Goal: Task Accomplishment & Management: Use online tool/utility

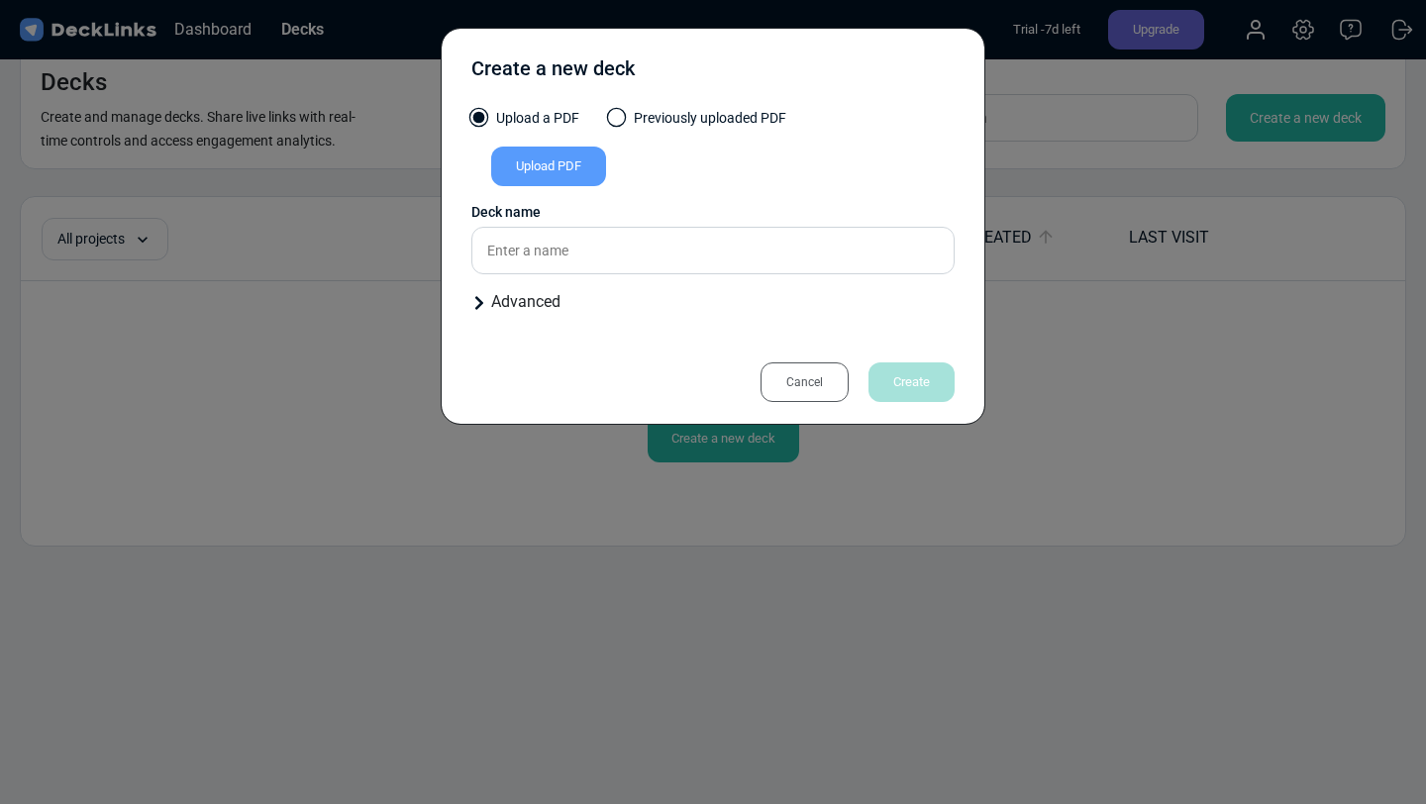
click at [568, 168] on div "Upload PDF" at bounding box center [548, 167] width 115 height 40
click at [0, 0] on input "Upload PDF" at bounding box center [0, 0] width 0 height 0
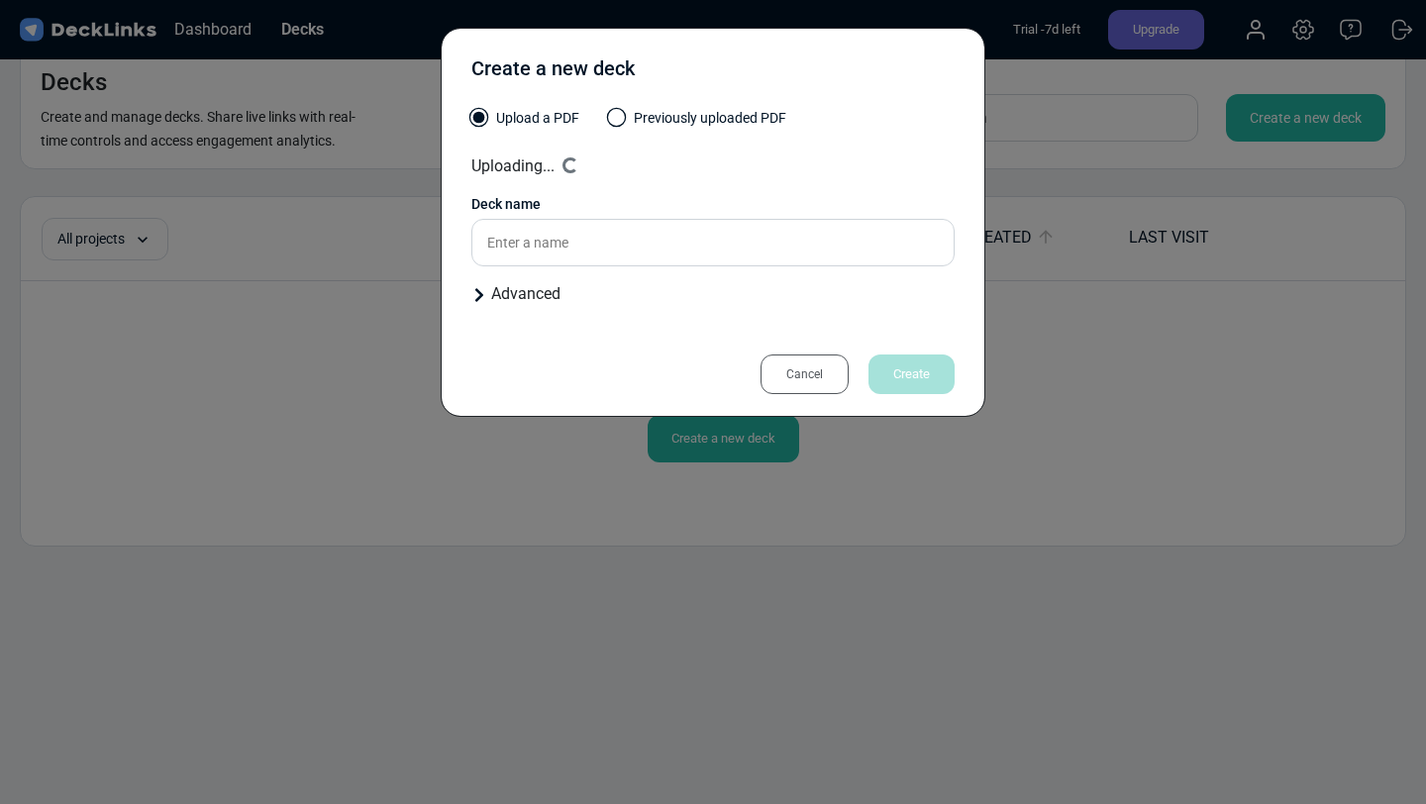
type input "Training Proposal"
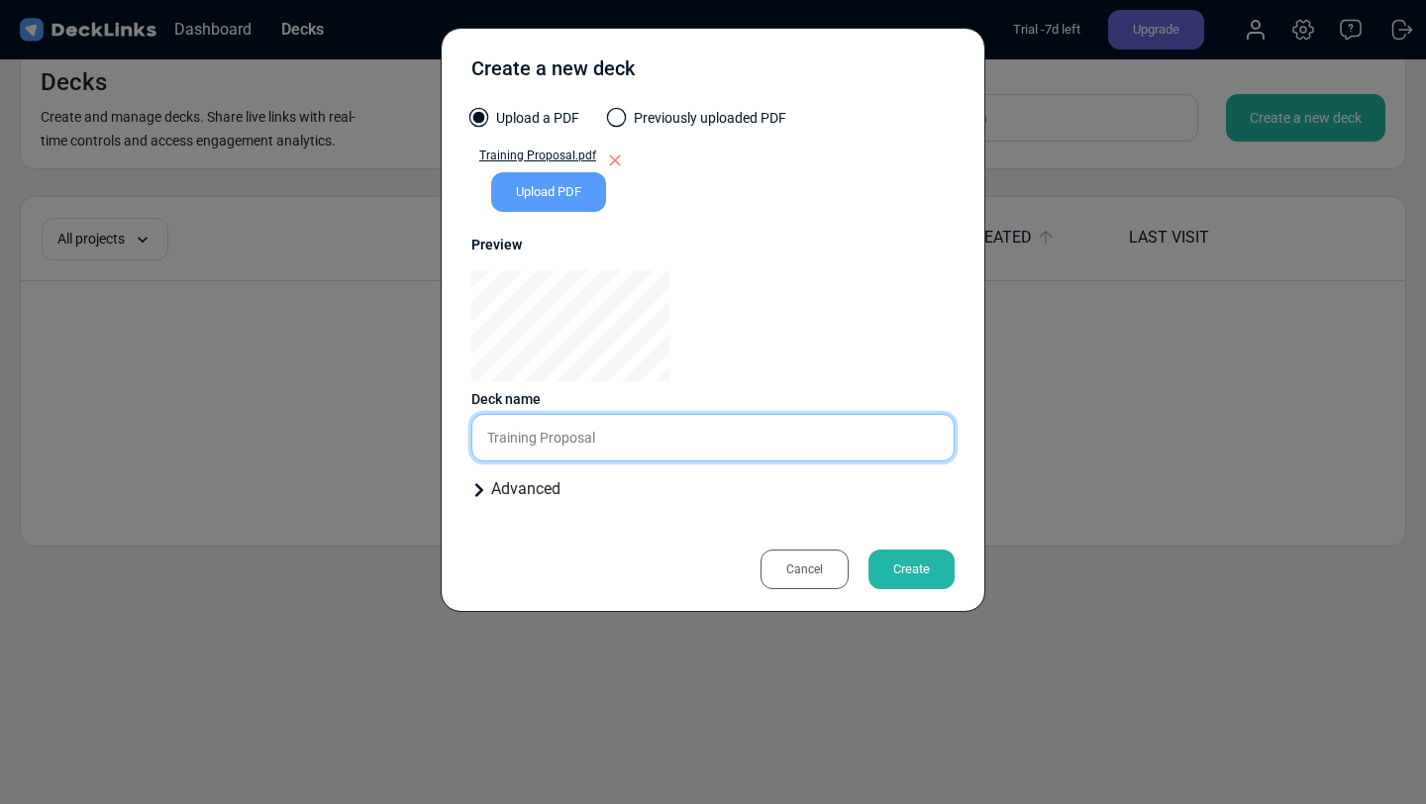
click at [618, 431] on input "Training Proposal" at bounding box center [712, 438] width 483 height 48
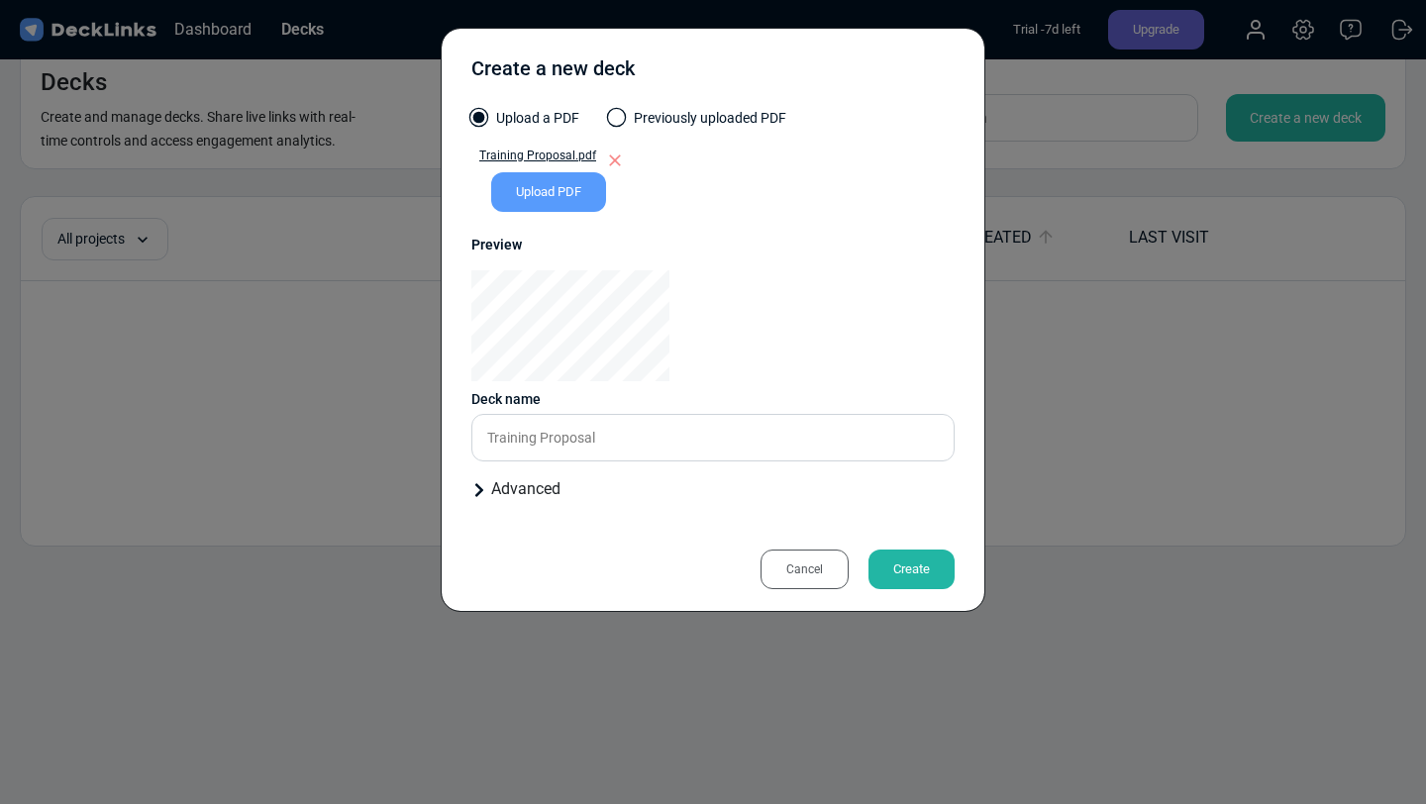
click at [934, 588] on div "Create" at bounding box center [912, 570] width 86 height 40
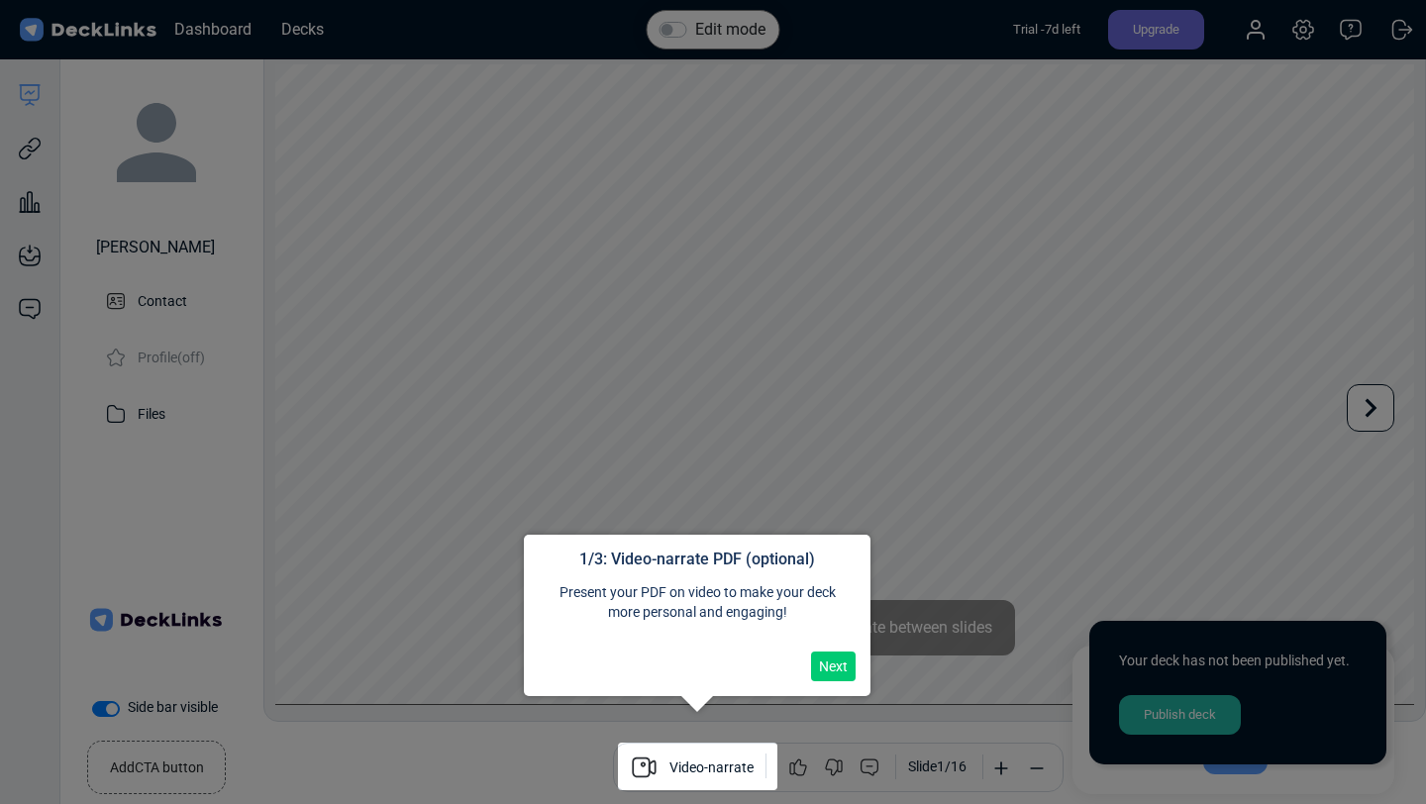
scroll to position [16, 0]
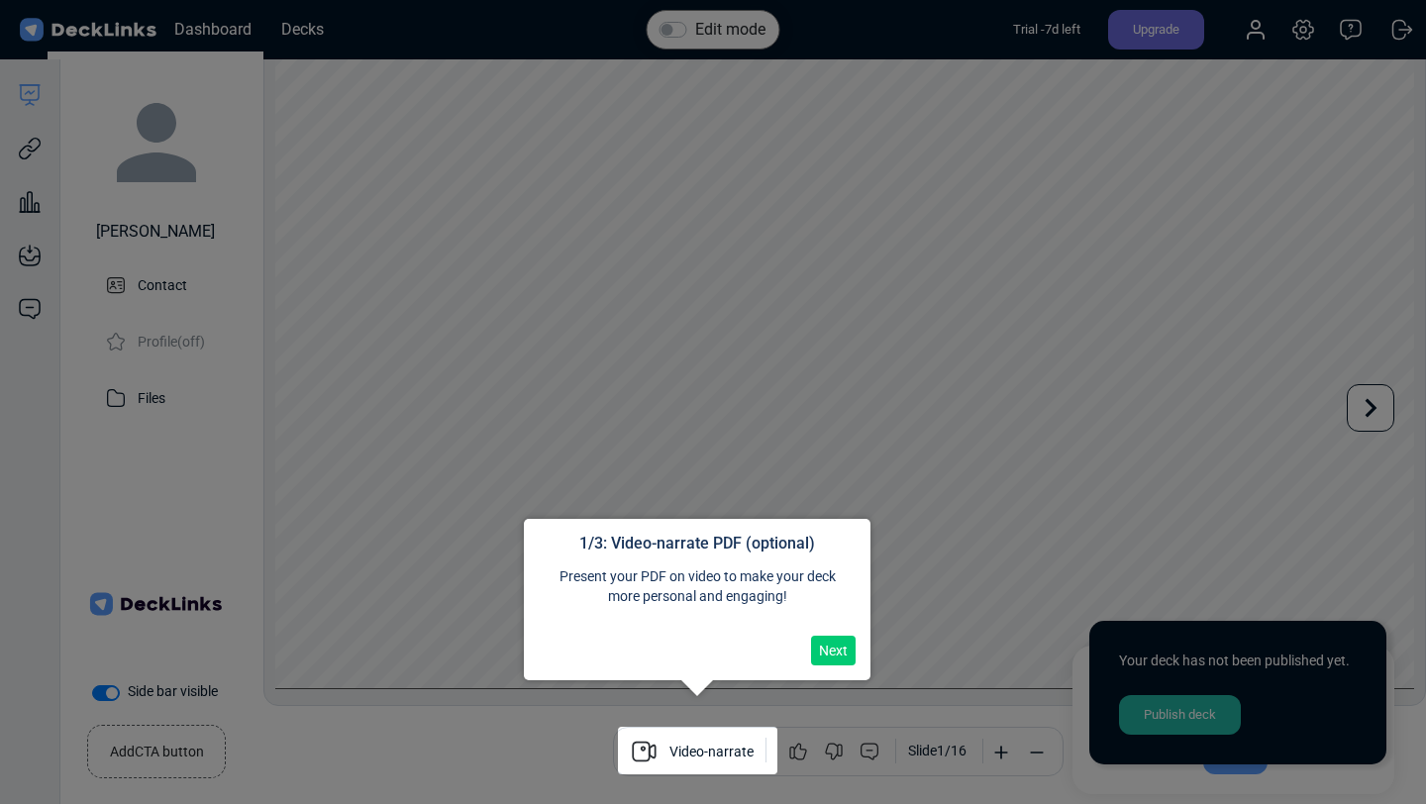
click at [831, 650] on button "Next" at bounding box center [833, 651] width 45 height 30
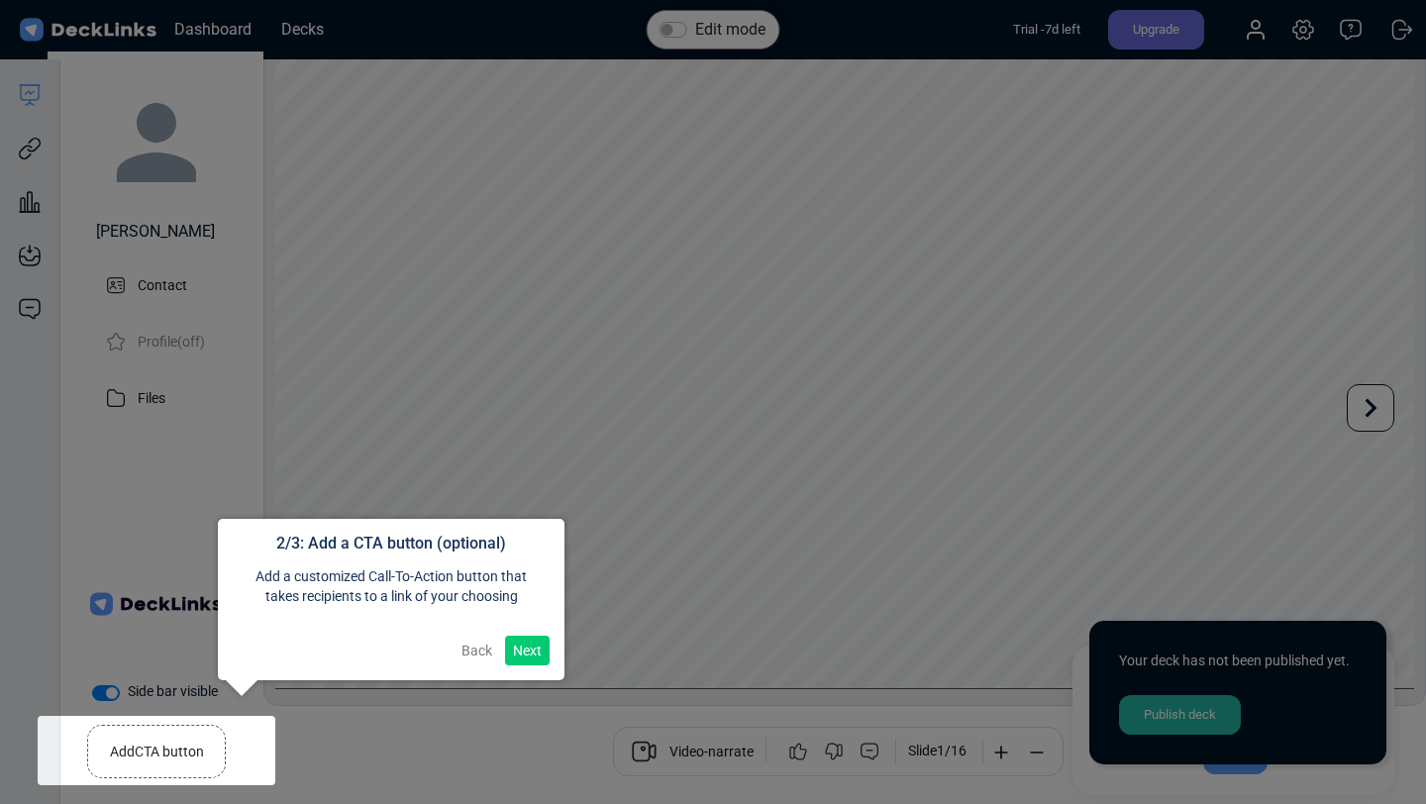
click at [524, 648] on button "Next" at bounding box center [527, 651] width 45 height 30
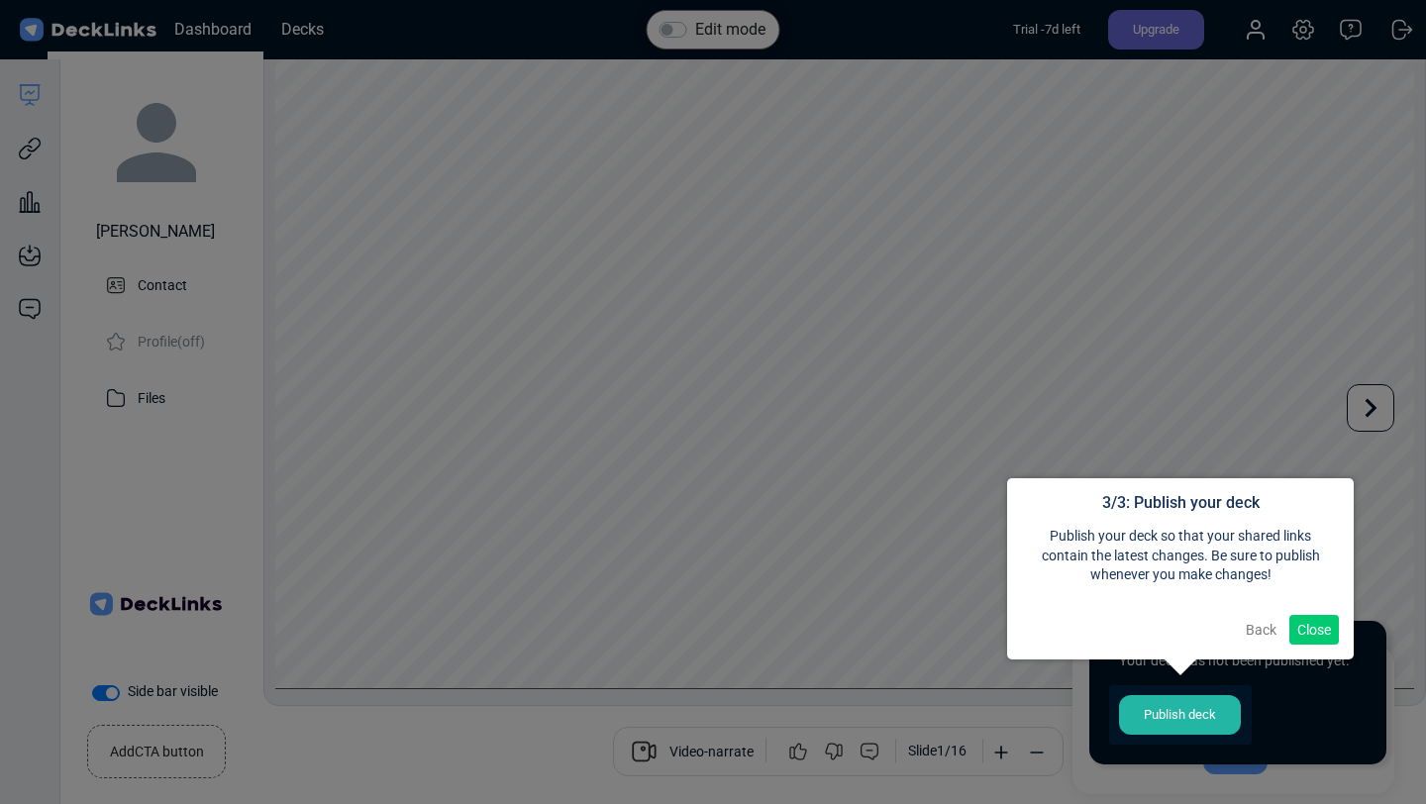
click at [1307, 623] on button "Close" at bounding box center [1315, 630] width 50 height 30
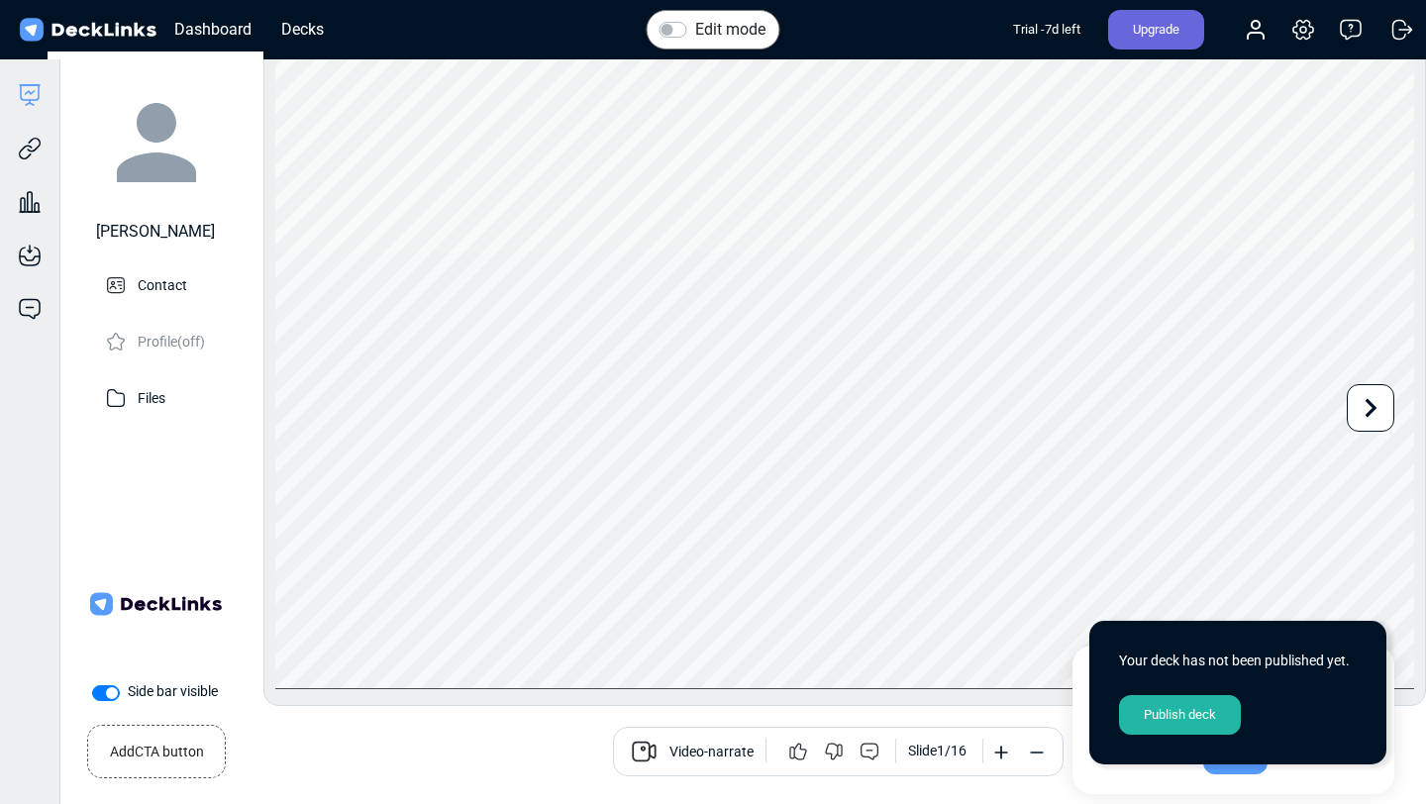
click at [168, 760] on small "Add CTA button" at bounding box center [157, 748] width 94 height 29
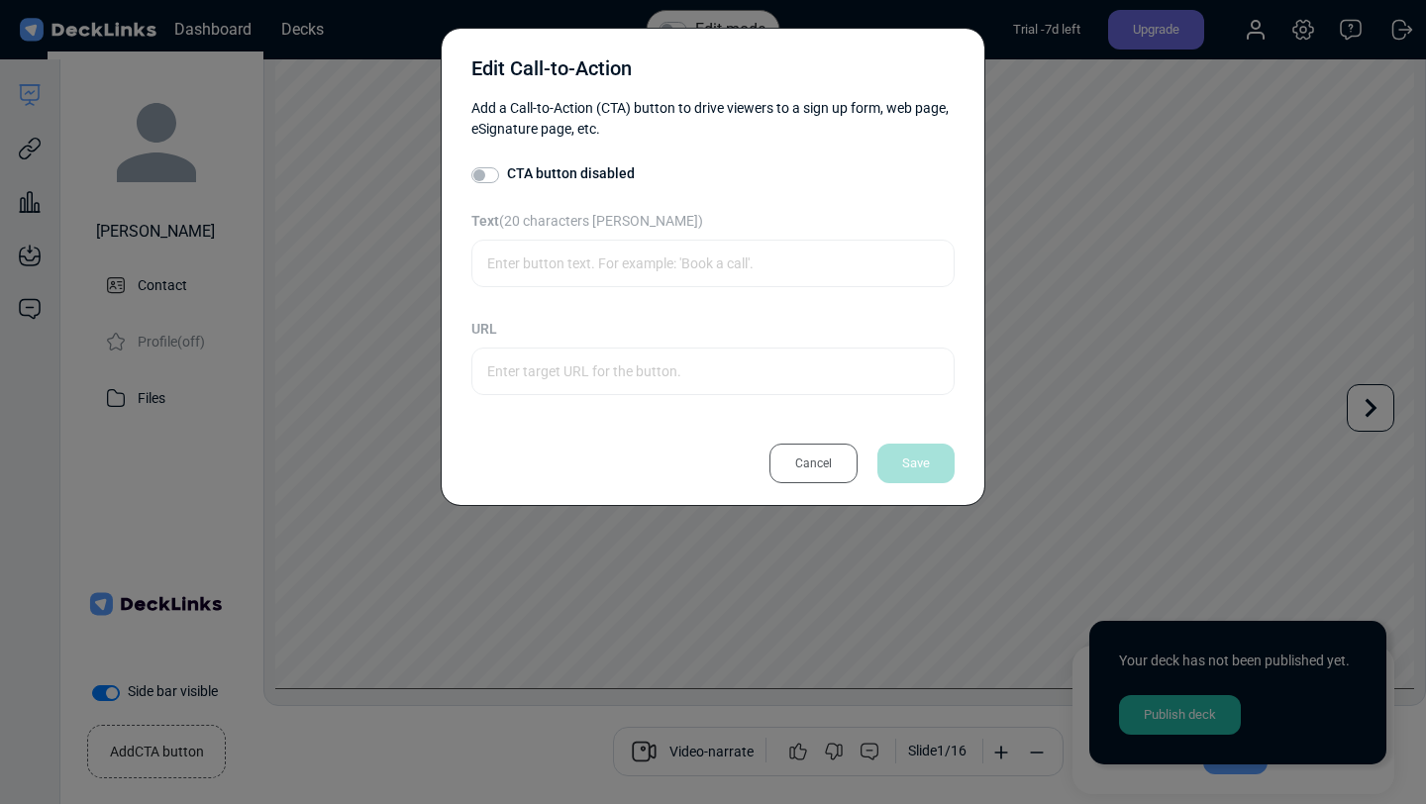
click at [507, 176] on label "CTA button disabled" at bounding box center [571, 173] width 128 height 21
click at [484, 176] on input "CTA button disabled" at bounding box center [479, 173] width 16 height 20
checkbox input "true"
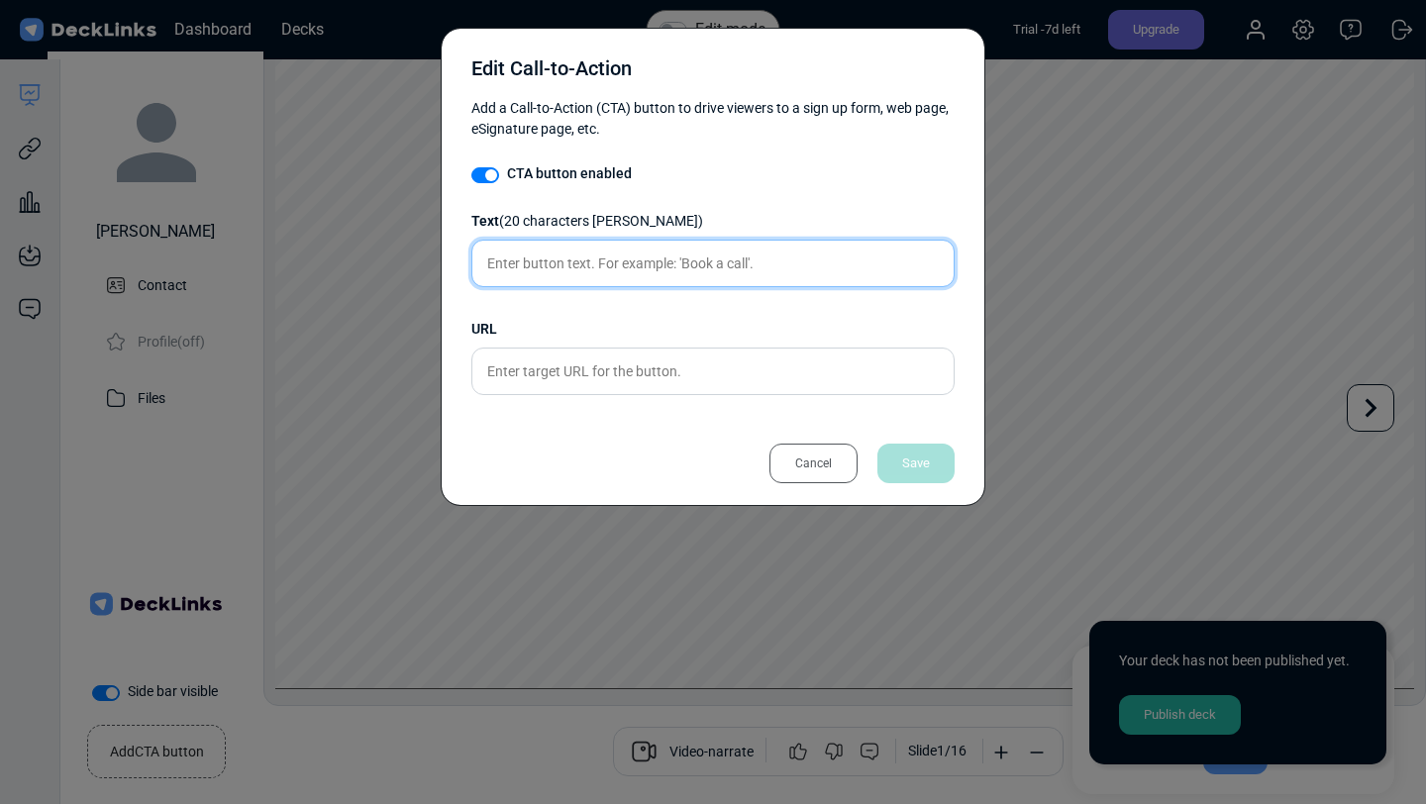
click at [528, 257] on input "text" at bounding box center [712, 264] width 483 height 48
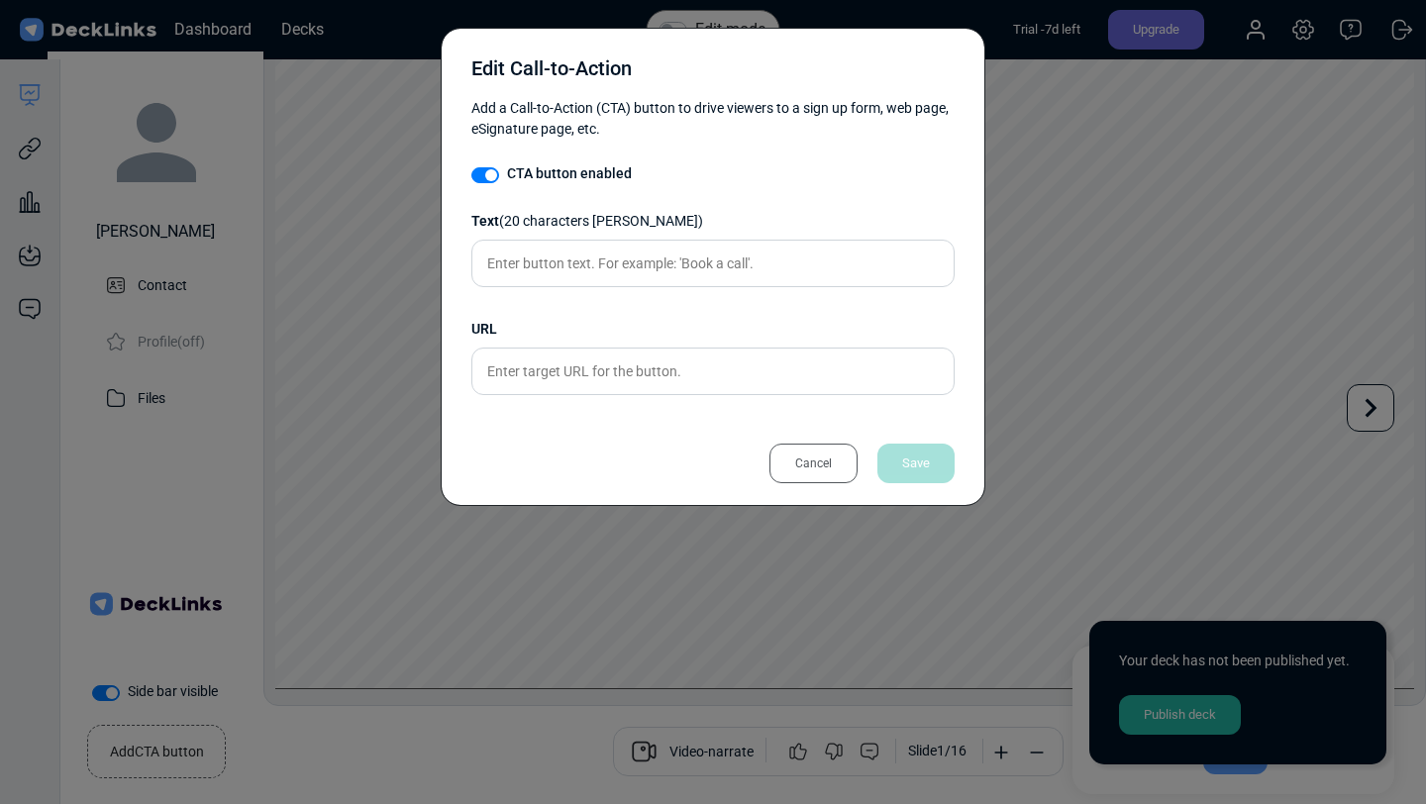
click at [835, 463] on div "Cancel" at bounding box center [814, 464] width 88 height 40
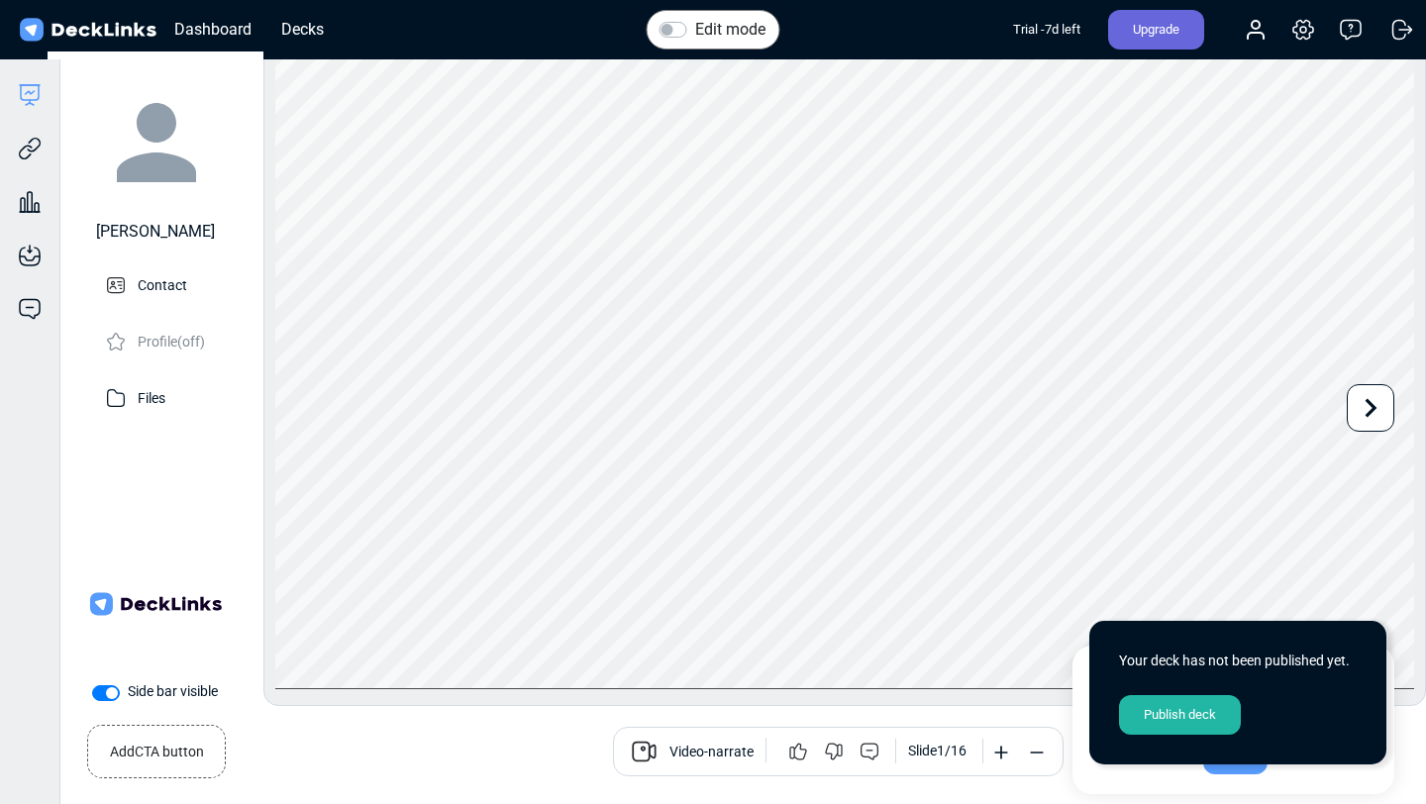
click at [1380, 411] on icon at bounding box center [1371, 408] width 38 height 38
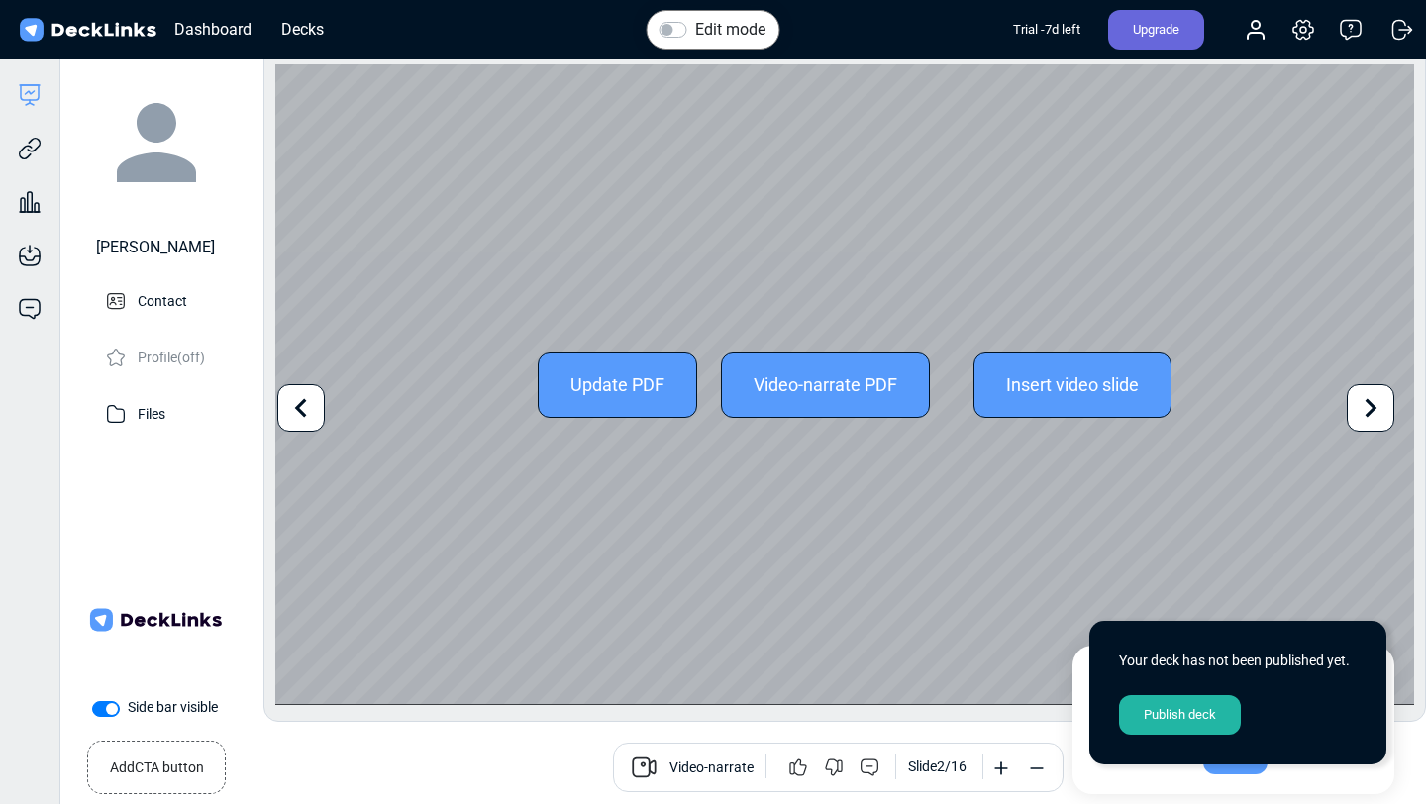
click at [1365, 405] on icon at bounding box center [1371, 408] width 38 height 38
click at [1365, 407] on icon at bounding box center [1371, 408] width 38 height 38
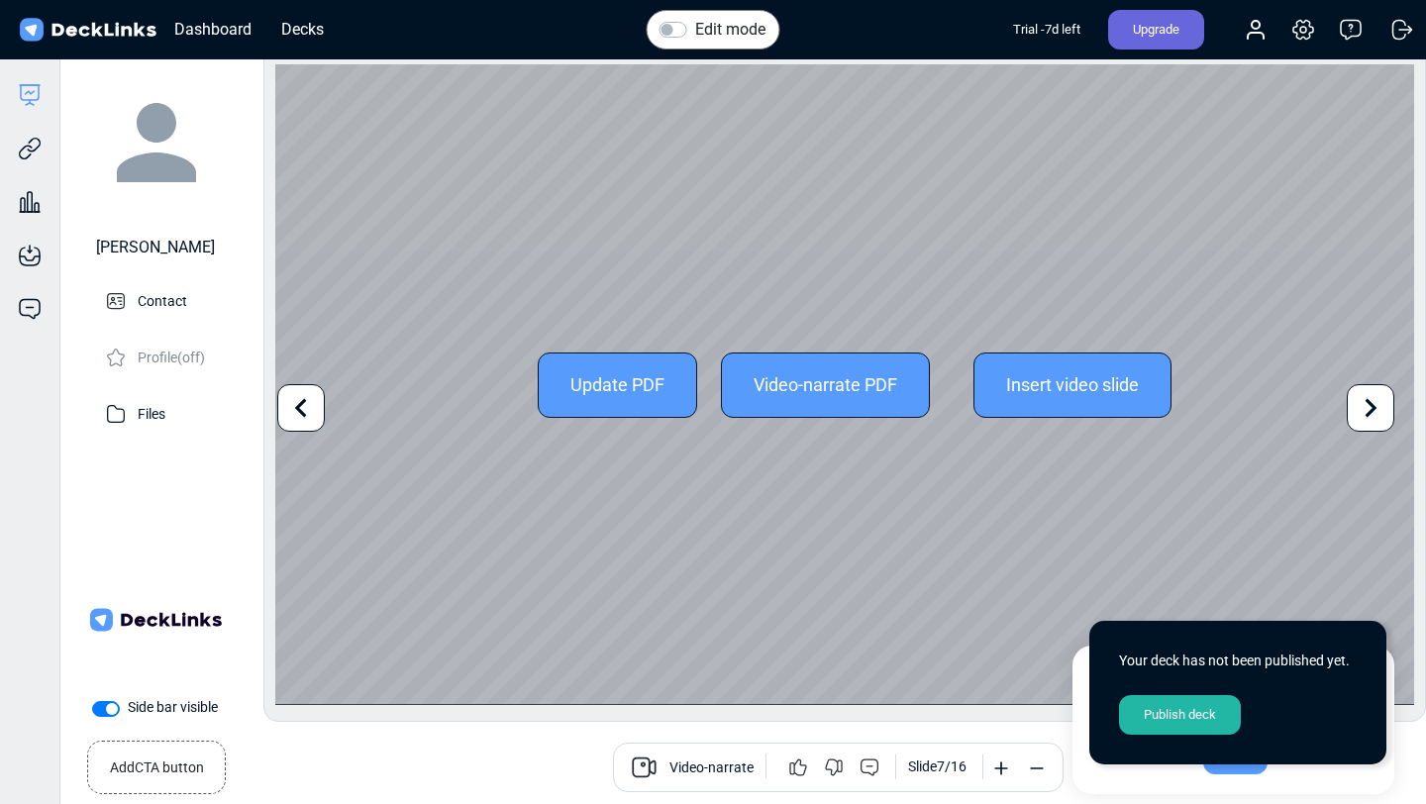
click at [290, 414] on icon at bounding box center [301, 408] width 38 height 38
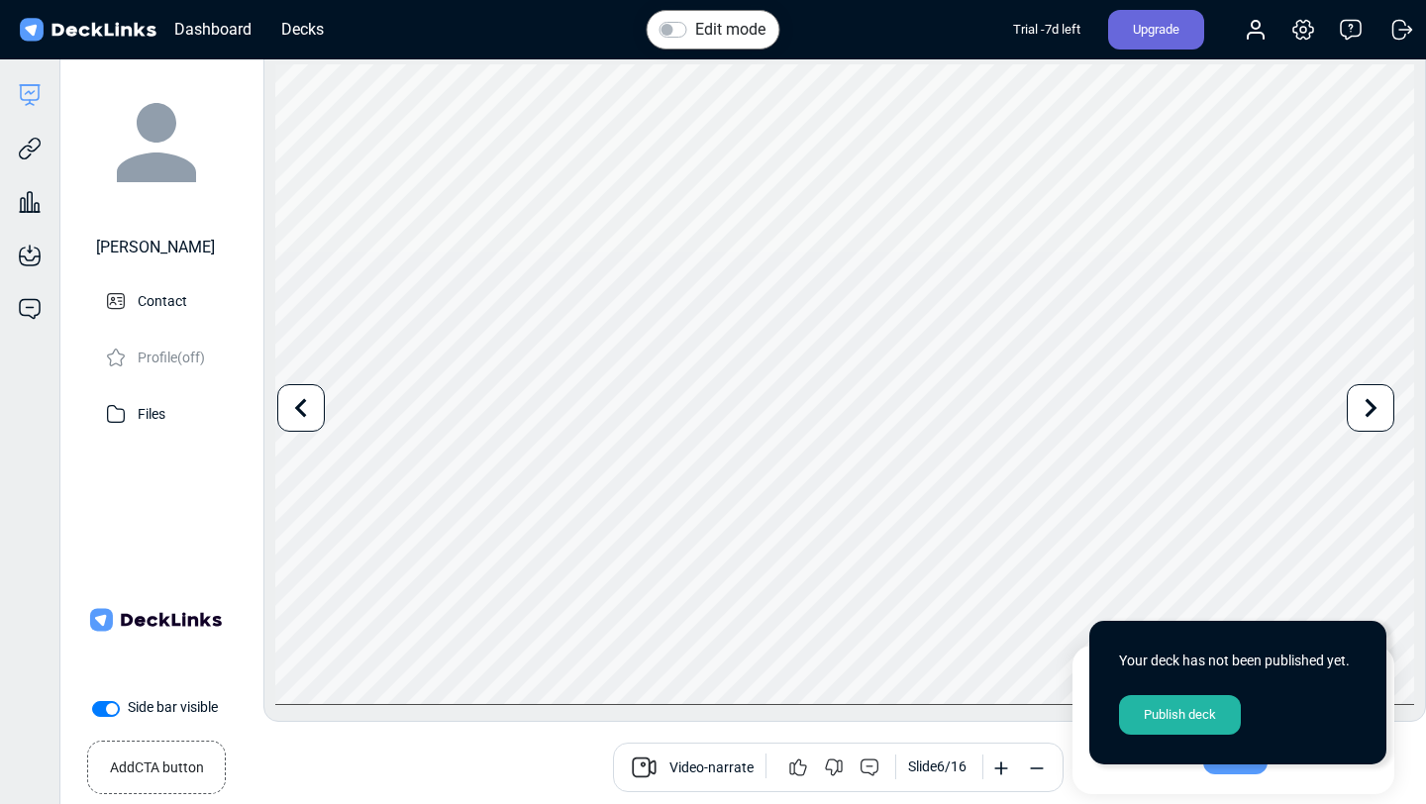
click at [164, 755] on small "Add CTA button" at bounding box center [157, 764] width 94 height 29
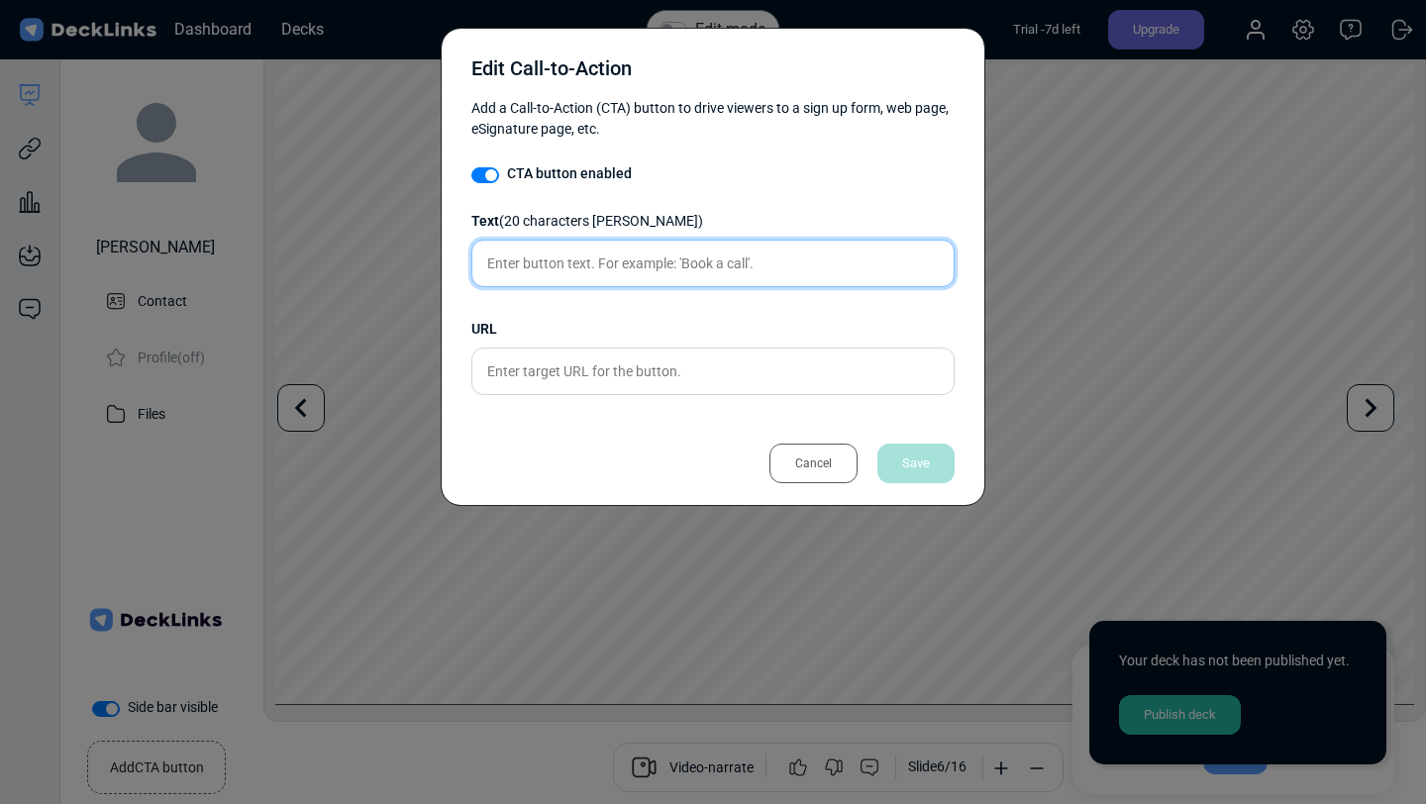
click at [553, 261] on input "text" at bounding box center [712, 264] width 483 height 48
type input "Sign up for AMPI"
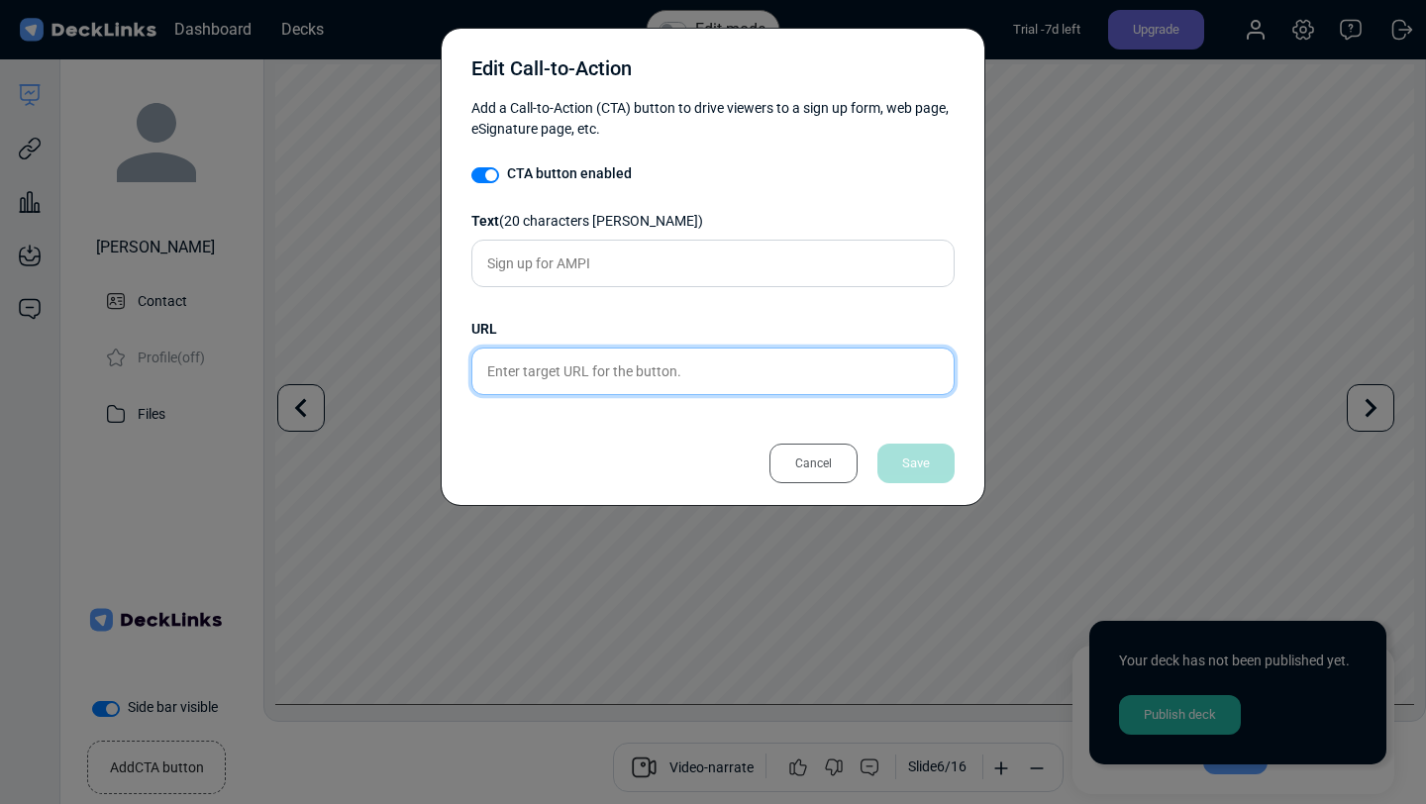
click at [532, 365] on input "text" at bounding box center [712, 372] width 483 height 48
paste input "[URL][DOMAIN_NAME]"
type input "[URL][DOMAIN_NAME]"
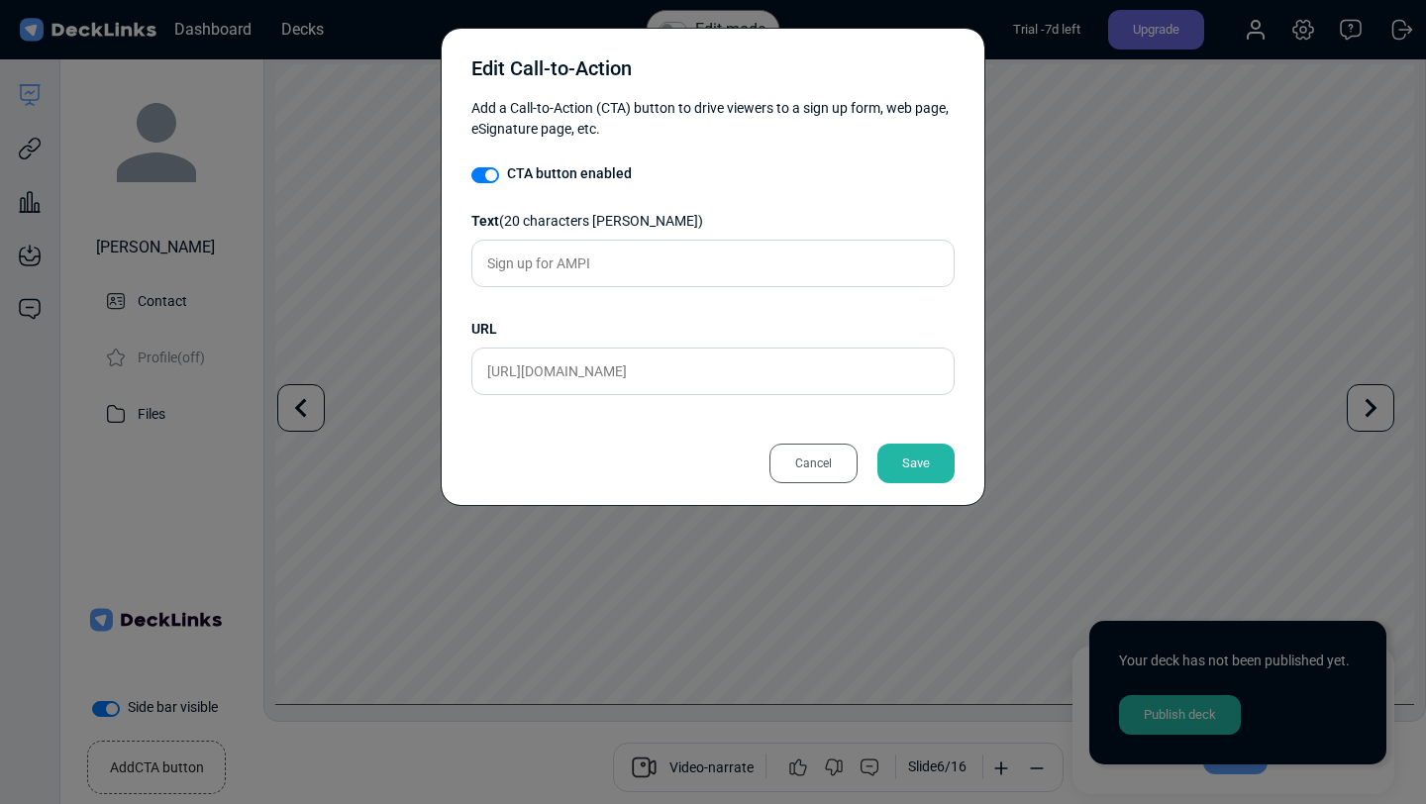
click at [899, 462] on div "Save" at bounding box center [916, 464] width 77 height 40
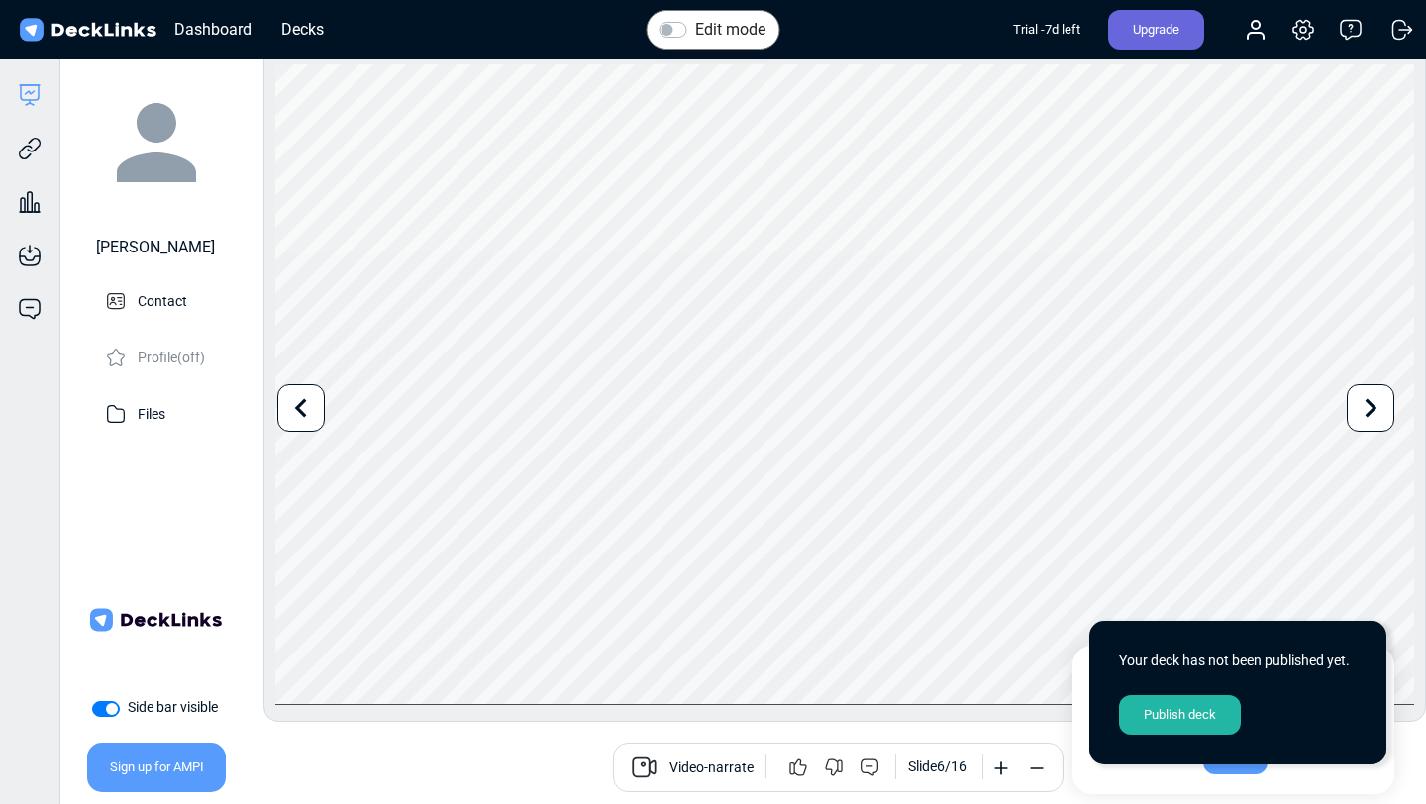
click at [436, 764] on div "Video-narrate Slide 6 / 16" at bounding box center [837, 768] width 1145 height 50
click at [180, 776] on small "Edit CTA button" at bounding box center [156, 764] width 93 height 29
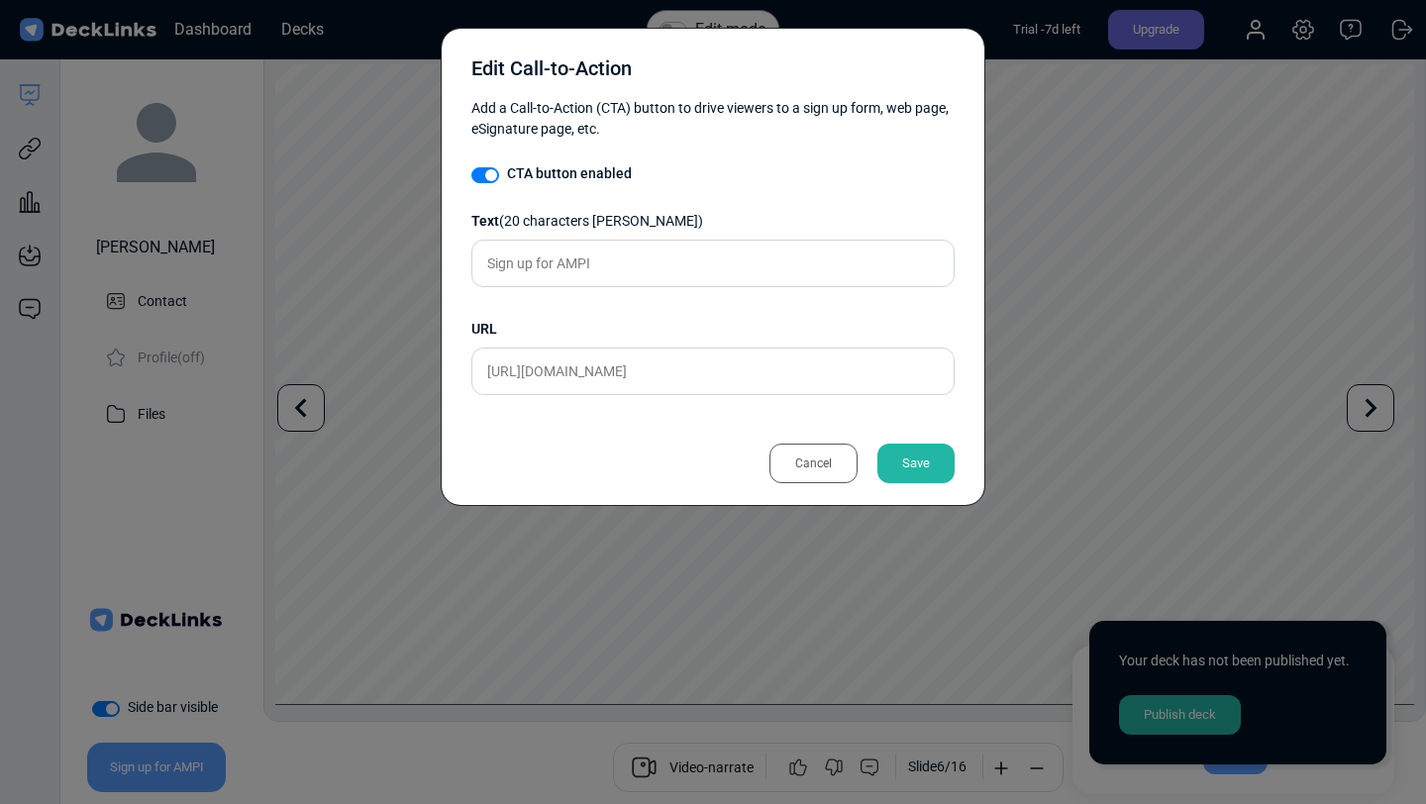
click at [793, 460] on div "Cancel" at bounding box center [814, 464] width 88 height 40
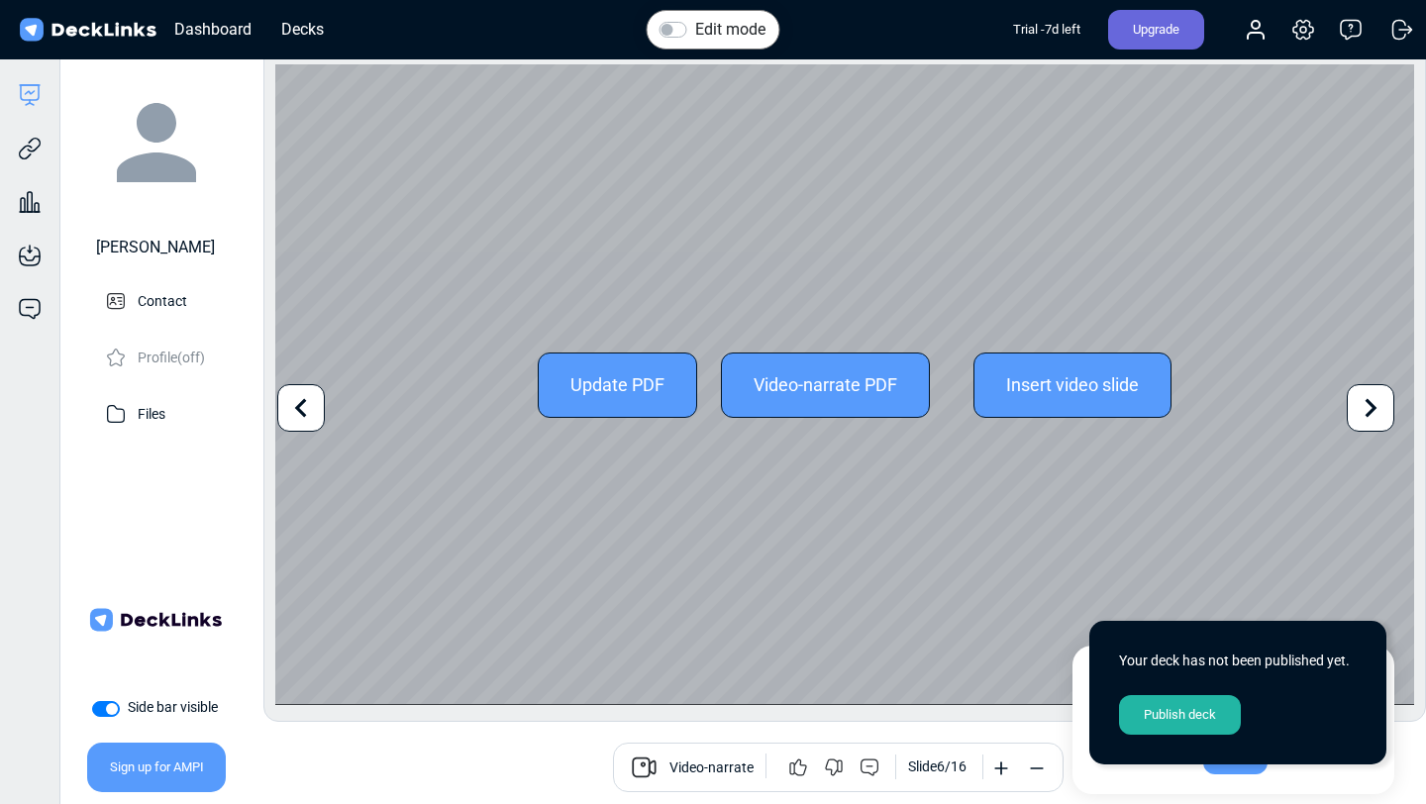
click at [300, 406] on icon at bounding box center [301, 408] width 12 height 19
click at [1373, 418] on icon at bounding box center [1371, 408] width 38 height 38
click at [295, 411] on icon at bounding box center [301, 408] width 38 height 38
click at [295, 412] on icon at bounding box center [301, 408] width 38 height 38
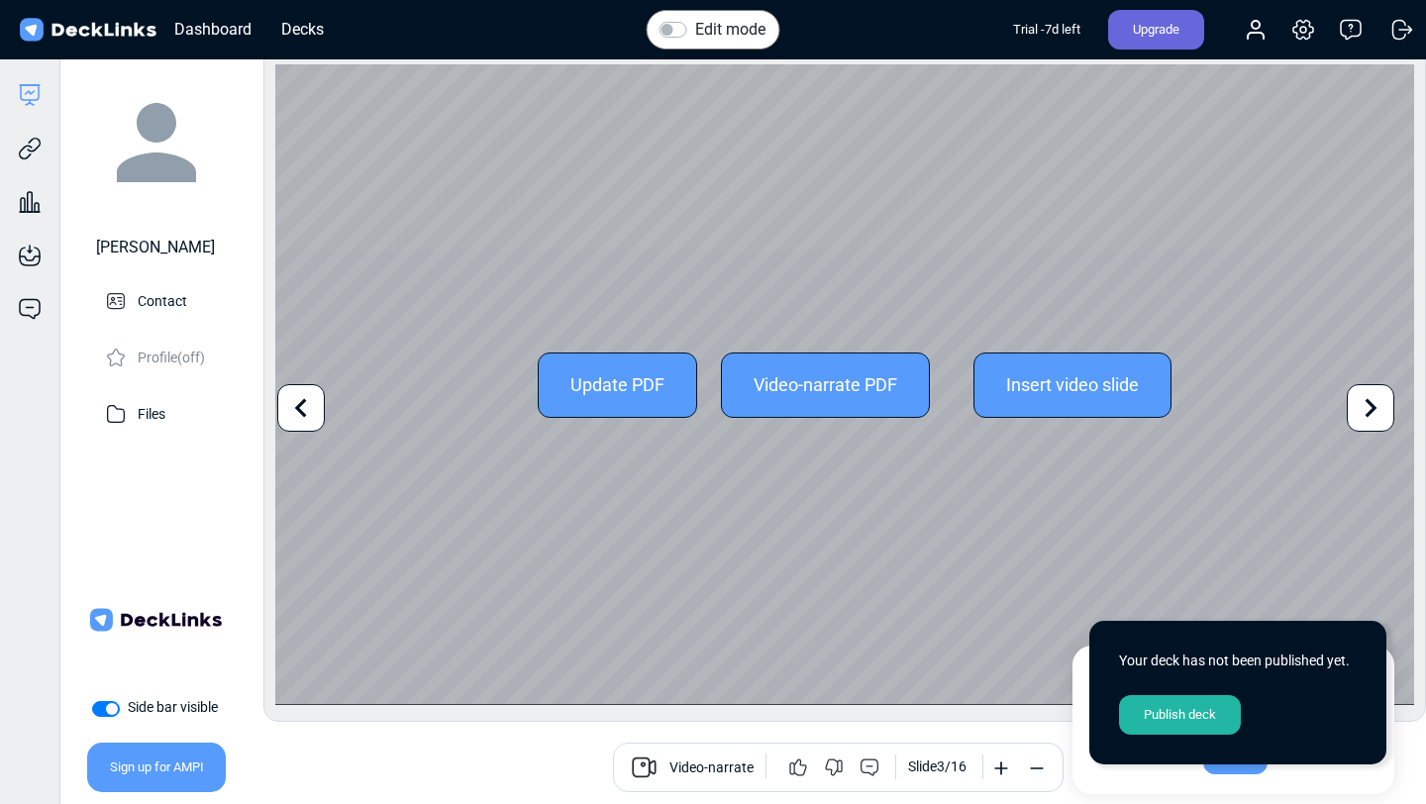
click at [296, 412] on icon at bounding box center [301, 408] width 38 height 38
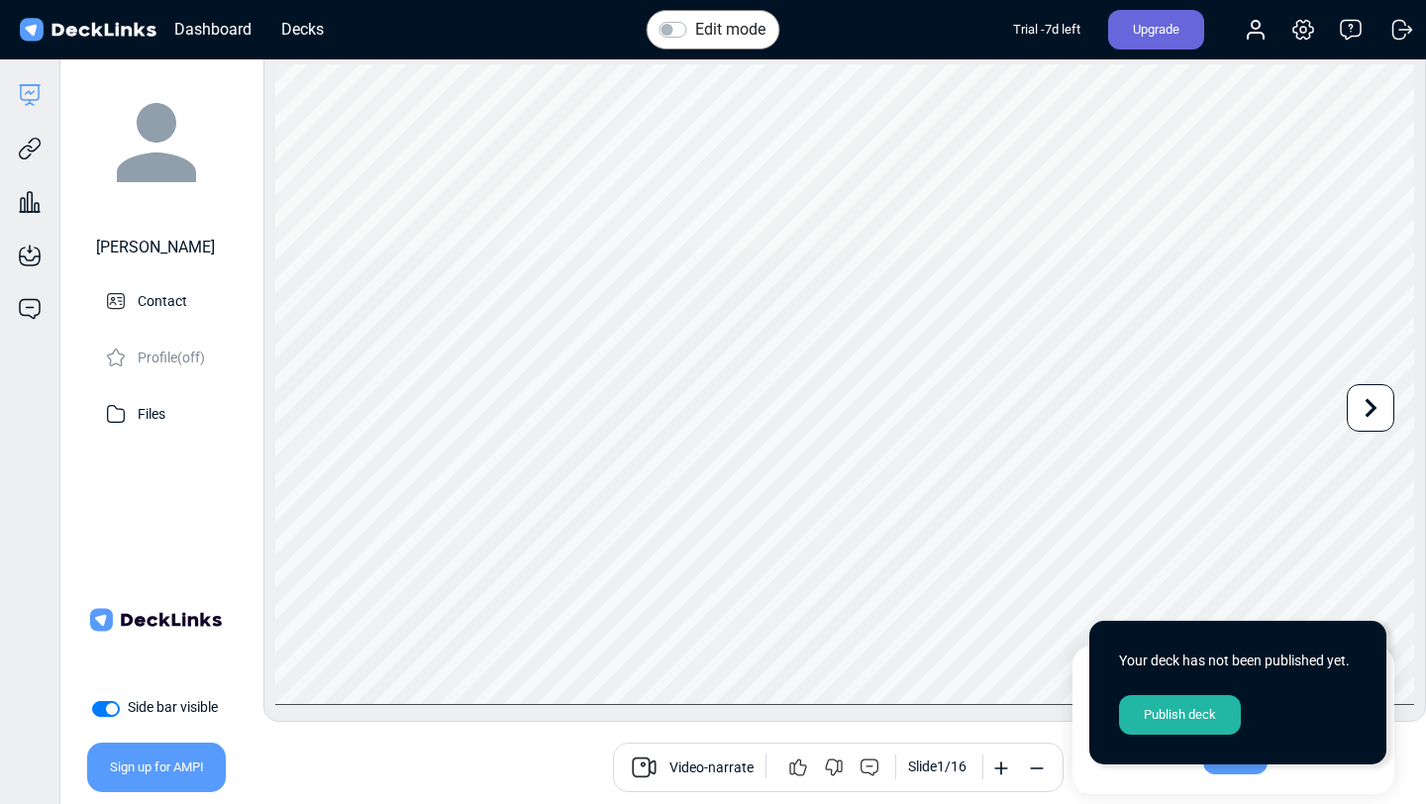
click at [450, 774] on div "Video-narrate Slide 1 / 16" at bounding box center [837, 768] width 1145 height 50
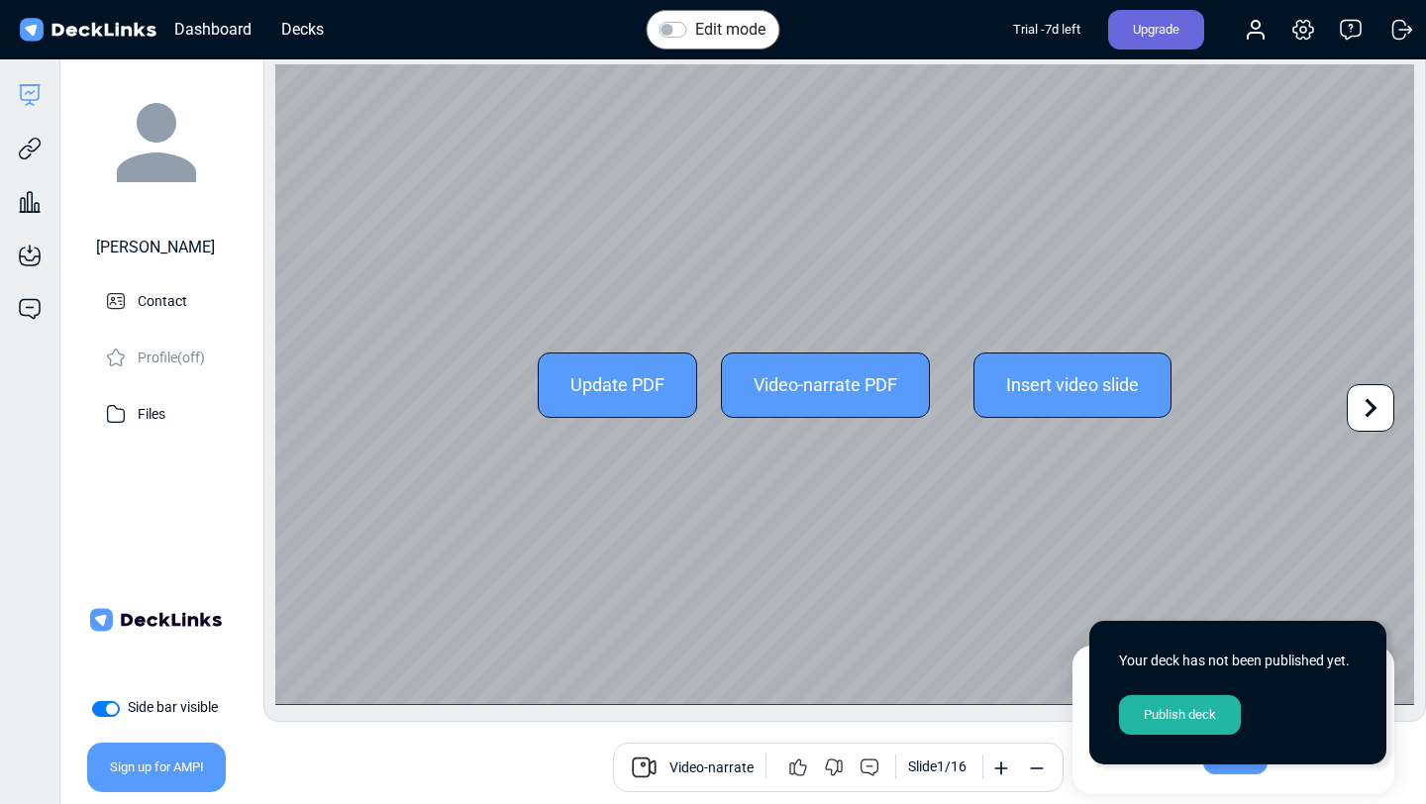
click at [1368, 404] on icon at bounding box center [1371, 408] width 38 height 38
click at [1367, 405] on icon at bounding box center [1371, 408] width 38 height 38
click at [1367, 406] on icon at bounding box center [1371, 408] width 38 height 38
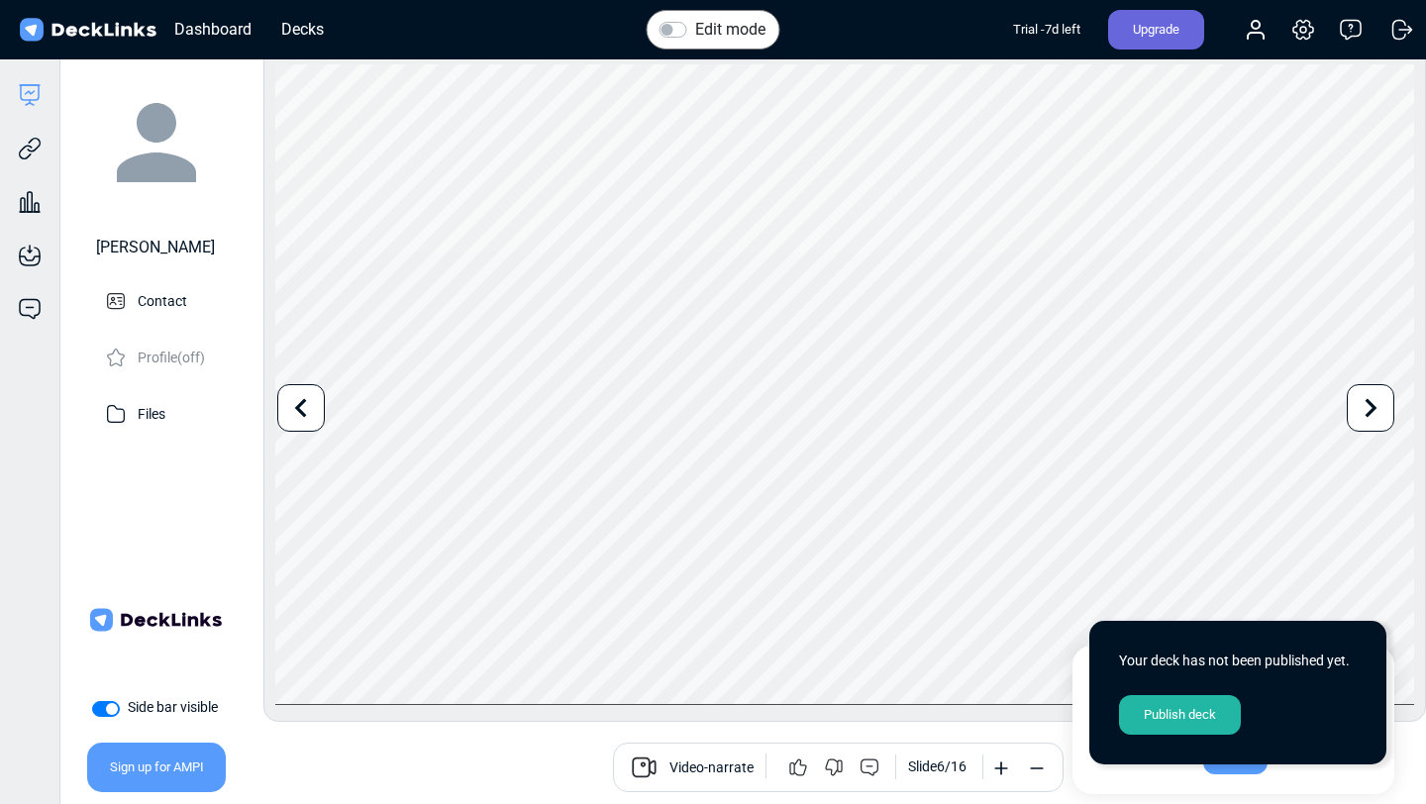
click at [311, 762] on div "Video-narrate Slide 6 / 16" at bounding box center [837, 768] width 1145 height 50
click at [149, 776] on small "Edit CTA button" at bounding box center [156, 764] width 93 height 29
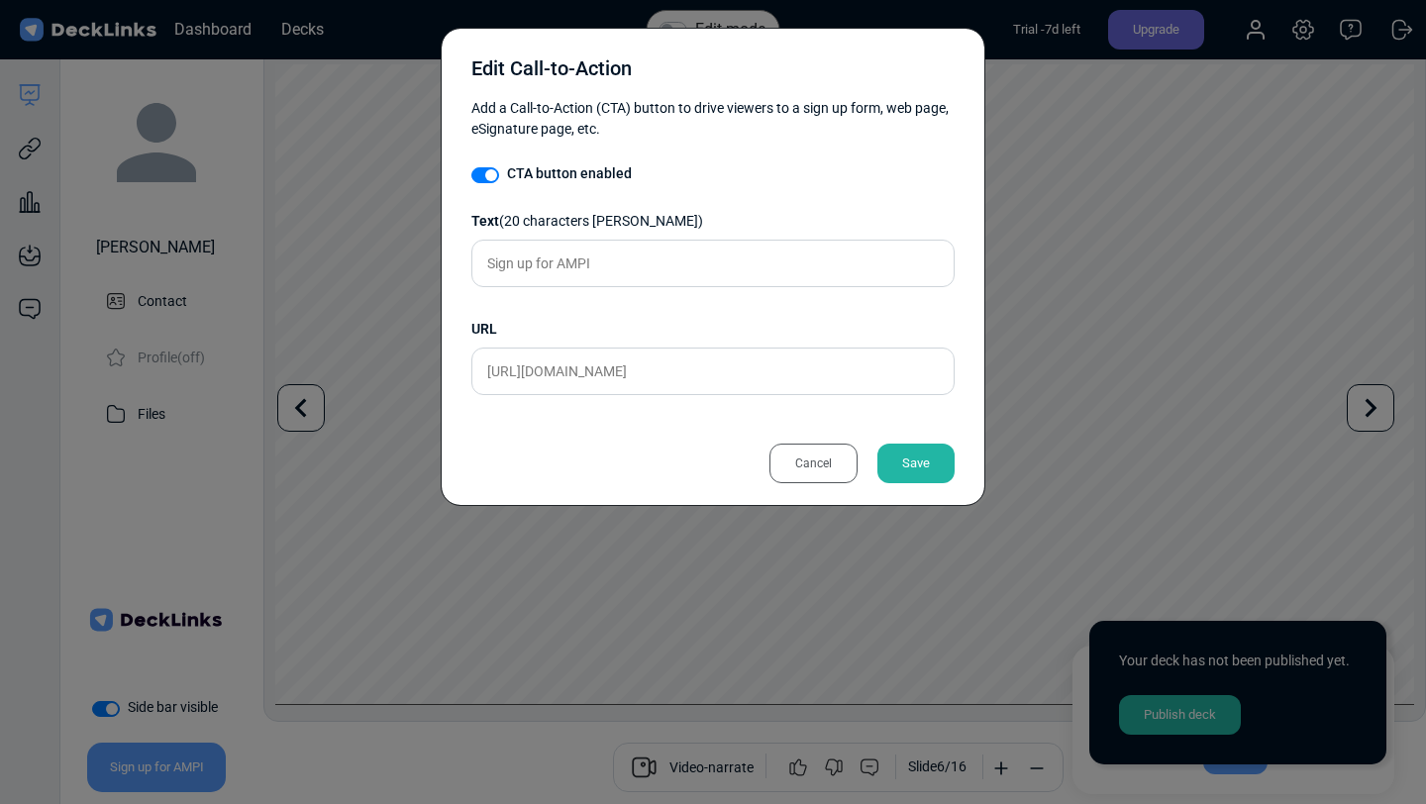
click at [797, 458] on div "Cancel" at bounding box center [814, 464] width 88 height 40
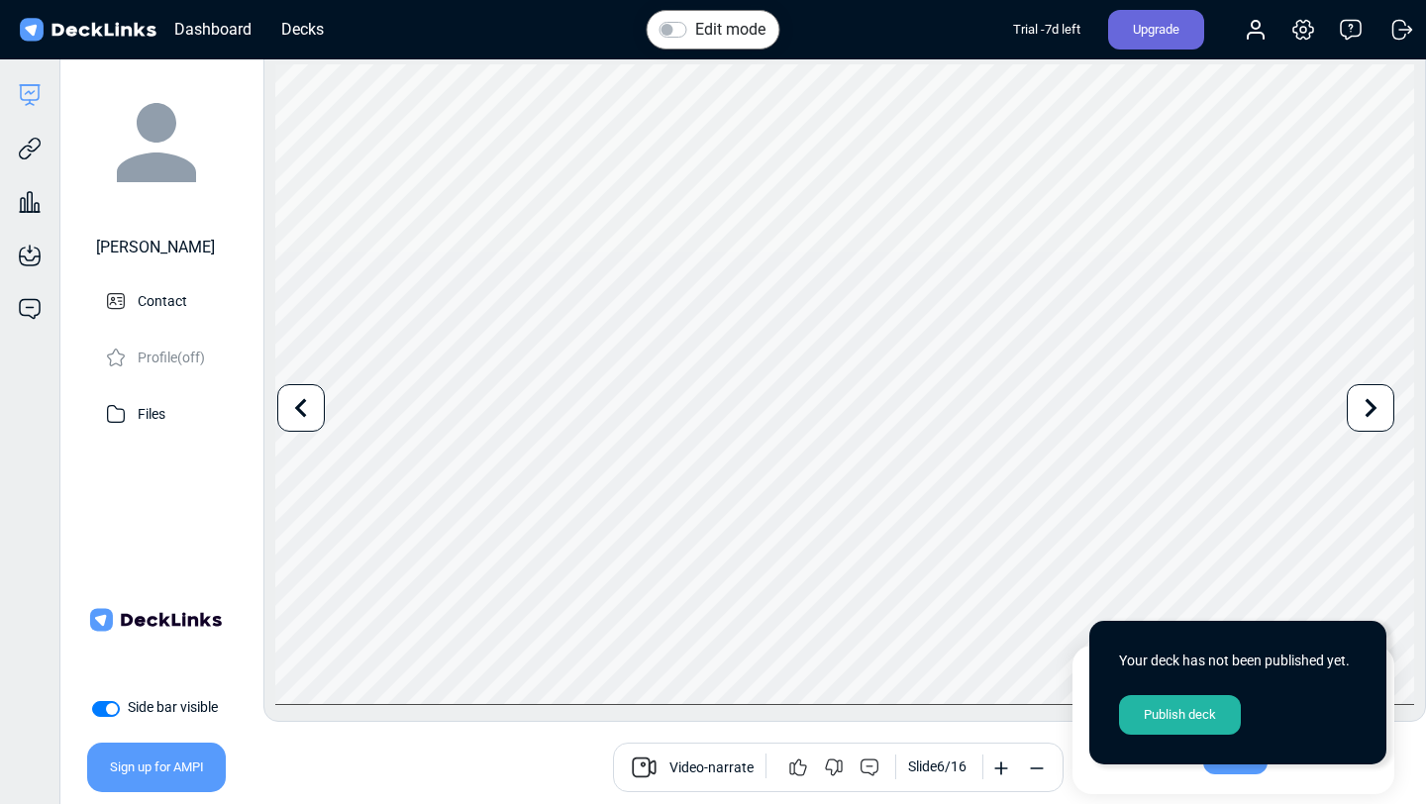
click at [1383, 409] on icon at bounding box center [1371, 408] width 38 height 38
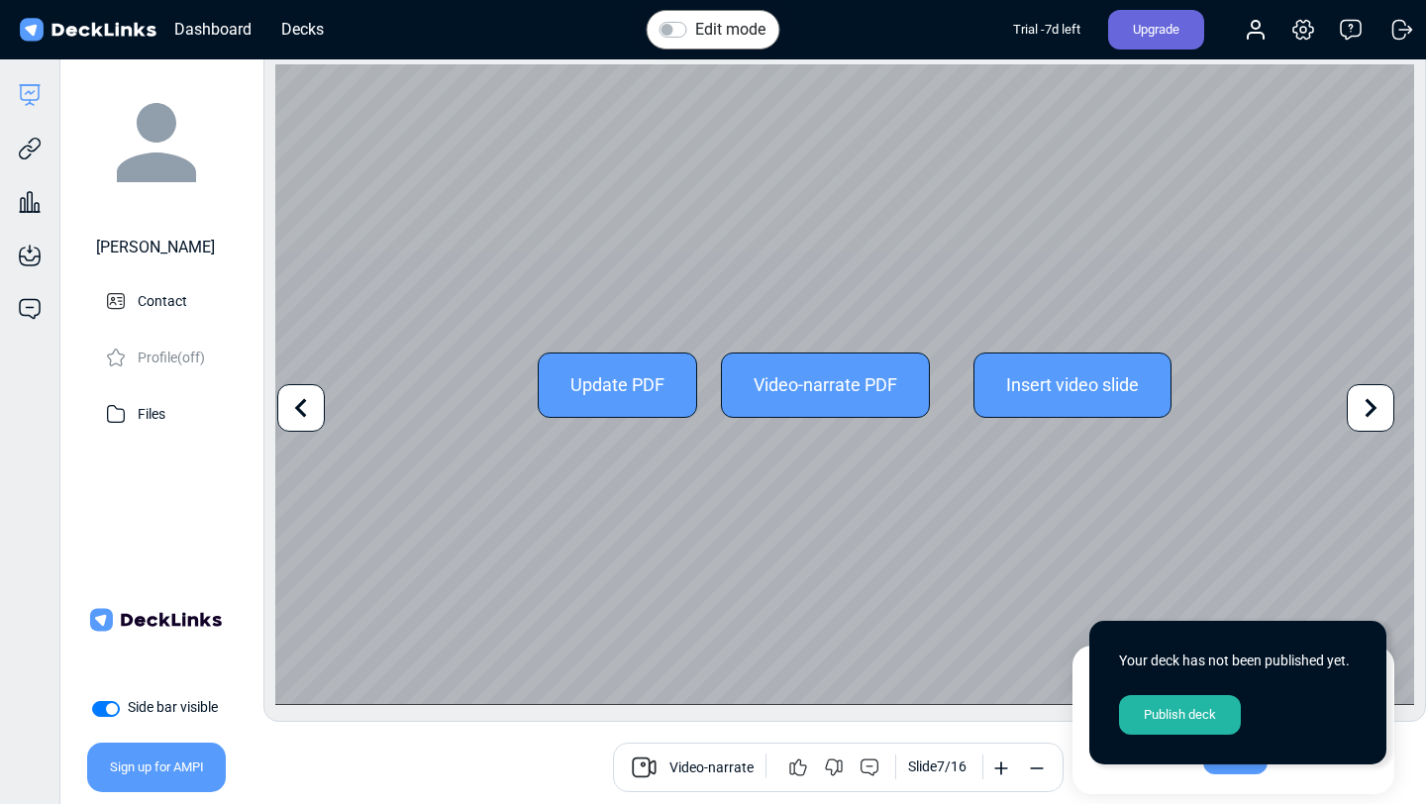
click at [293, 419] on icon at bounding box center [301, 408] width 38 height 38
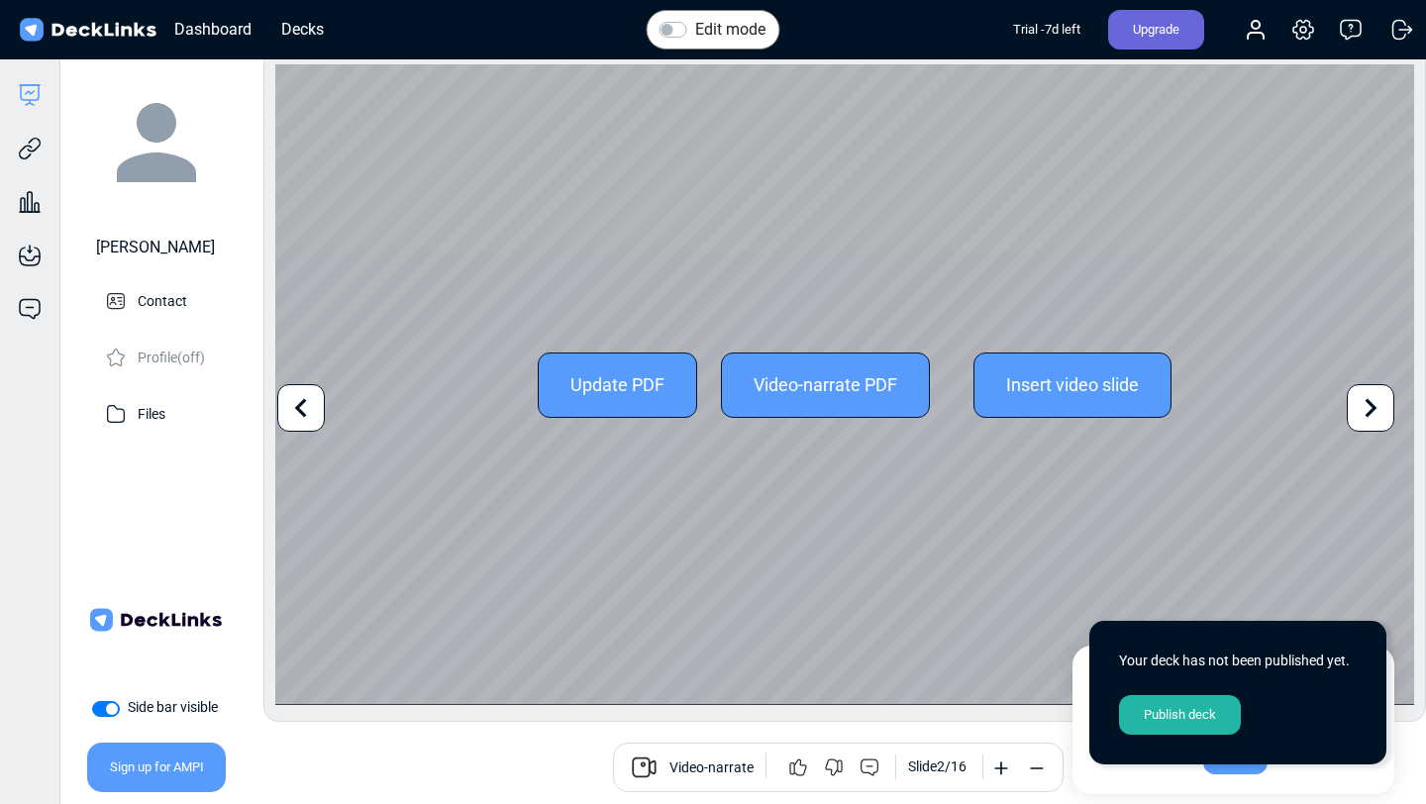
click at [293, 419] on icon at bounding box center [301, 408] width 38 height 38
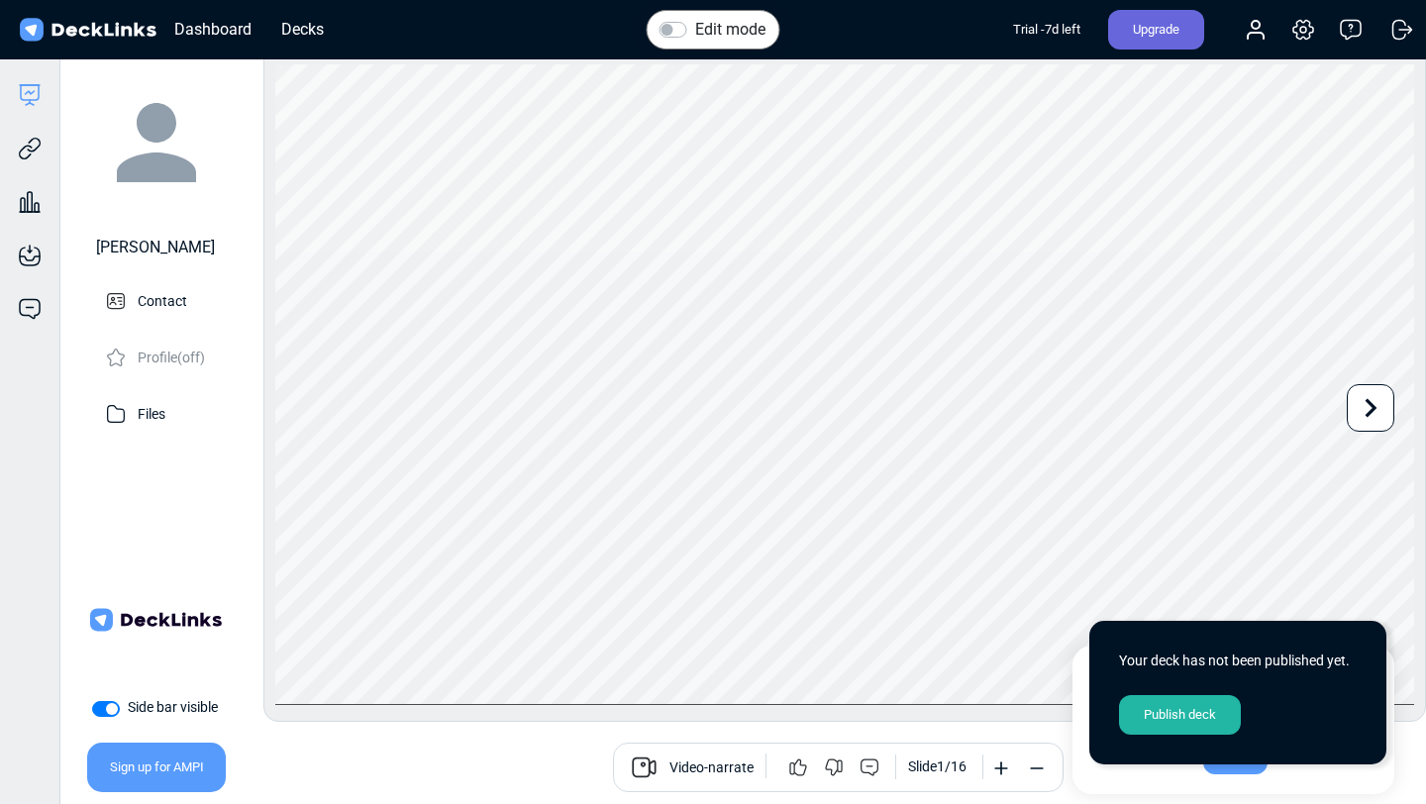
click at [710, 773] on span "Video-narrate" at bounding box center [712, 770] width 84 height 24
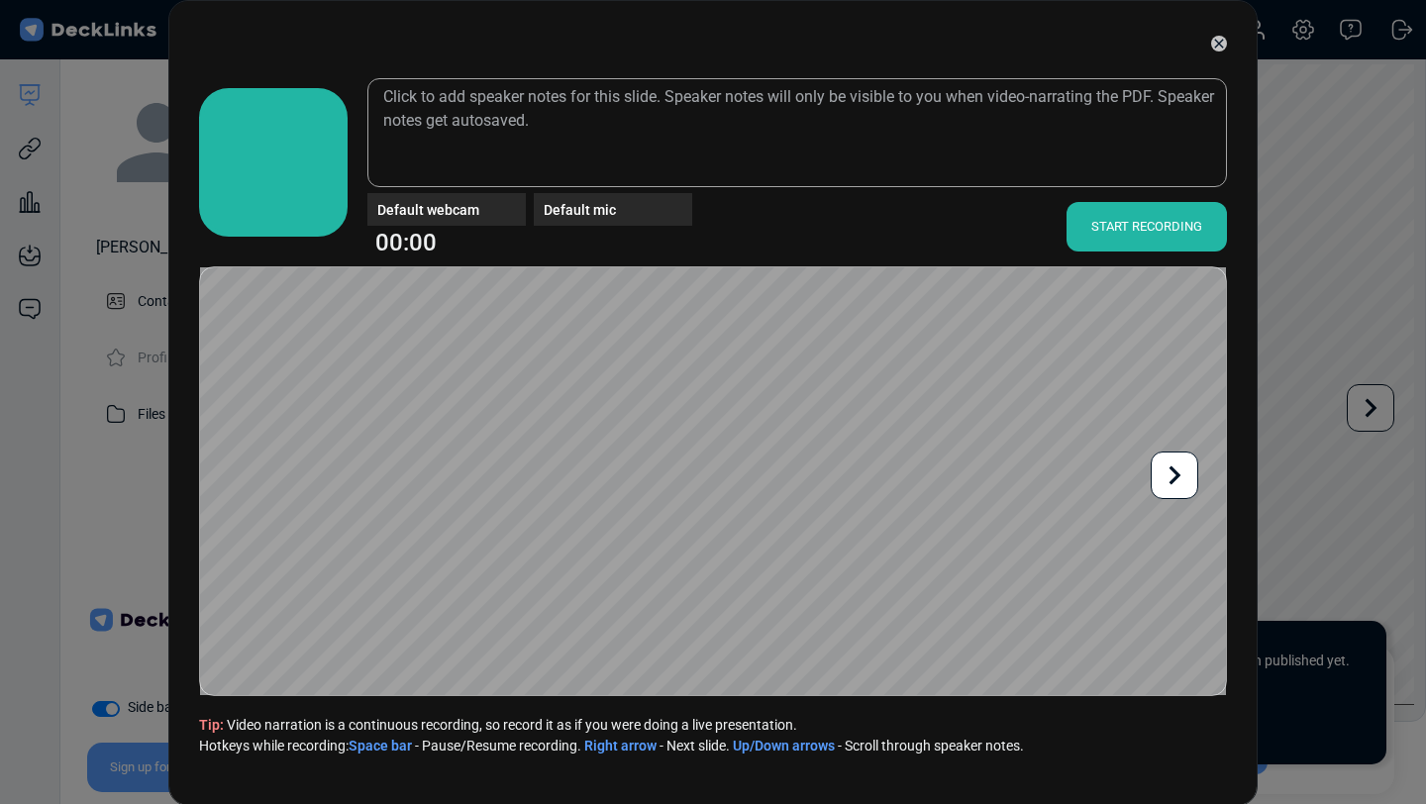
click at [1116, 227] on div "START RECORDING" at bounding box center [1147, 227] width 160 height 50
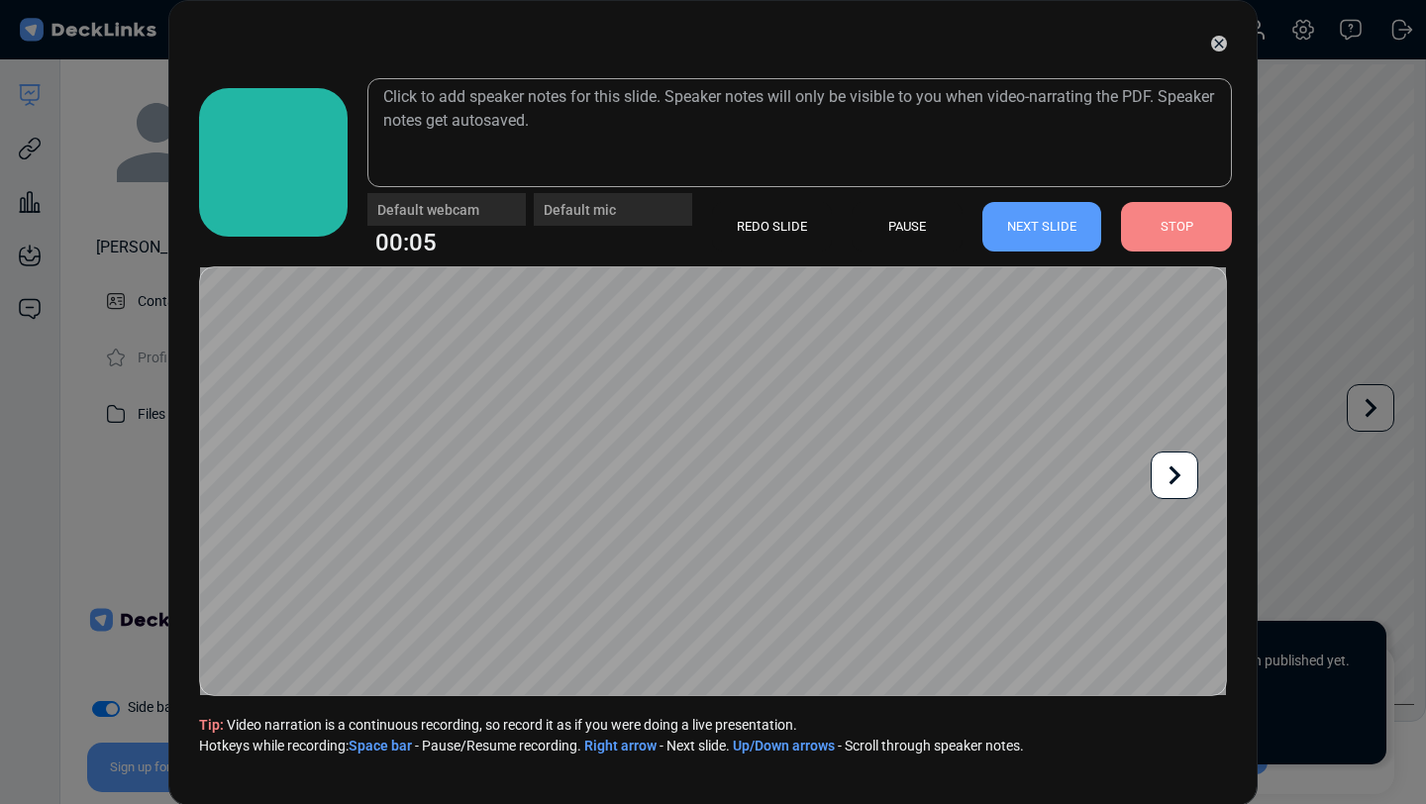
click at [1162, 233] on div "STOP" at bounding box center [1176, 227] width 111 height 50
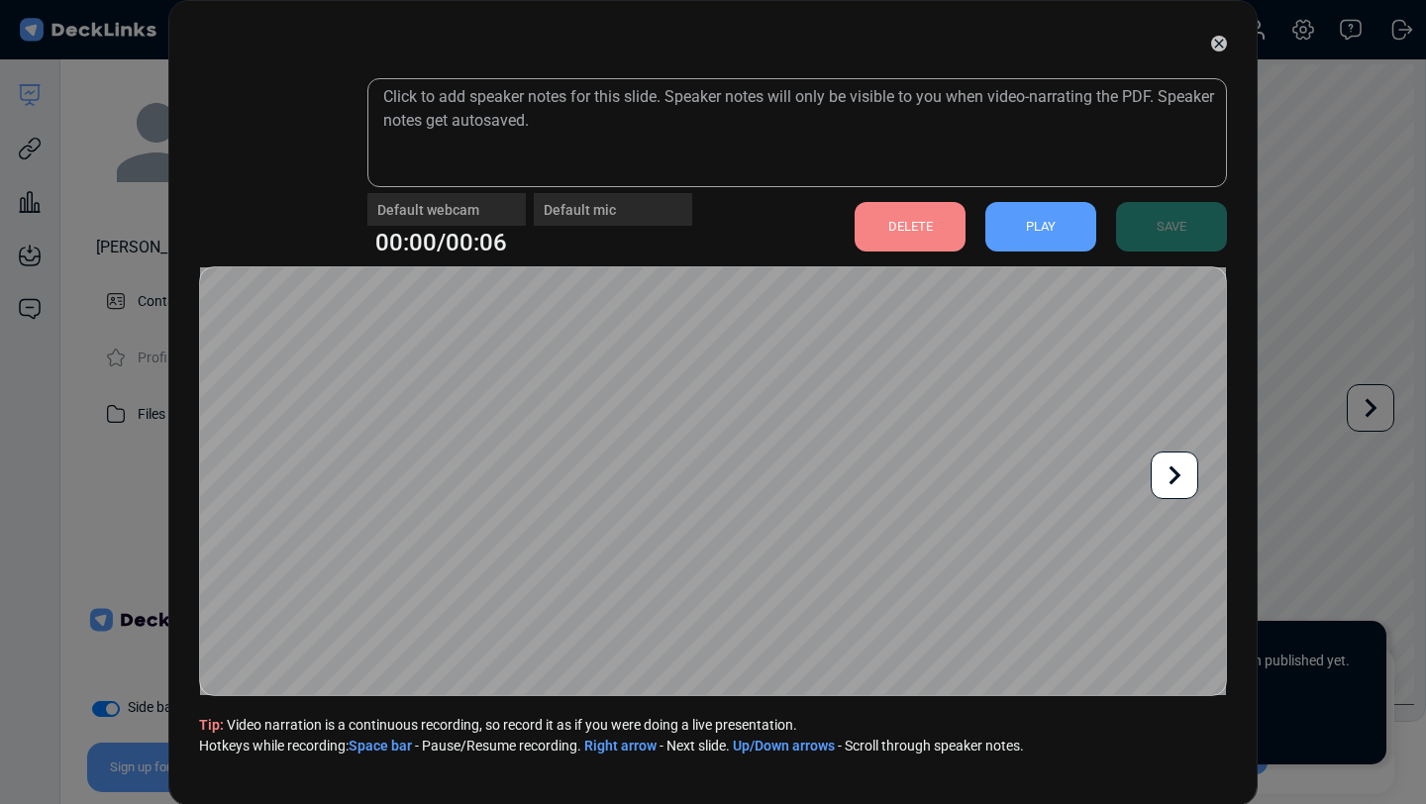
click at [940, 214] on div "DELETE" at bounding box center [910, 227] width 111 height 50
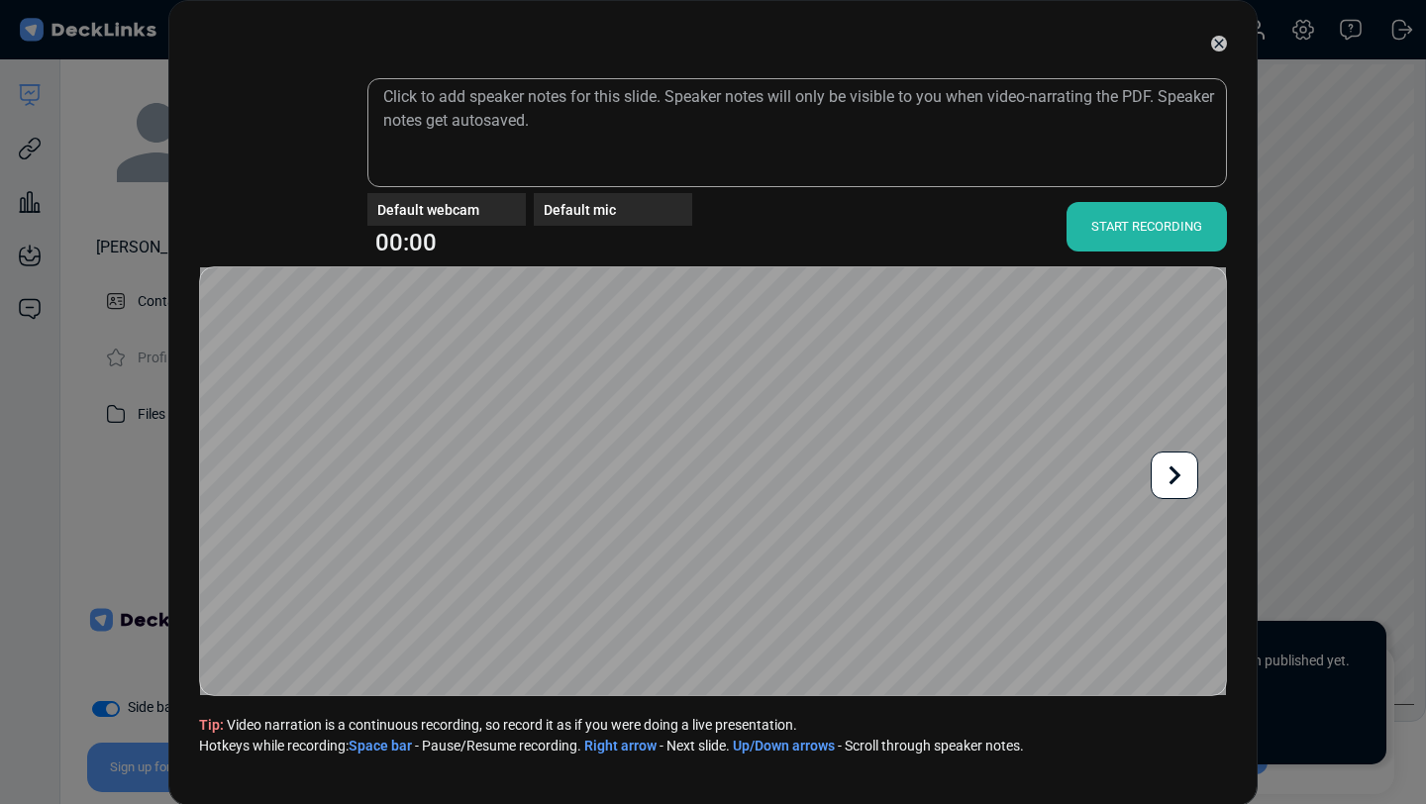
click at [1137, 219] on div "START RECORDING" at bounding box center [1147, 227] width 160 height 50
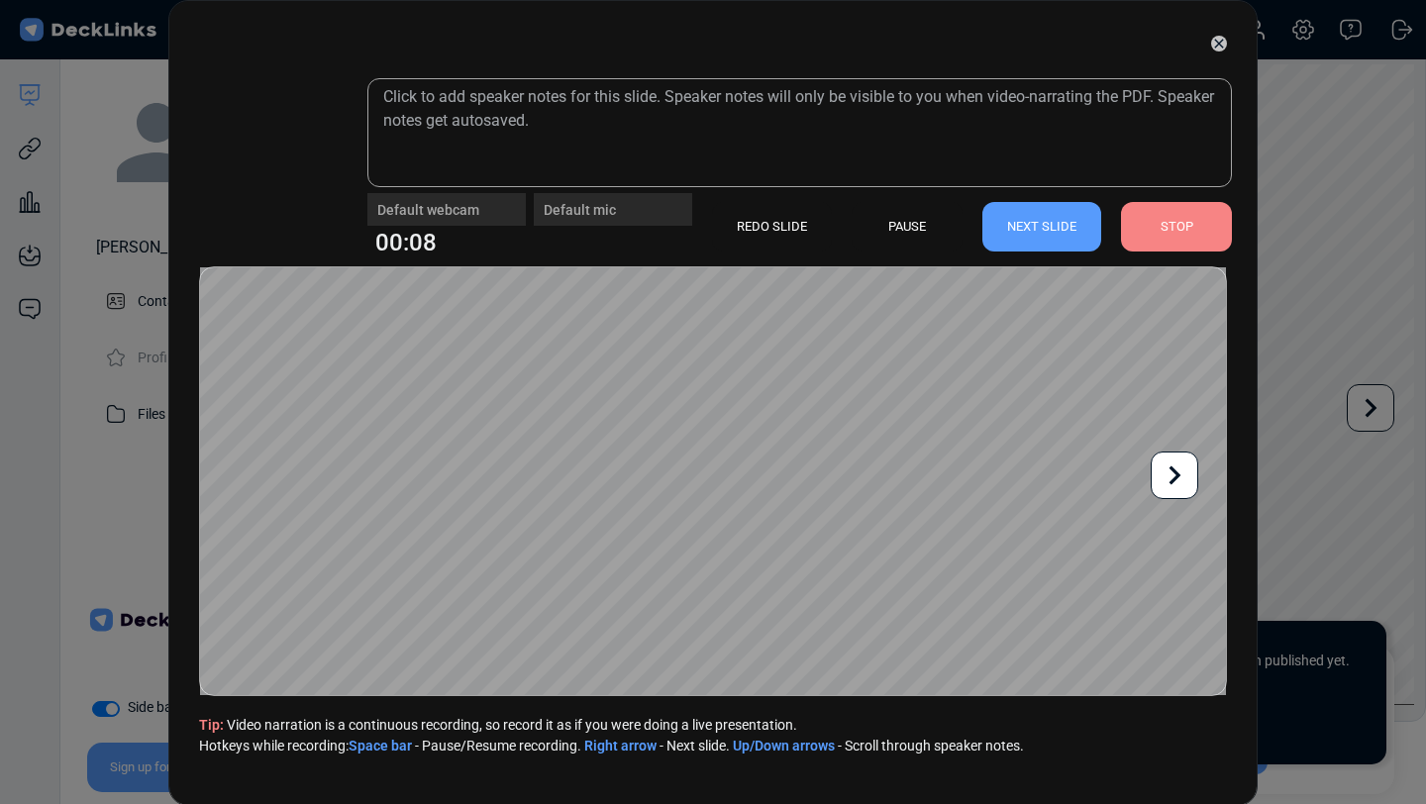
click at [1177, 229] on div "STOP" at bounding box center [1176, 227] width 111 height 50
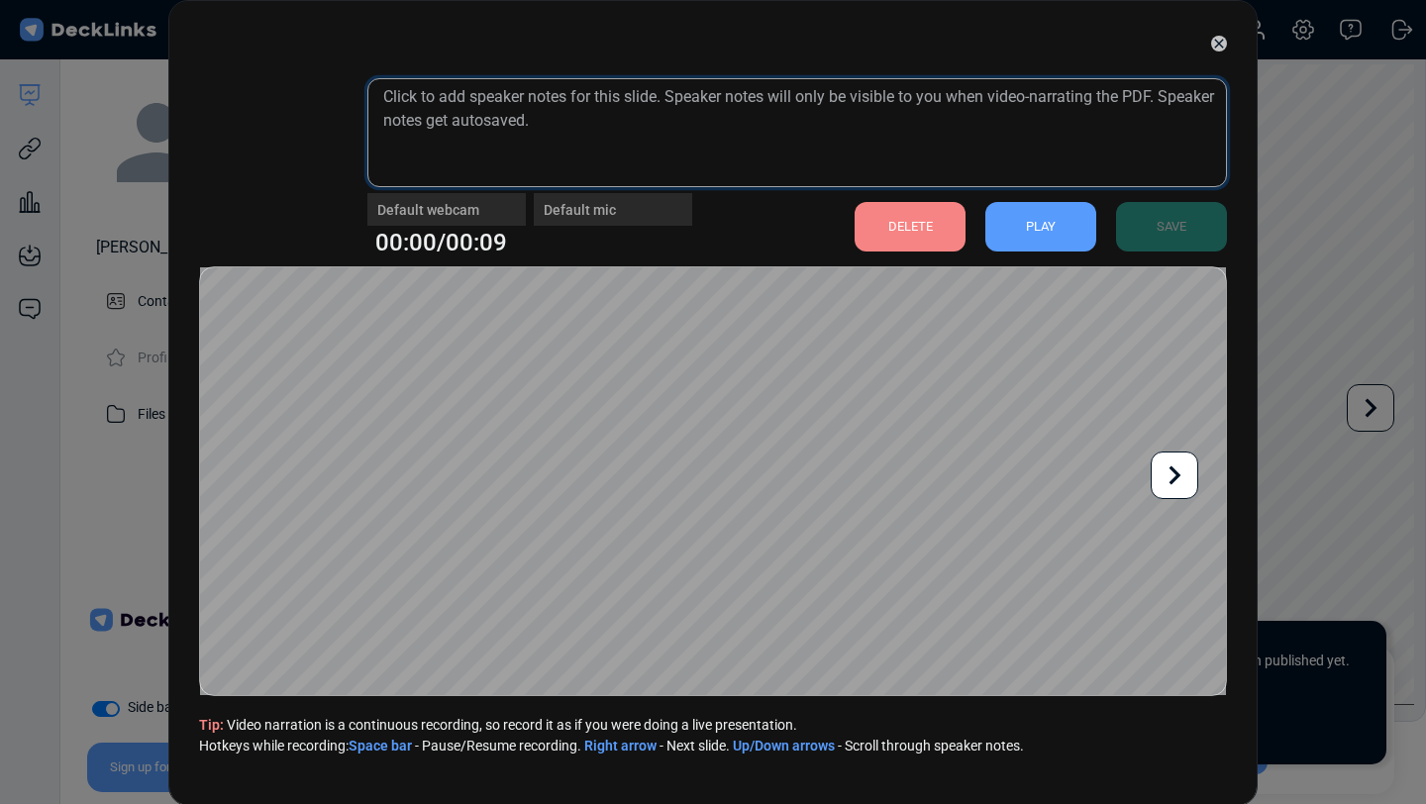
click at [960, 117] on textarea at bounding box center [797, 132] width 860 height 109
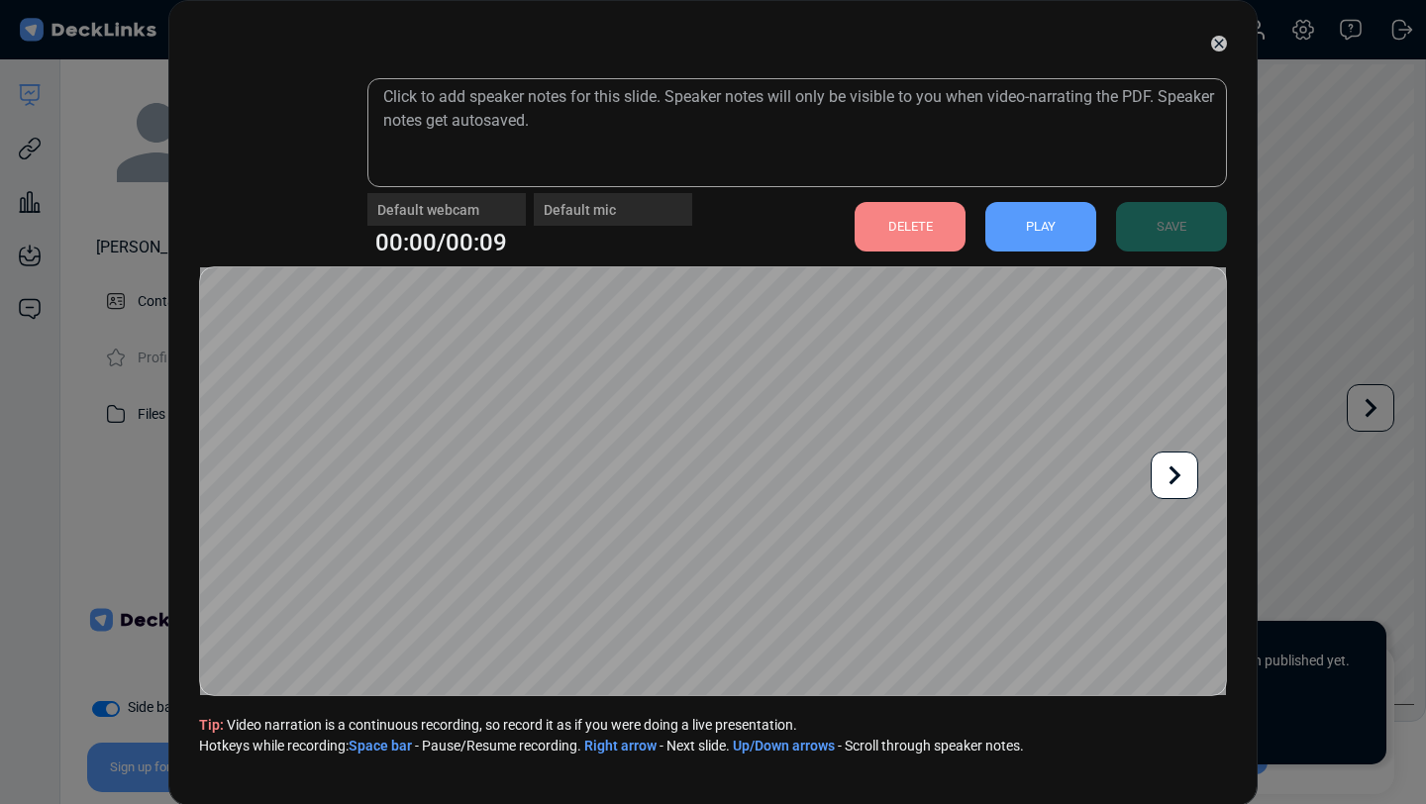
click at [1033, 232] on div "PLAY" at bounding box center [1041, 227] width 111 height 50
click at [1037, 216] on div "PLAY" at bounding box center [1041, 227] width 111 height 50
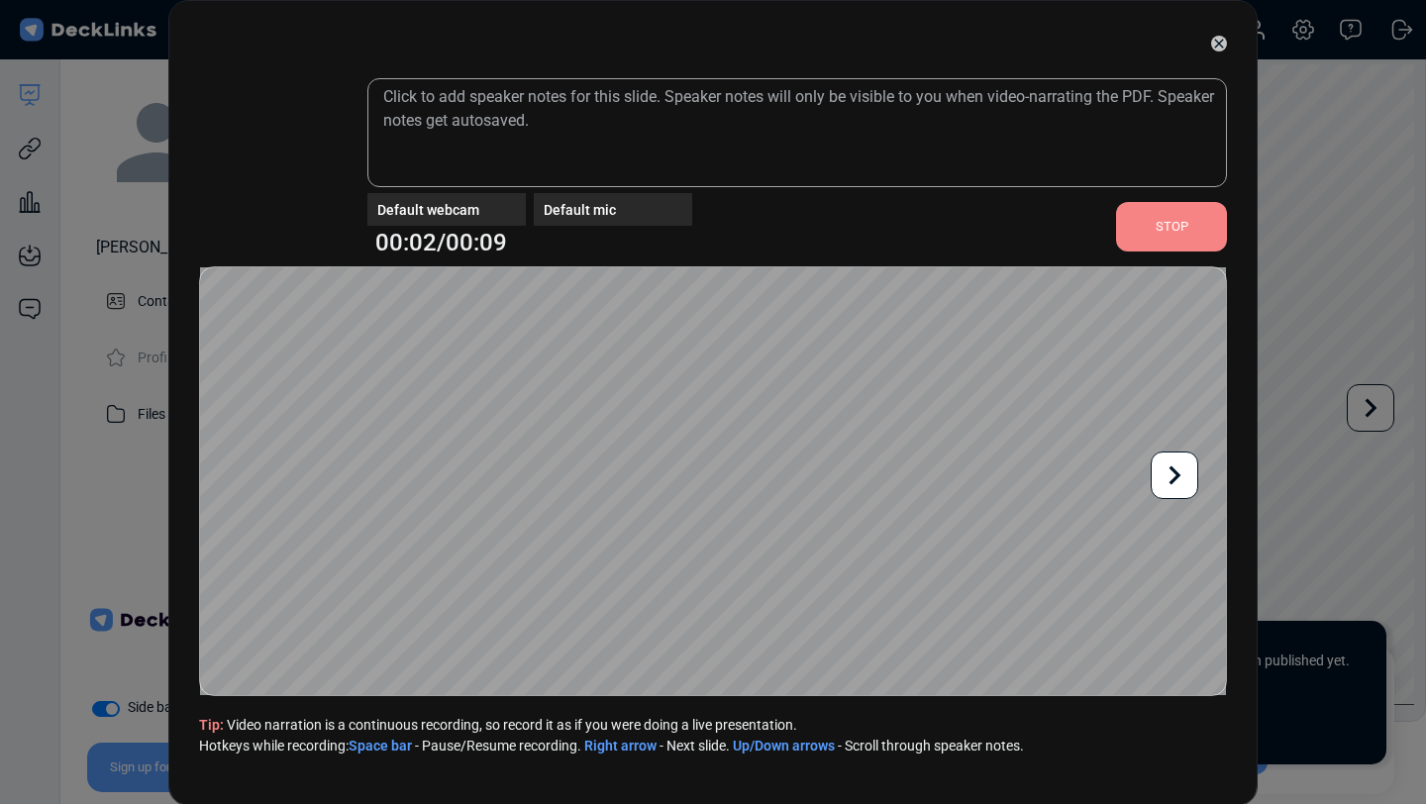
click at [1177, 222] on div "STOP" at bounding box center [1171, 227] width 111 height 50
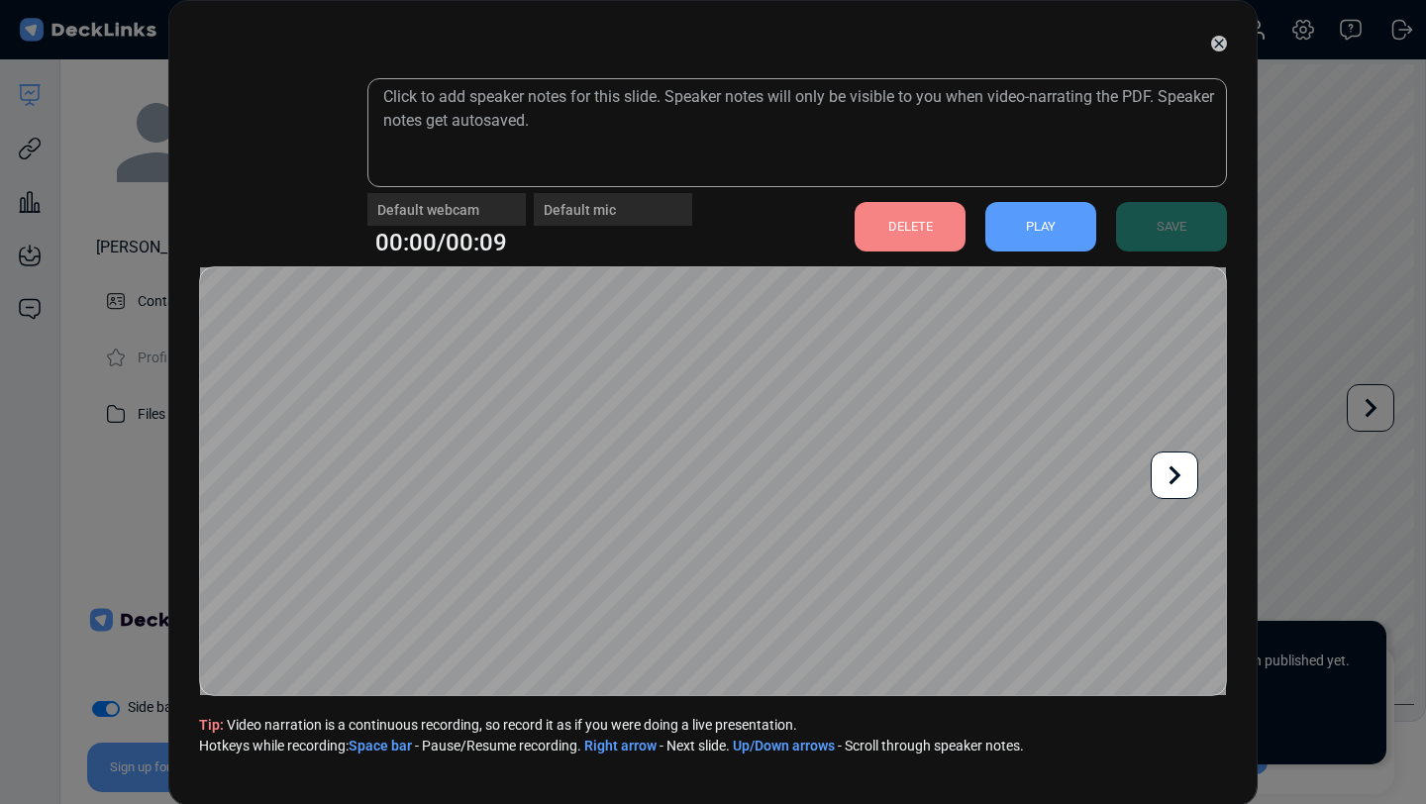
click at [909, 229] on div "DELETE" at bounding box center [910, 227] width 111 height 50
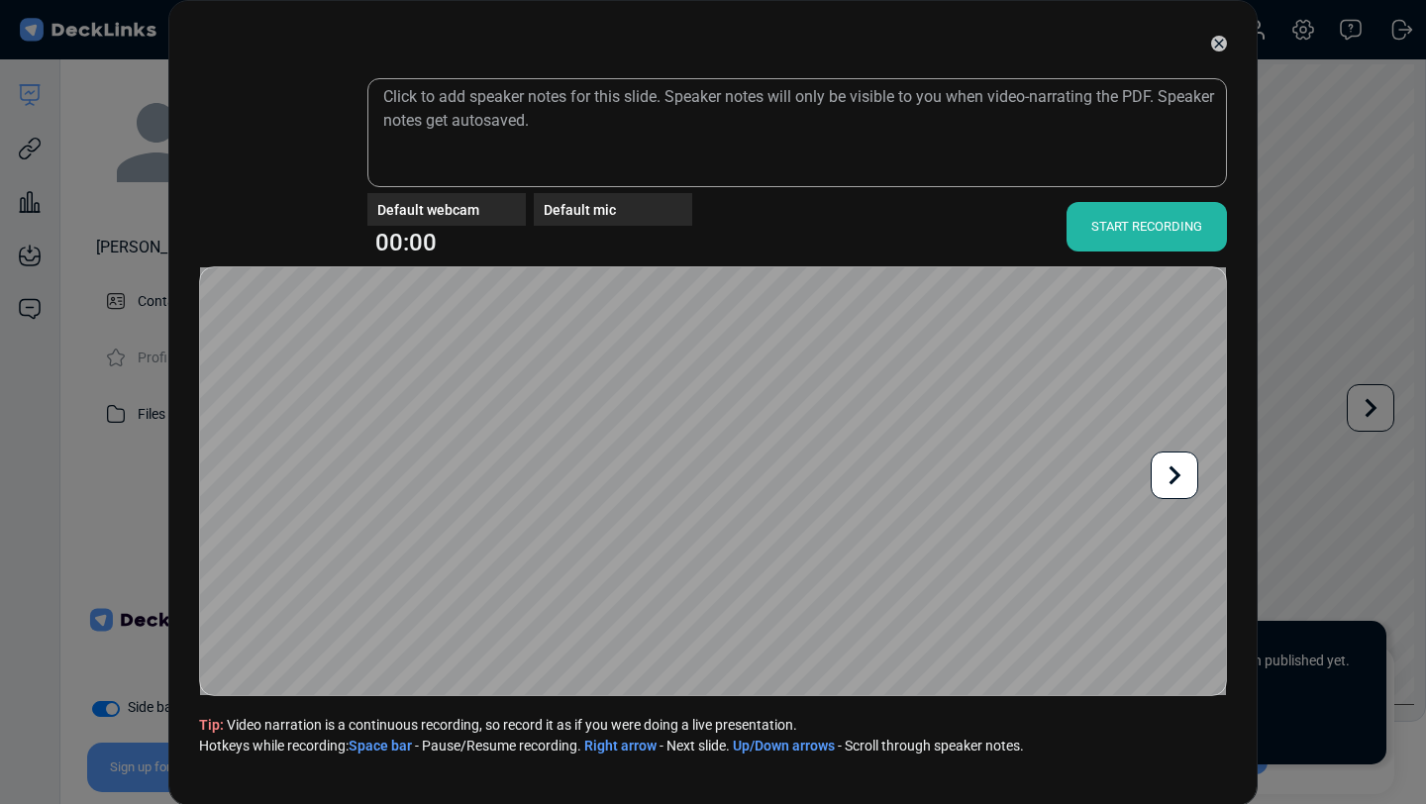
click at [1153, 225] on div "START RECORDING" at bounding box center [1147, 227] width 160 height 50
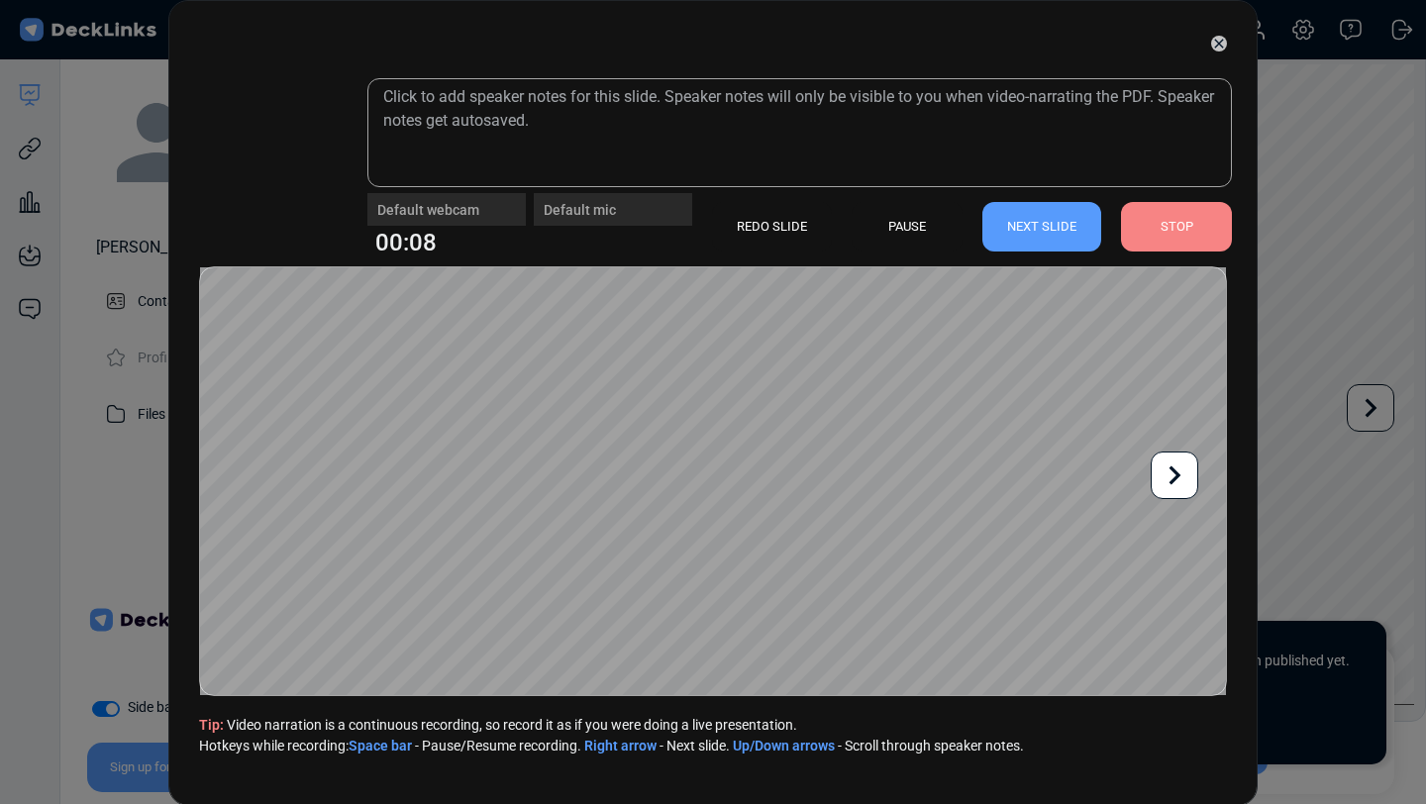
click at [1148, 224] on div "STOP" at bounding box center [1176, 227] width 111 height 50
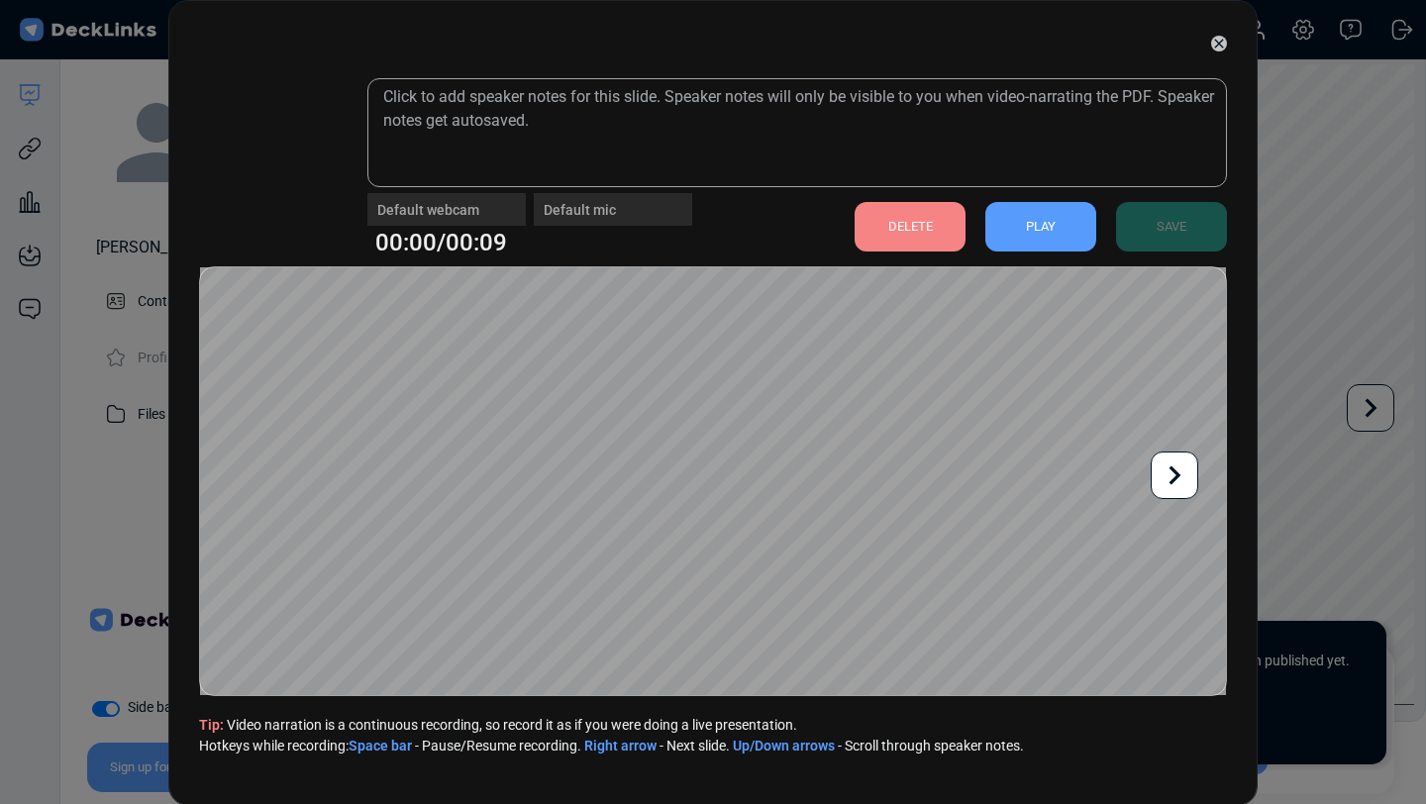
click at [1032, 232] on div "PLAY" at bounding box center [1041, 227] width 111 height 50
click at [1183, 482] on icon at bounding box center [1175, 476] width 38 height 38
click at [243, 469] on icon at bounding box center [252, 476] width 38 height 38
click at [1166, 477] on icon at bounding box center [1175, 476] width 38 height 38
click at [240, 480] on icon at bounding box center [252, 476] width 38 height 38
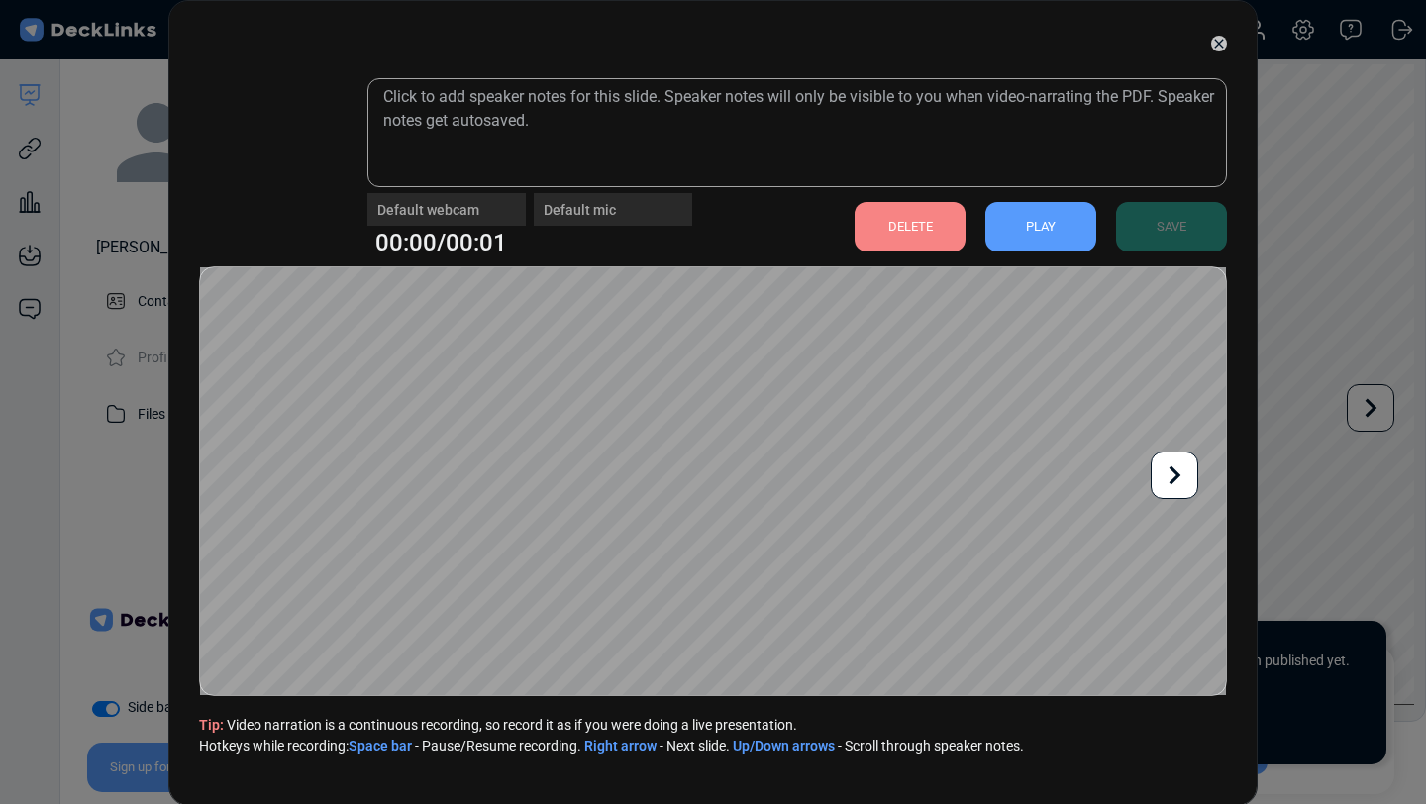
click at [1218, 45] on icon at bounding box center [1218, 43] width 9 height 9
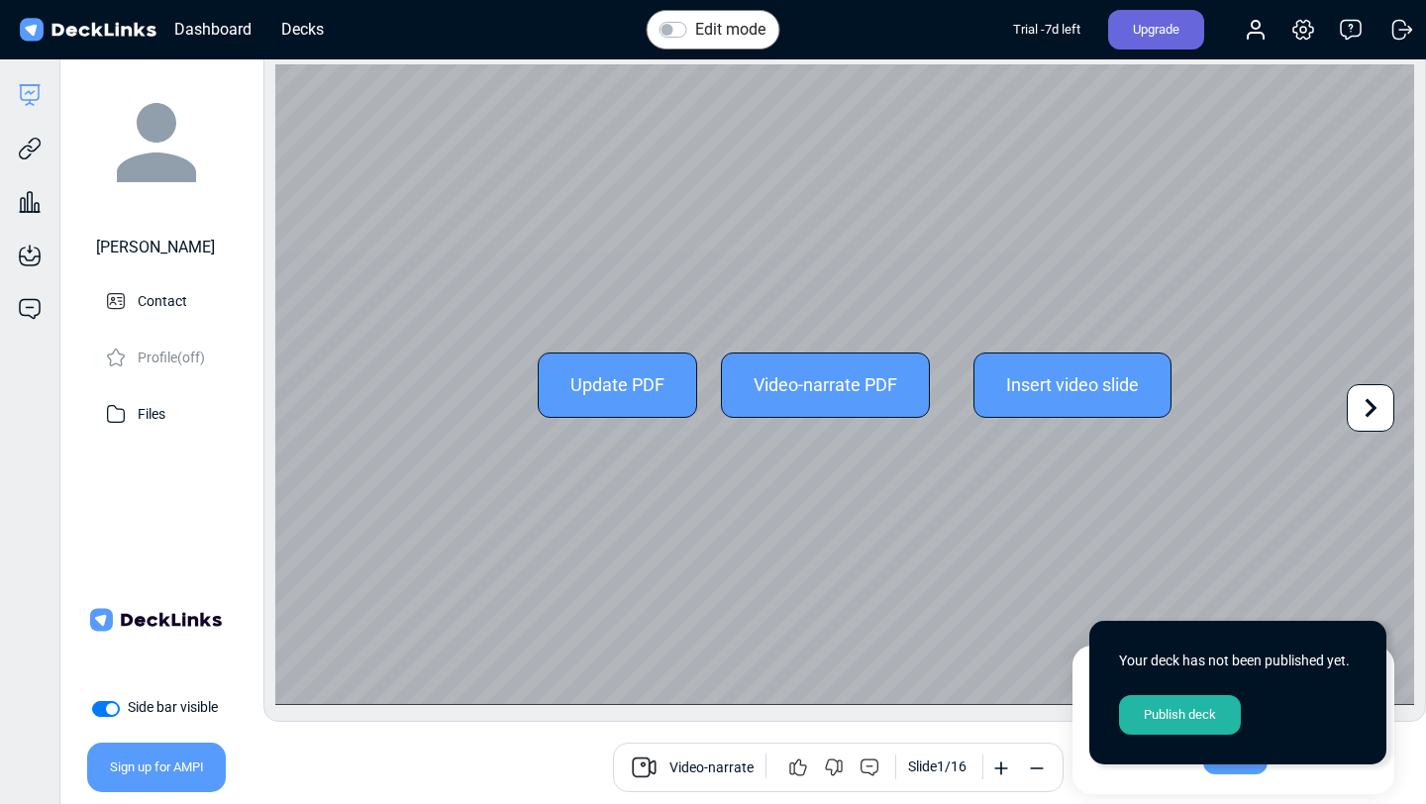
click at [1381, 393] on icon at bounding box center [1371, 408] width 38 height 38
click at [307, 400] on icon at bounding box center [301, 408] width 38 height 38
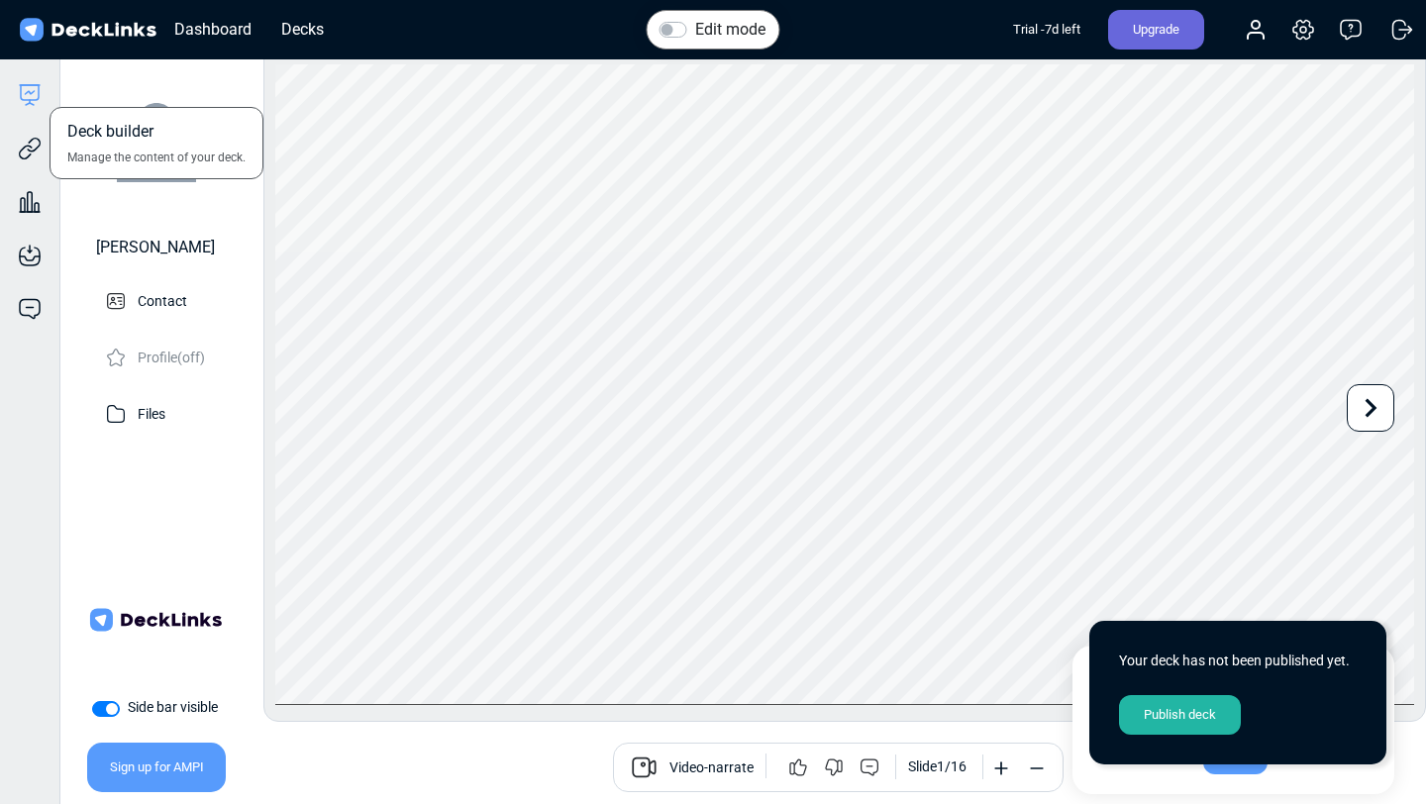
click at [34, 89] on icon at bounding box center [30, 95] width 24 height 24
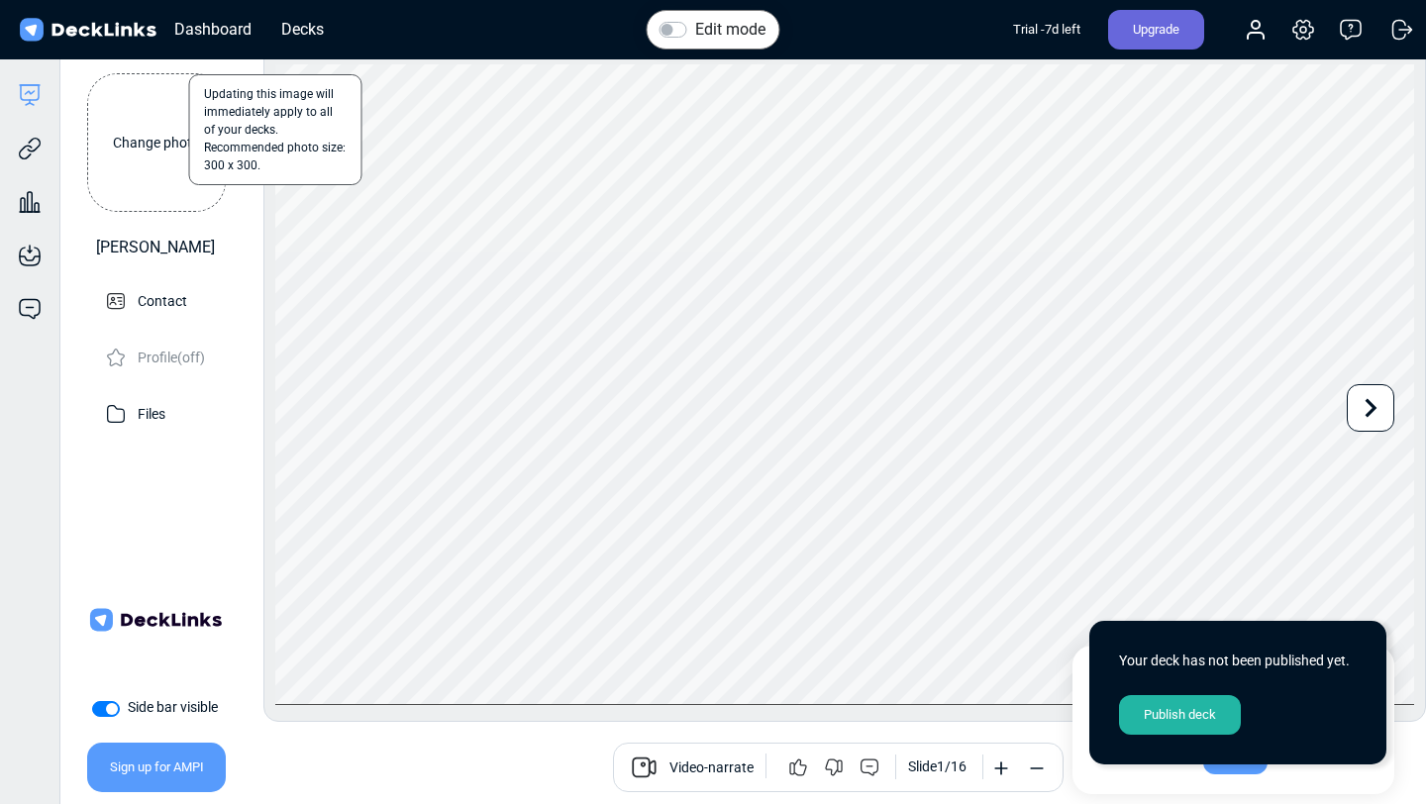
click at [151, 153] on label "Change photo" at bounding box center [156, 142] width 139 height 139
click at [0, 0] on input "Change photo" at bounding box center [0, 0] width 0 height 0
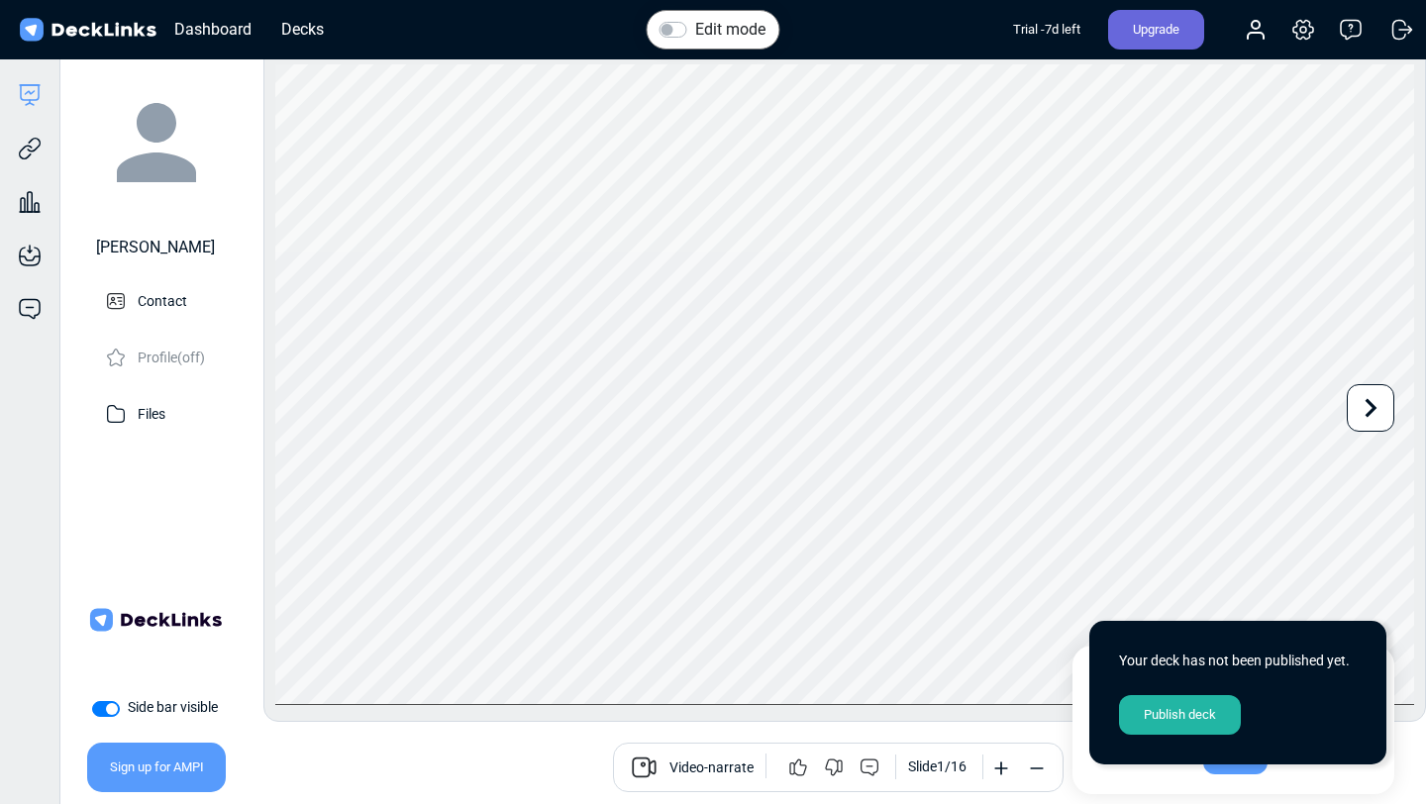
click at [709, 767] on span "Video-narrate" at bounding box center [712, 770] width 84 height 24
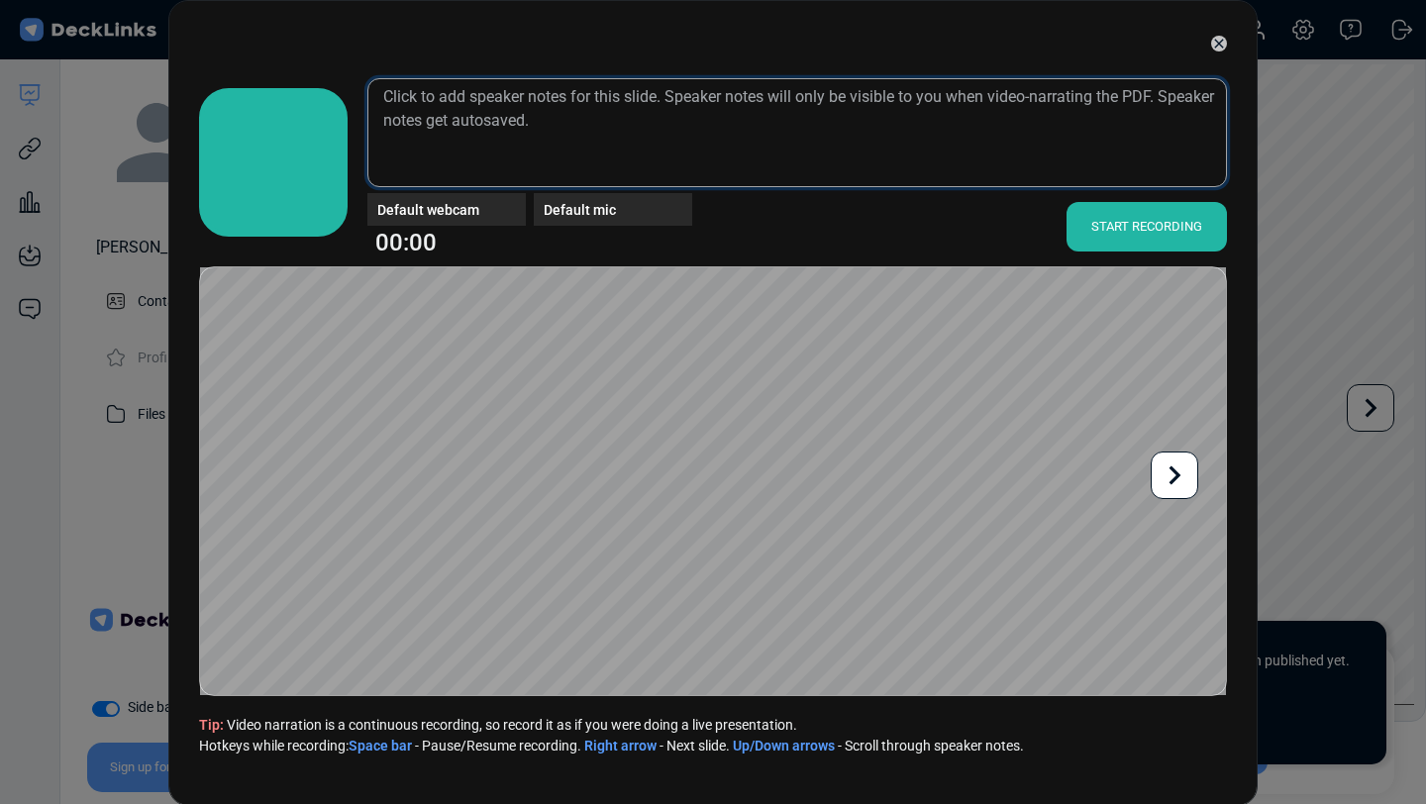
drag, startPoint x: 541, startPoint y: 104, endPoint x: 566, endPoint y: 104, distance: 24.8
click at [566, 104] on textarea at bounding box center [797, 132] width 860 height 109
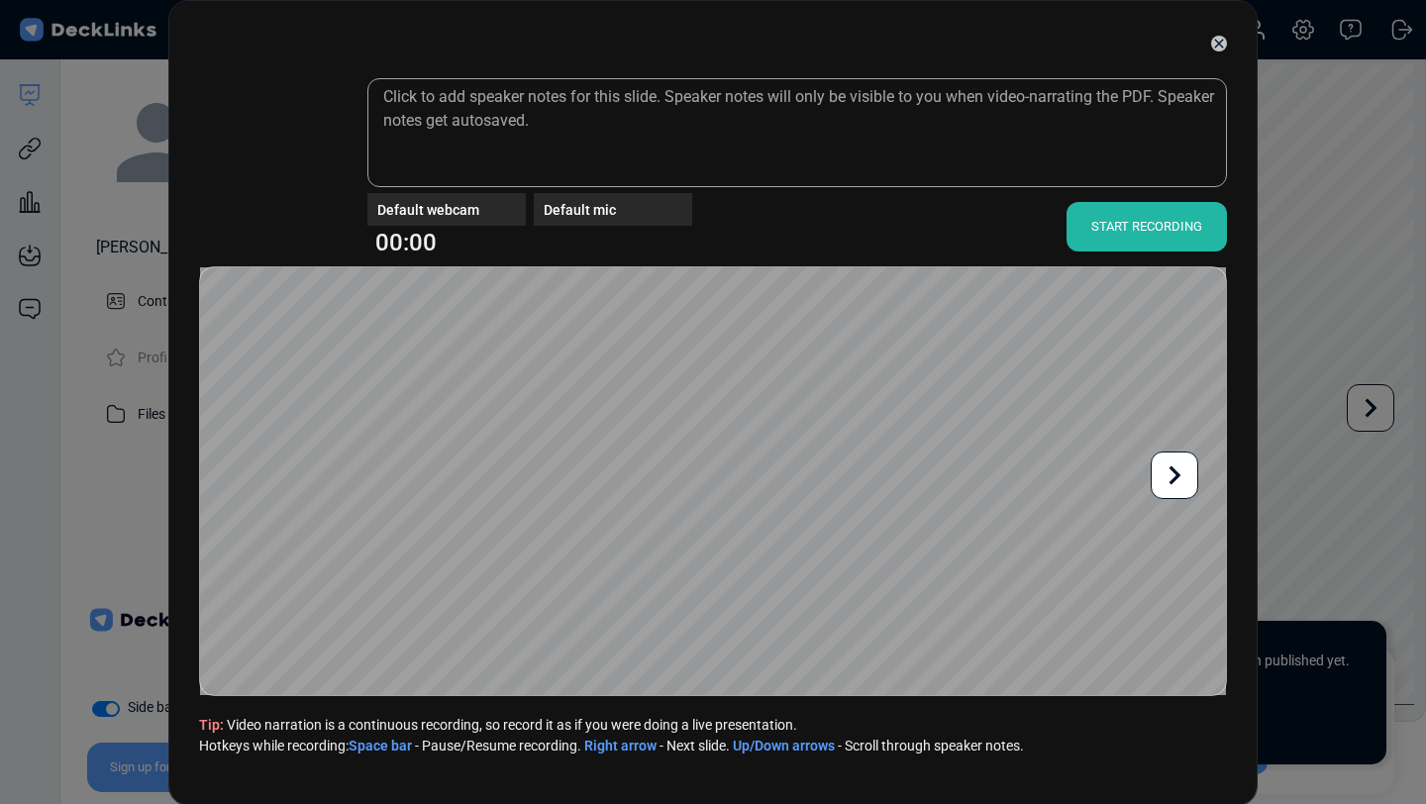
click at [1137, 233] on div "START RECORDING" at bounding box center [1147, 227] width 160 height 50
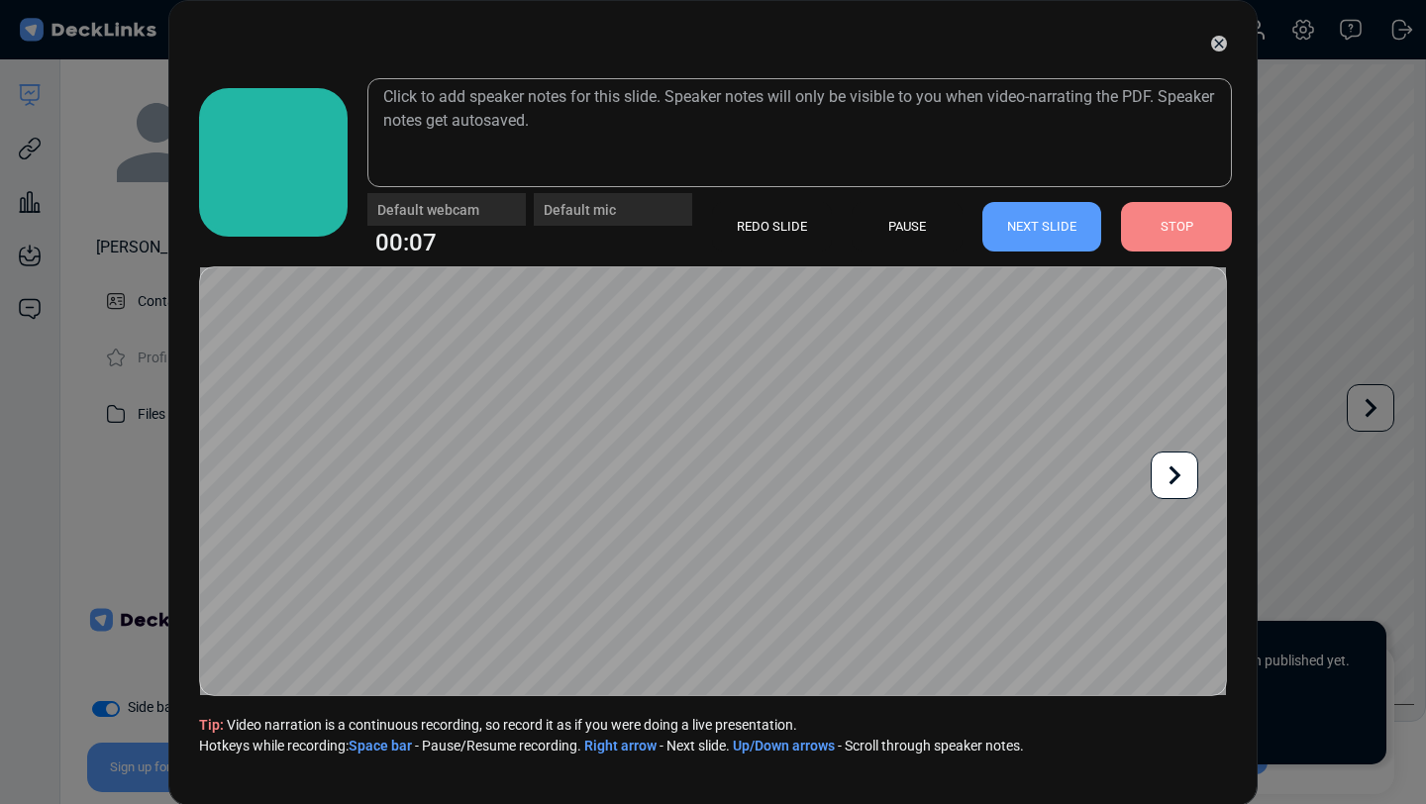
click at [1177, 241] on div "STOP" at bounding box center [1176, 227] width 111 height 50
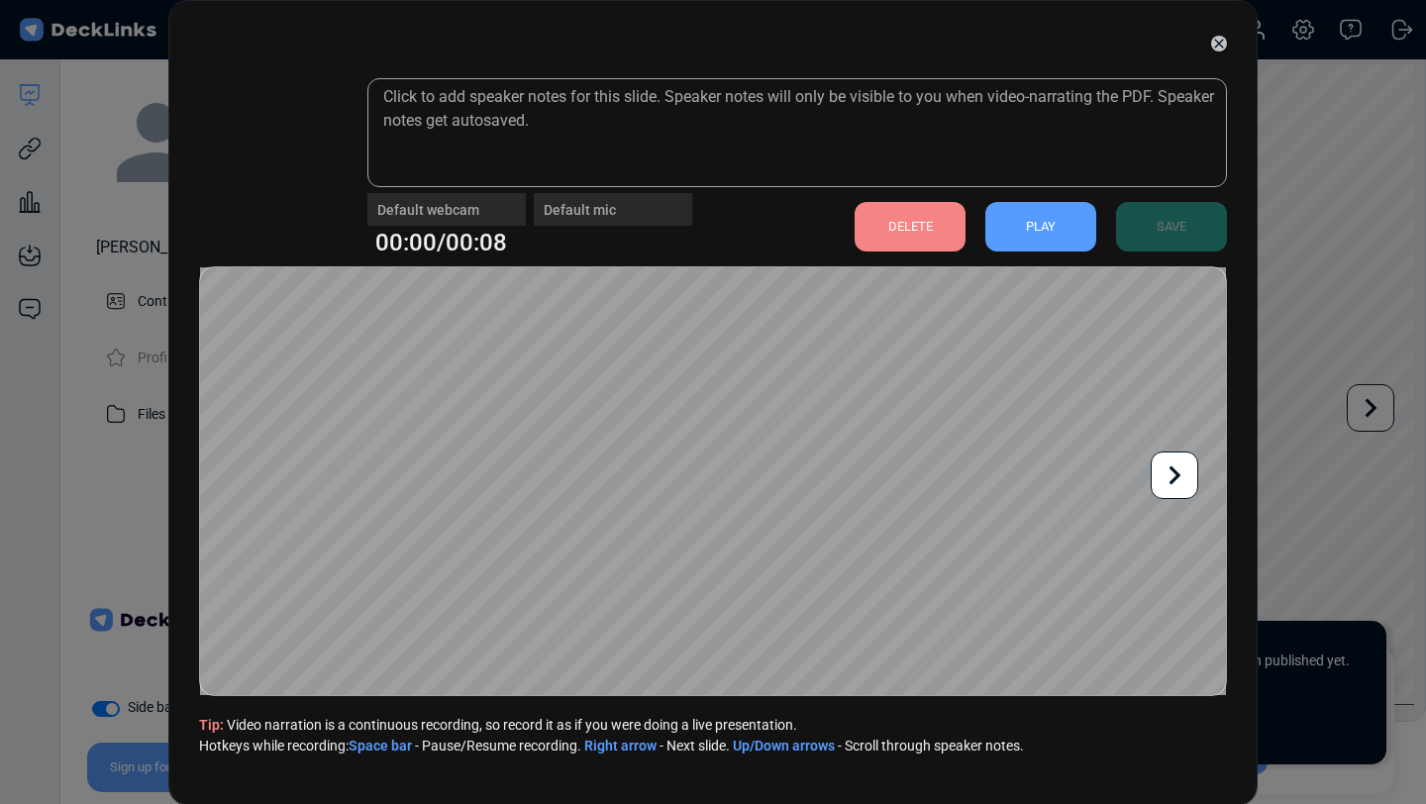
click at [1061, 222] on div "PLAY" at bounding box center [1041, 227] width 111 height 50
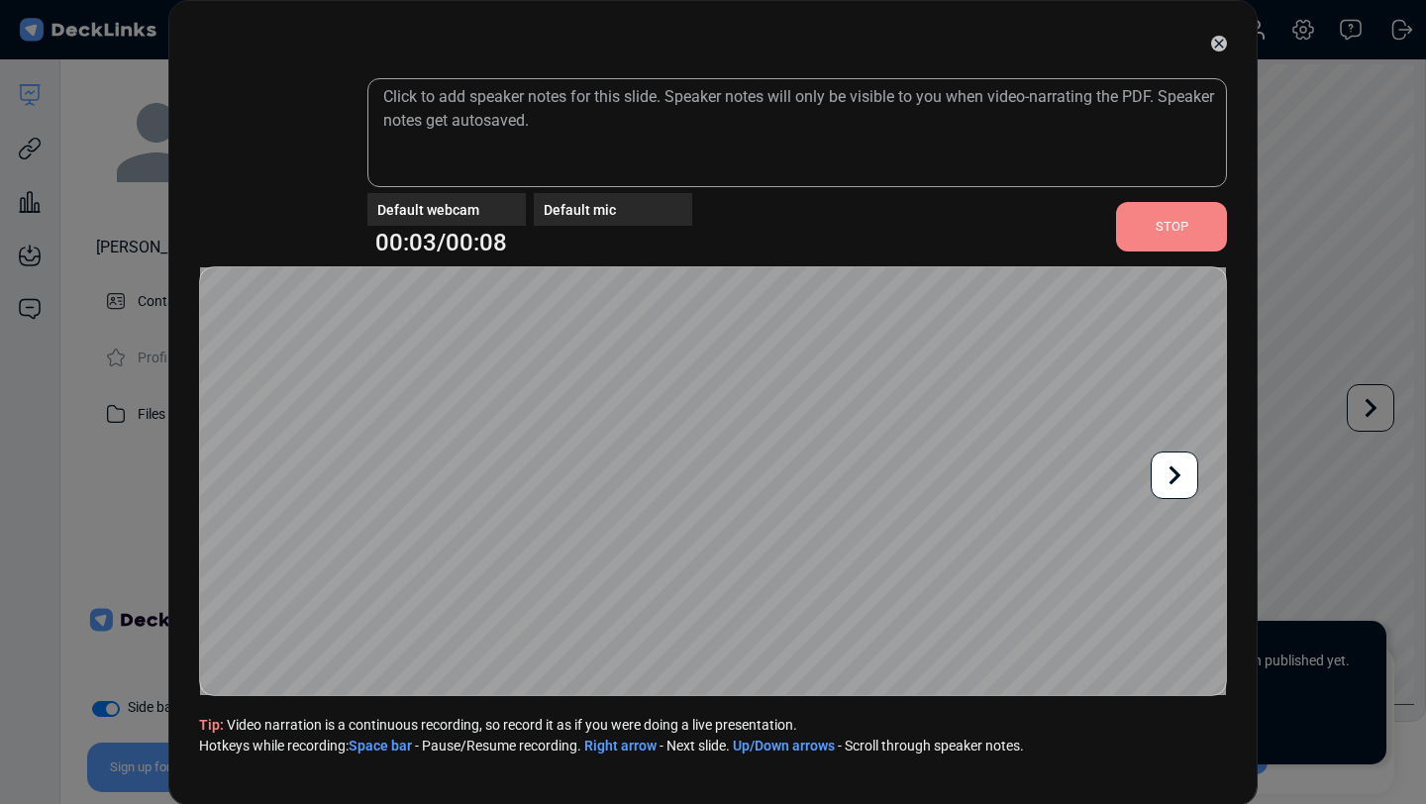
click at [1175, 239] on div "STOP" at bounding box center [1171, 227] width 111 height 50
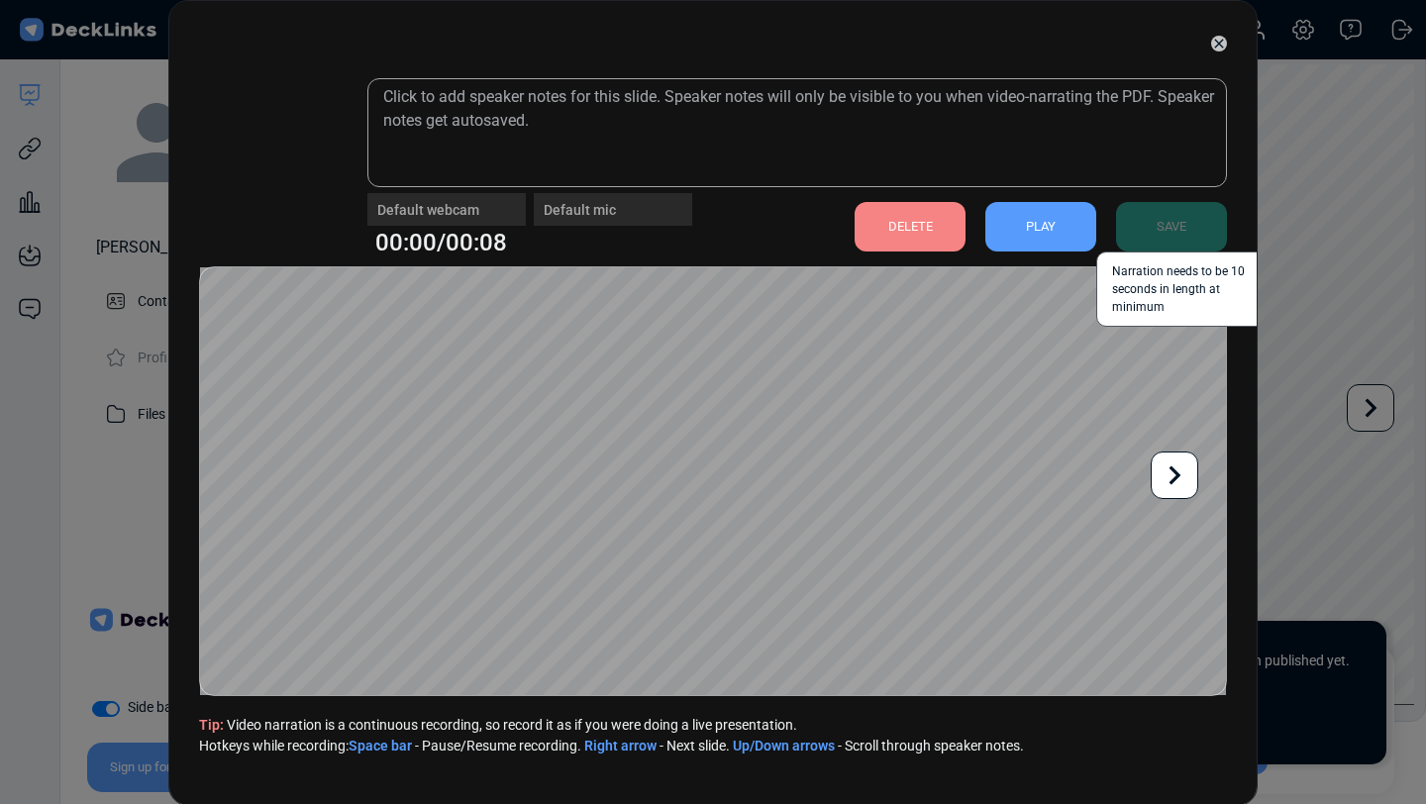
click at [1170, 236] on div "SAVE Narration needs to be 10 seconds in length at minimum" at bounding box center [1162, 227] width 131 height 50
click at [886, 220] on div "DELETE" at bounding box center [910, 227] width 111 height 50
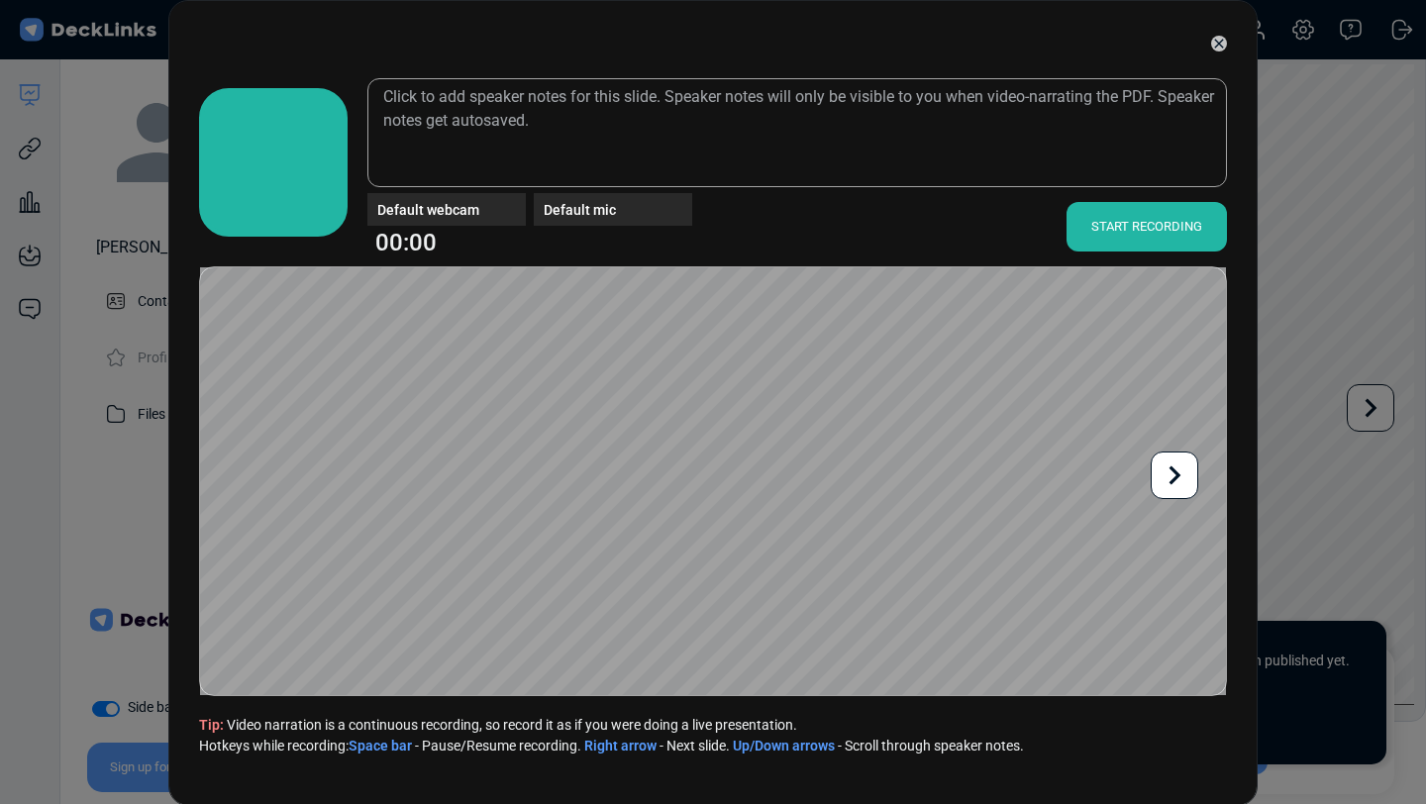
click at [1156, 226] on div "START RECORDING" at bounding box center [1147, 227] width 160 height 50
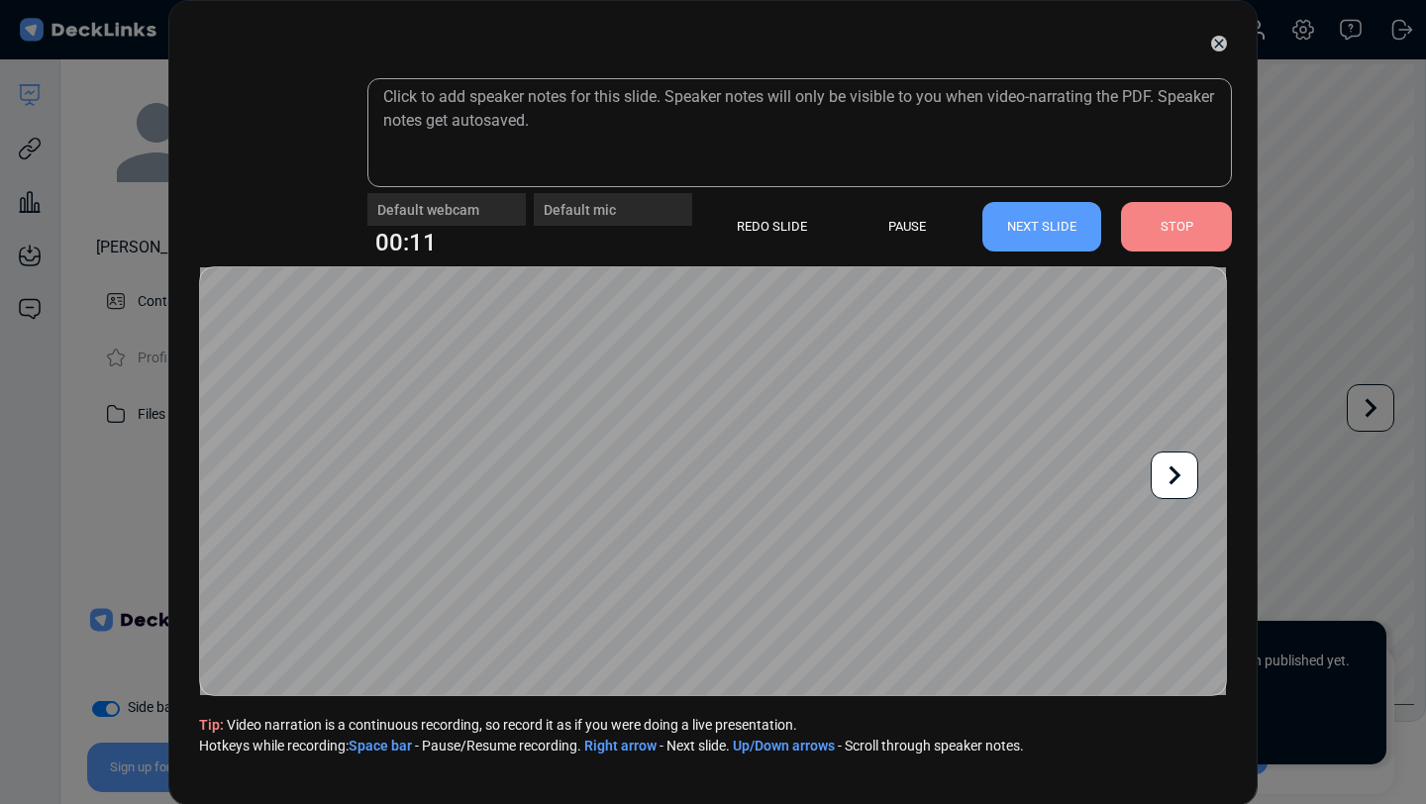
click at [1156, 226] on div "STOP" at bounding box center [1176, 227] width 111 height 50
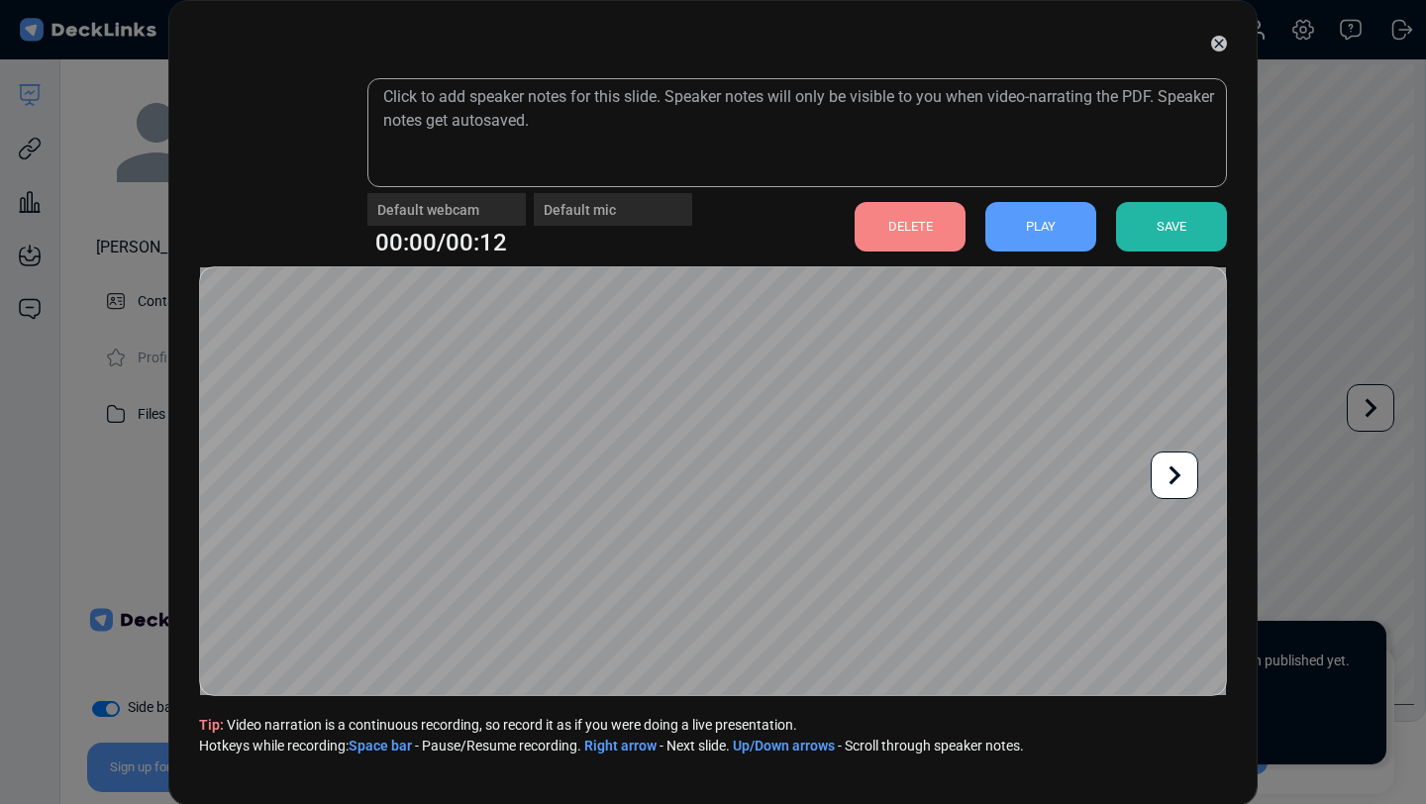
click at [1156, 226] on div "SAVE" at bounding box center [1171, 227] width 111 height 50
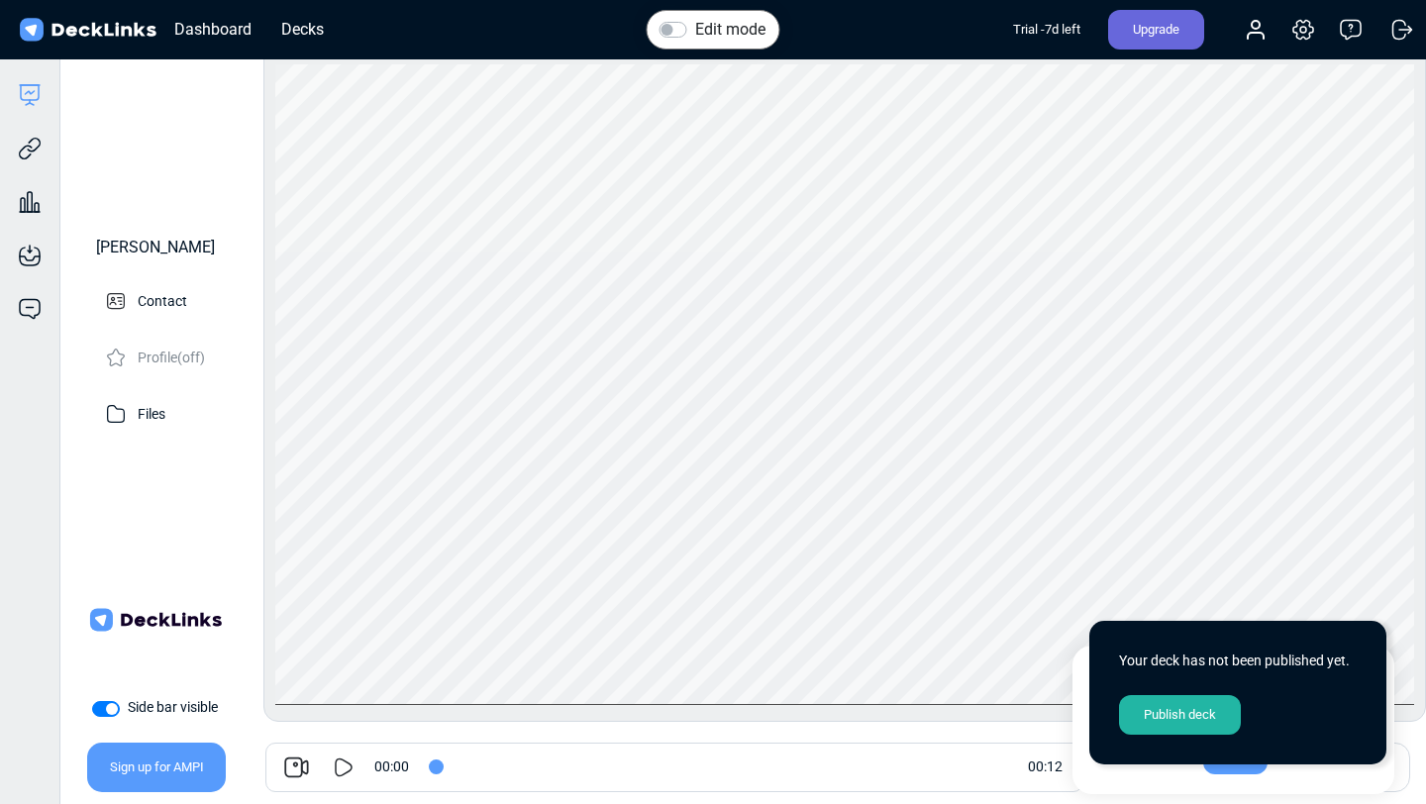
click at [1178, 729] on div "Publish deck" at bounding box center [1180, 715] width 122 height 40
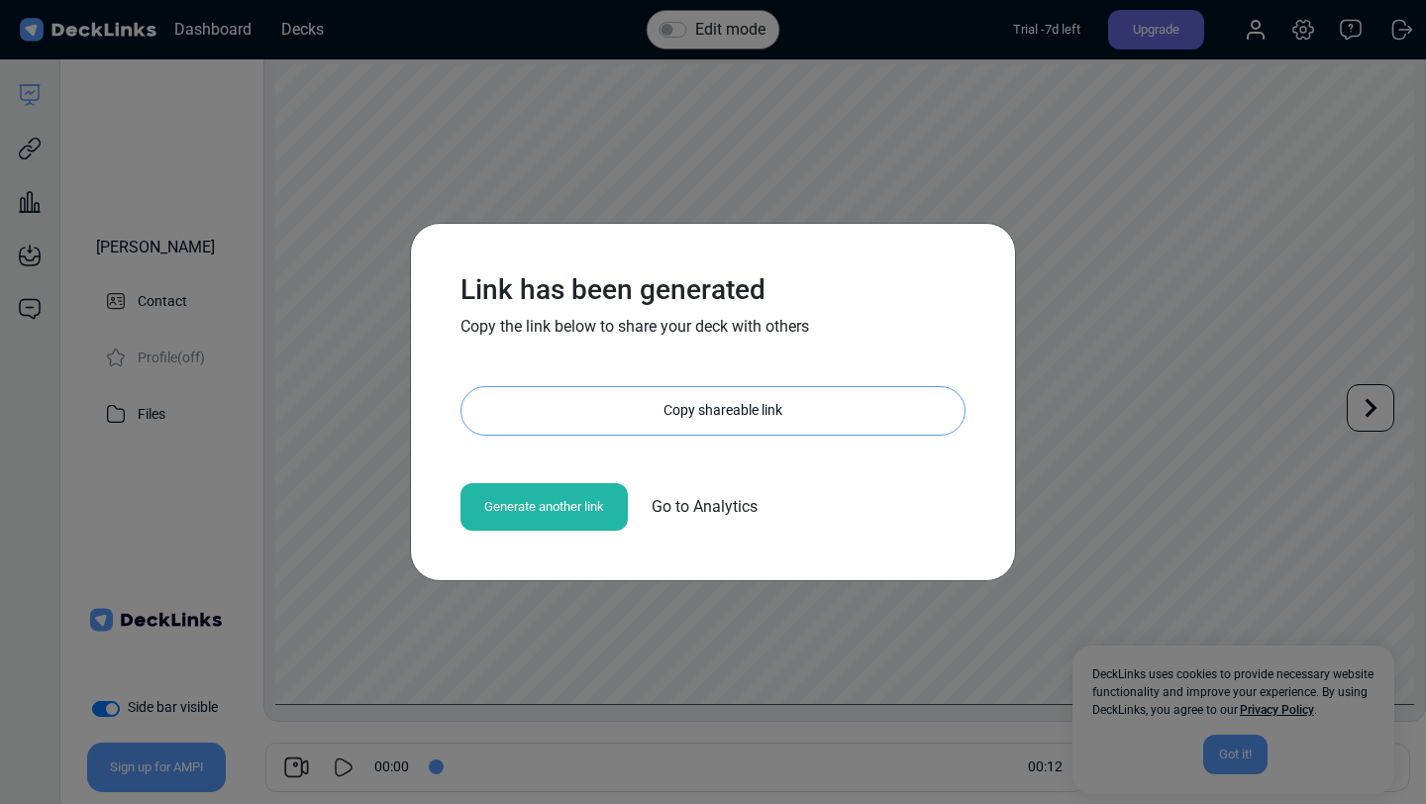
click at [707, 405] on div "Copy shareable link" at bounding box center [722, 411] width 483 height 48
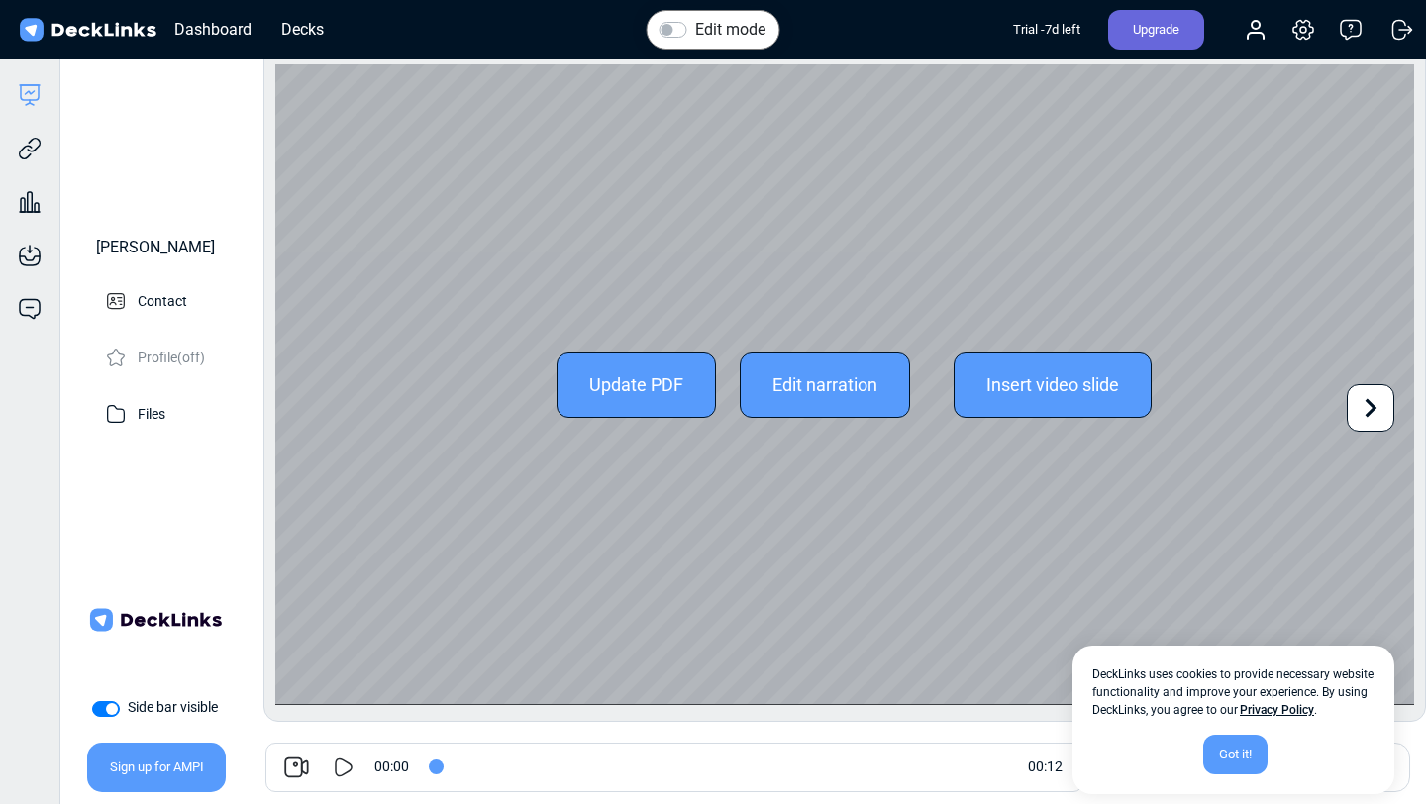
click at [1374, 407] on icon at bounding box center [1372, 408] width 12 height 19
click at [307, 414] on icon at bounding box center [301, 408] width 38 height 38
click at [1365, 401] on icon at bounding box center [1371, 408] width 38 height 38
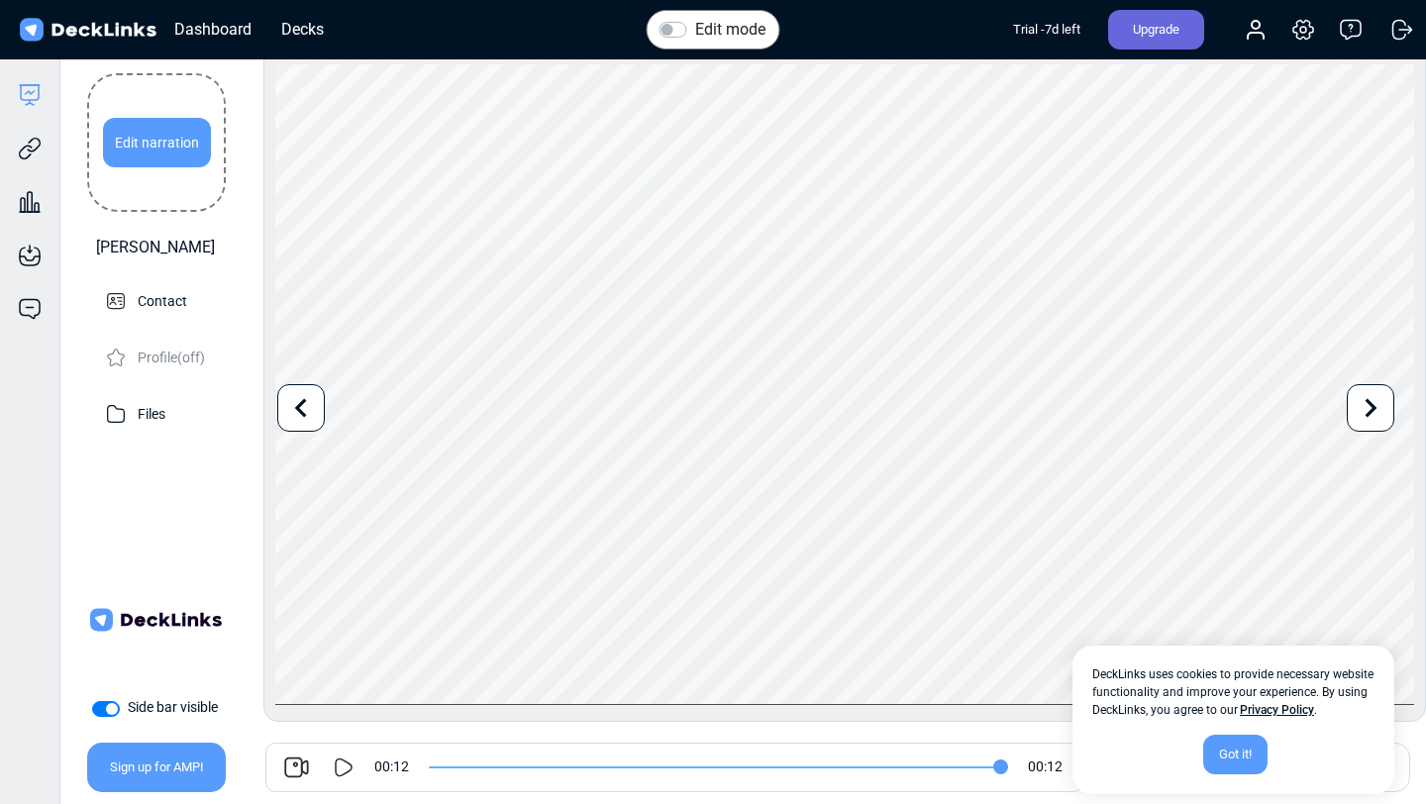
click at [150, 144] on div "Edit narration" at bounding box center [157, 143] width 108 height 50
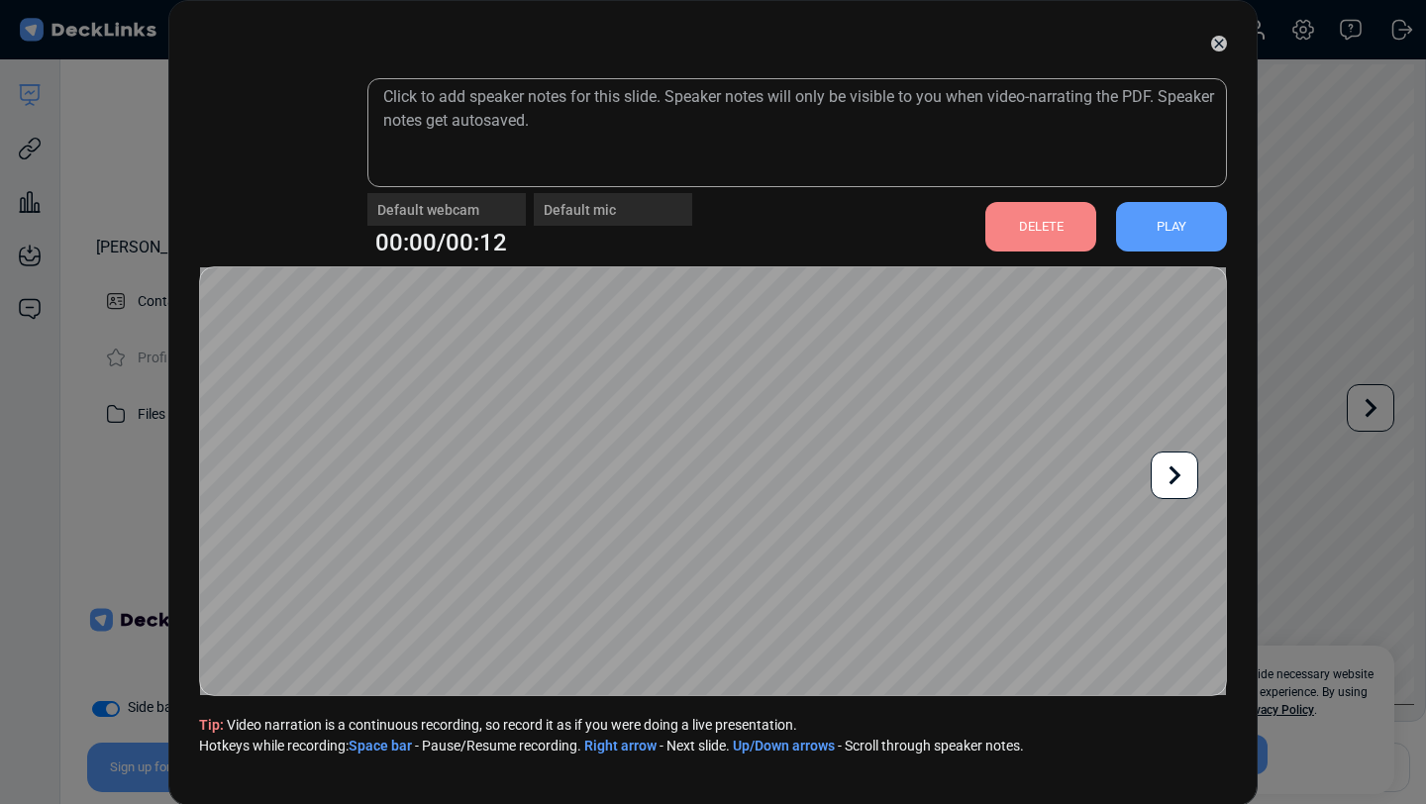
click at [1187, 231] on div "PLAY" at bounding box center [1171, 227] width 111 height 50
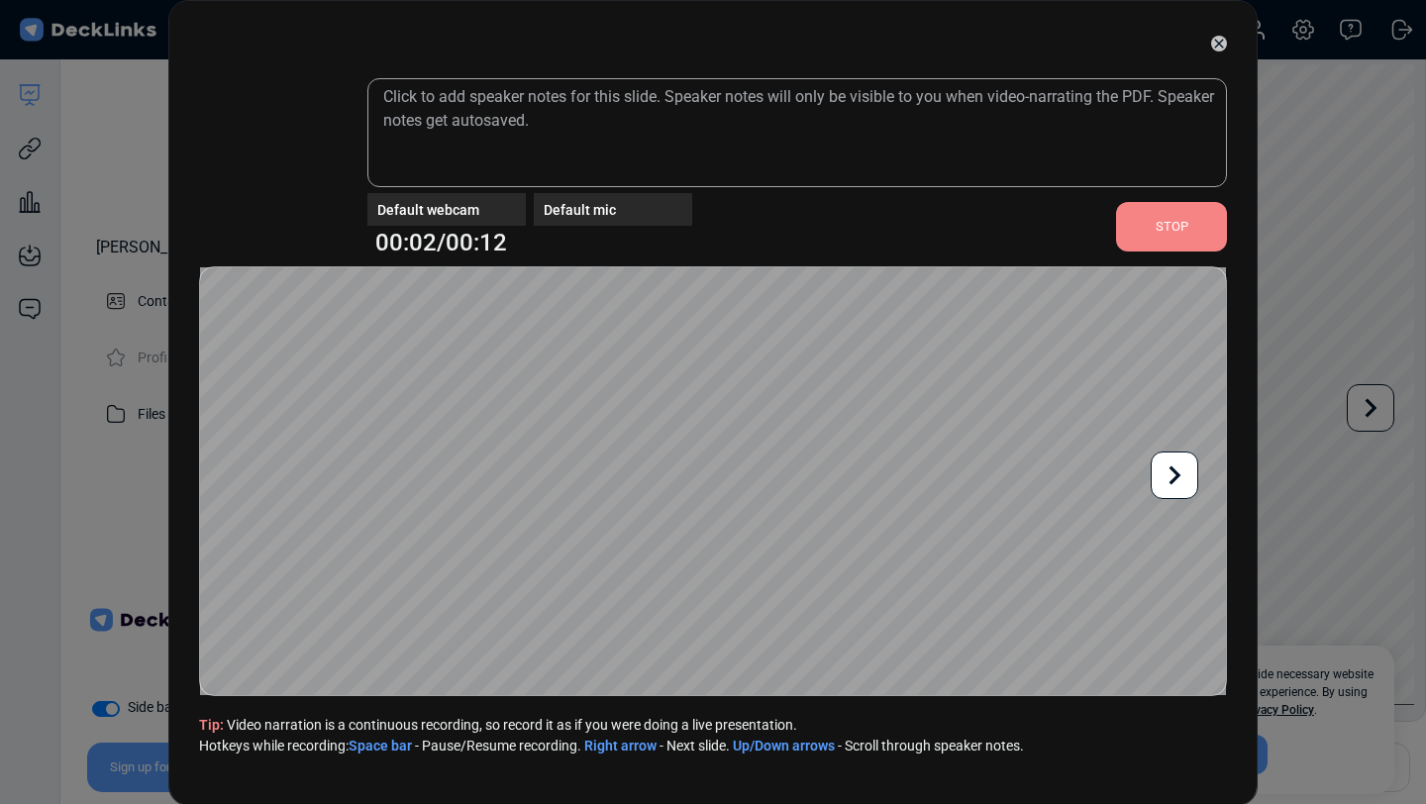
click at [1225, 49] on icon at bounding box center [1219, 44] width 16 height 16
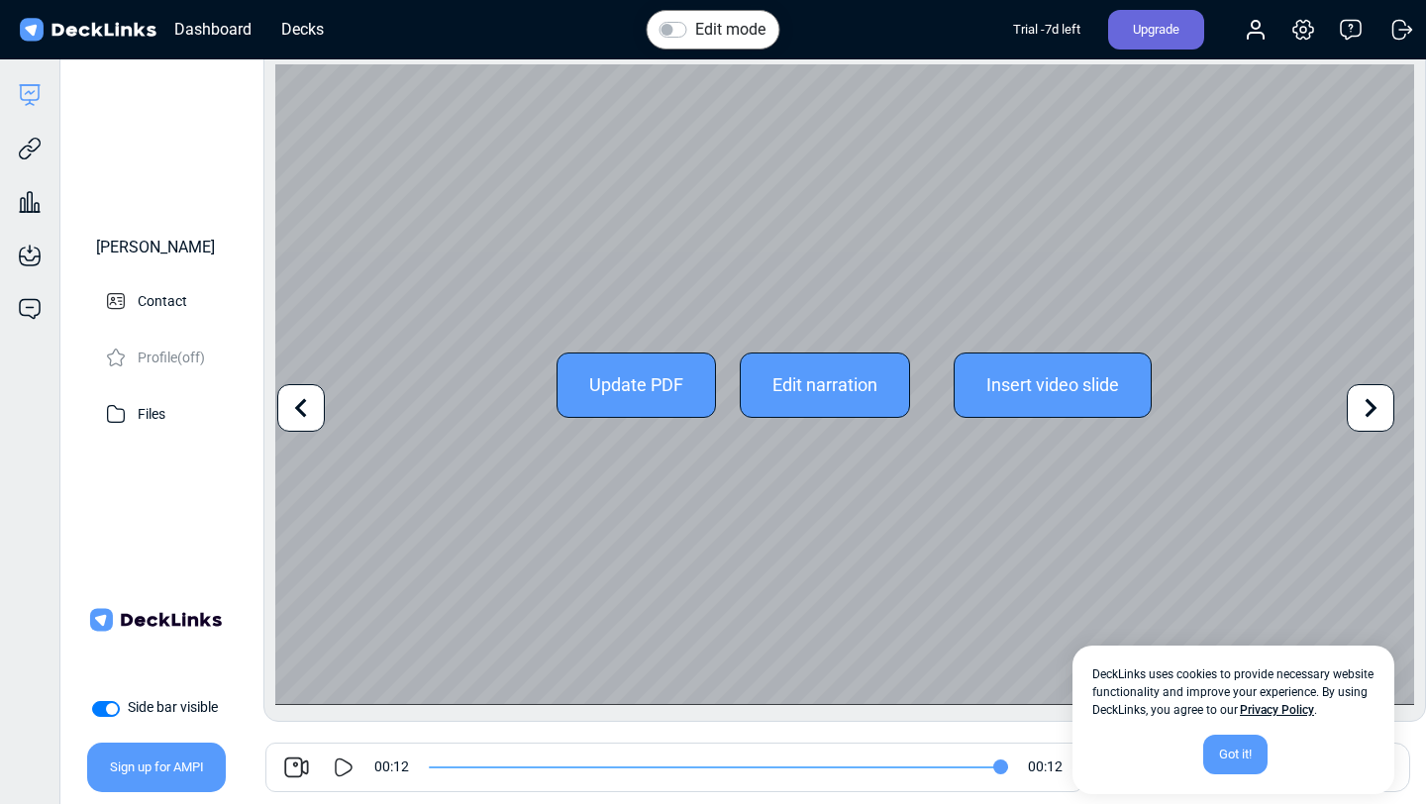
click at [293, 417] on icon at bounding box center [301, 408] width 38 height 38
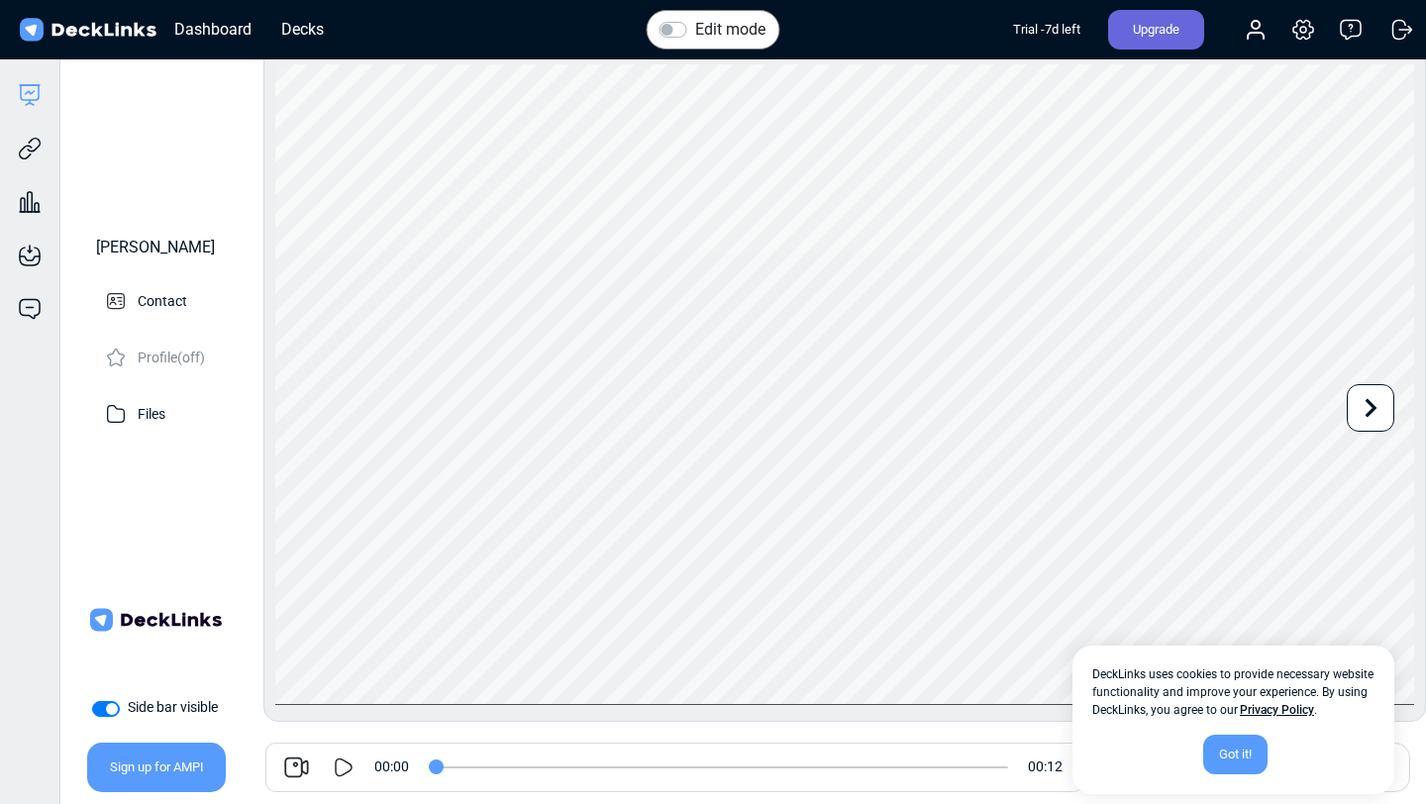
click at [1246, 746] on div "Got it!" at bounding box center [1235, 755] width 64 height 40
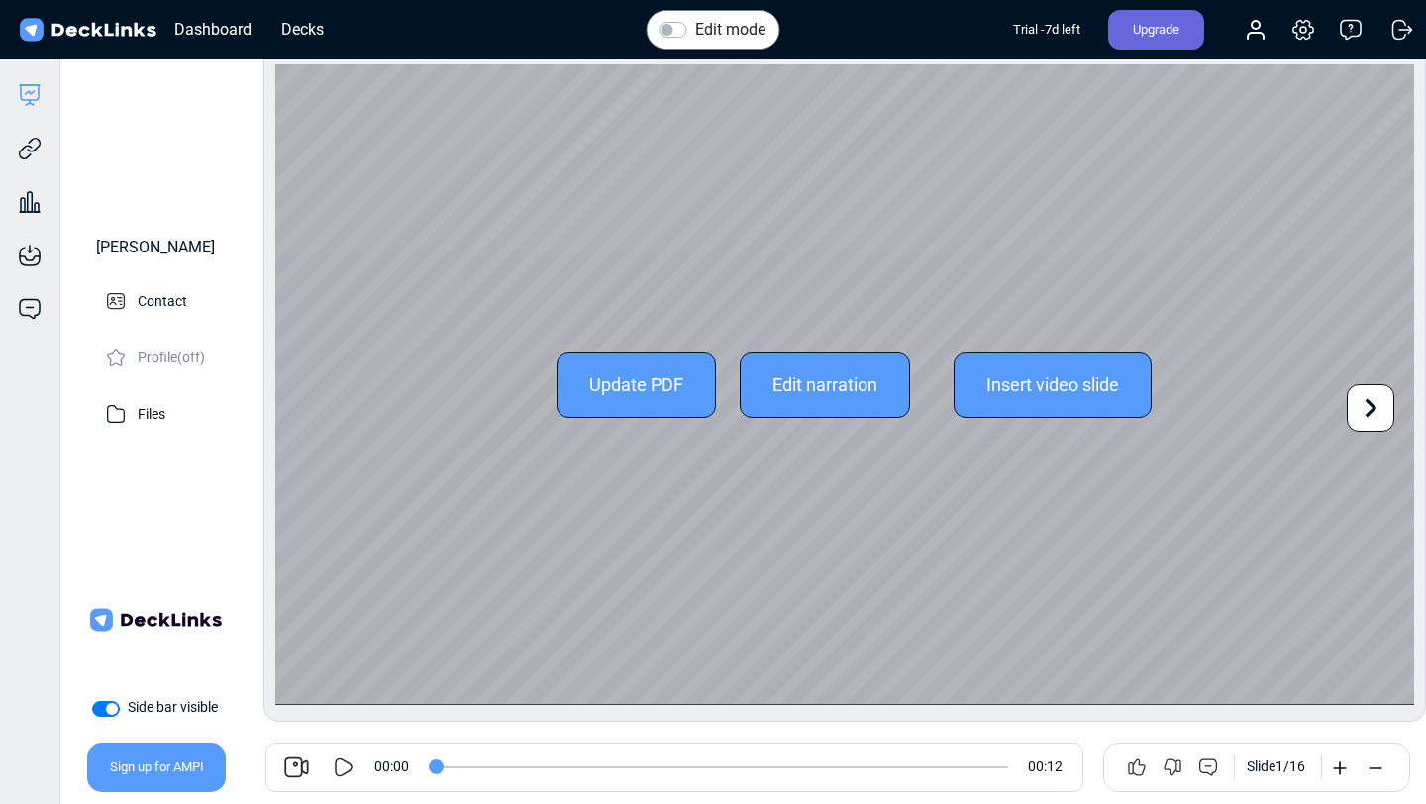
click at [1365, 399] on icon at bounding box center [1371, 408] width 38 height 38
click at [1384, 409] on icon at bounding box center [1371, 408] width 38 height 38
click at [306, 393] on icon at bounding box center [301, 408] width 38 height 38
click at [1367, 416] on icon at bounding box center [1372, 408] width 12 height 19
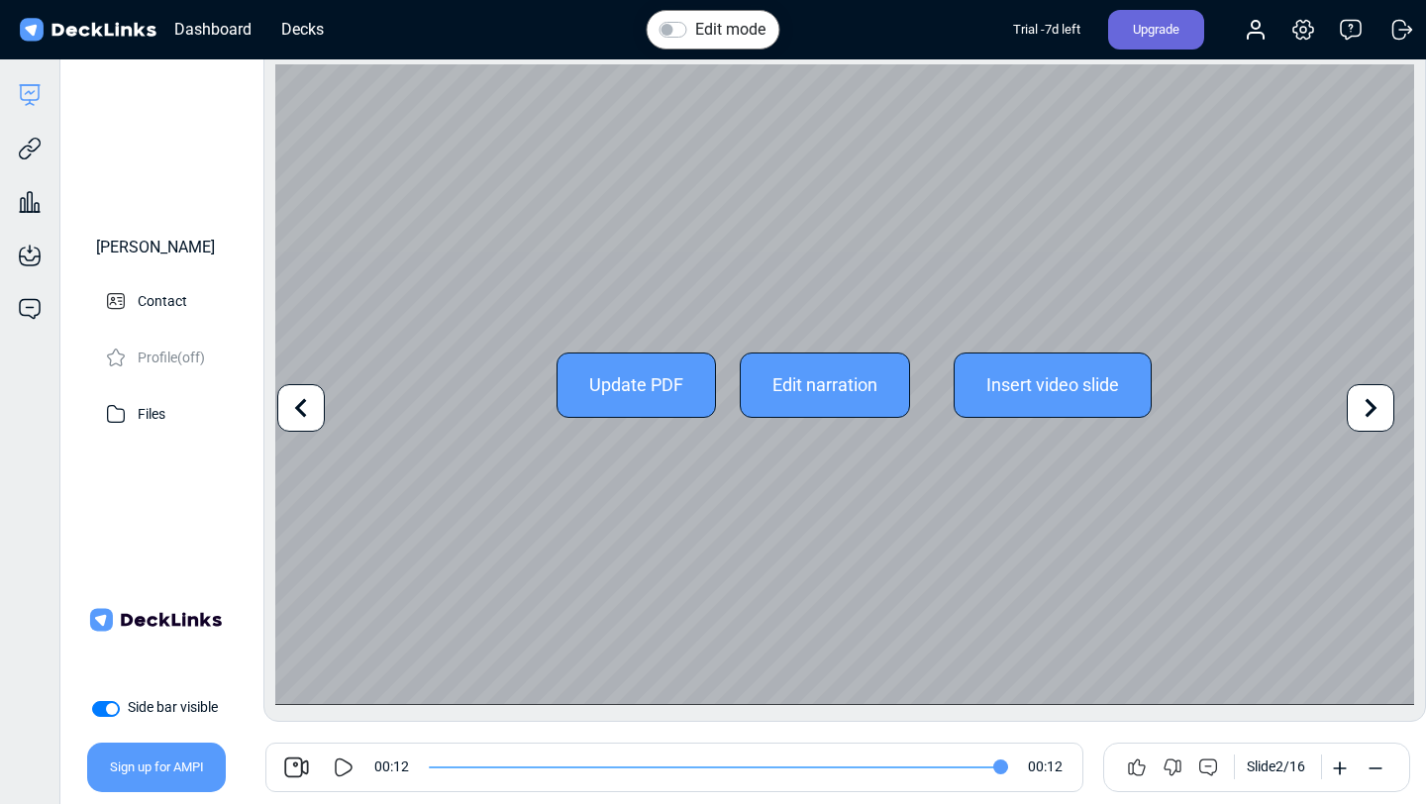
click at [1377, 399] on icon at bounding box center [1371, 408] width 38 height 38
click at [302, 404] on icon at bounding box center [301, 408] width 38 height 38
click at [300, 404] on icon at bounding box center [301, 408] width 12 height 19
click at [1370, 410] on icon at bounding box center [1371, 408] width 38 height 38
type input "12"
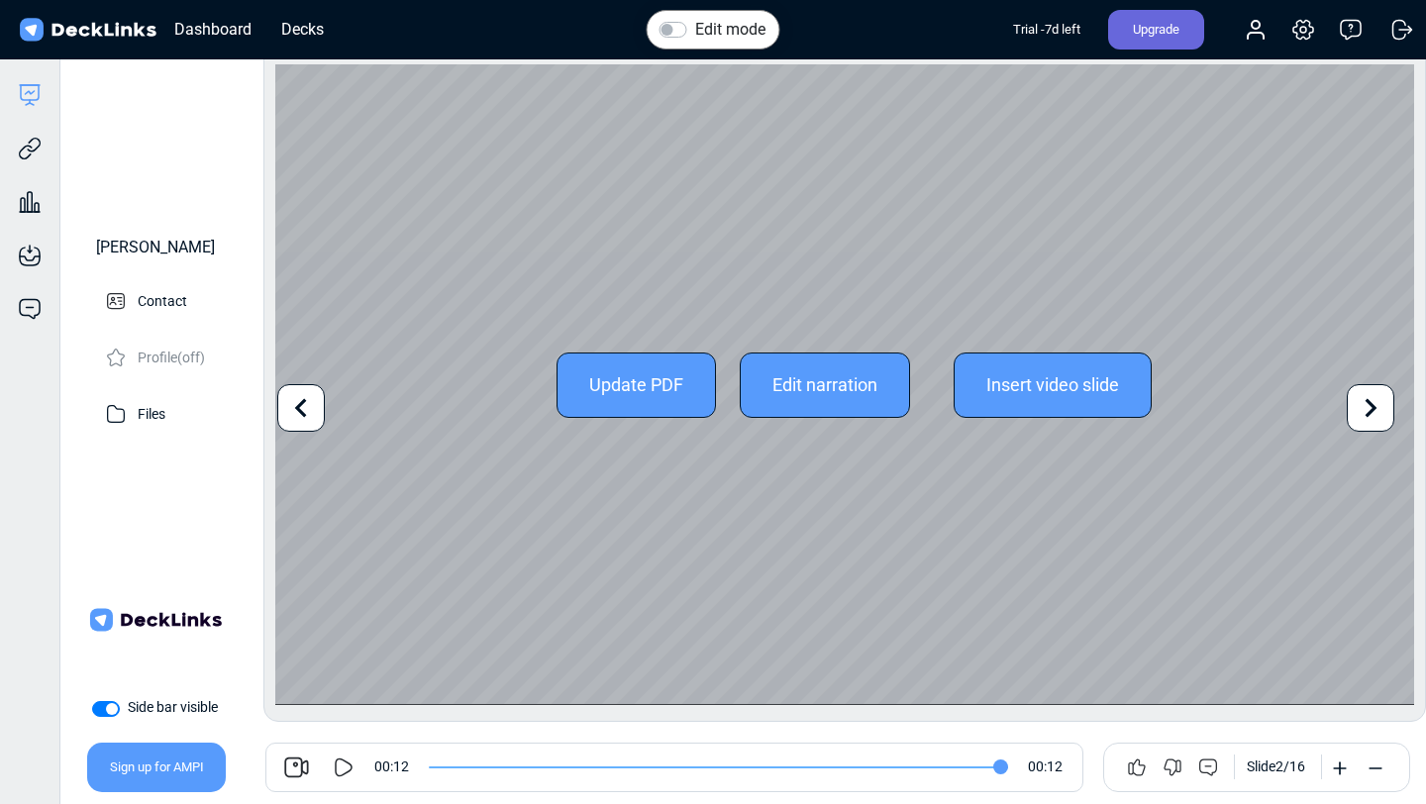
click at [1383, 417] on icon at bounding box center [1371, 408] width 38 height 38
click at [1382, 418] on icon at bounding box center [1371, 408] width 38 height 38
click at [1383, 418] on icon at bounding box center [1371, 408] width 38 height 38
click at [1384, 418] on icon at bounding box center [1371, 408] width 38 height 38
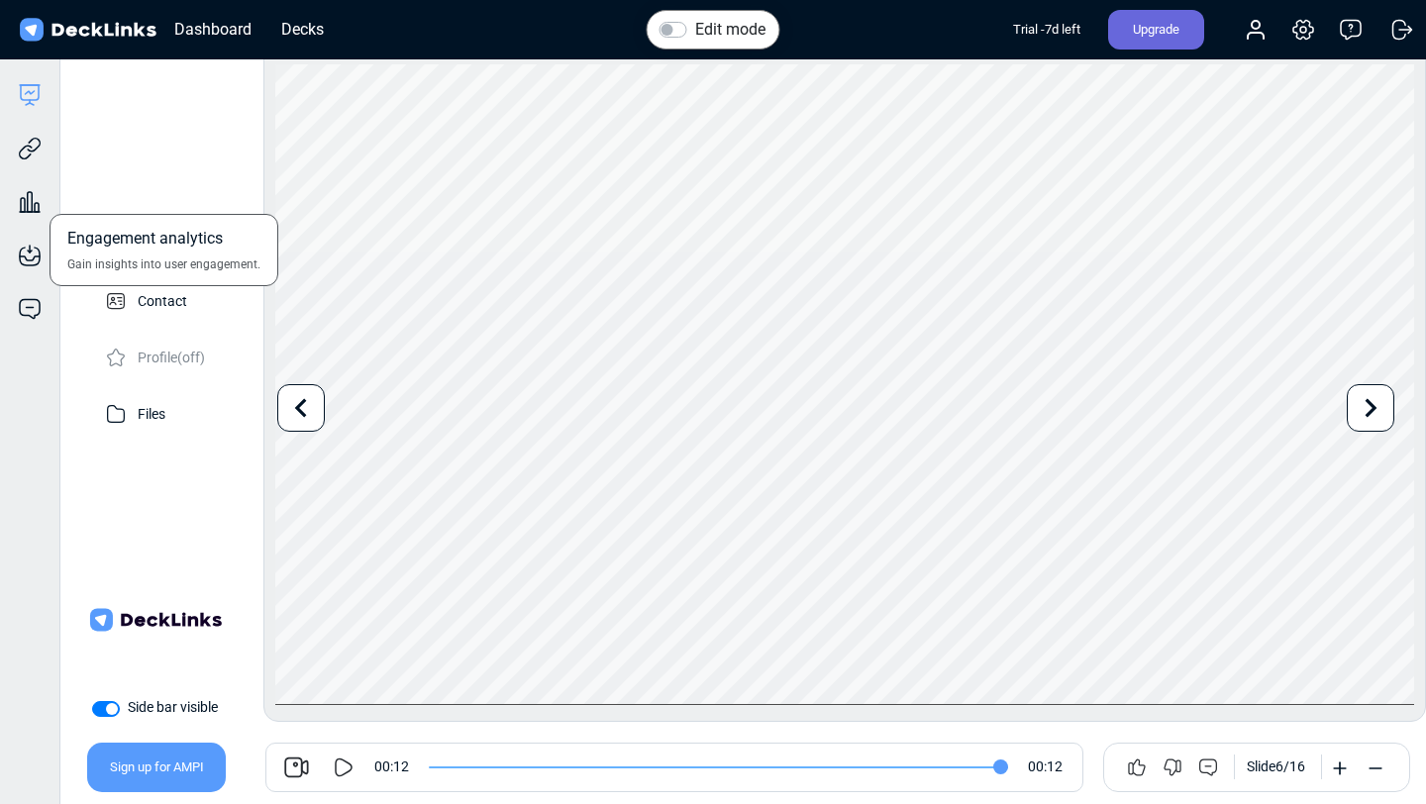
click at [25, 161] on div "Engagement analytics Gain insights into user engagement." at bounding box center [29, 186] width 59 height 53
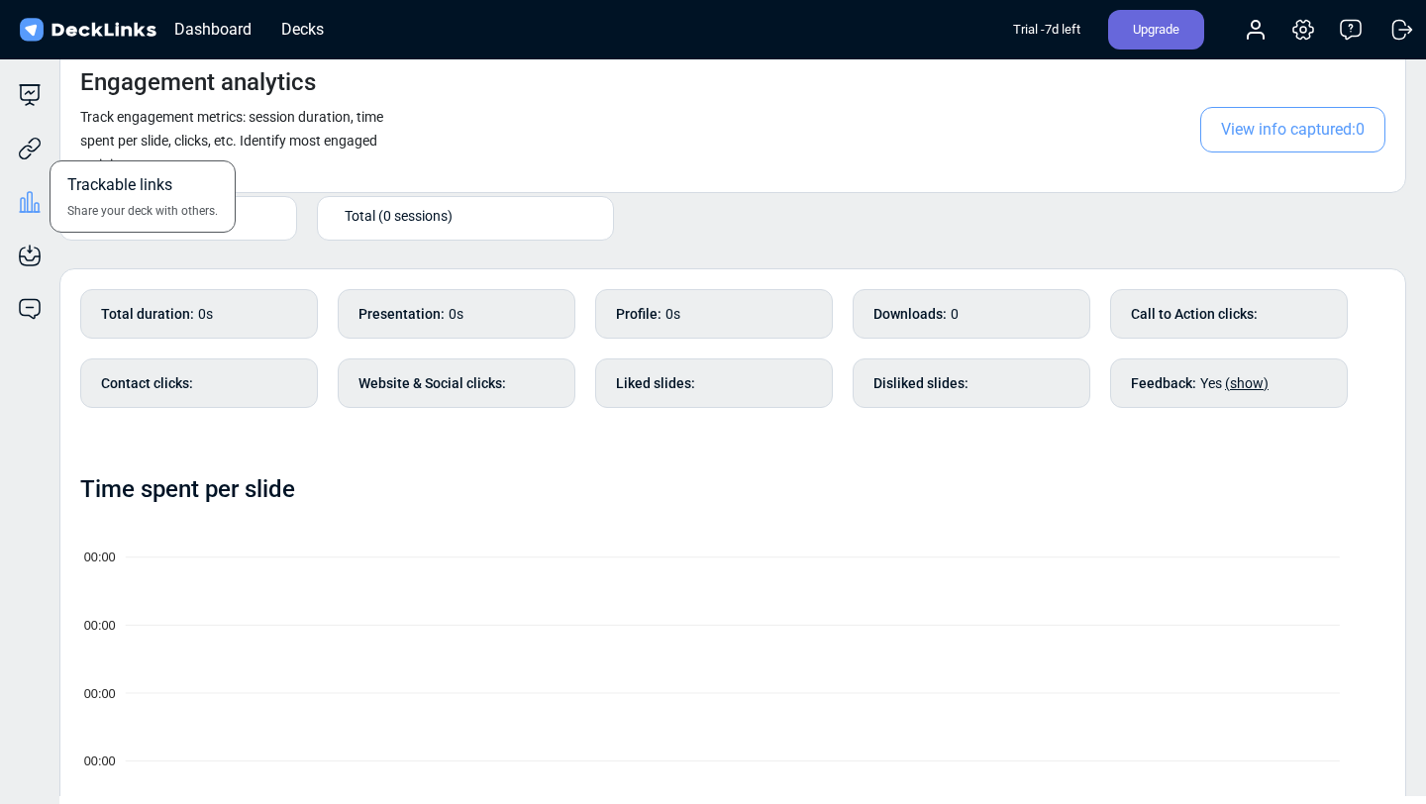
click at [35, 132] on div "Trackable links Share your deck with others." at bounding box center [29, 133] width 59 height 53
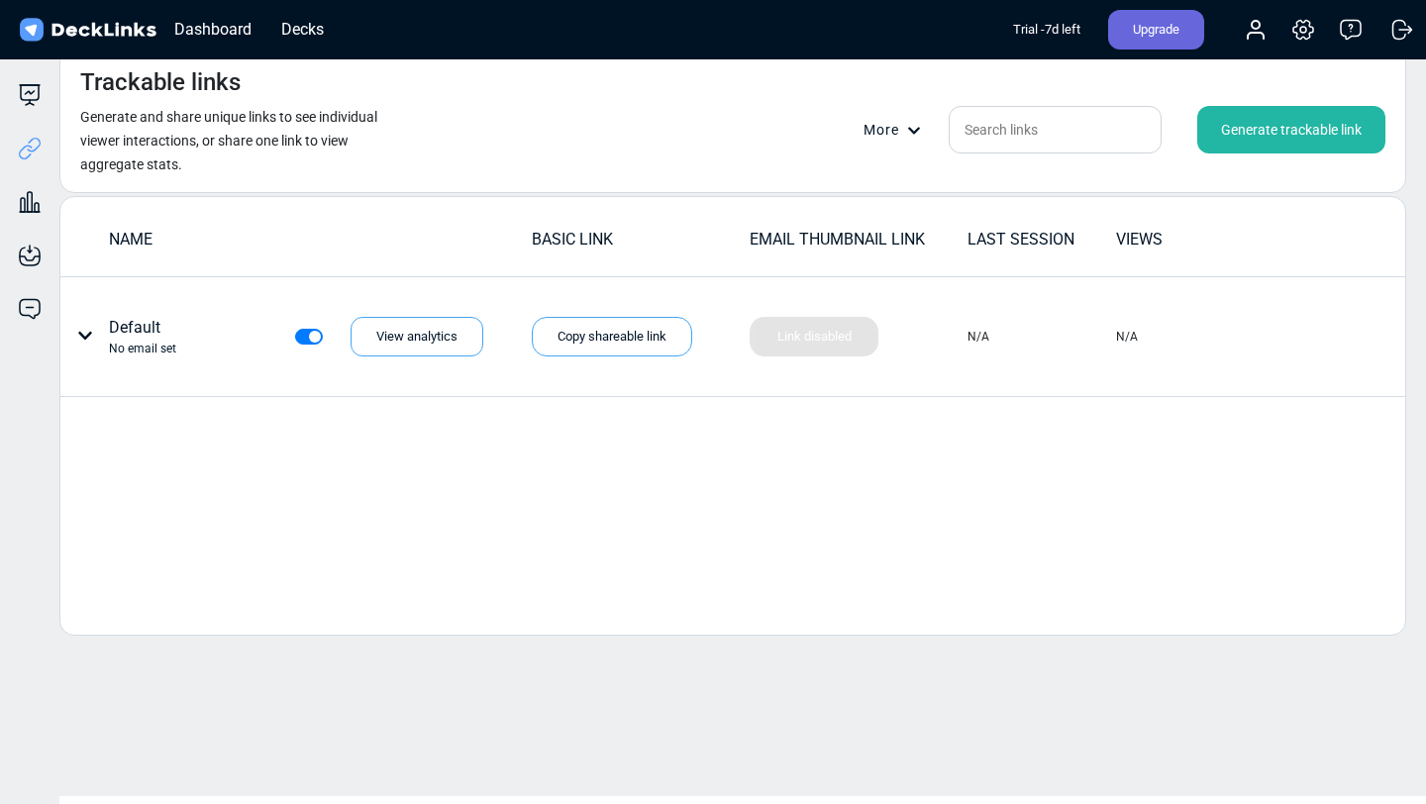
click at [34, 80] on div "Deck builder Manage the content of your deck. Trackable links Share your deck w…" at bounding box center [29, 461] width 59 height 804
click at [1304, 124] on div "Generate trackable link" at bounding box center [1292, 130] width 188 height 48
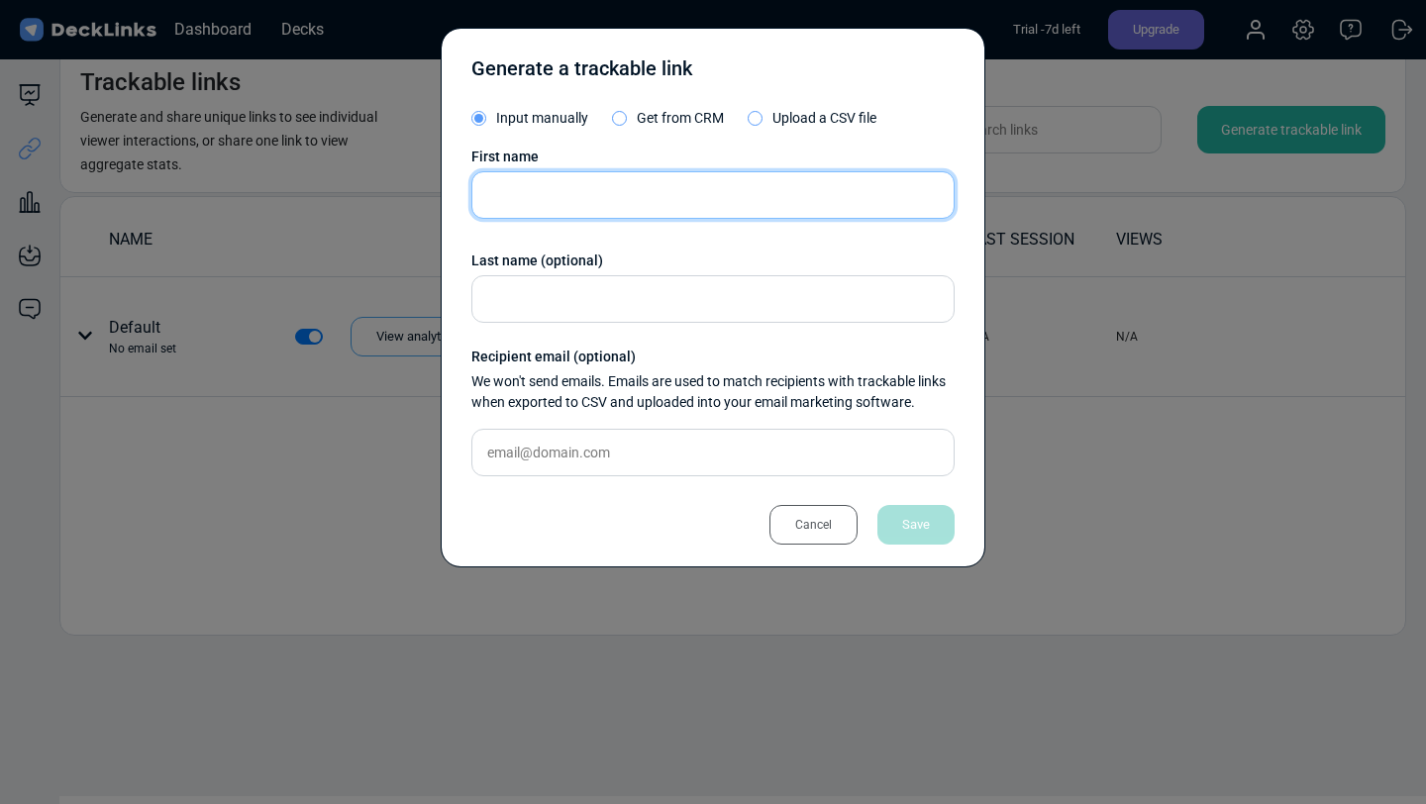
click at [772, 193] on input "text" at bounding box center [712, 195] width 483 height 48
click at [832, 506] on div "Cancel" at bounding box center [814, 525] width 88 height 40
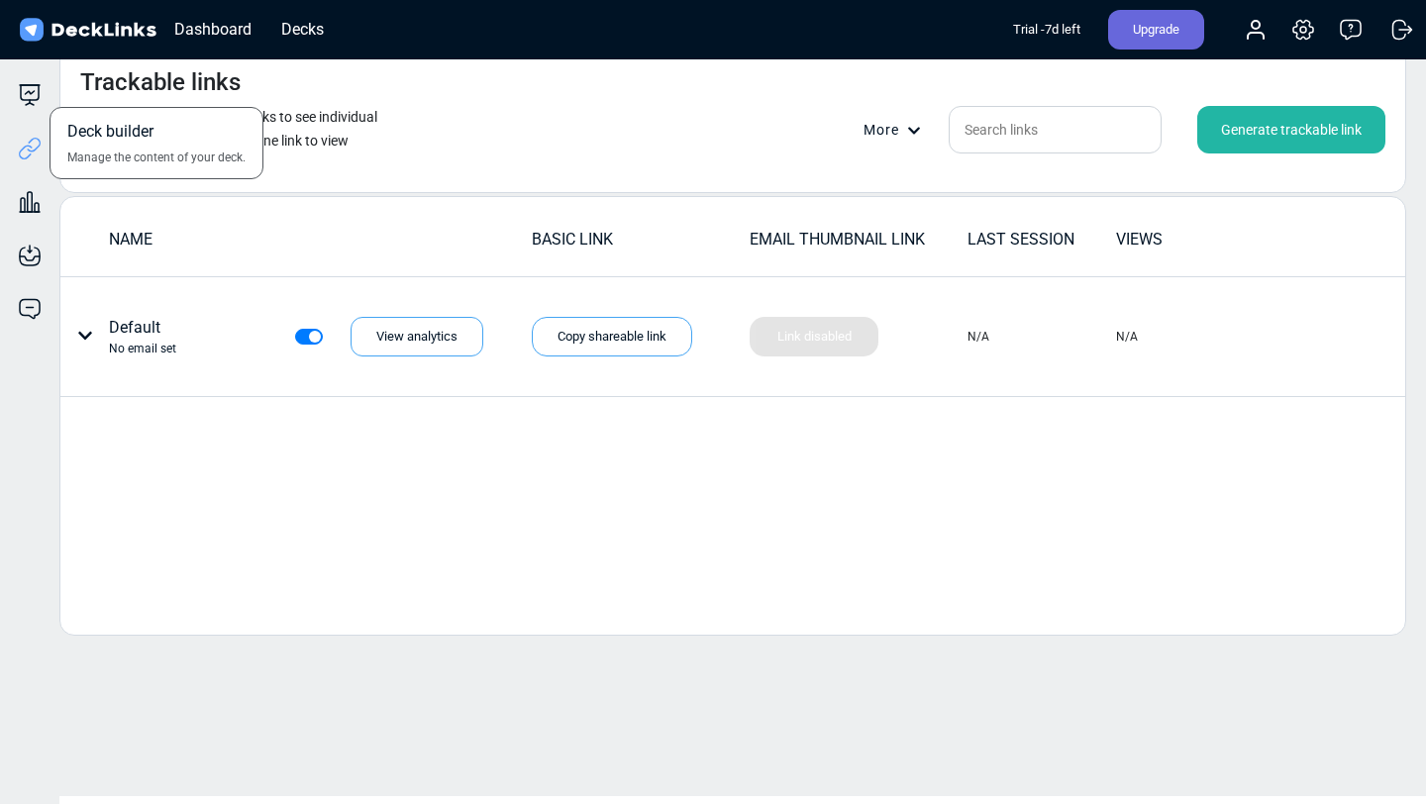
click at [45, 86] on div "Deck builder Manage the content of your deck." at bounding box center [29, 95] width 59 height 24
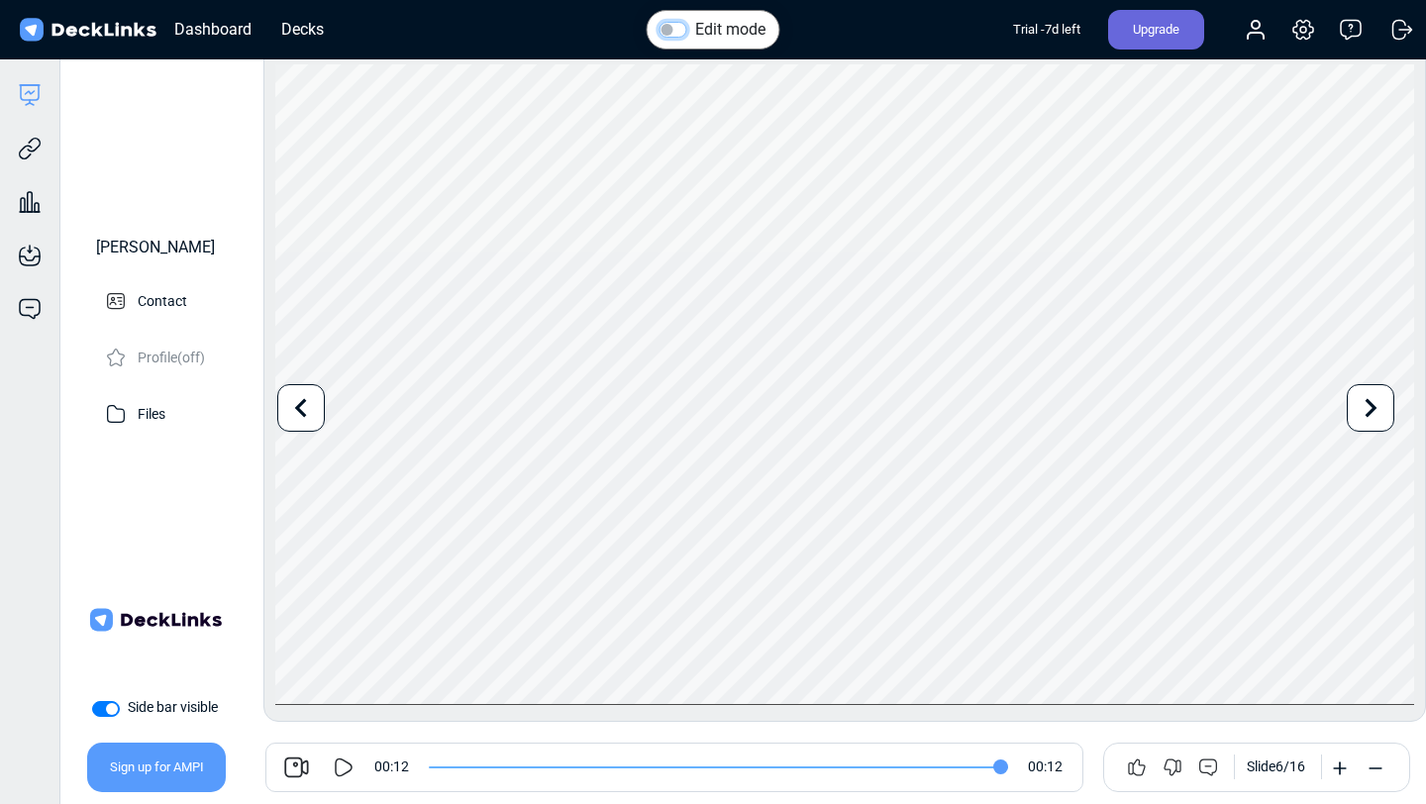
click at [674, 21] on input "Edit mode" at bounding box center [668, 28] width 16 height 20
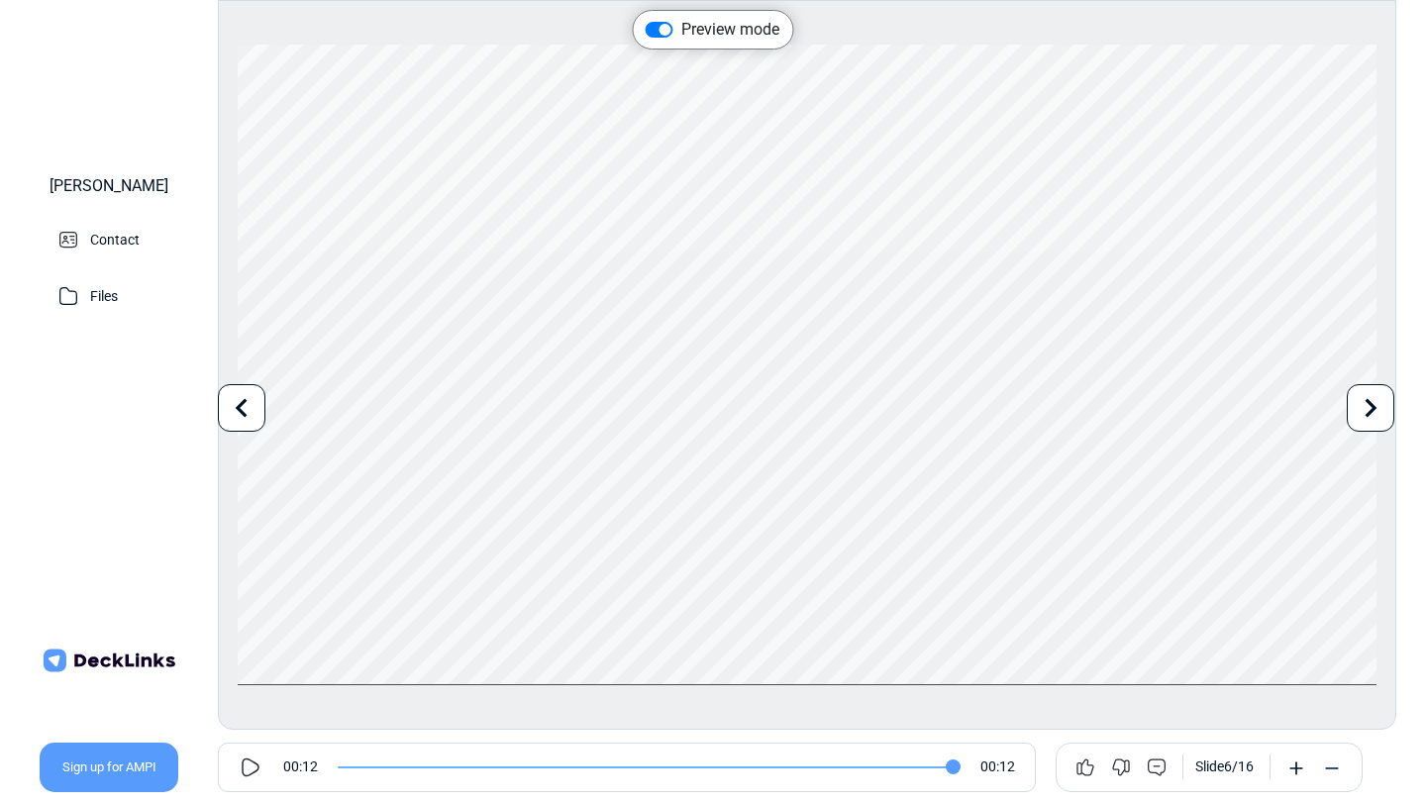
click at [262, 418] on div at bounding box center [242, 408] width 48 height 48
click at [262, 420] on div at bounding box center [242, 408] width 48 height 48
click at [681, 28] on label "Preview mode" at bounding box center [730, 30] width 98 height 24
click at [660, 28] on input "Preview mode" at bounding box center [654, 28] width 16 height 20
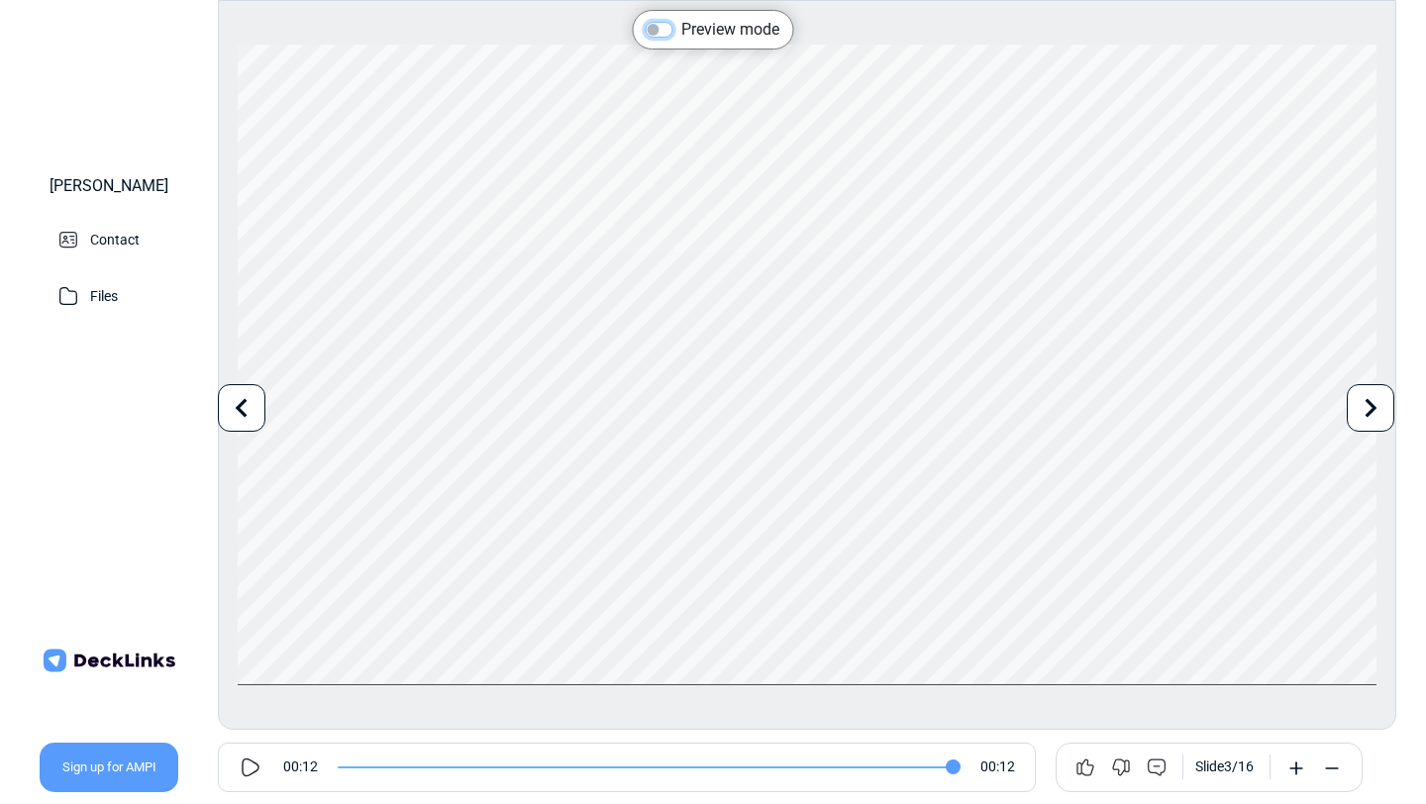
checkbox input "false"
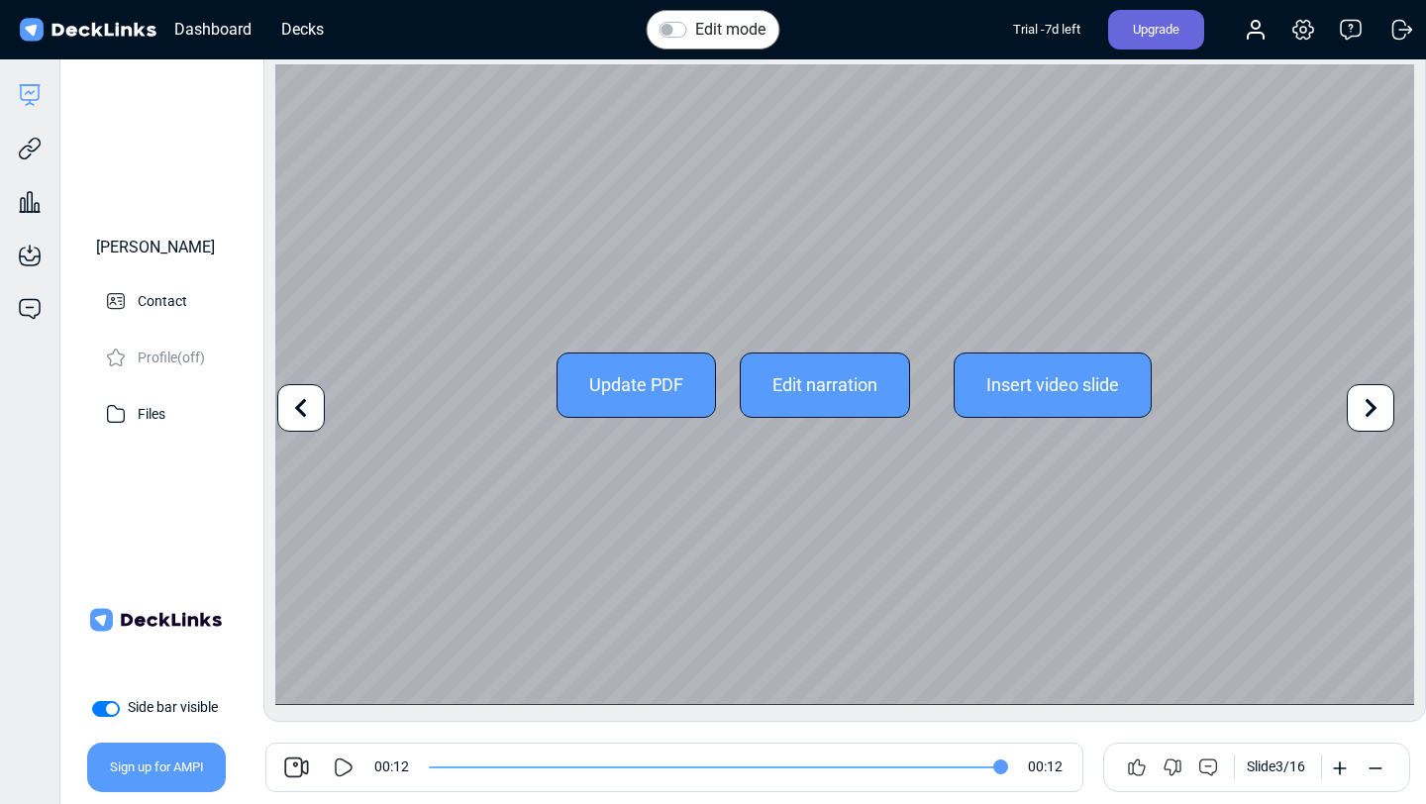
click at [797, 378] on div "Edit narration" at bounding box center [825, 385] width 170 height 65
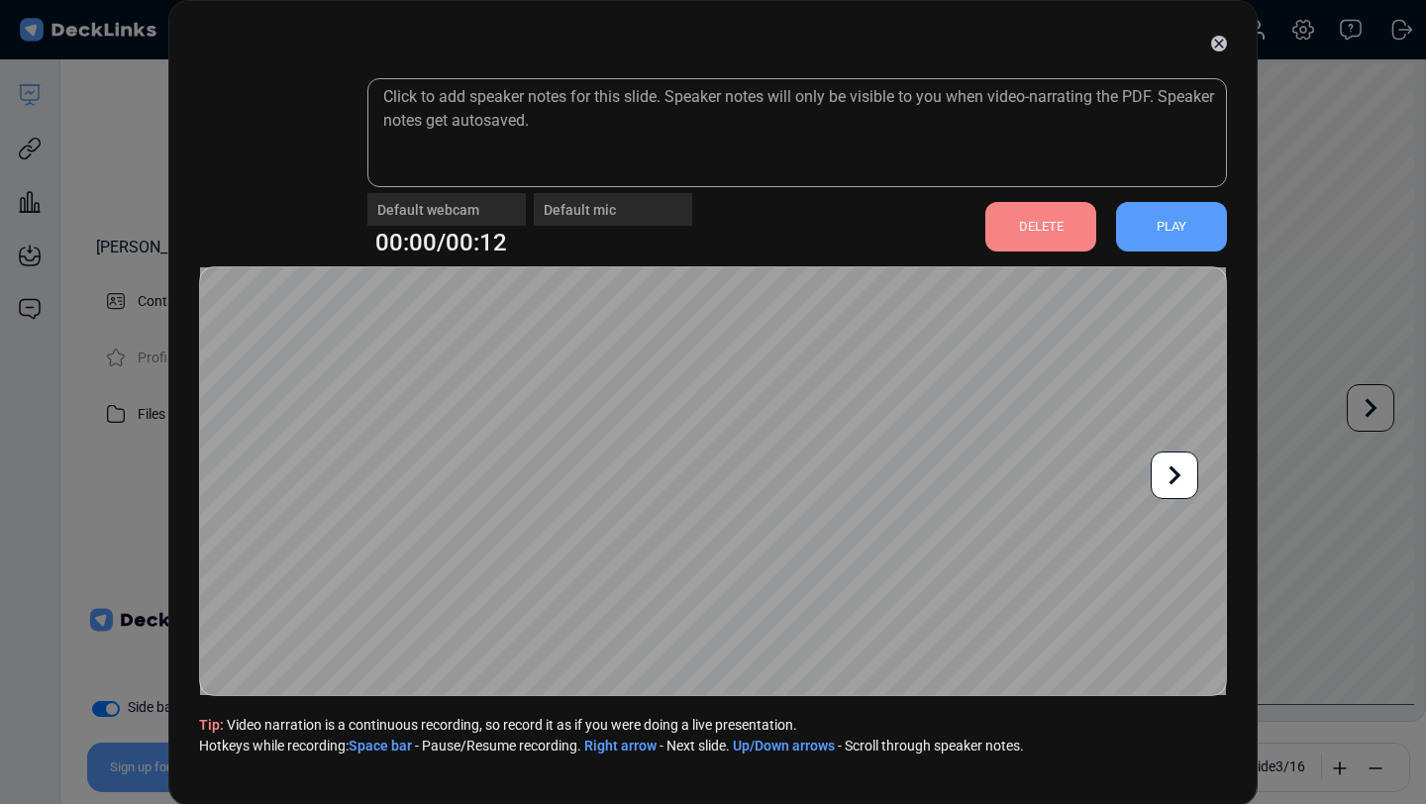
click at [1175, 488] on icon at bounding box center [1175, 476] width 38 height 38
click at [1177, 474] on icon at bounding box center [1176, 476] width 12 height 19
click at [251, 462] on icon at bounding box center [252, 476] width 38 height 38
click at [251, 461] on icon at bounding box center [252, 476] width 38 height 38
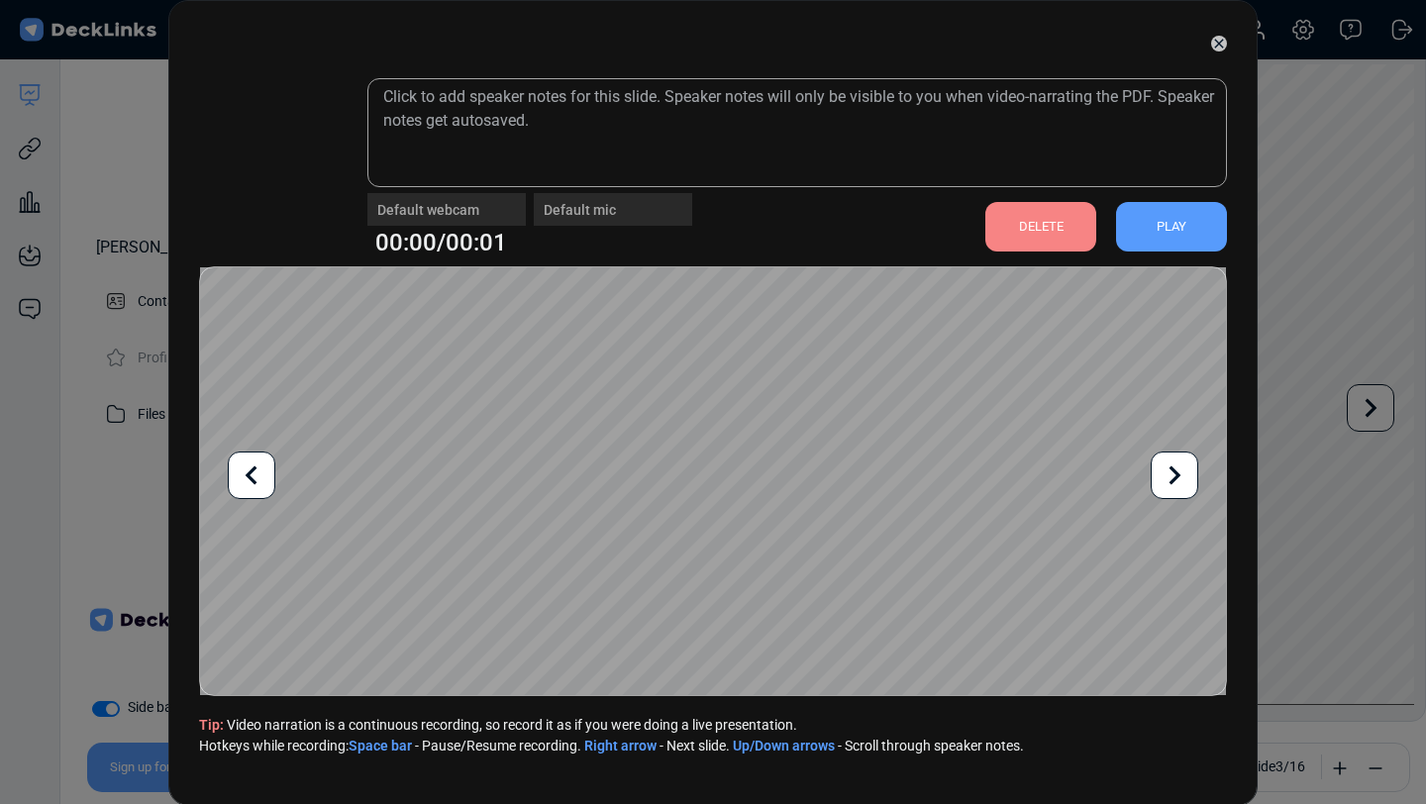
click at [251, 461] on icon at bounding box center [252, 476] width 38 height 38
click at [1164, 464] on icon at bounding box center [1175, 476] width 38 height 38
click at [1166, 466] on icon at bounding box center [1175, 476] width 38 height 38
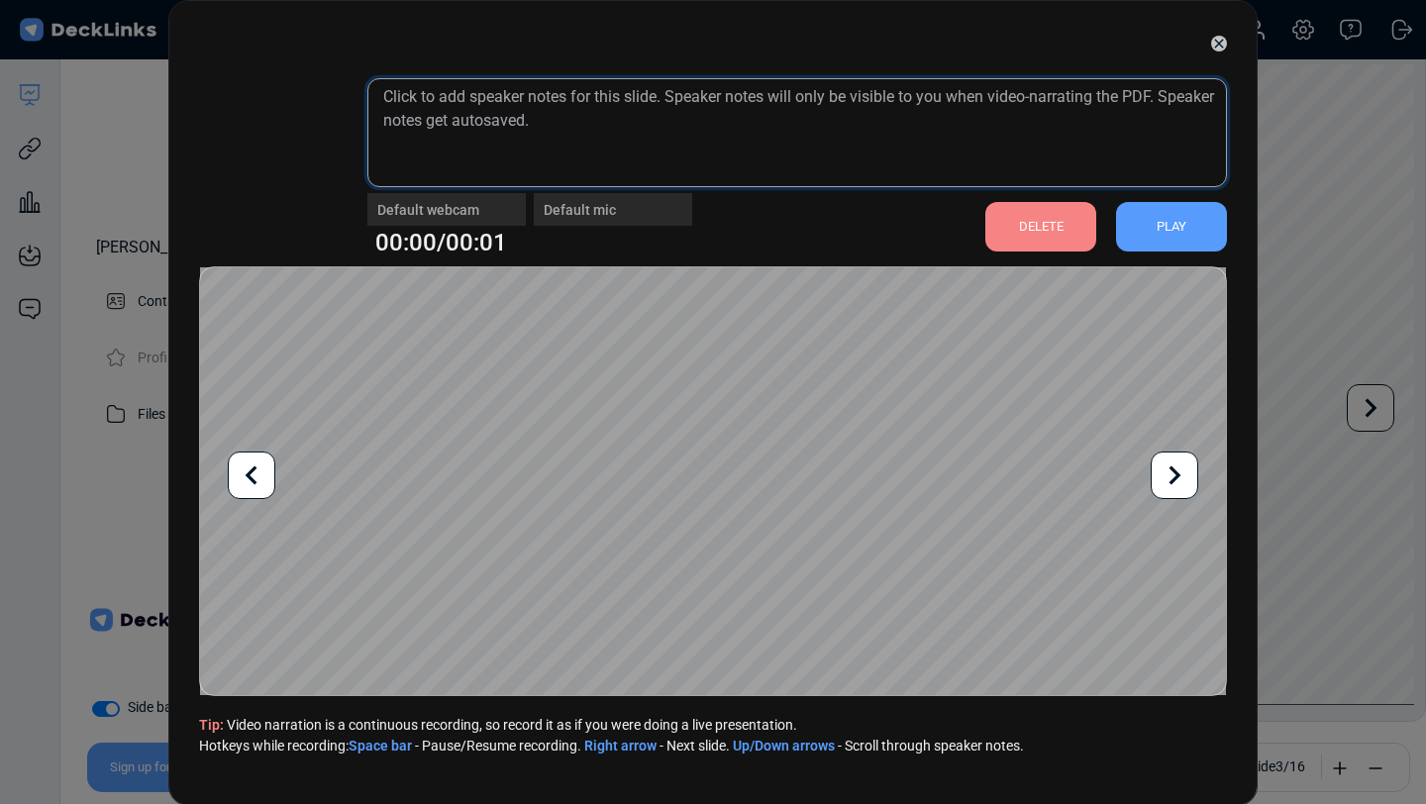
click at [783, 139] on textarea at bounding box center [797, 132] width 860 height 109
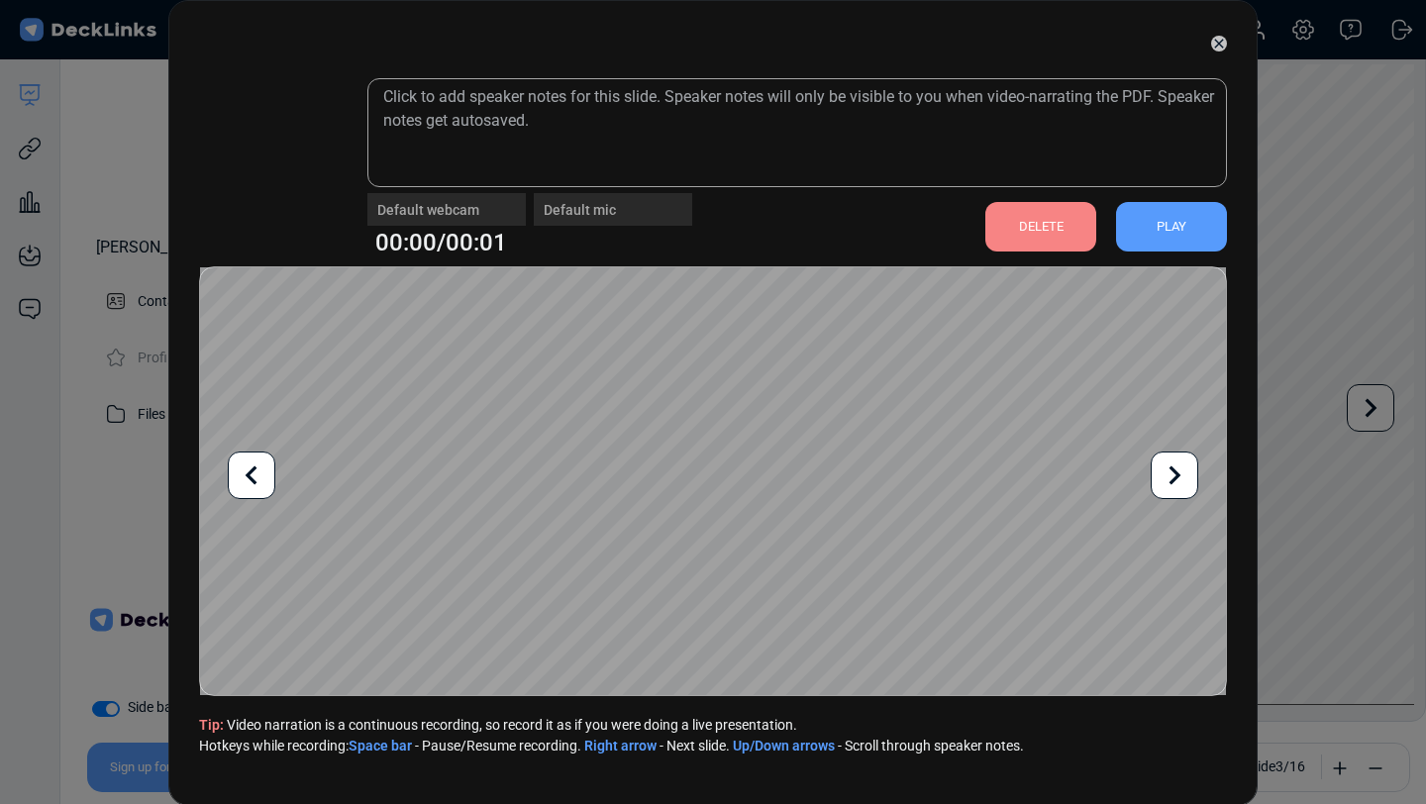
click at [1181, 229] on div "PLAY" at bounding box center [1171, 227] width 111 height 50
click at [1180, 227] on div "PLAY" at bounding box center [1171, 227] width 111 height 50
click at [1224, 52] on div at bounding box center [713, 44] width 1028 height 50
click at [1218, 47] on icon at bounding box center [1219, 44] width 16 height 16
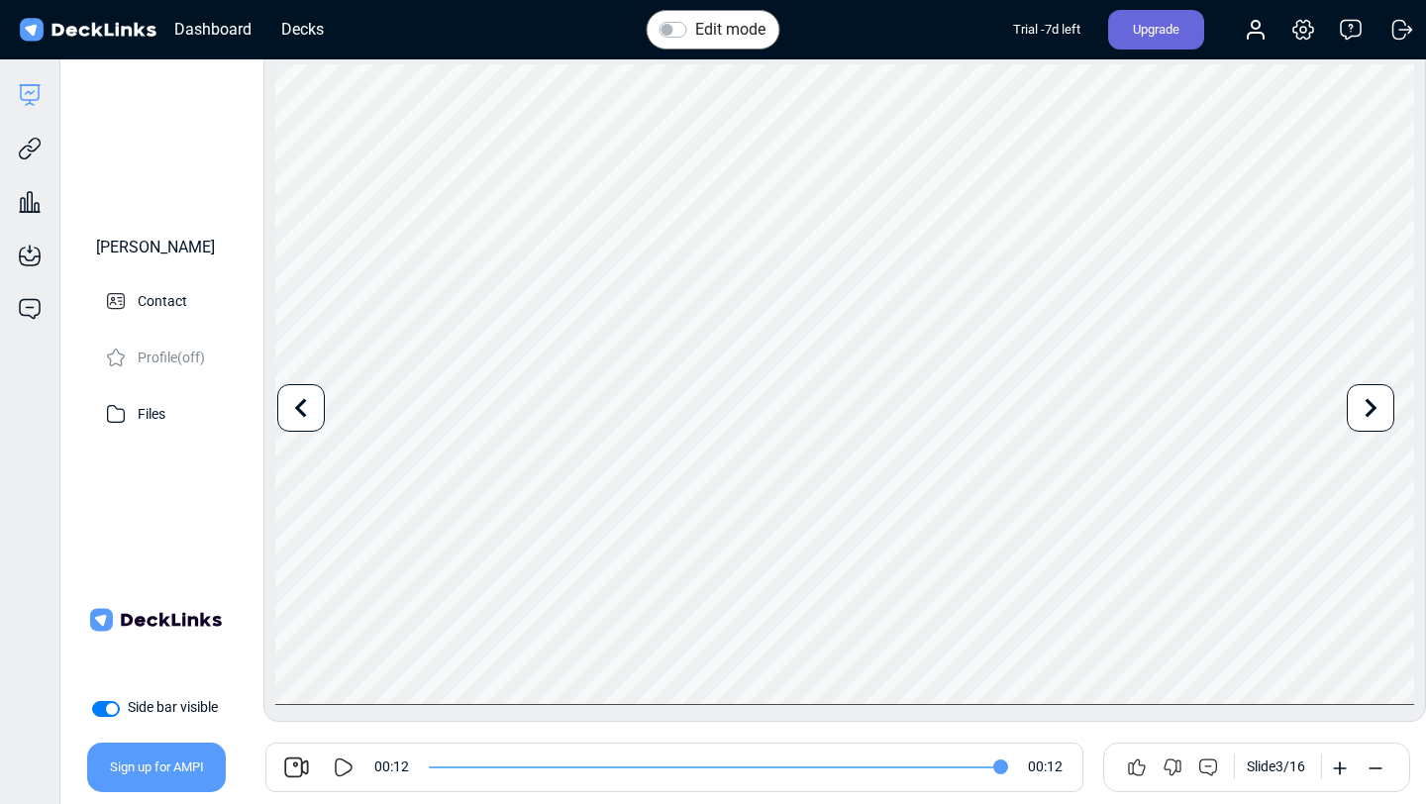
click at [298, 411] on icon at bounding box center [301, 408] width 38 height 38
click at [297, 412] on icon at bounding box center [301, 408] width 38 height 38
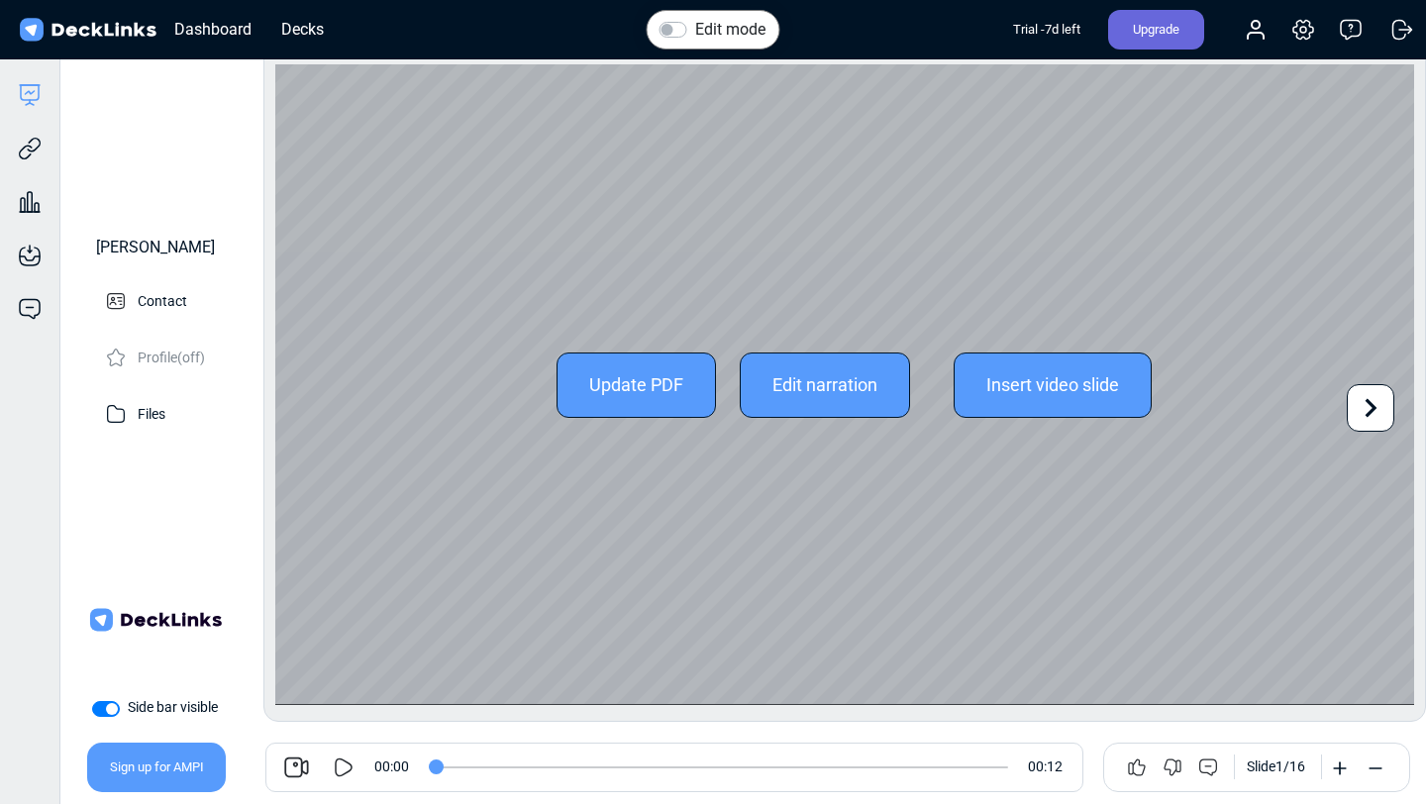
click at [1388, 408] on icon at bounding box center [1371, 408] width 38 height 38
type input "12"
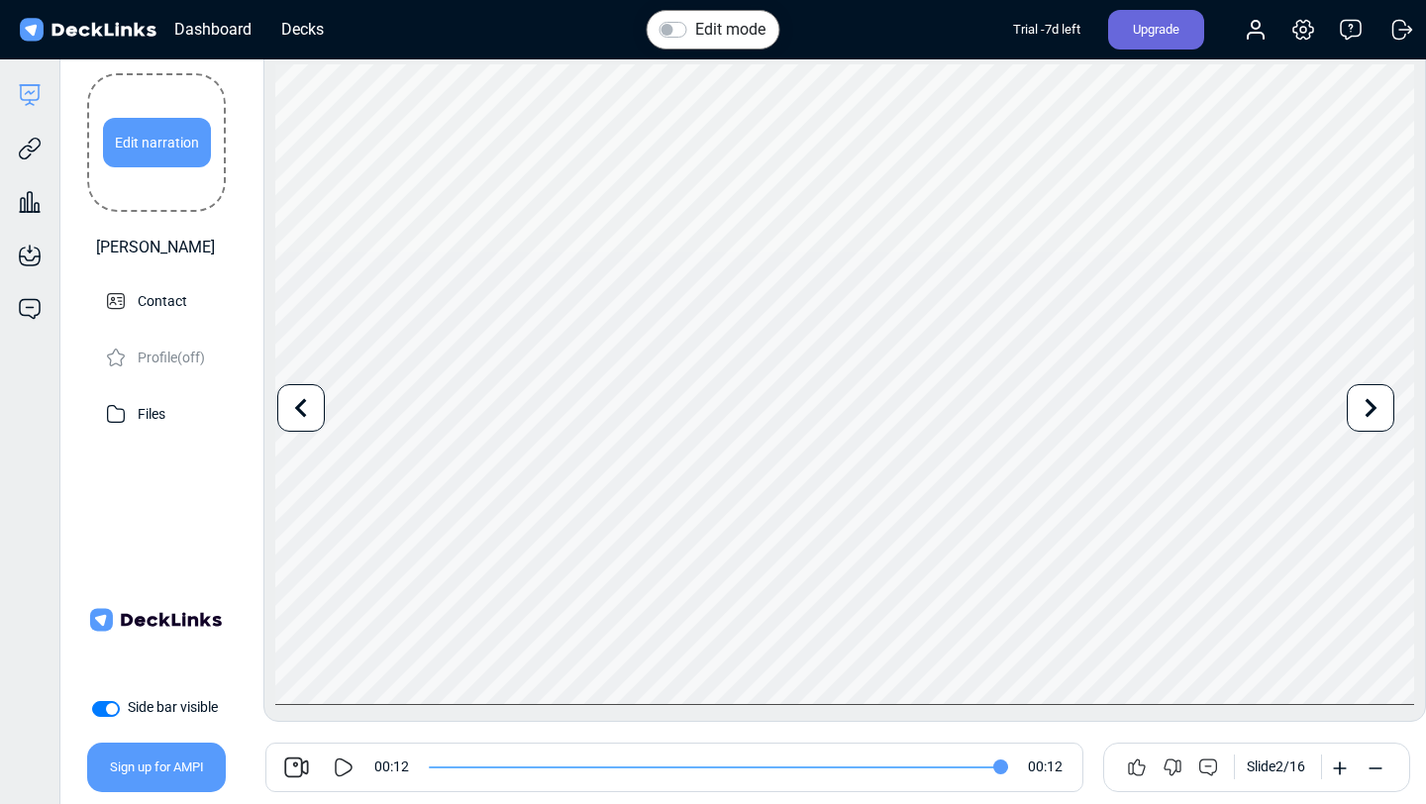
click at [154, 144] on div "Edit narration" at bounding box center [157, 143] width 108 height 50
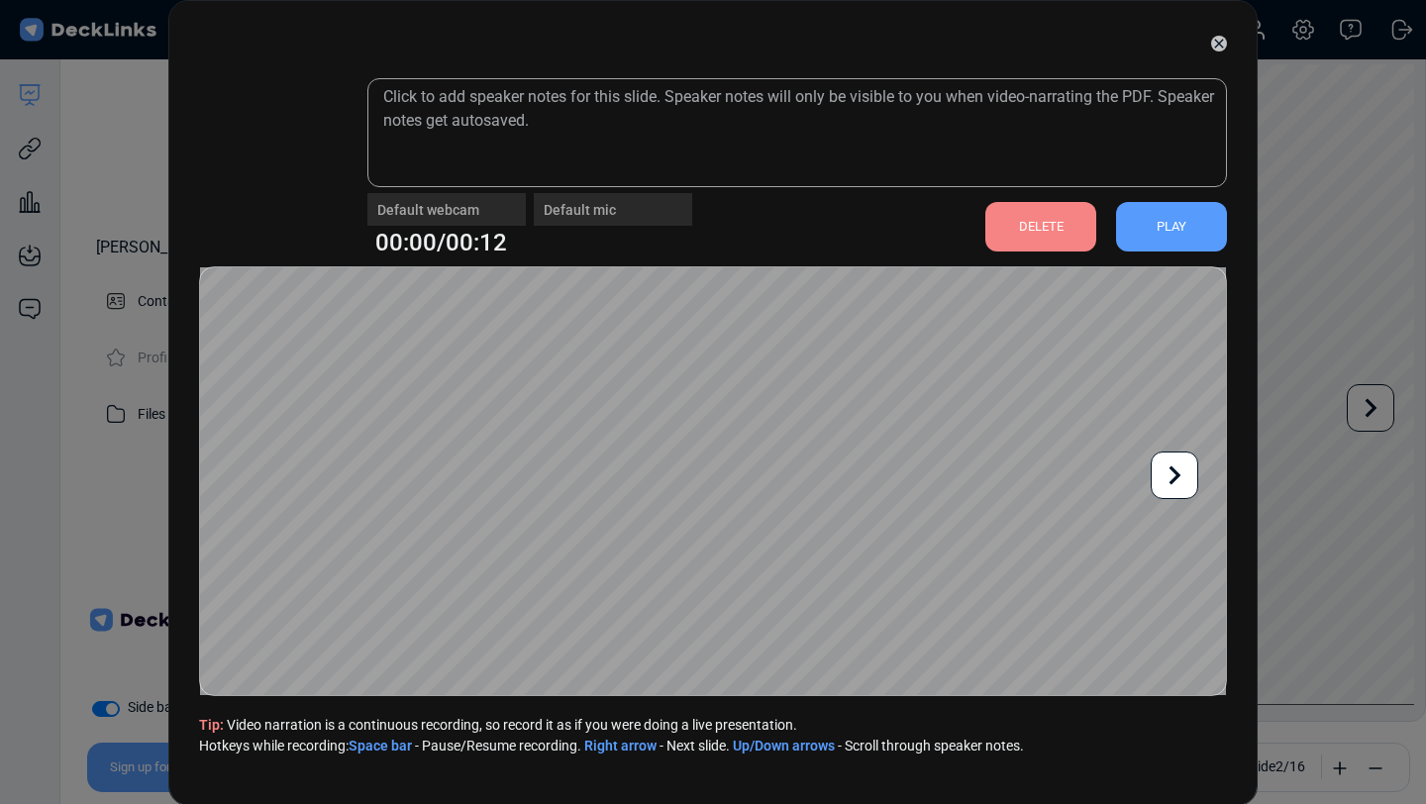
click at [1181, 476] on icon at bounding box center [1175, 476] width 38 height 38
click at [1094, 230] on div "DELETE" at bounding box center [1041, 227] width 111 height 50
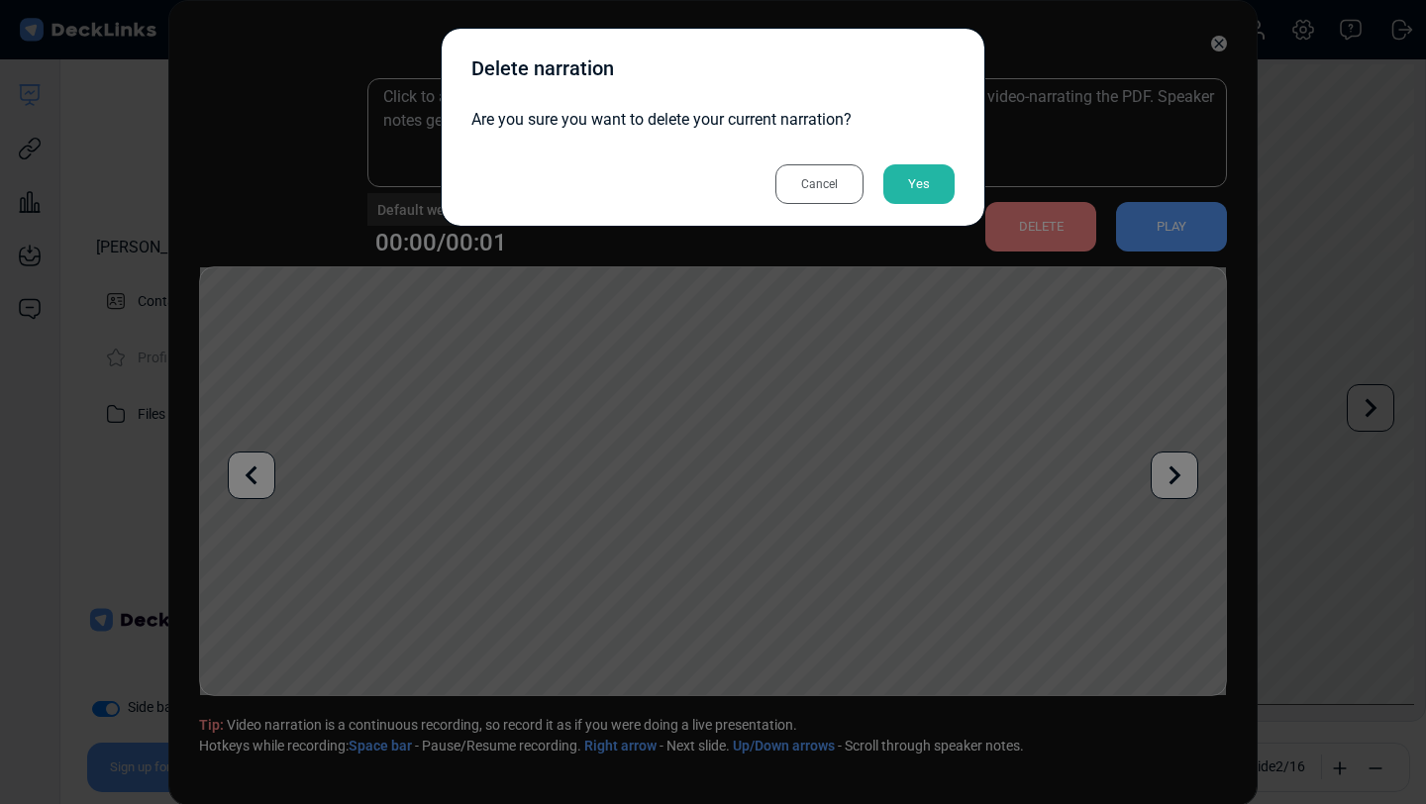
click at [920, 175] on div "Yes" at bounding box center [919, 184] width 71 height 40
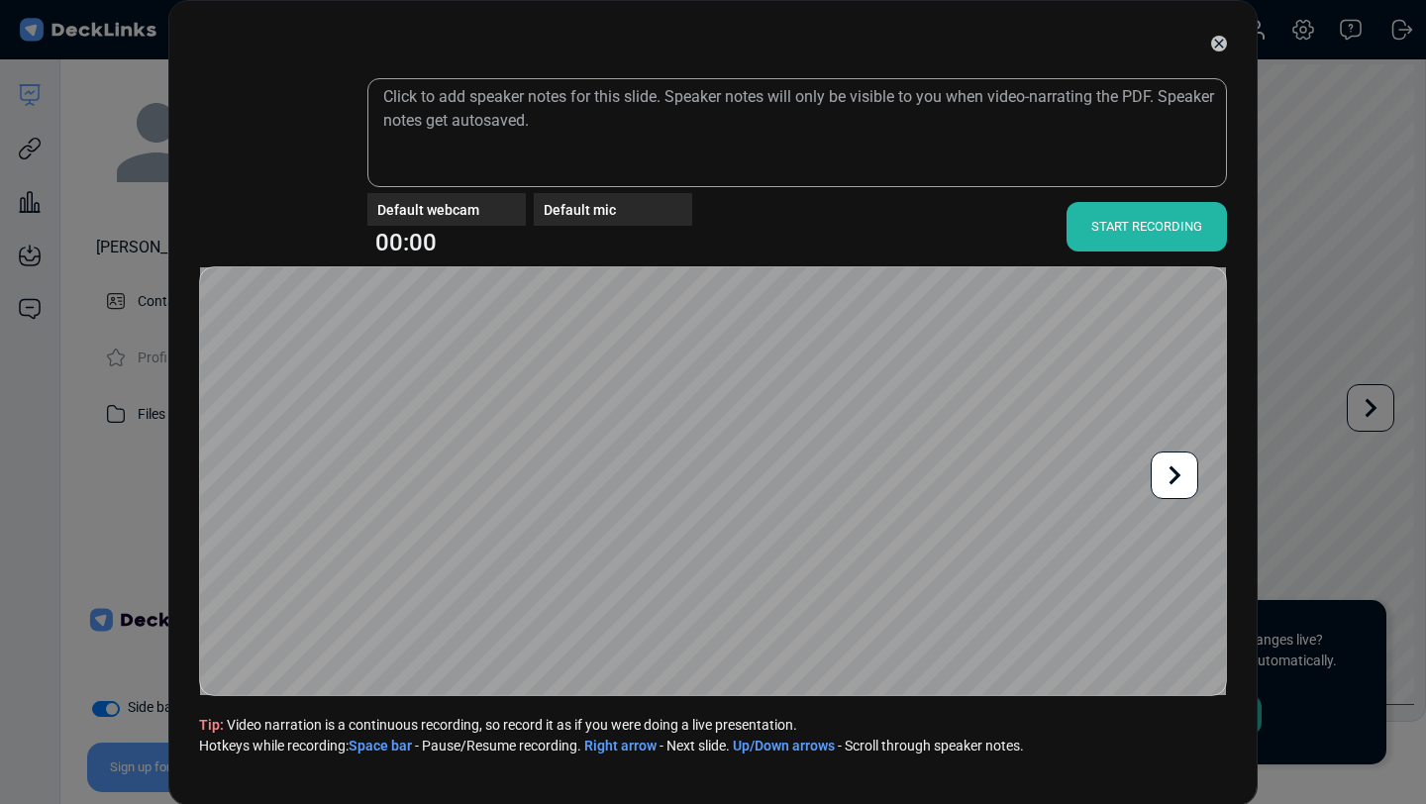
click at [1176, 472] on icon at bounding box center [1176, 476] width 12 height 19
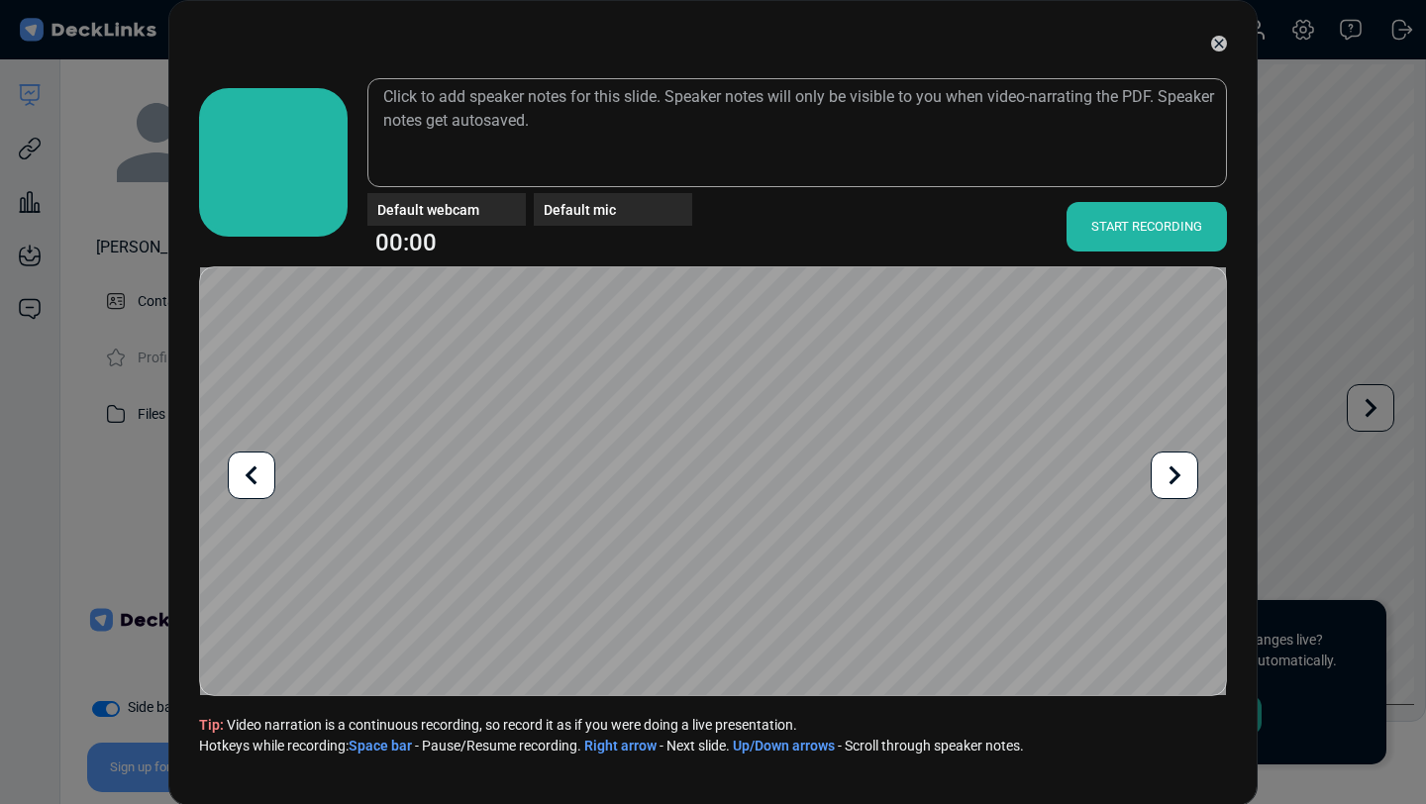
click at [1133, 211] on div "START RECORDING" at bounding box center [1147, 227] width 160 height 50
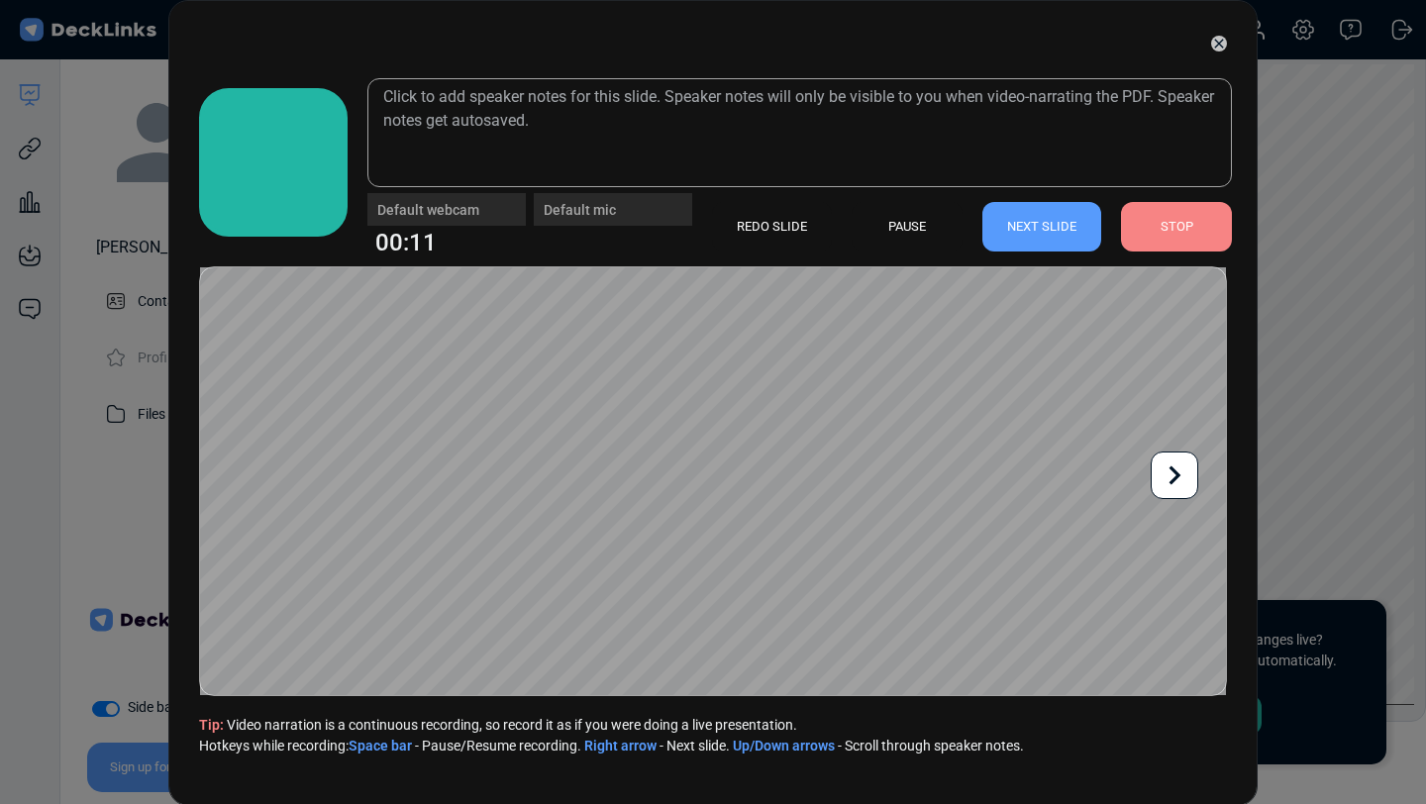
click at [1145, 239] on div "STOP" at bounding box center [1176, 227] width 111 height 50
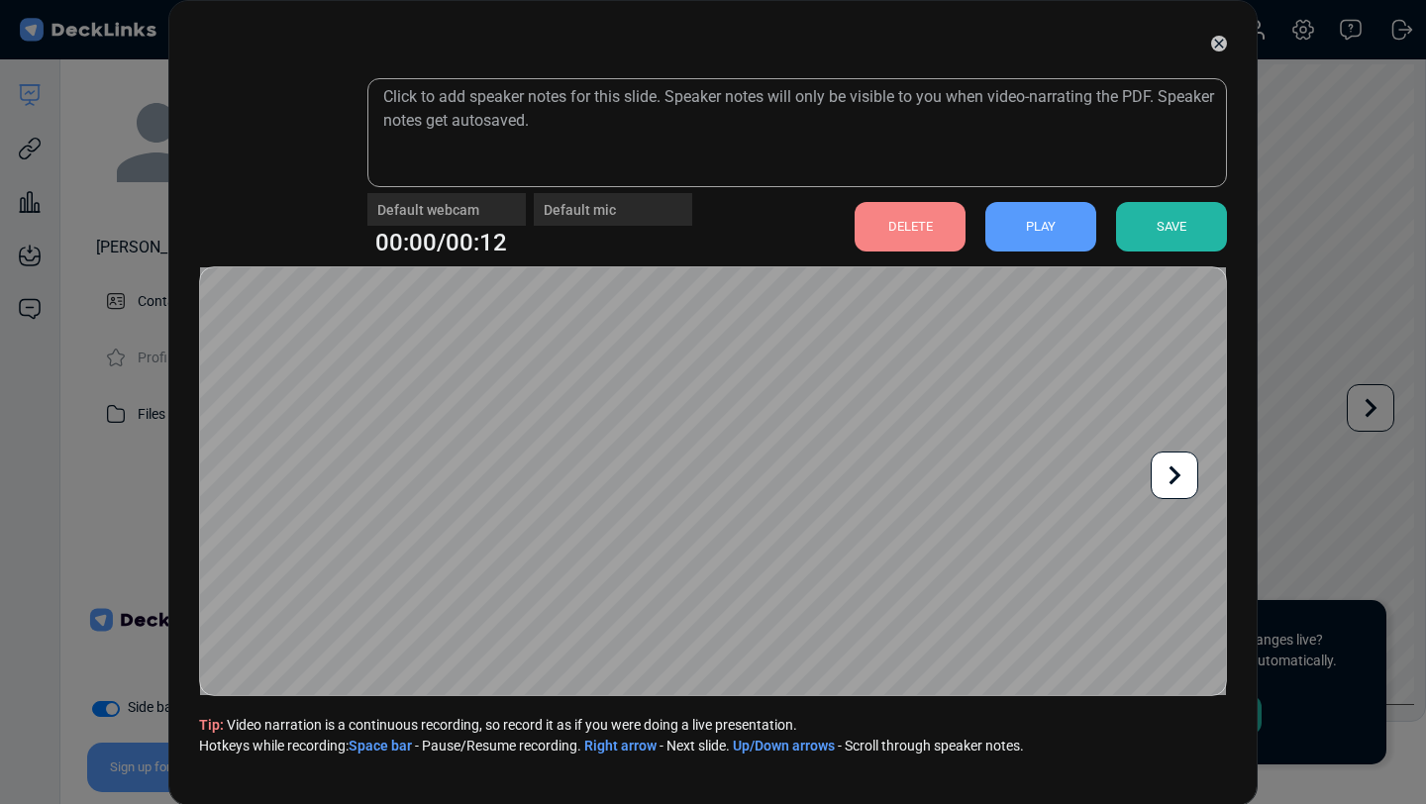
click at [1178, 230] on div "SAVE" at bounding box center [1171, 227] width 111 height 50
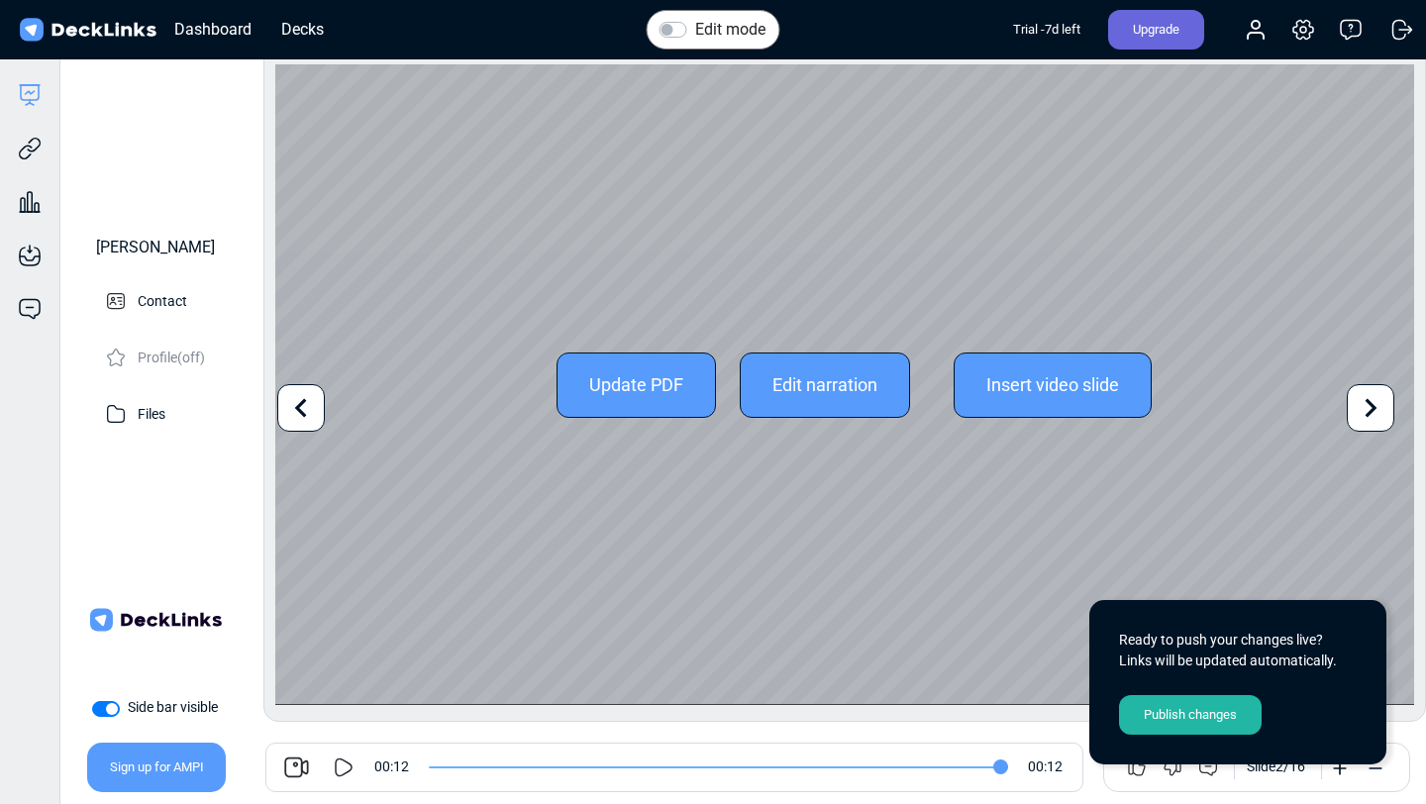
click at [294, 415] on icon at bounding box center [301, 408] width 38 height 38
click at [1372, 412] on icon at bounding box center [1372, 408] width 12 height 19
click at [316, 390] on icon at bounding box center [301, 408] width 38 height 38
click at [1375, 411] on icon at bounding box center [1371, 408] width 38 height 38
click at [1373, 405] on icon at bounding box center [1372, 408] width 12 height 19
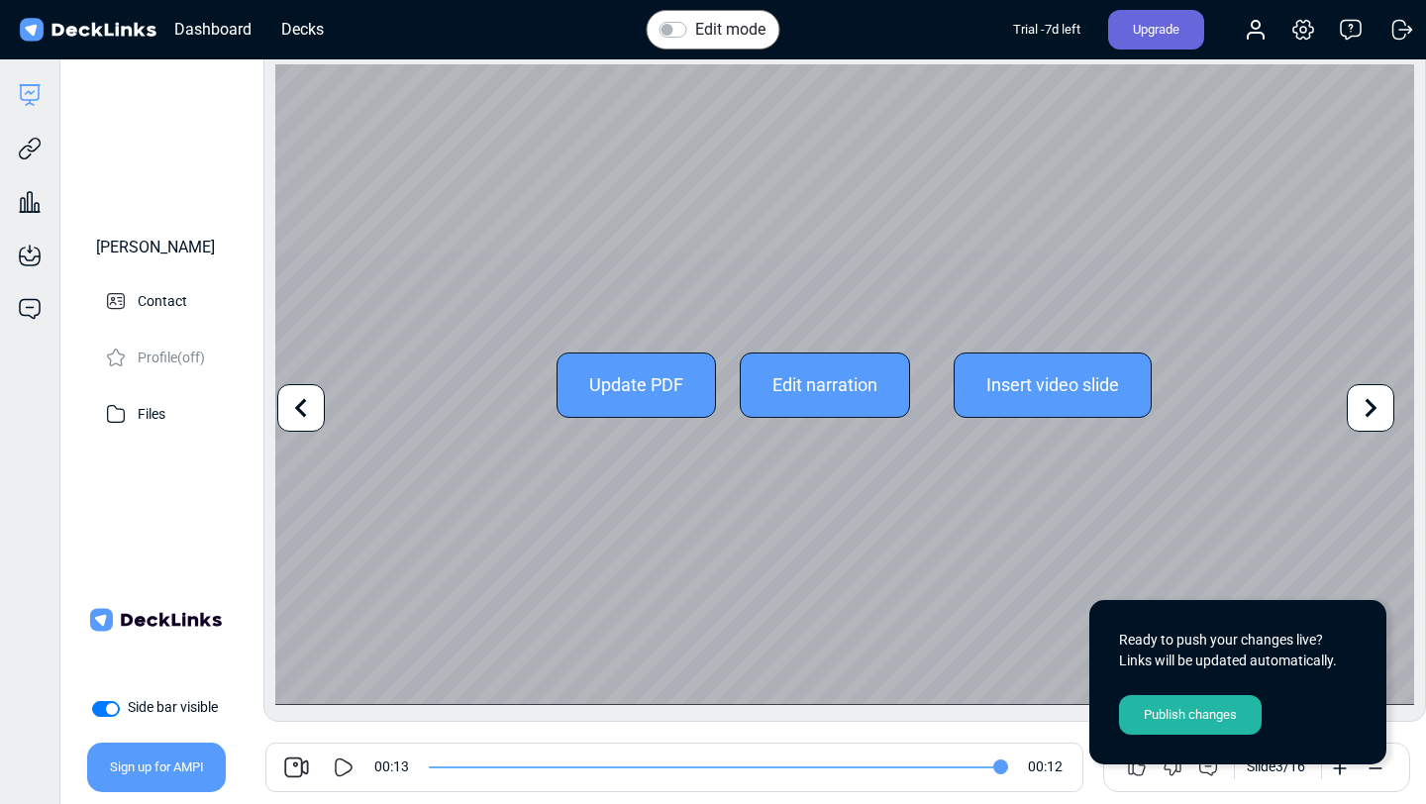
click at [313, 395] on icon at bounding box center [301, 408] width 38 height 38
click at [1367, 408] on icon at bounding box center [1371, 408] width 38 height 38
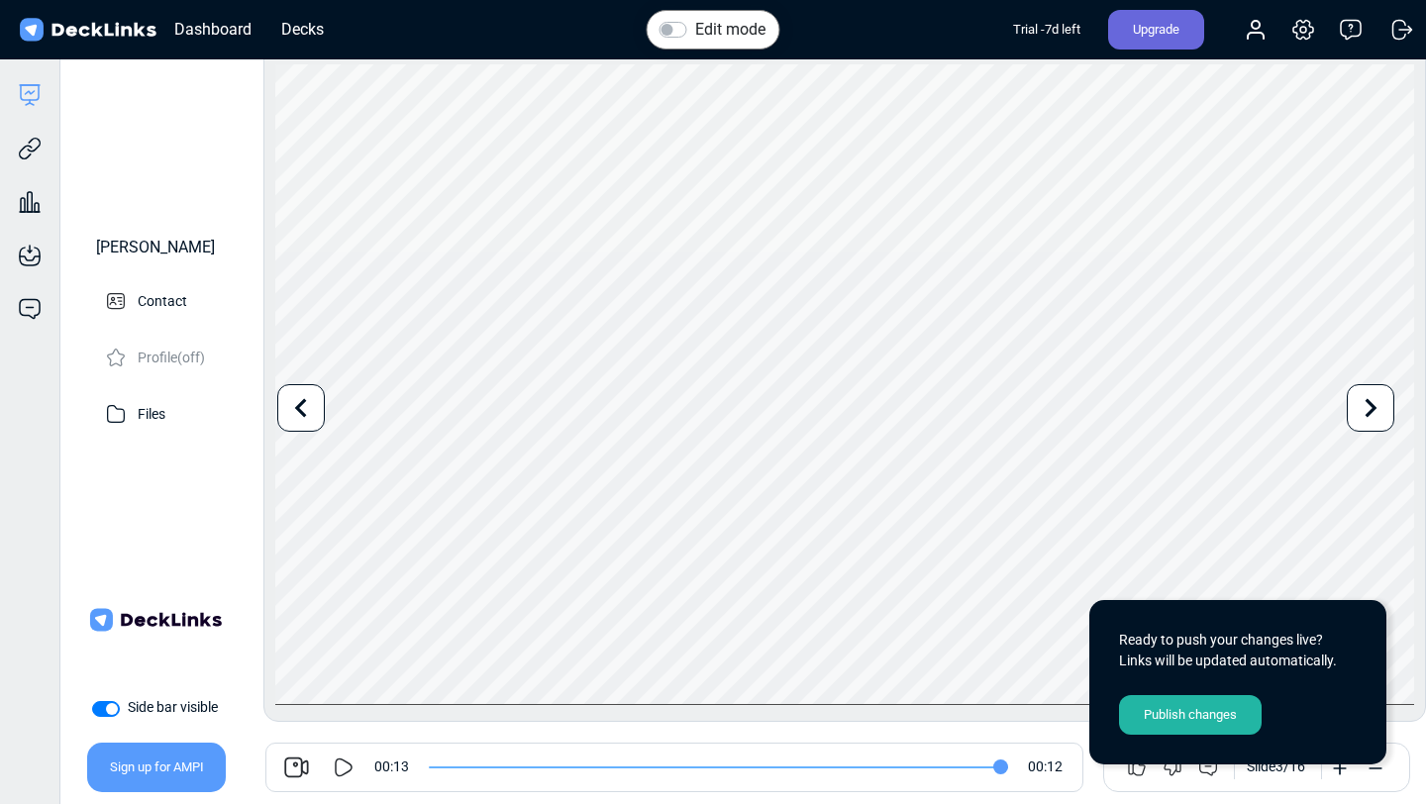
click at [186, 508] on div "Regina Cardenas Contact Profile (off) Files" at bounding box center [155, 314] width 166 height 471
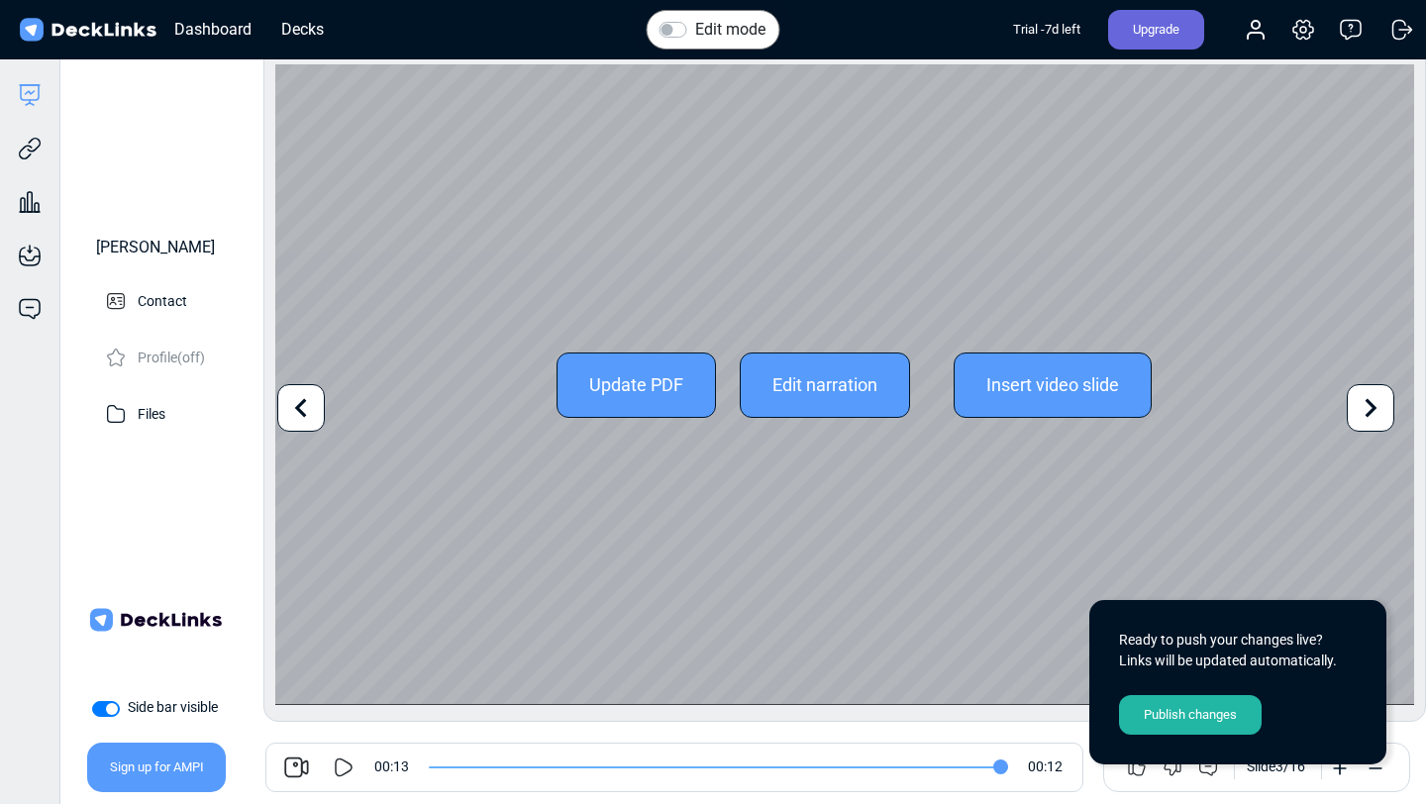
click at [283, 402] on icon at bounding box center [301, 408] width 38 height 38
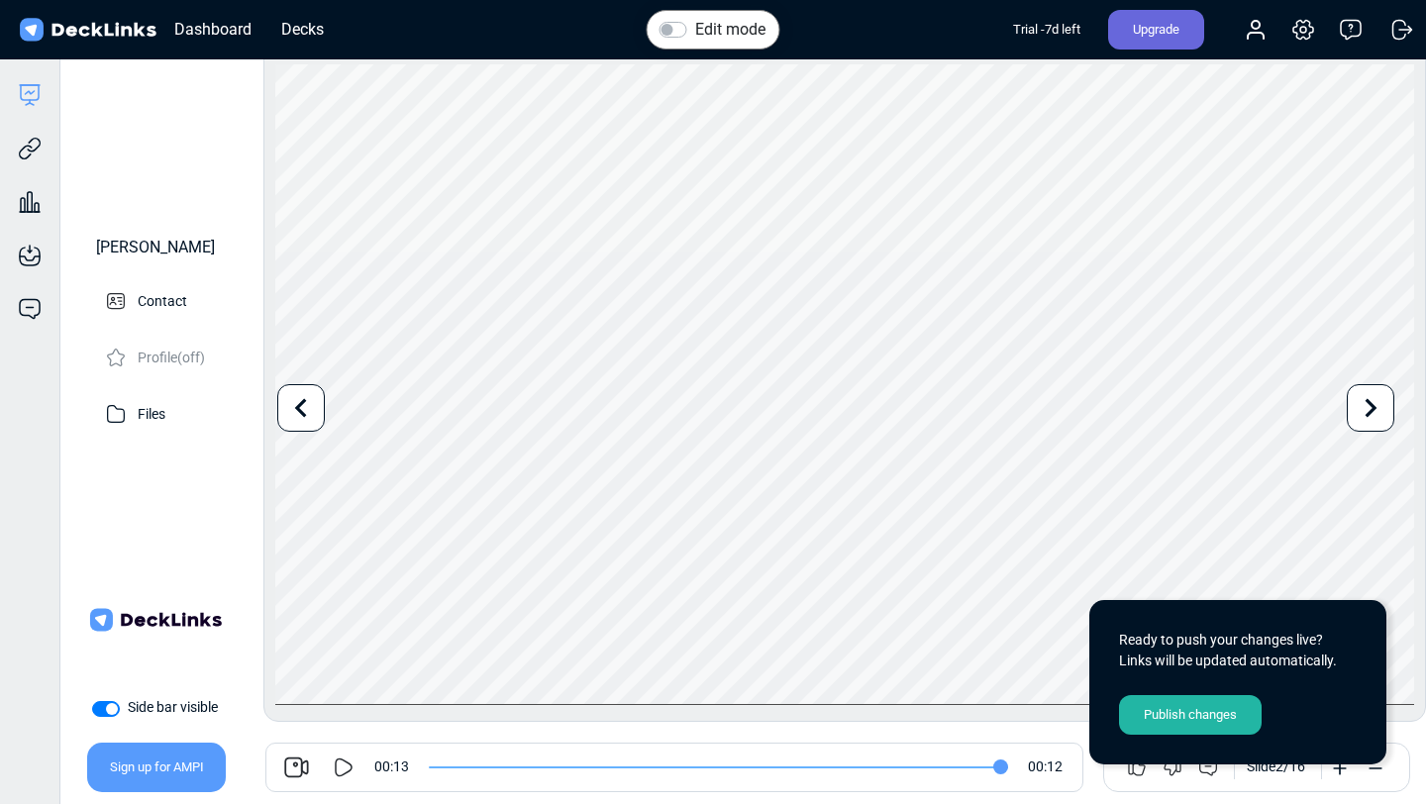
click at [1192, 714] on div "Publish changes" at bounding box center [1190, 715] width 143 height 40
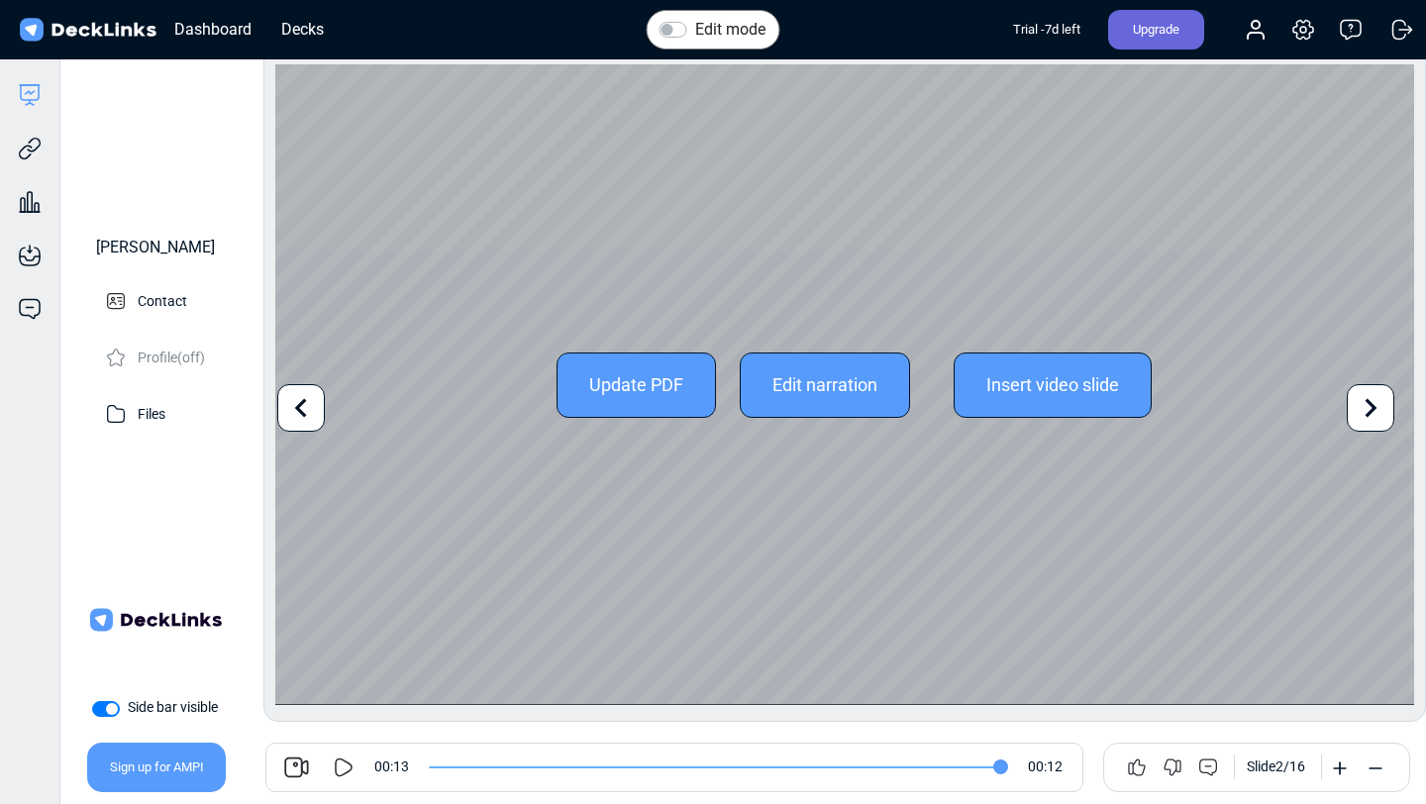
click at [309, 407] on icon at bounding box center [301, 408] width 38 height 38
type input "0"
click at [772, 374] on div "Edit narration" at bounding box center [825, 385] width 170 height 65
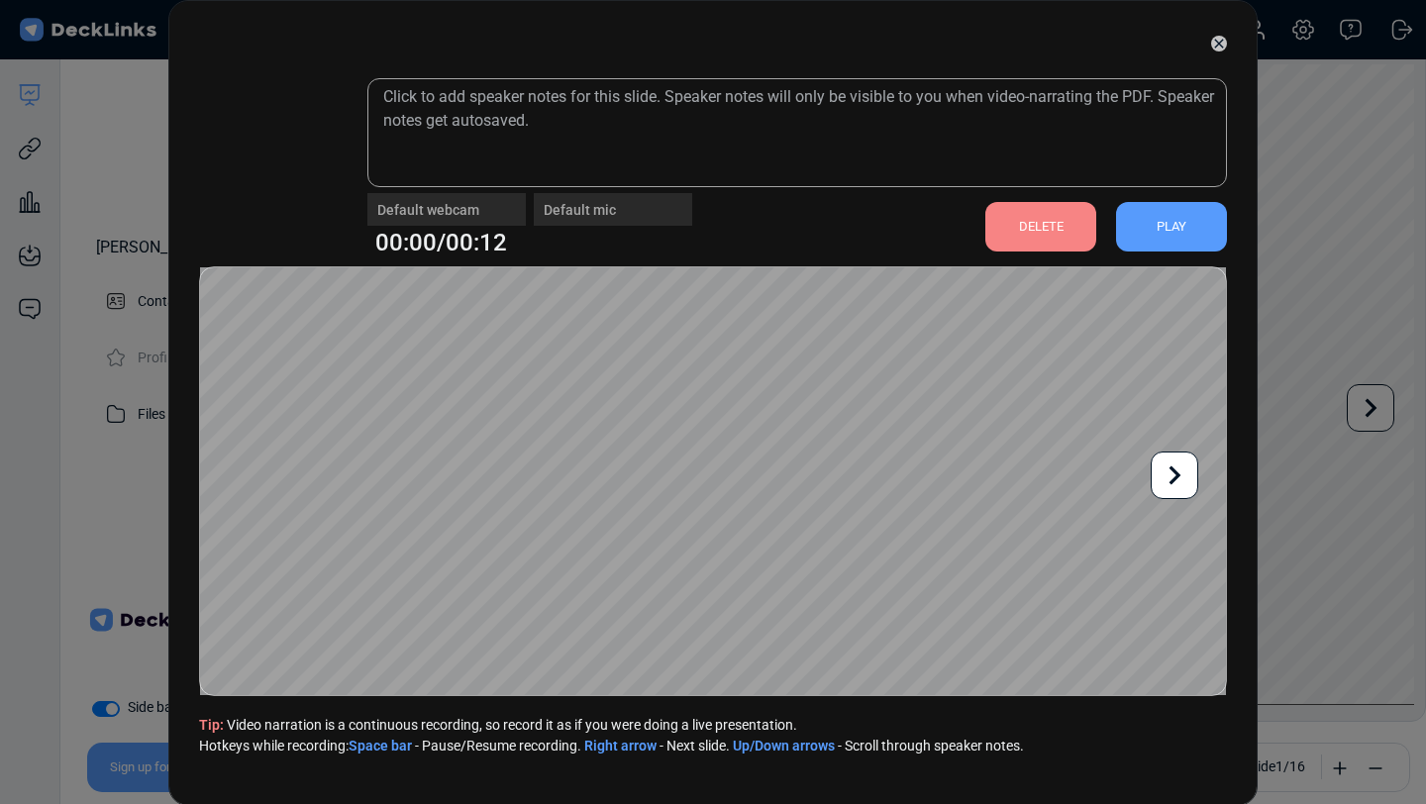
click at [1175, 482] on icon at bounding box center [1175, 476] width 38 height 38
click at [1176, 484] on icon at bounding box center [1175, 476] width 38 height 38
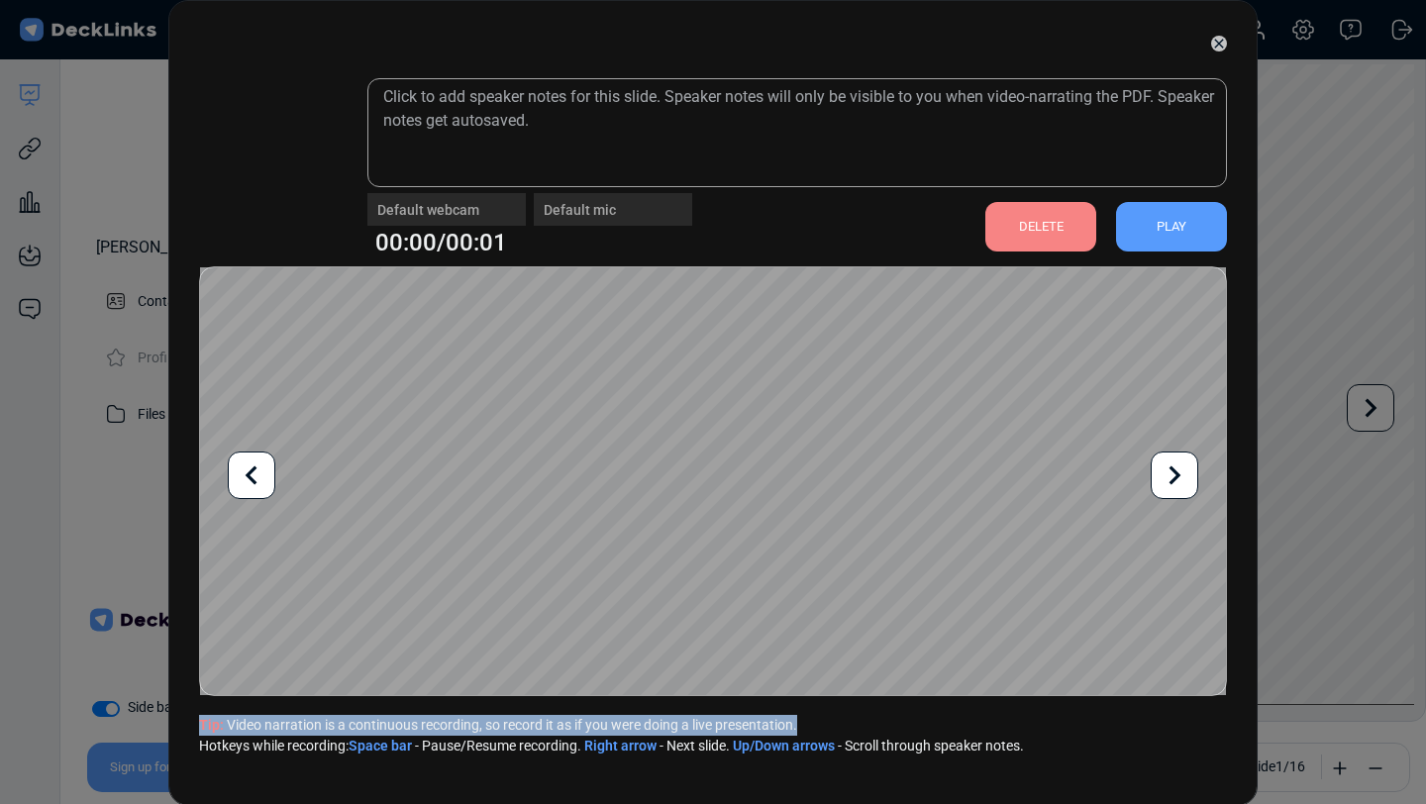
click at [1176, 484] on icon at bounding box center [1175, 476] width 38 height 38
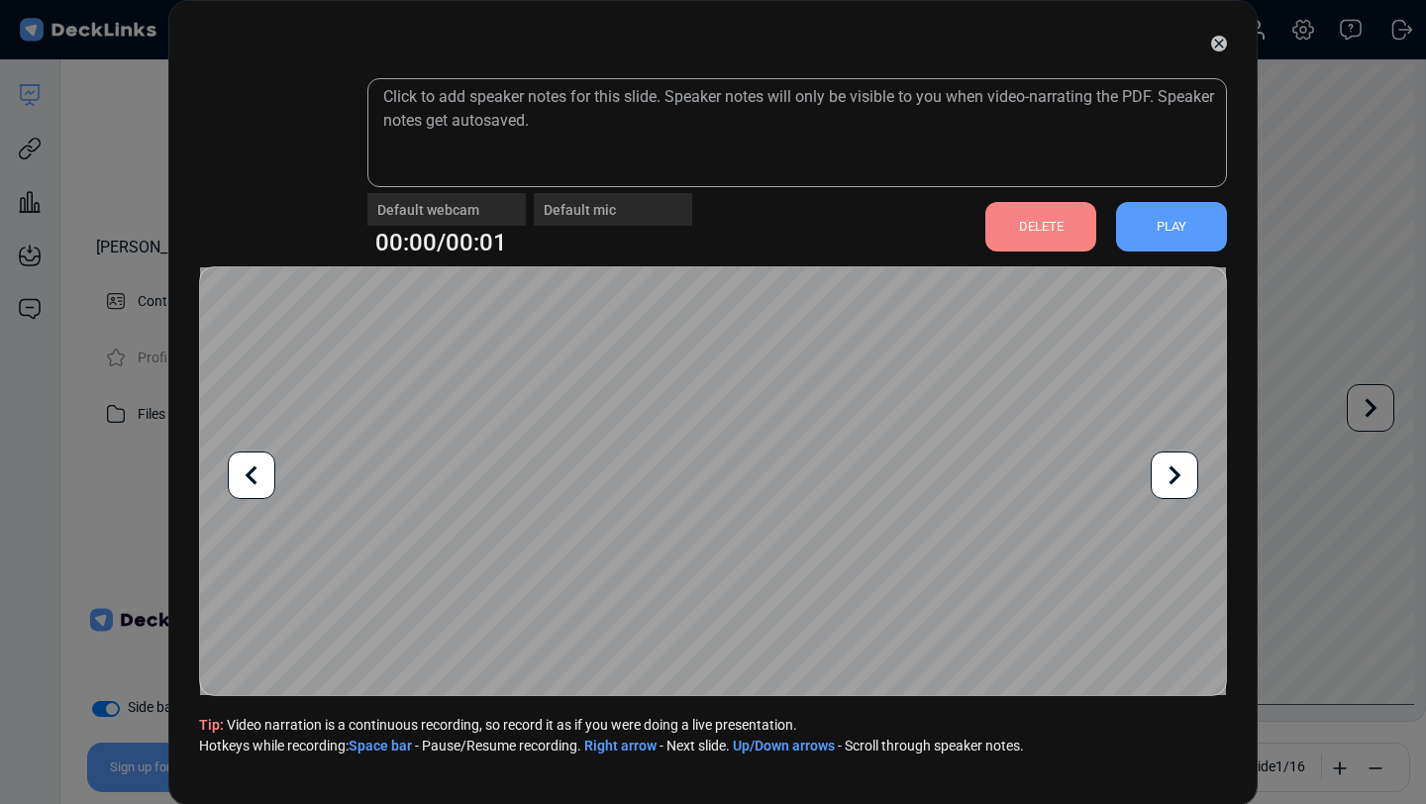
click at [1038, 236] on div "DELETE" at bounding box center [1041, 227] width 111 height 50
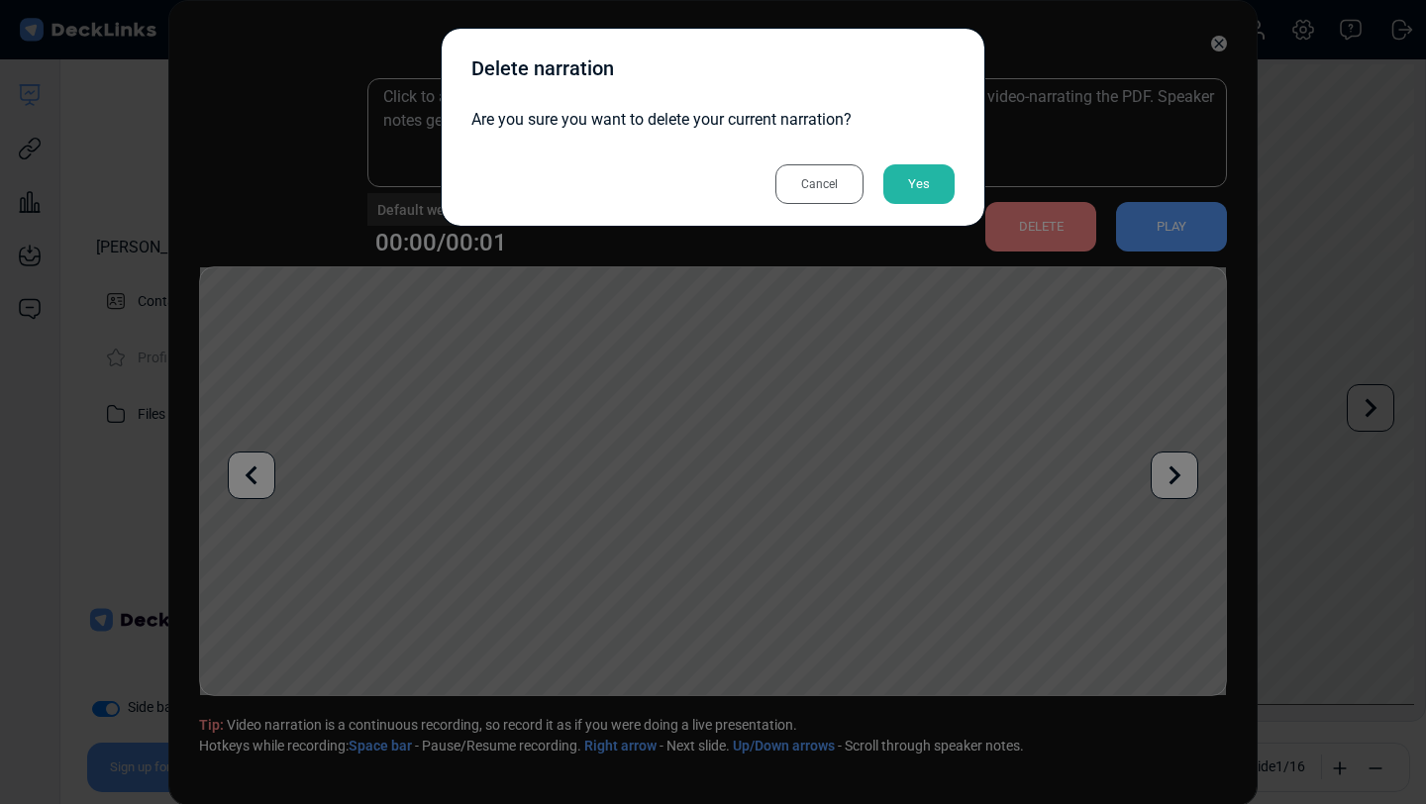
click at [927, 191] on div "Yes" at bounding box center [919, 184] width 71 height 40
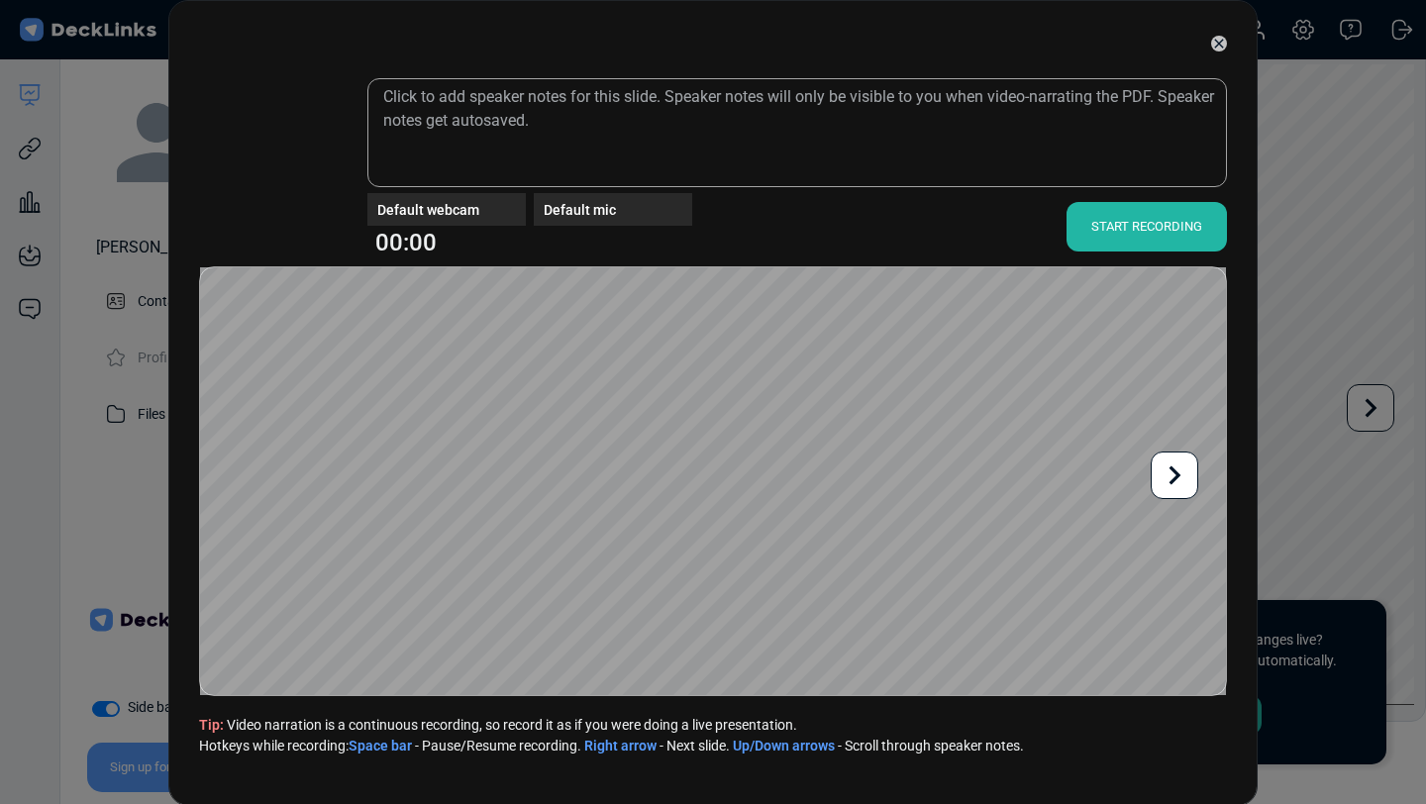
click at [1180, 485] on icon at bounding box center [1175, 476] width 38 height 38
click at [268, 461] on icon at bounding box center [252, 476] width 38 height 38
click at [1124, 223] on div "START RECORDING" at bounding box center [1147, 227] width 160 height 50
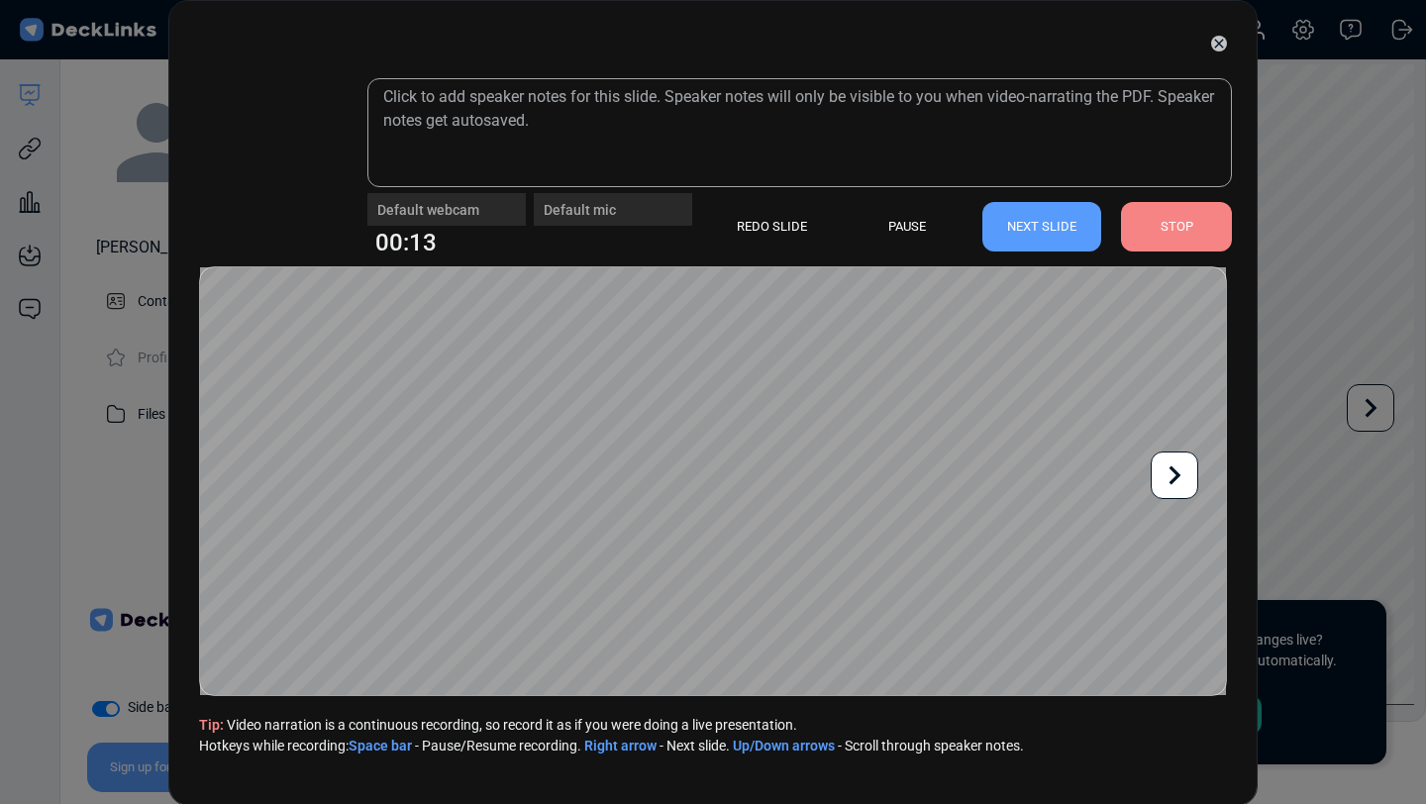
click at [1177, 482] on icon at bounding box center [1175, 476] width 38 height 38
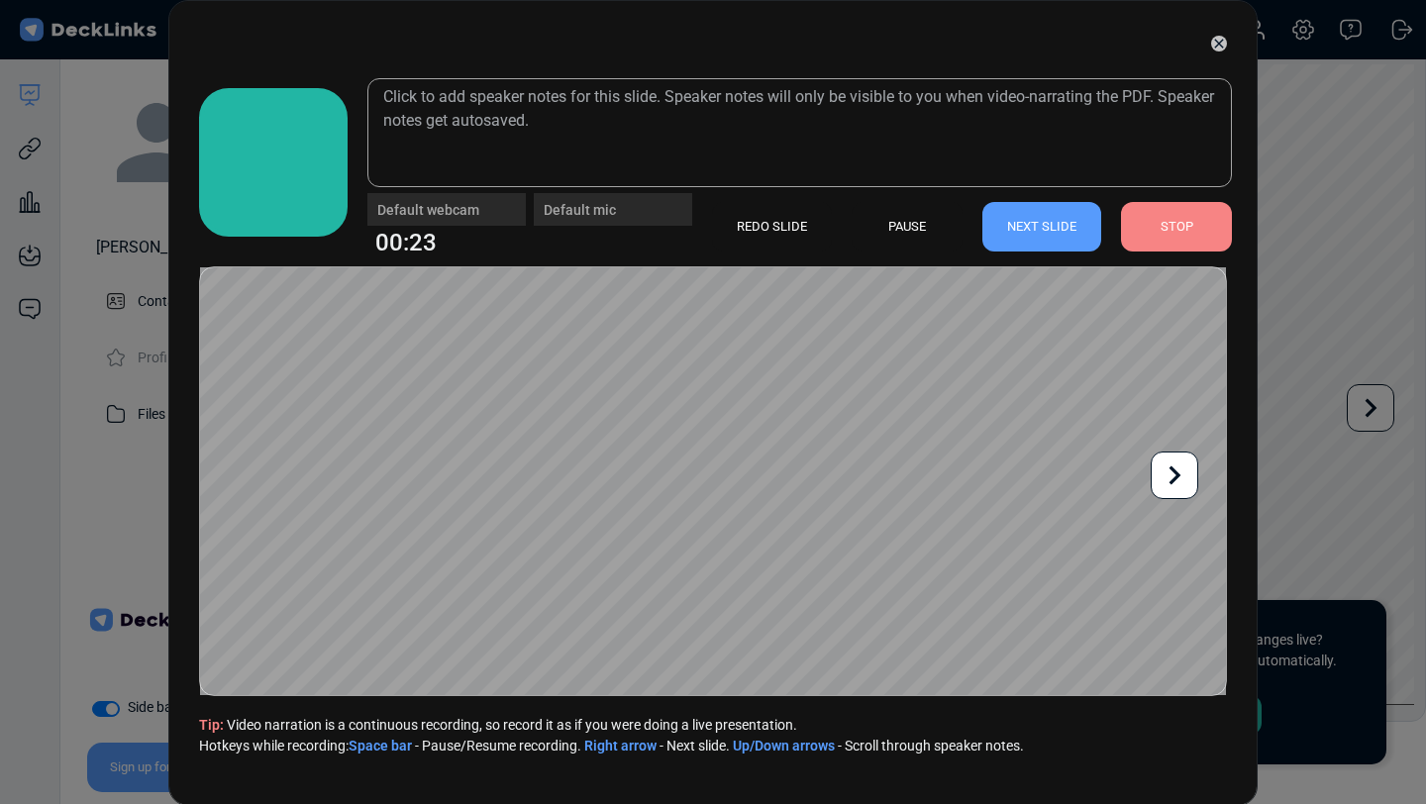
click at [1179, 475] on icon at bounding box center [1176, 476] width 12 height 19
click at [1172, 237] on div "STOP" at bounding box center [1176, 227] width 111 height 50
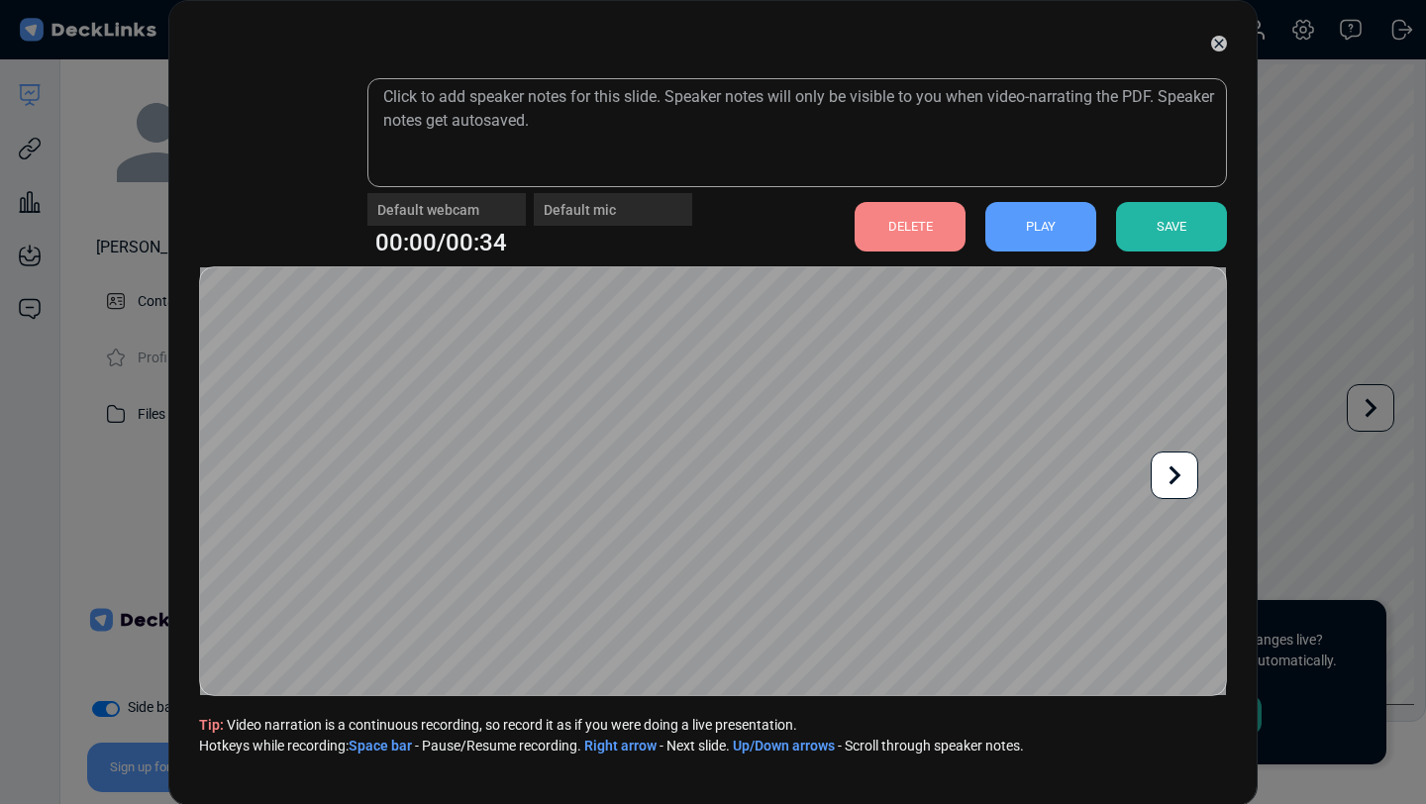
click at [1172, 237] on div "SAVE" at bounding box center [1171, 227] width 111 height 50
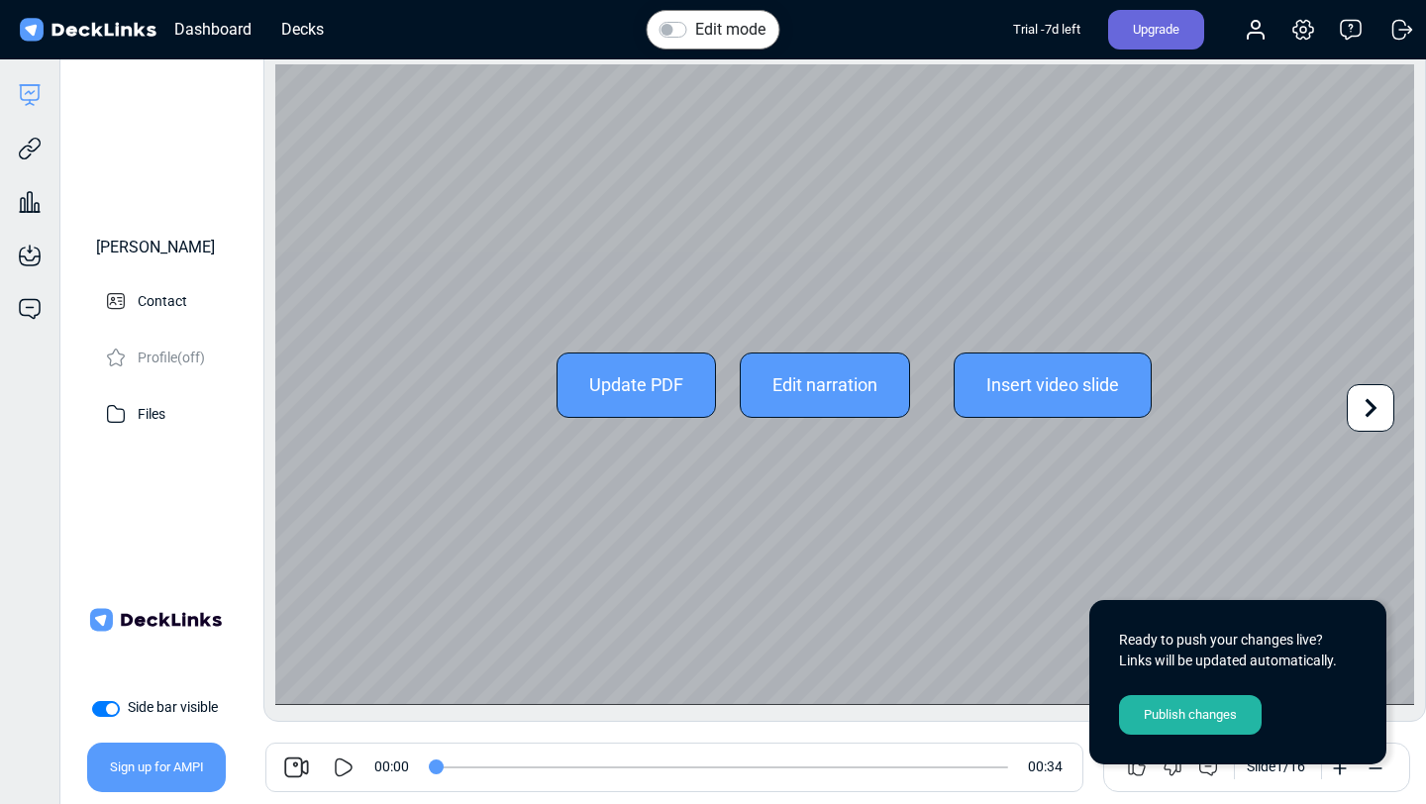
click at [1370, 411] on icon at bounding box center [1372, 408] width 12 height 19
click at [304, 410] on icon at bounding box center [301, 408] width 38 height 38
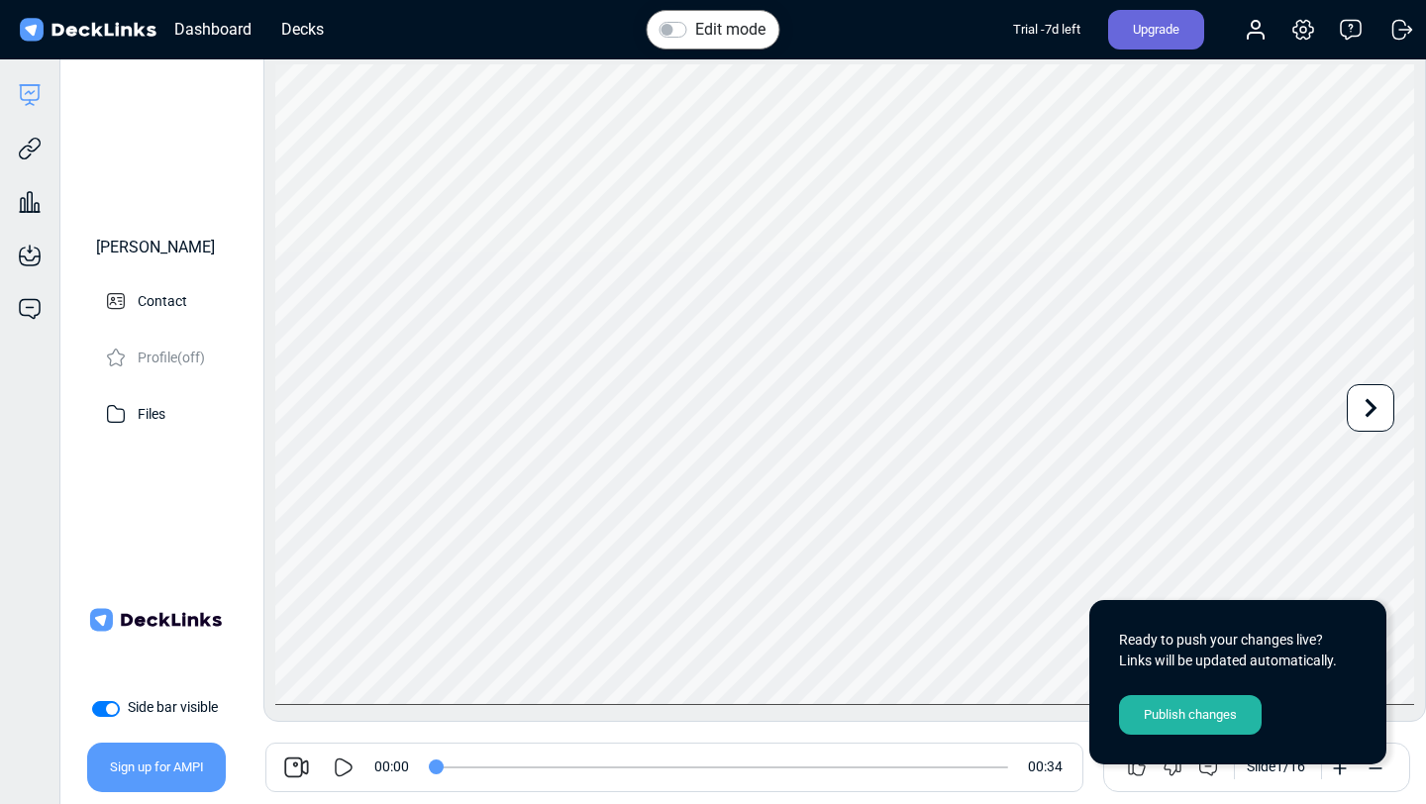
click at [345, 769] on icon at bounding box center [344, 768] width 24 height 24
click at [330, 770] on div at bounding box center [344, 768] width 60 height 24
click at [346, 766] on icon at bounding box center [344, 768] width 24 height 24
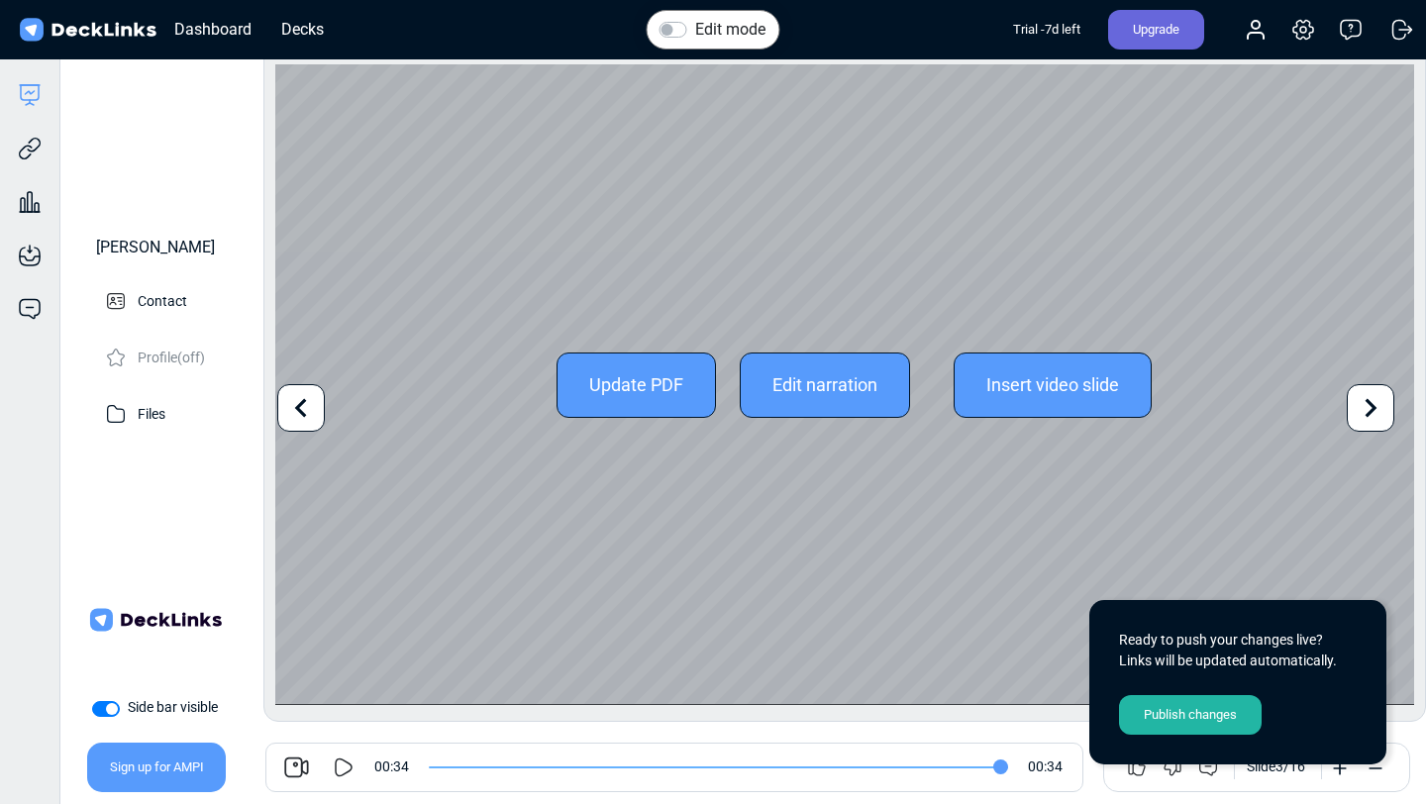
click at [314, 413] on icon at bounding box center [301, 408] width 38 height 38
click at [313, 412] on icon at bounding box center [301, 408] width 38 height 38
click at [1372, 398] on icon at bounding box center [1371, 408] width 38 height 38
click at [1373, 400] on div "Update PDF Edit narration Insert video slide Use the left/right arrows to navig…" at bounding box center [844, 384] width 1139 height 641
click at [1373, 400] on icon at bounding box center [1371, 408] width 38 height 38
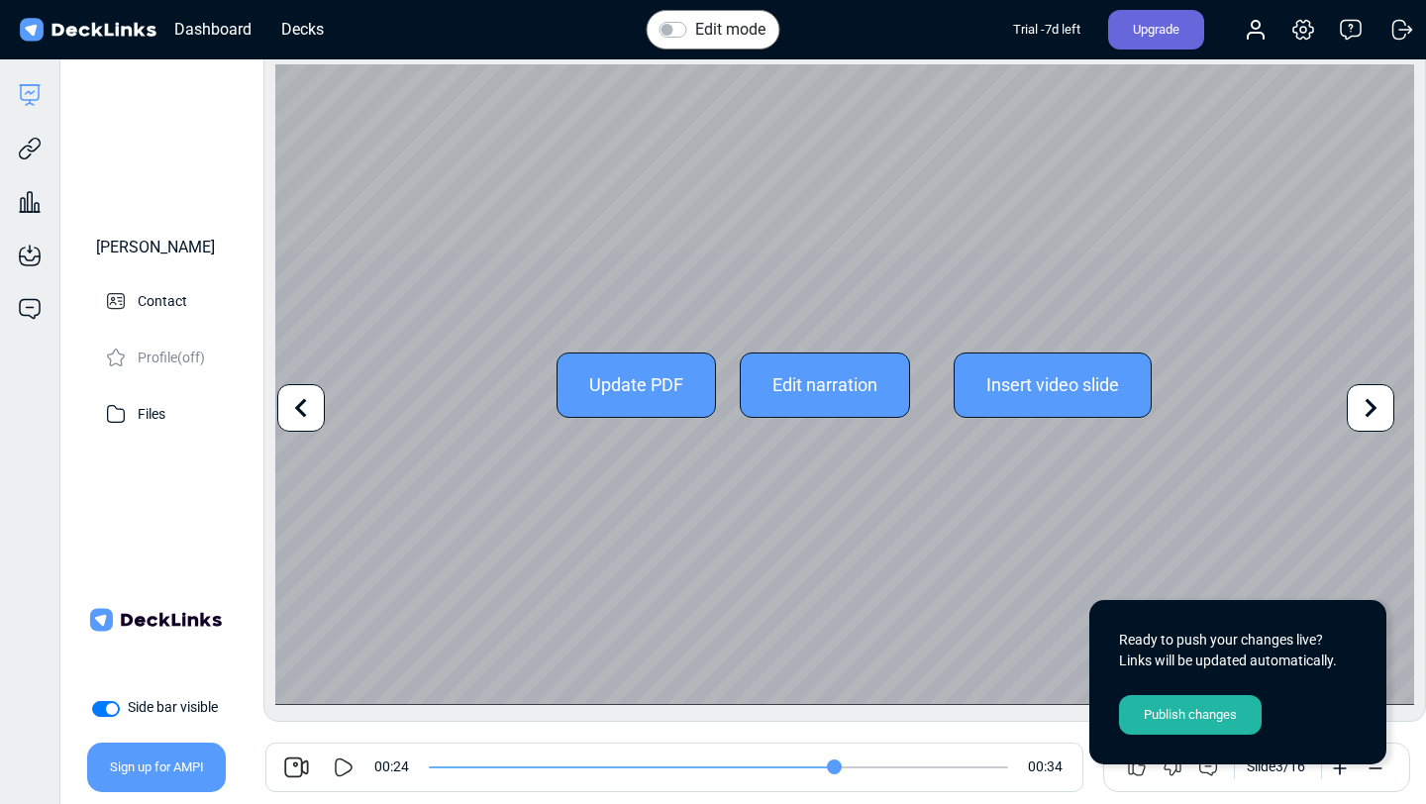
click at [1373, 400] on icon at bounding box center [1371, 408] width 38 height 38
click at [1359, 408] on icon at bounding box center [1371, 408] width 38 height 38
click at [1359, 408] on div "Update PDF Edit narration Insert video slide Use the left/right arrows to navig…" at bounding box center [844, 384] width 1139 height 641
click at [297, 411] on icon at bounding box center [301, 408] width 38 height 38
click at [297, 413] on icon at bounding box center [301, 408] width 38 height 38
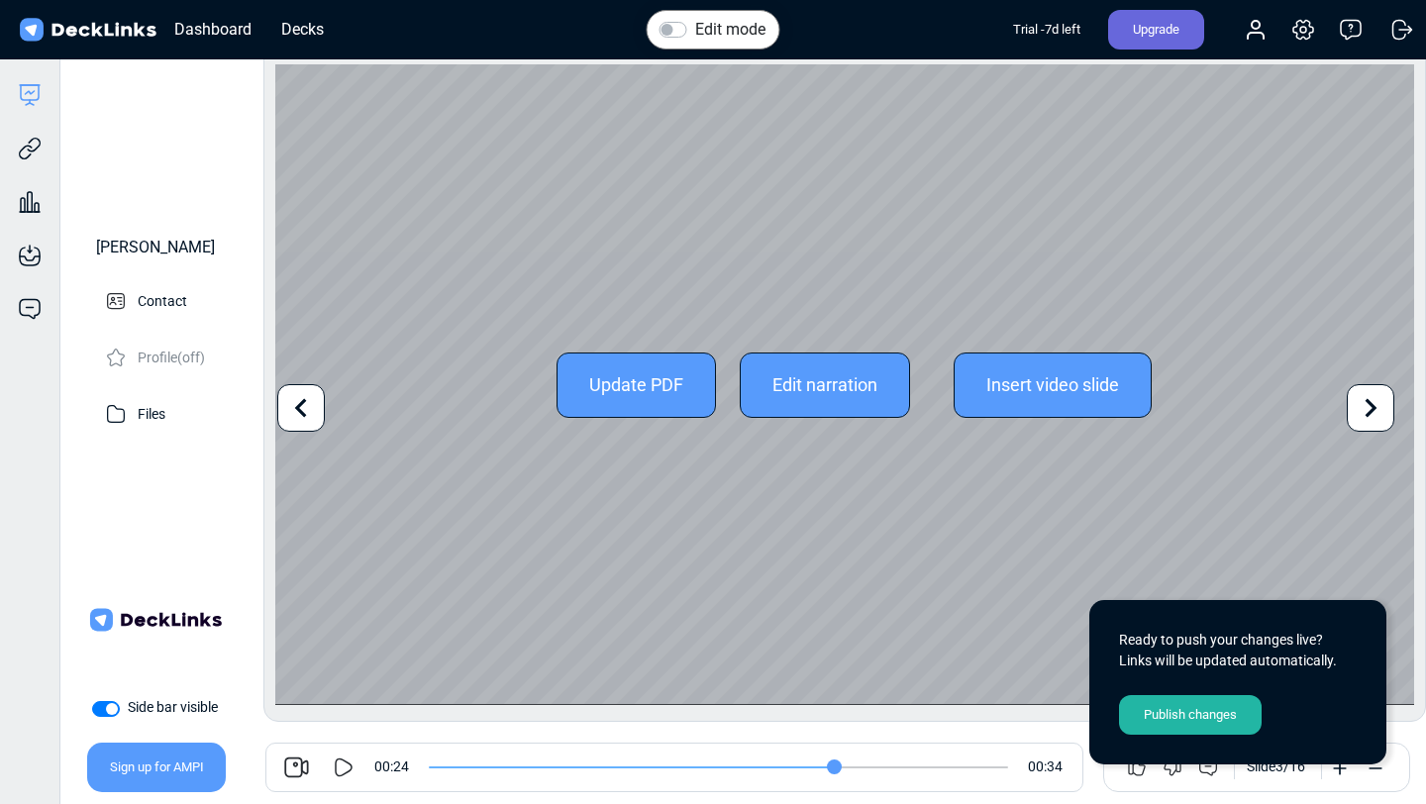
click at [297, 413] on icon at bounding box center [301, 408] width 38 height 38
click at [294, 413] on icon at bounding box center [301, 408] width 38 height 38
type input "0"
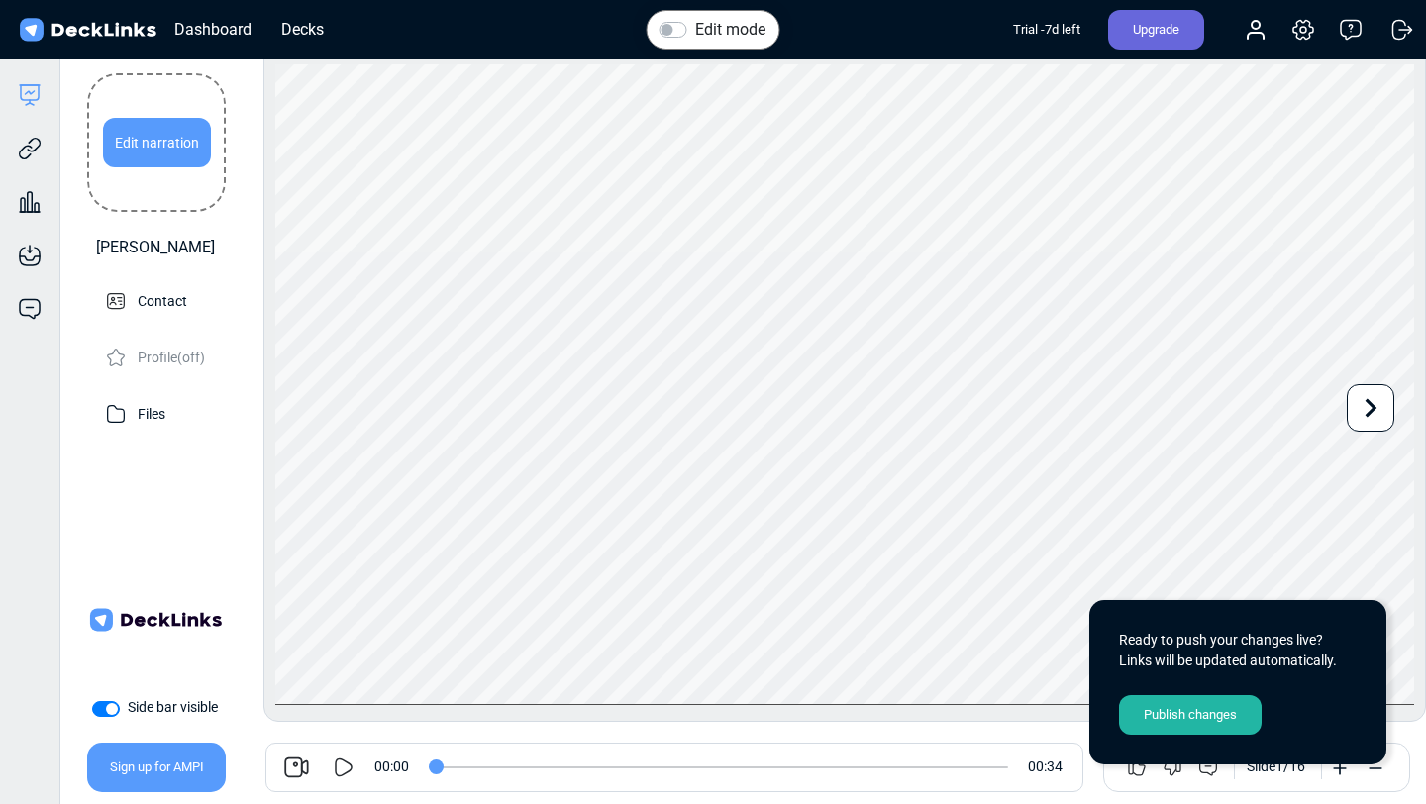
click at [164, 137] on div "Edit narration" at bounding box center [157, 143] width 108 height 50
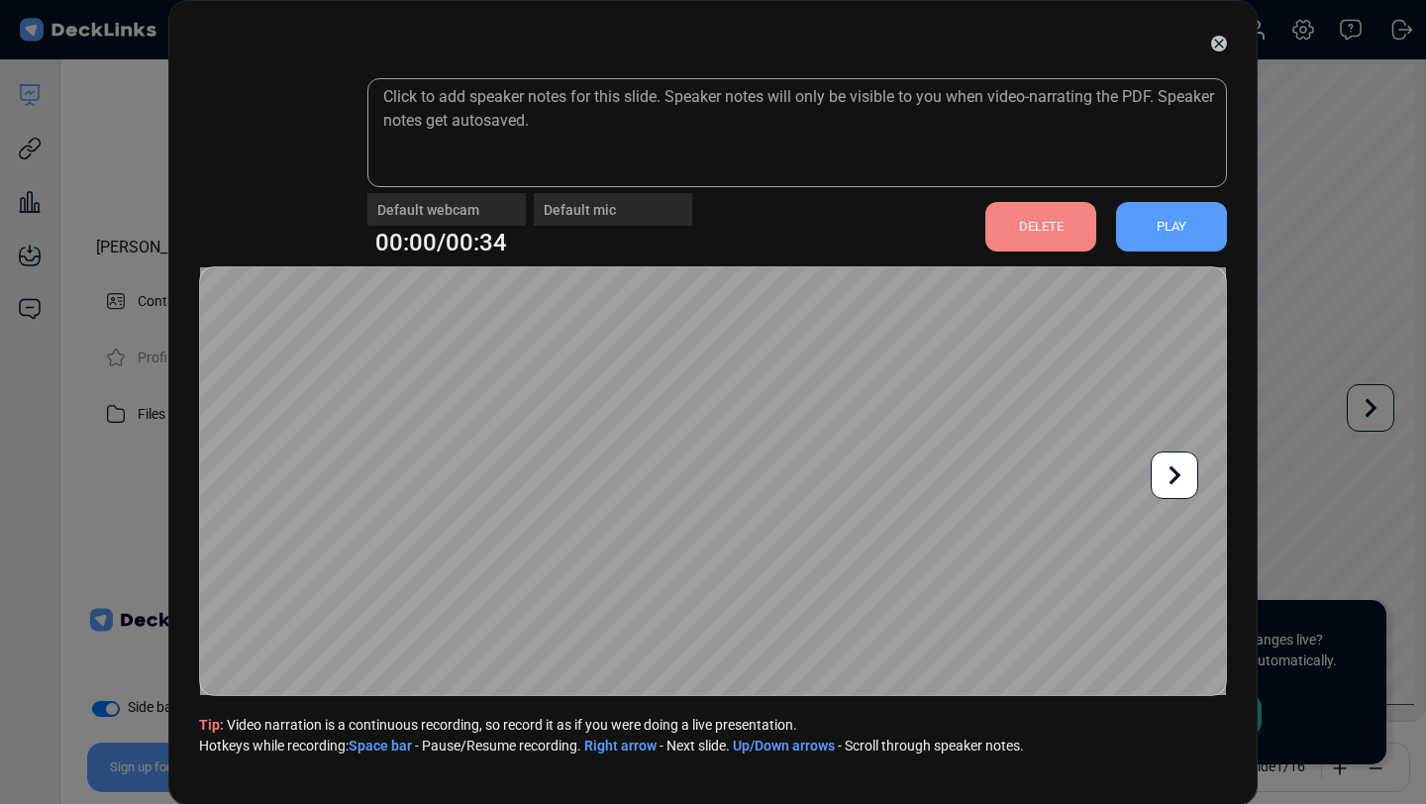
click at [1054, 223] on div "DELETE" at bounding box center [1041, 227] width 111 height 50
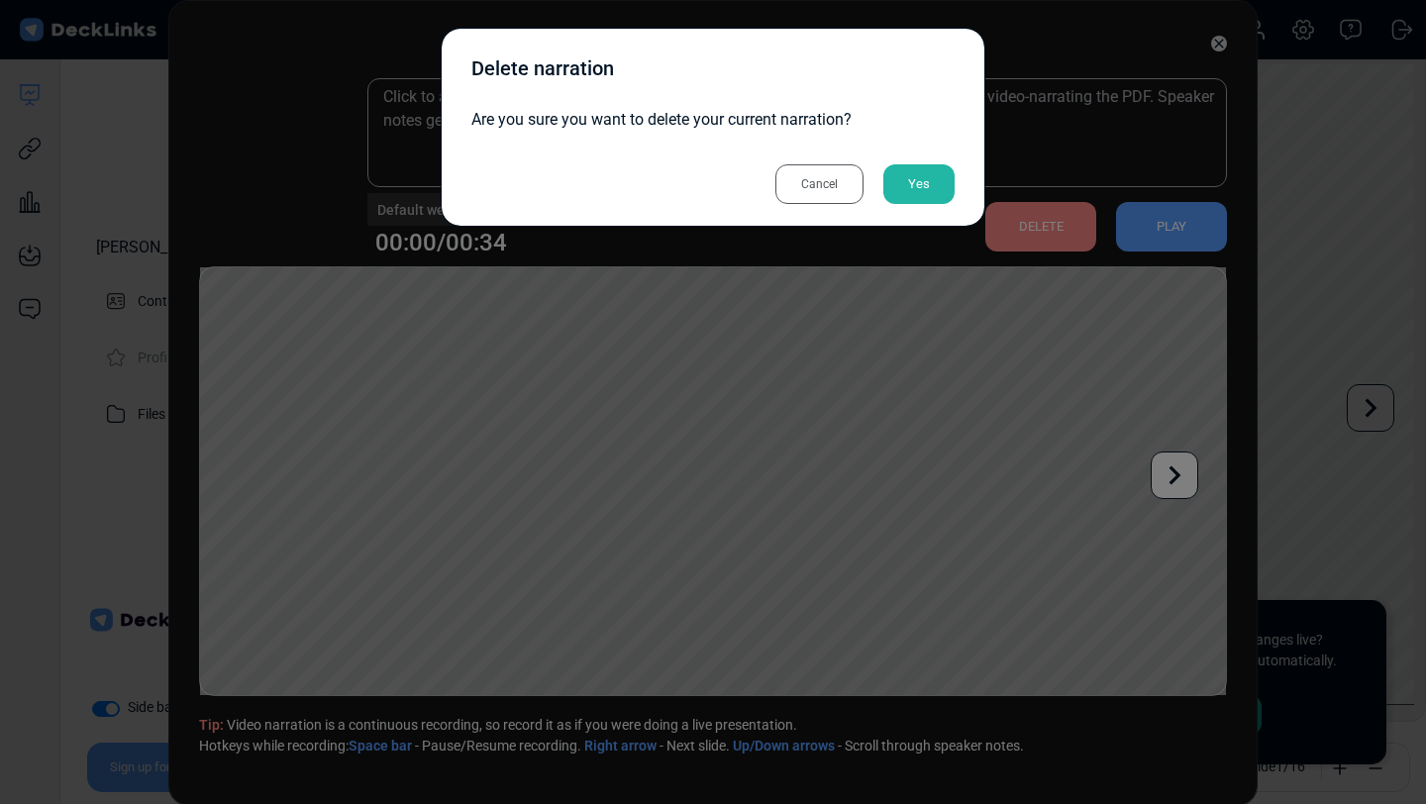
click at [924, 189] on div "Yes" at bounding box center [919, 184] width 71 height 40
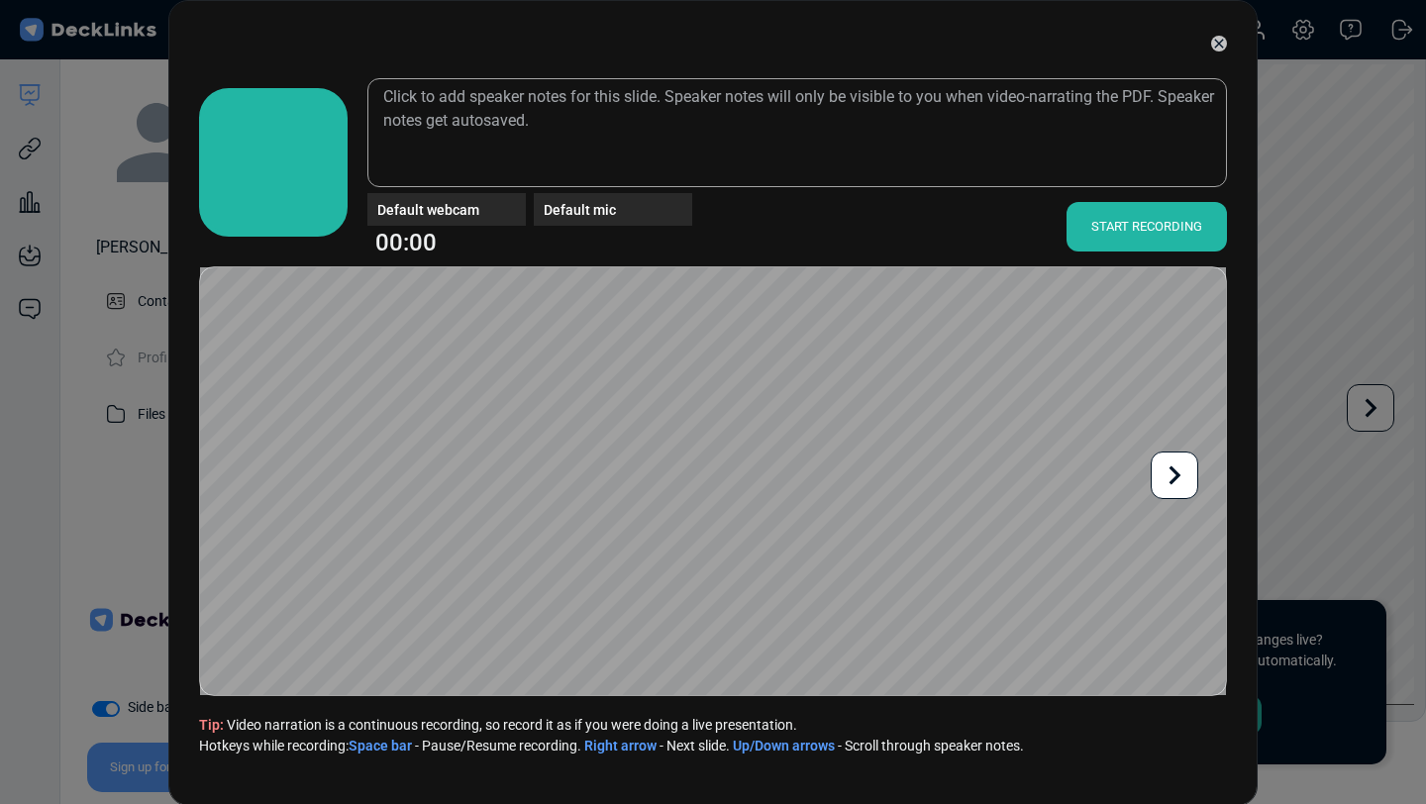
click at [1214, 46] on icon at bounding box center [1219, 44] width 16 height 16
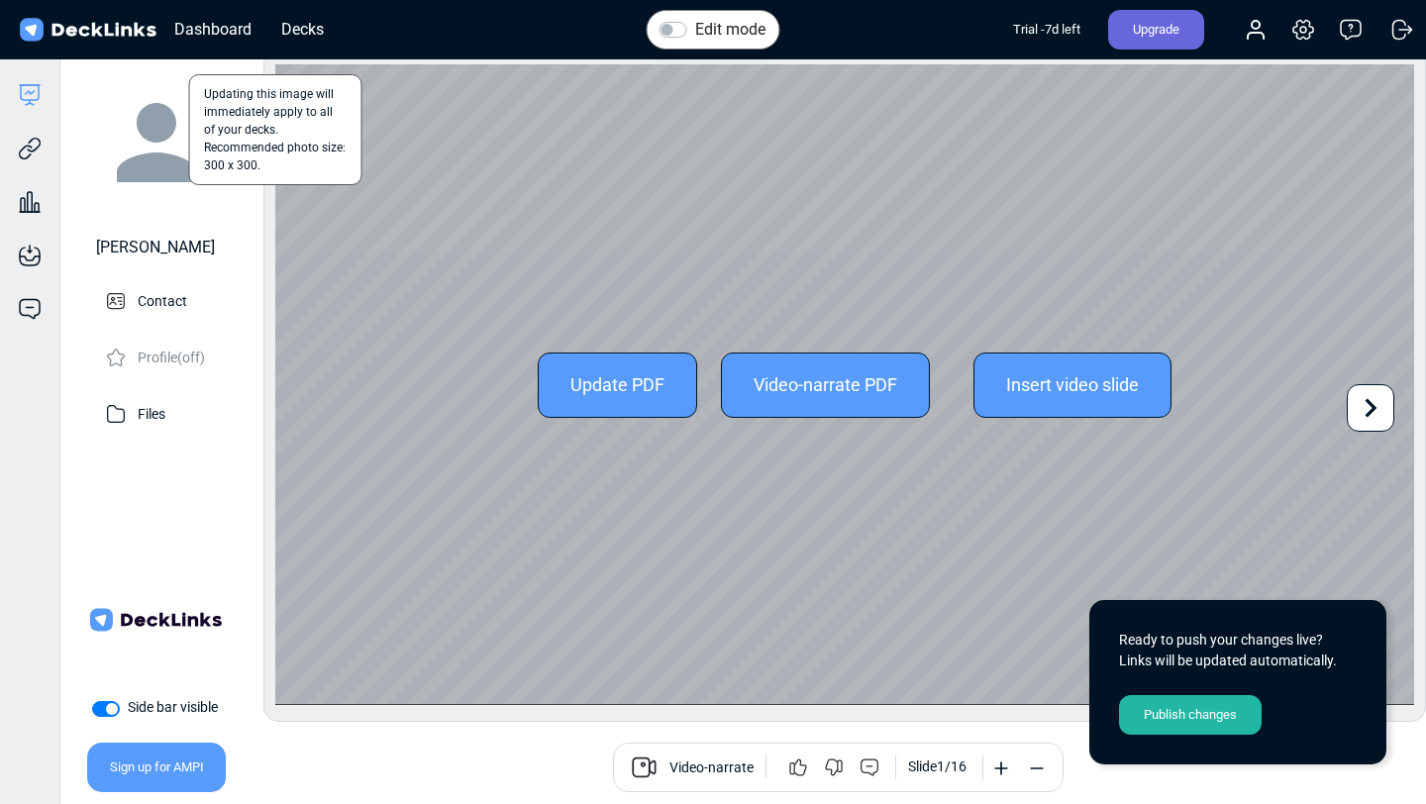
click at [1355, 419] on icon at bounding box center [1371, 408] width 38 height 38
click at [1356, 419] on icon at bounding box center [1371, 408] width 38 height 38
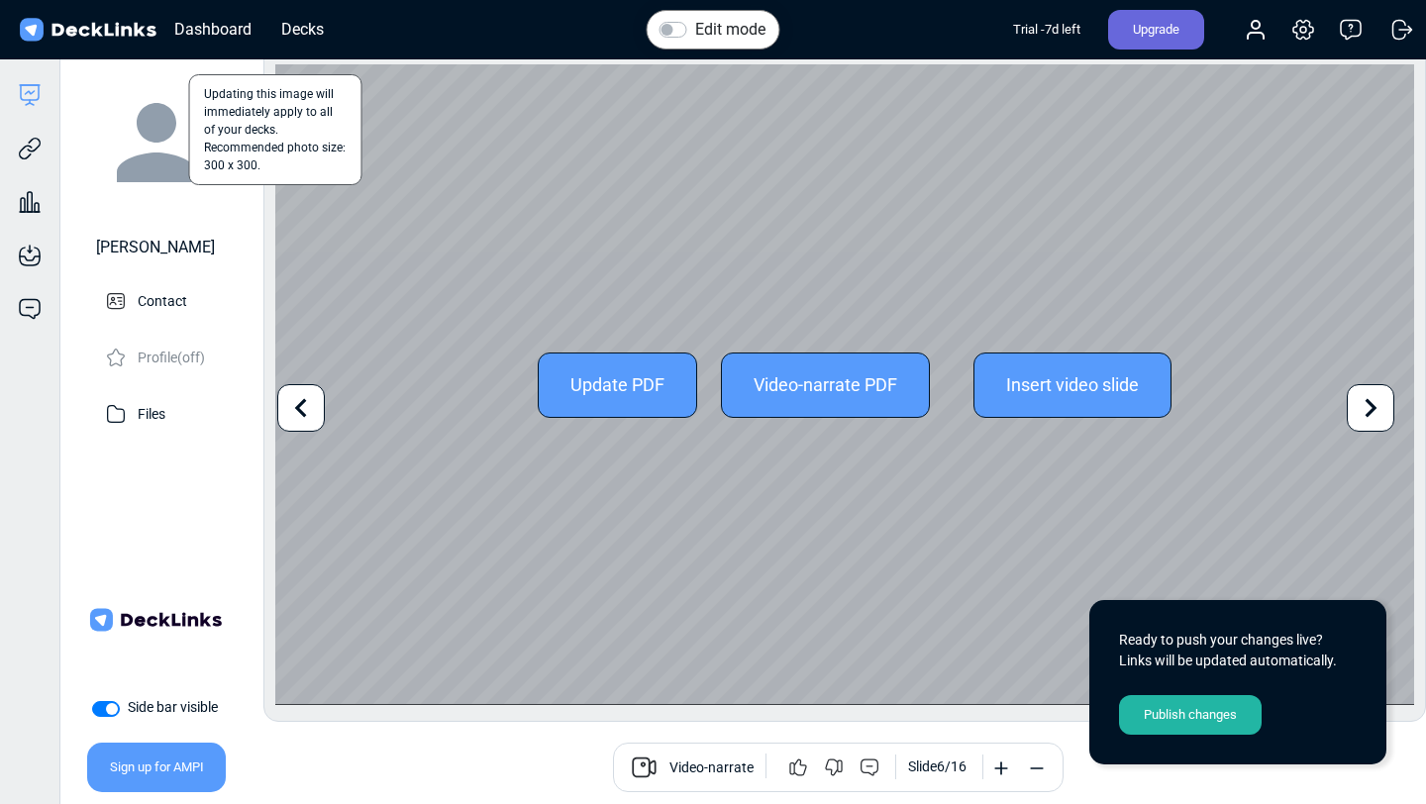
click at [1356, 419] on icon at bounding box center [1371, 408] width 38 height 38
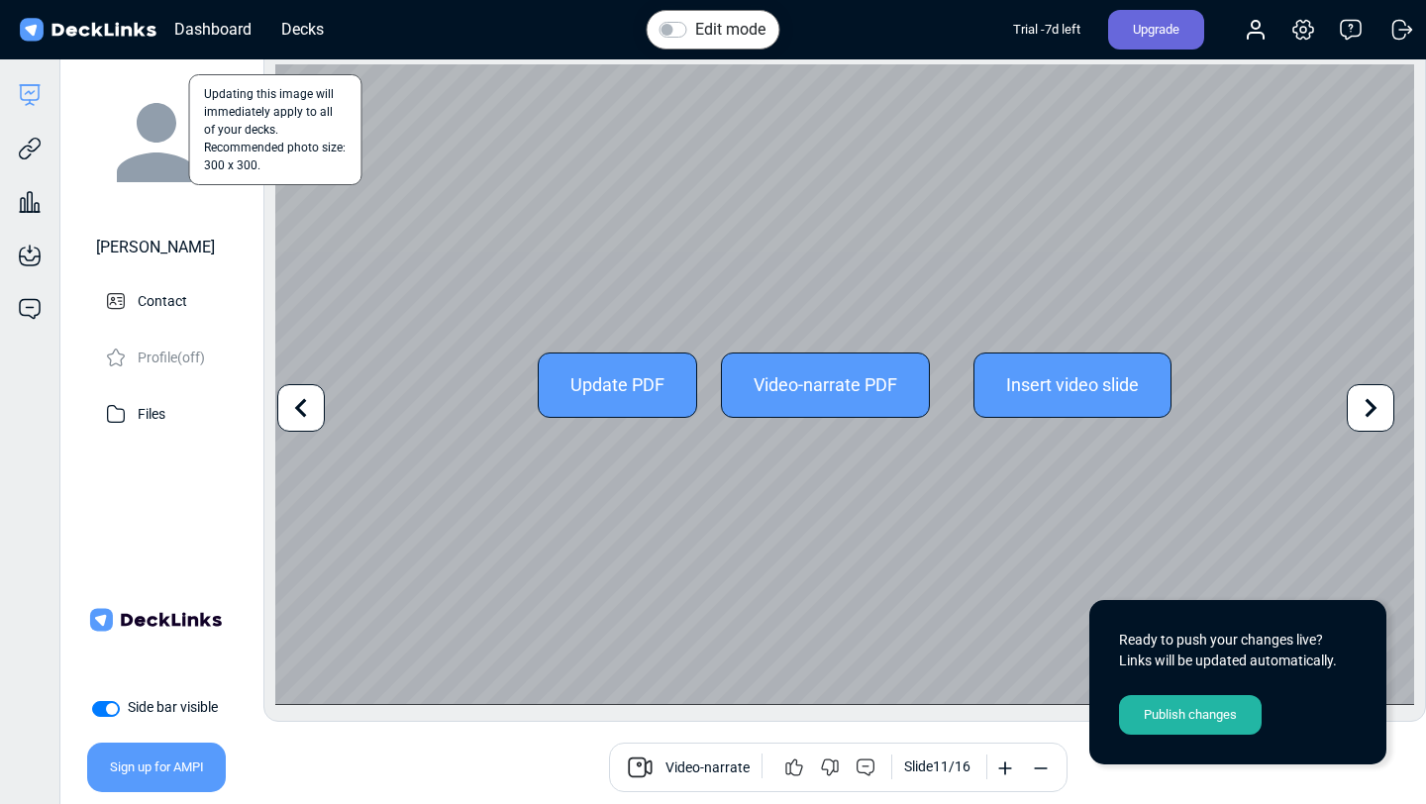
click at [1356, 419] on icon at bounding box center [1371, 408] width 38 height 38
click at [1377, 411] on icon at bounding box center [1371, 408] width 38 height 38
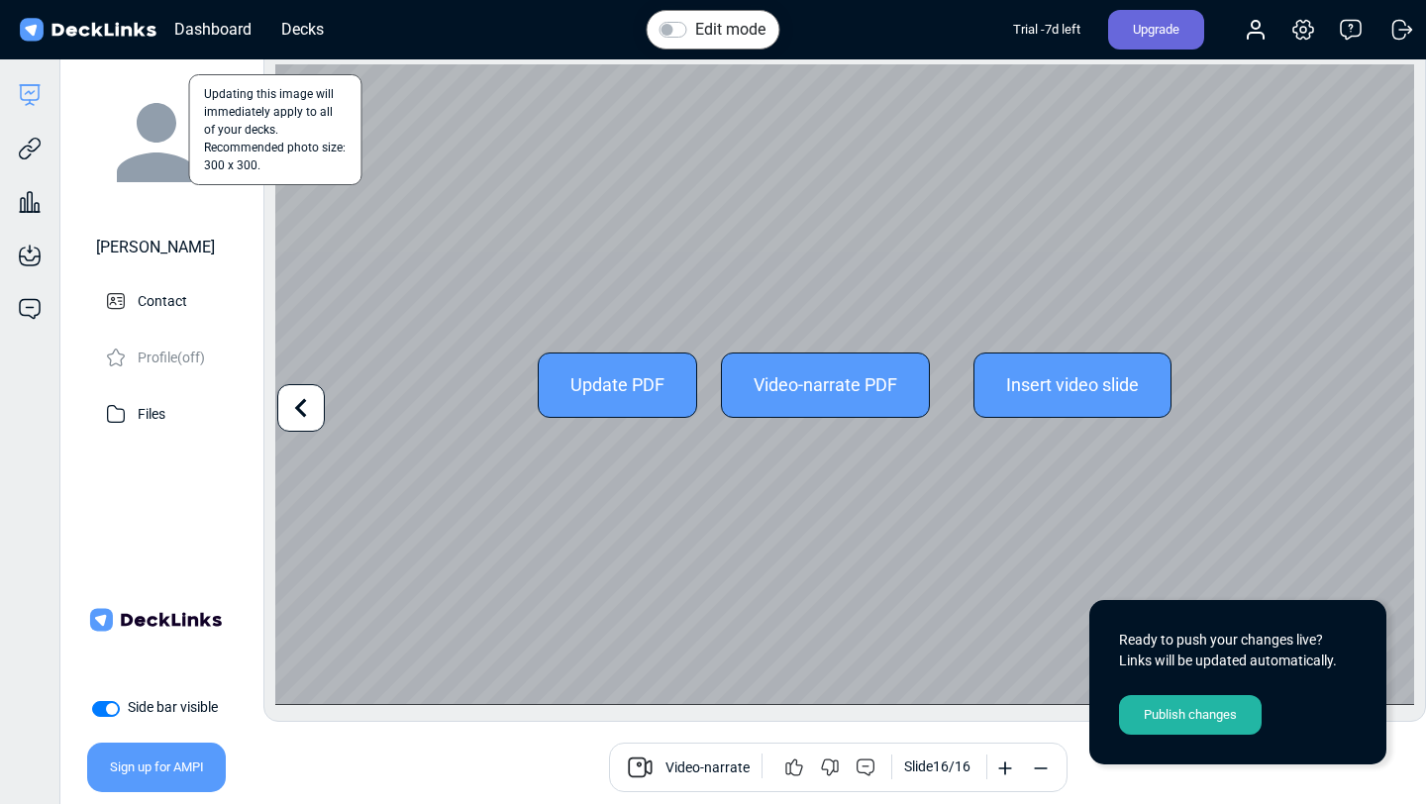
click at [300, 410] on icon at bounding box center [301, 408] width 12 height 19
click at [1366, 414] on icon at bounding box center [1372, 408] width 12 height 19
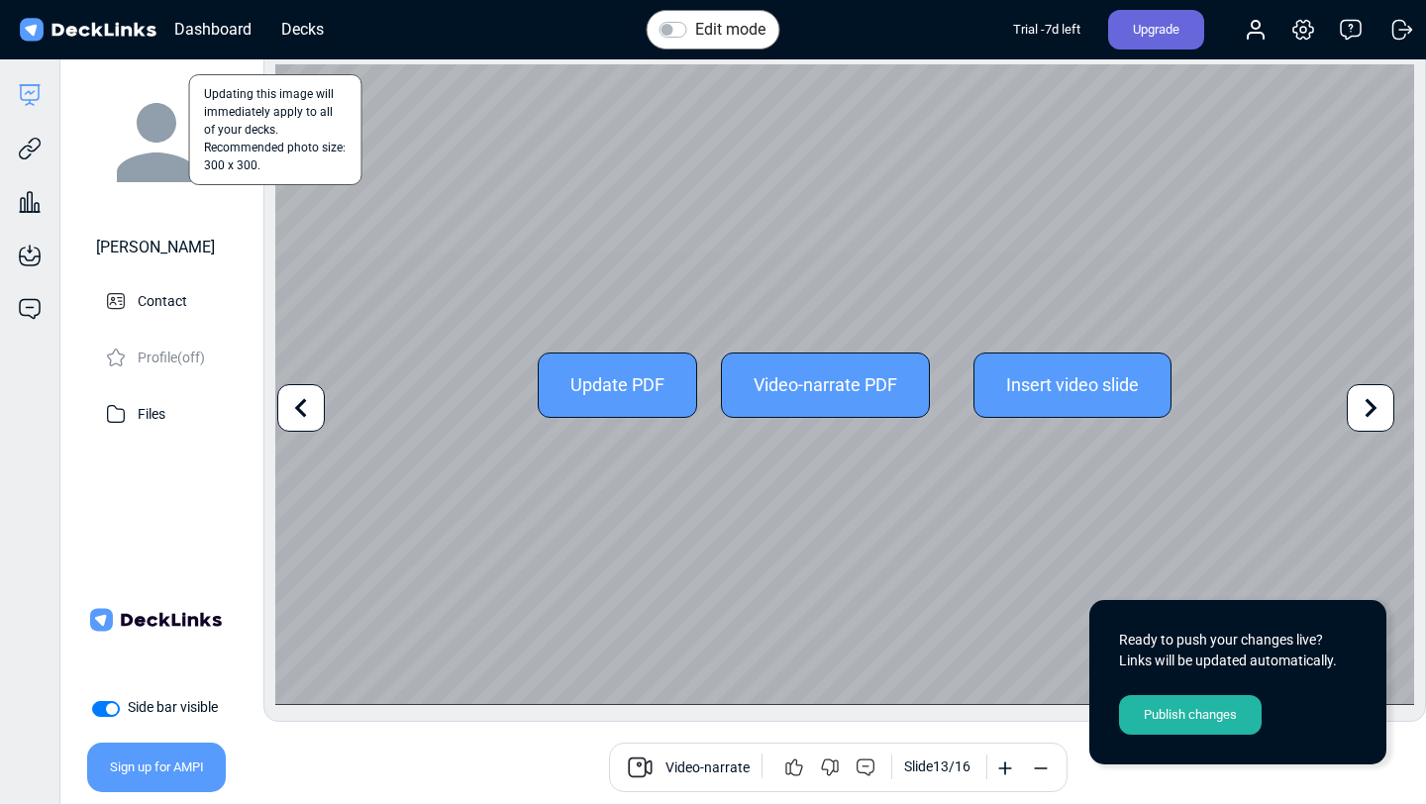
click at [307, 412] on icon at bounding box center [301, 408] width 38 height 38
click at [306, 411] on icon at bounding box center [301, 408] width 38 height 38
click at [332, 406] on div "Update PDF Video-narrate PDF Insert video slide" at bounding box center [844, 384] width 1139 height 641
click at [298, 409] on icon at bounding box center [301, 408] width 12 height 19
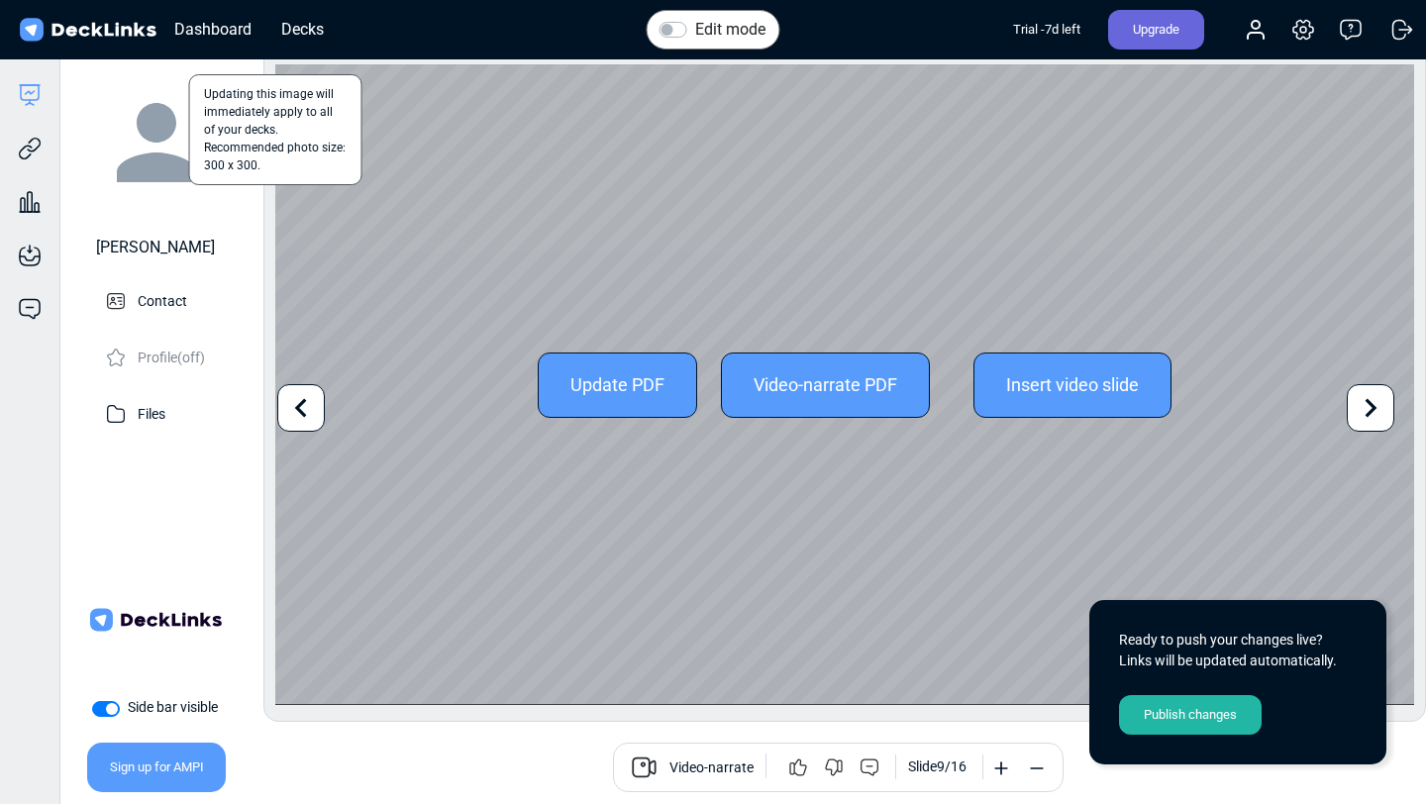
click at [298, 409] on icon at bounding box center [301, 408] width 12 height 19
click at [1375, 406] on icon at bounding box center [1372, 408] width 12 height 19
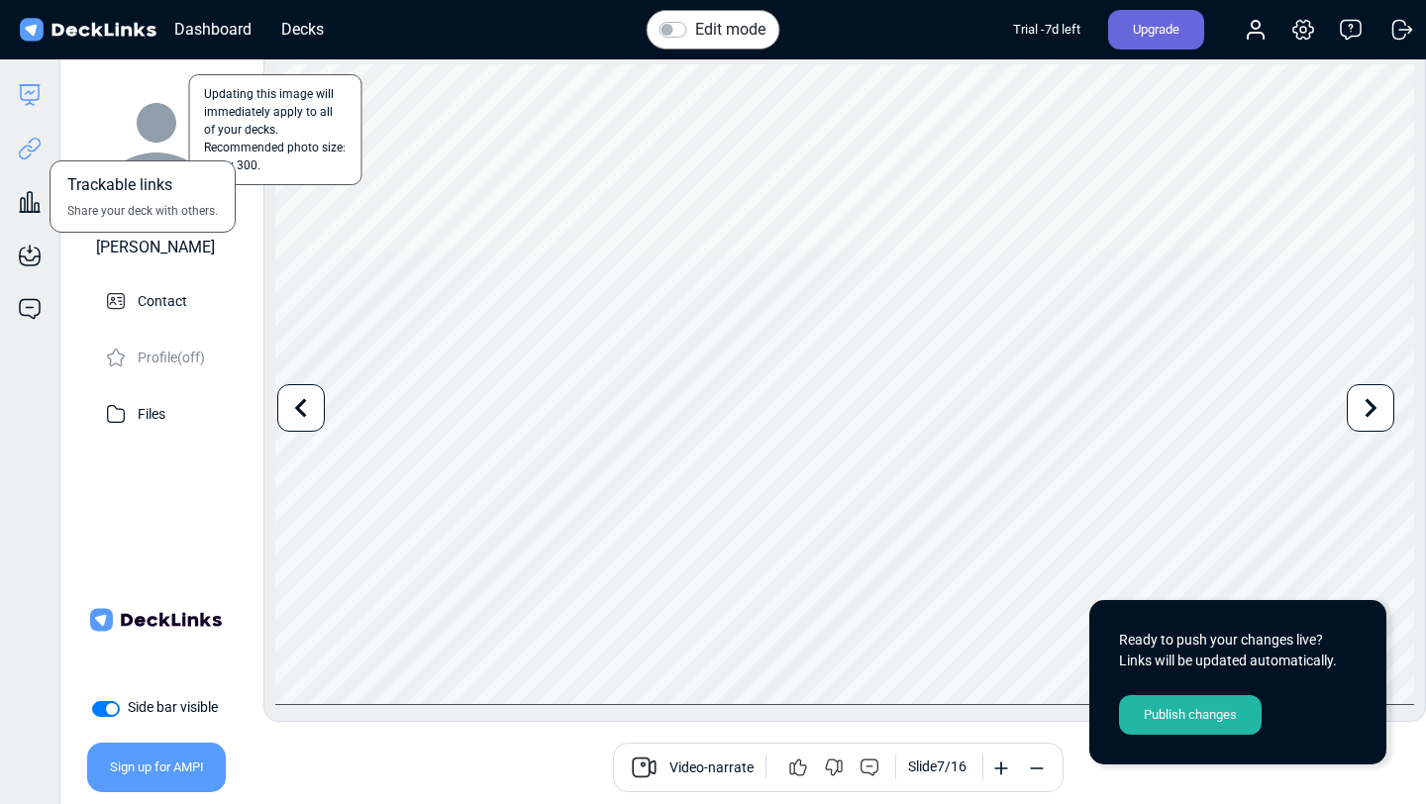
click at [23, 139] on icon at bounding box center [30, 149] width 24 height 24
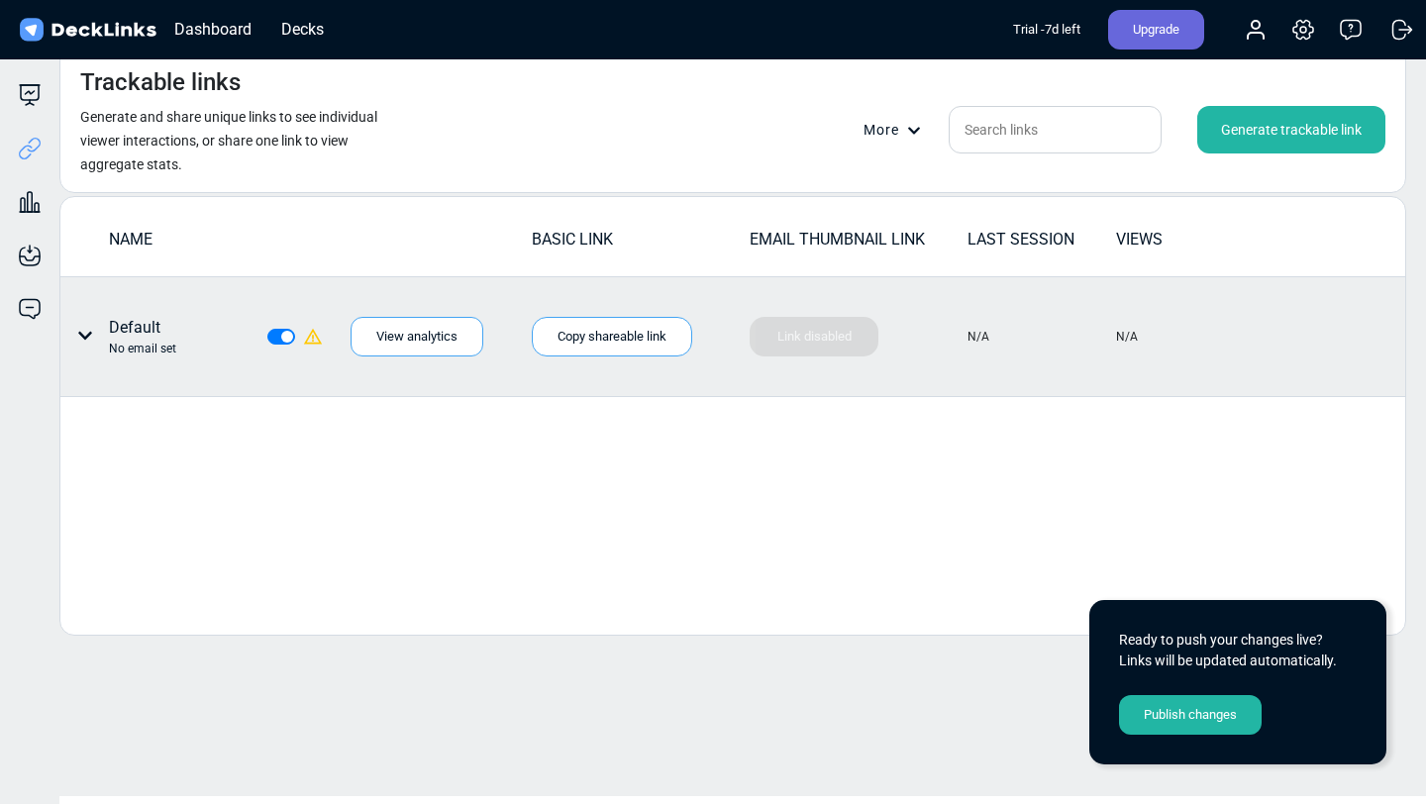
click at [89, 334] on icon at bounding box center [85, 336] width 14 height 8
click at [351, 479] on div at bounding box center [713, 402] width 1426 height 804
click at [33, 87] on icon at bounding box center [30, 95] width 24 height 24
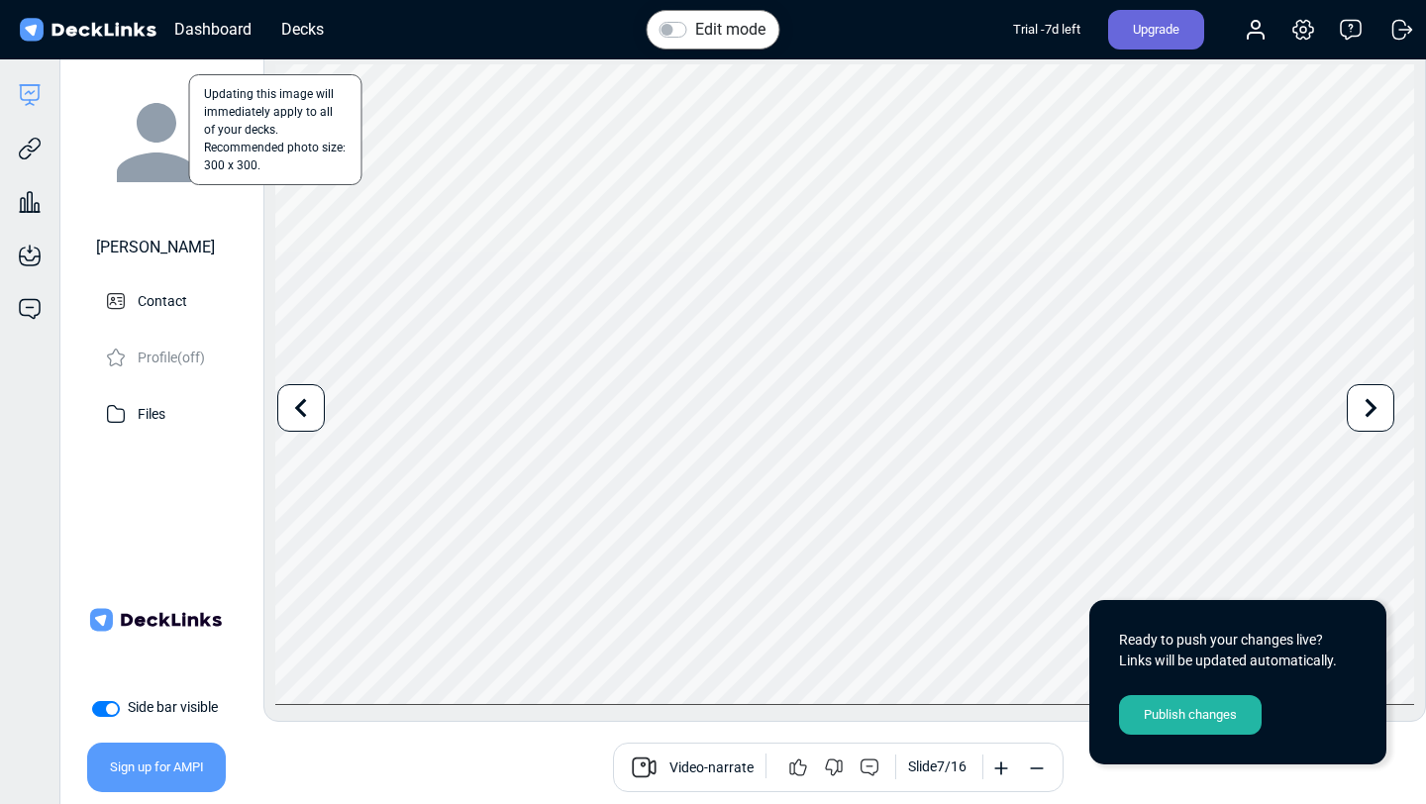
click at [1208, 735] on div "Ready to push your changes live? Links will be updated automatically. Publish c…" at bounding box center [1238, 682] width 297 height 164
click at [1202, 716] on div "Publish changes" at bounding box center [1190, 715] width 143 height 40
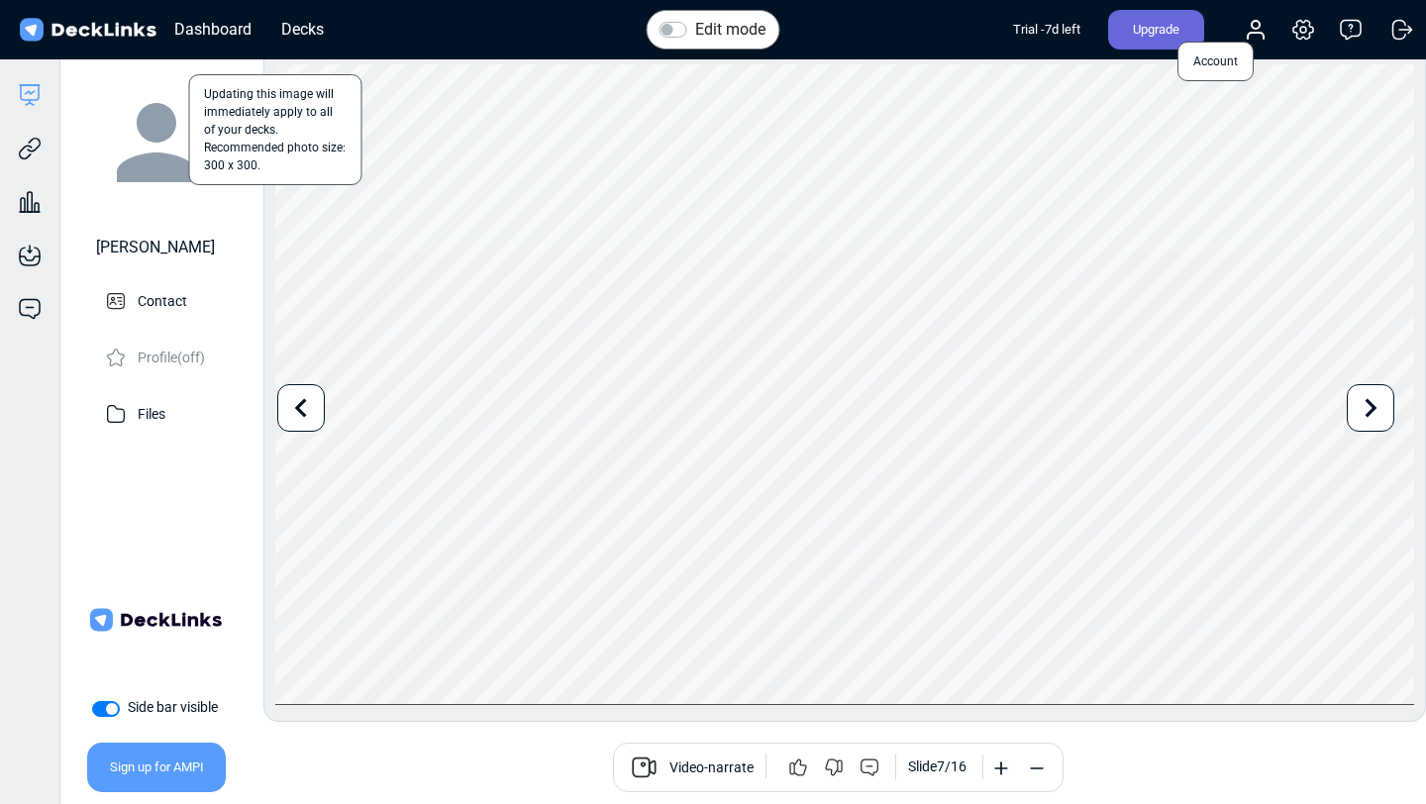
click at [1261, 39] on icon at bounding box center [1256, 30] width 24 height 24
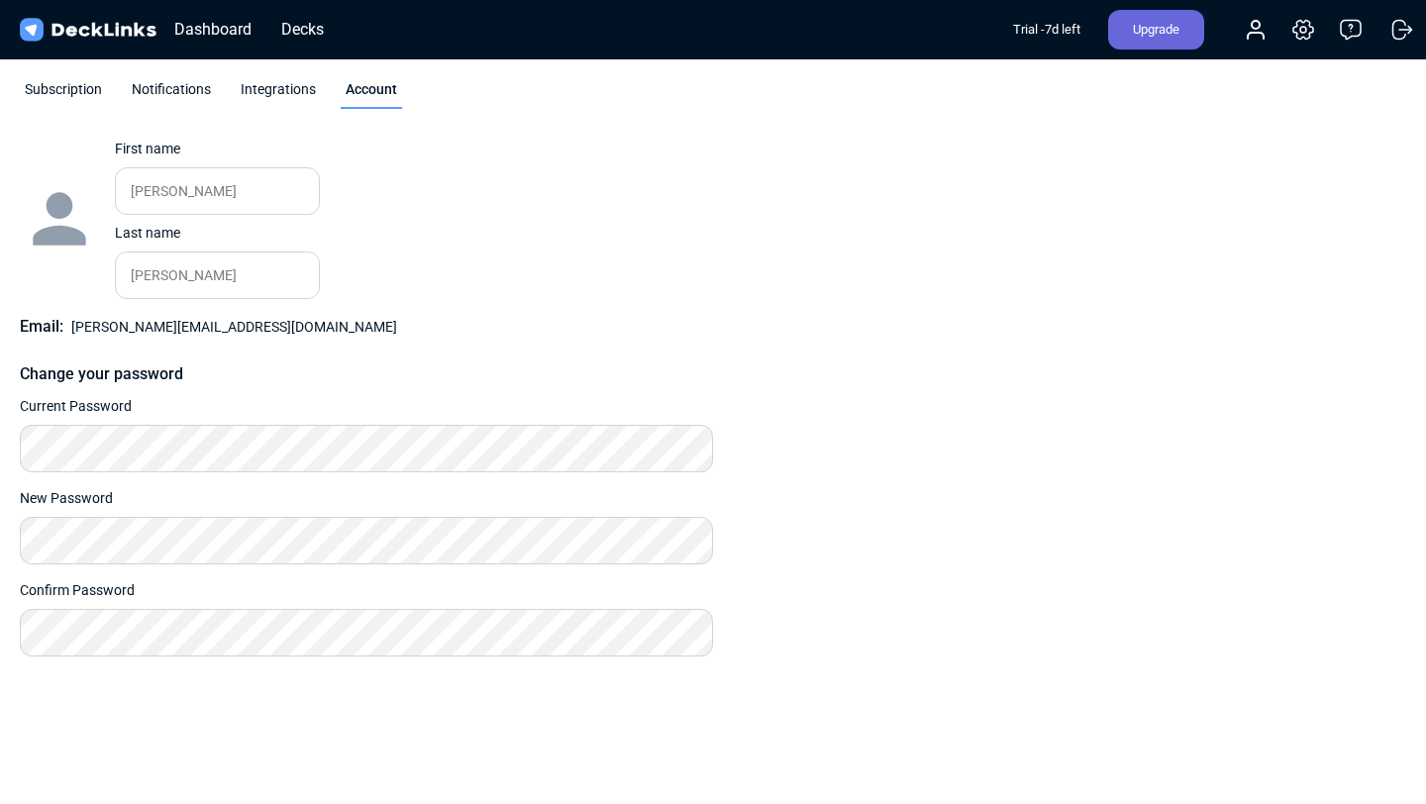
click at [266, 82] on div "Integrations" at bounding box center [278, 94] width 85 height 30
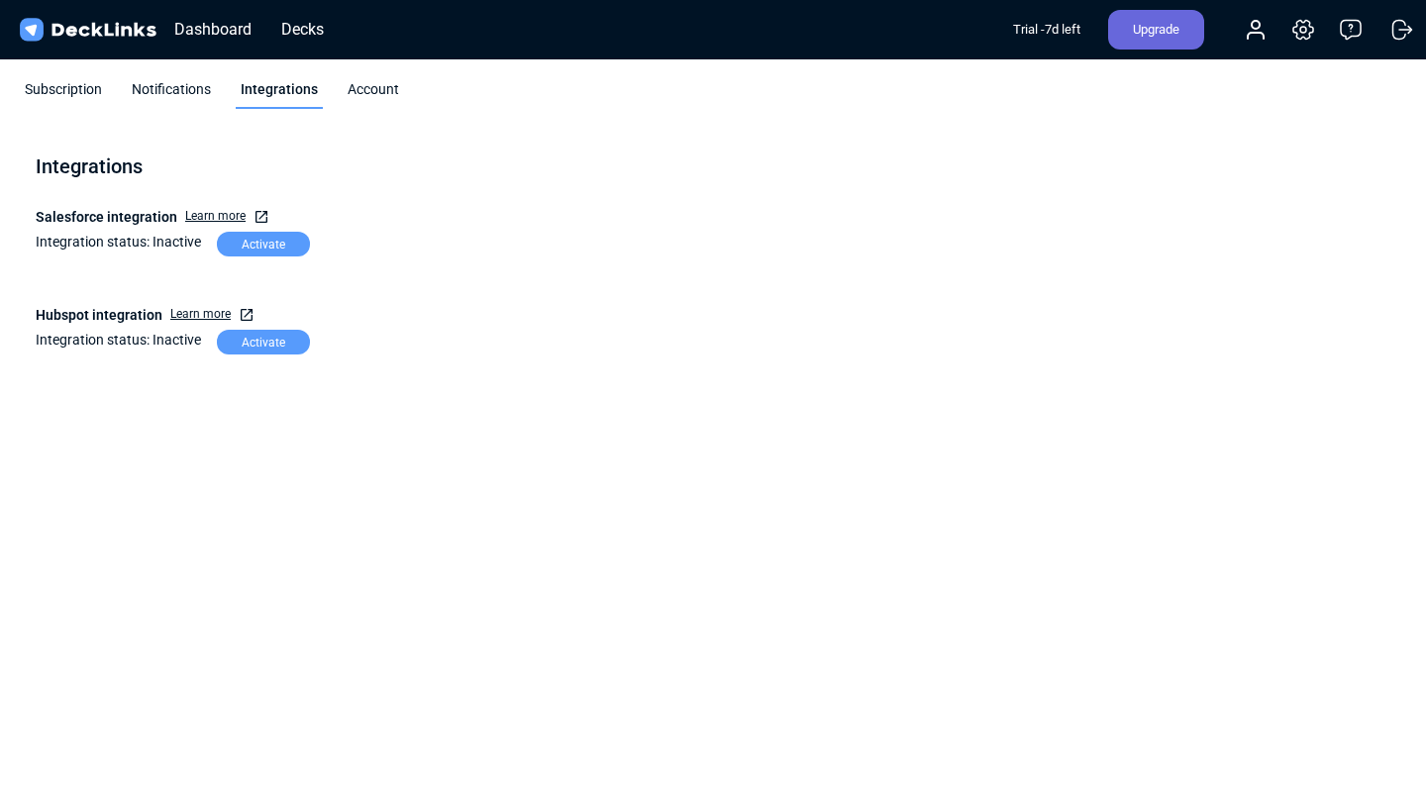
click at [157, 84] on div "Notifications" at bounding box center [171, 94] width 89 height 30
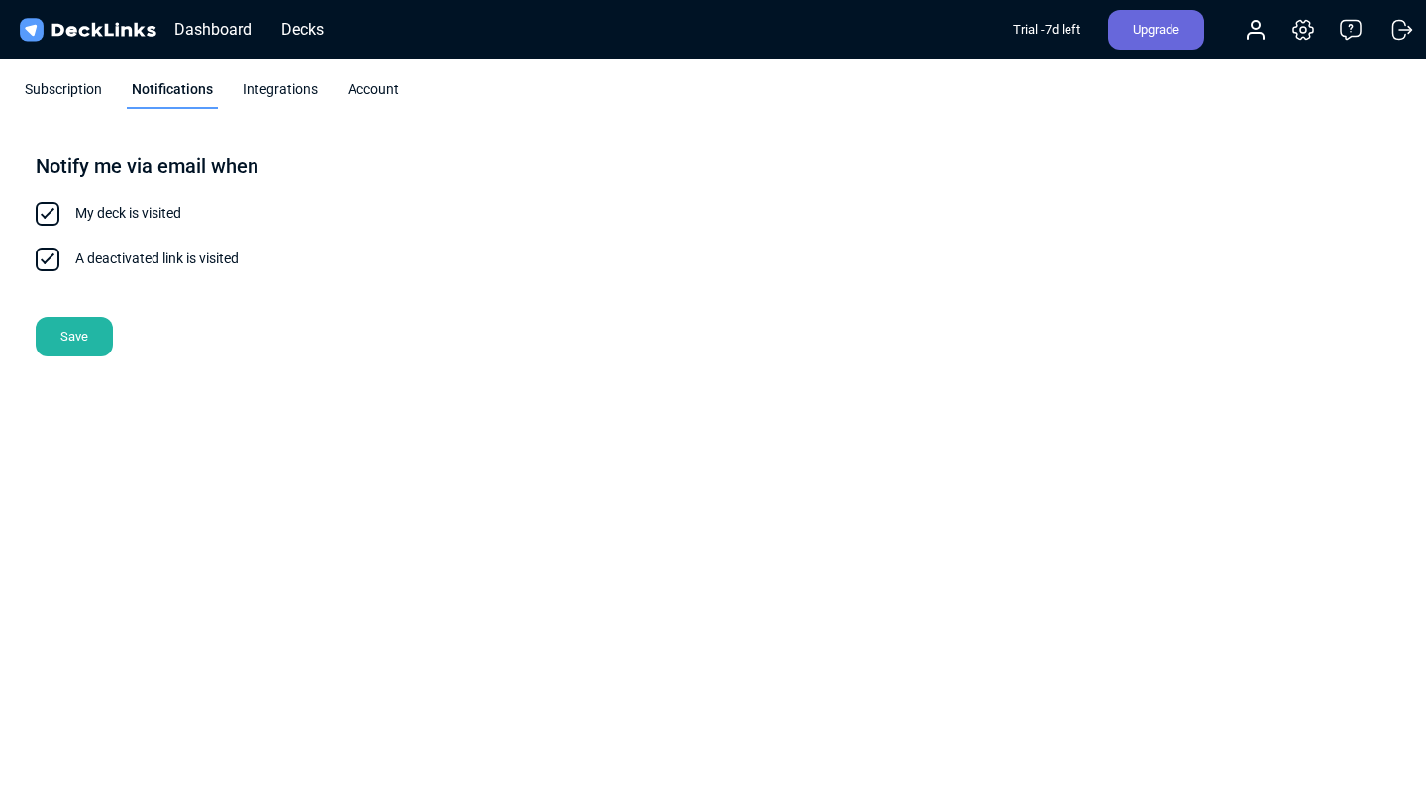
click at [268, 95] on div "Integrations" at bounding box center [280, 94] width 85 height 30
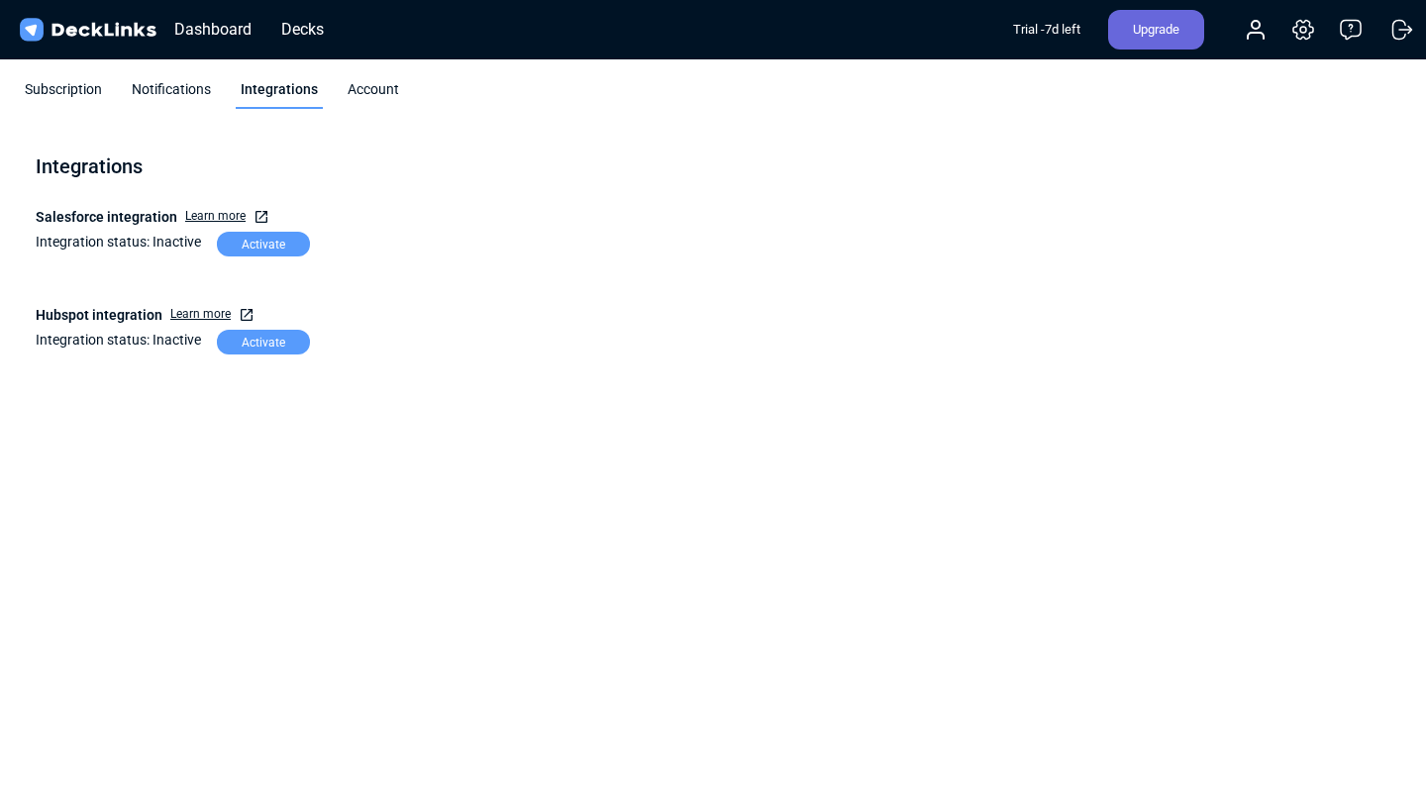
click at [150, 95] on div "Notifications" at bounding box center [171, 94] width 89 height 30
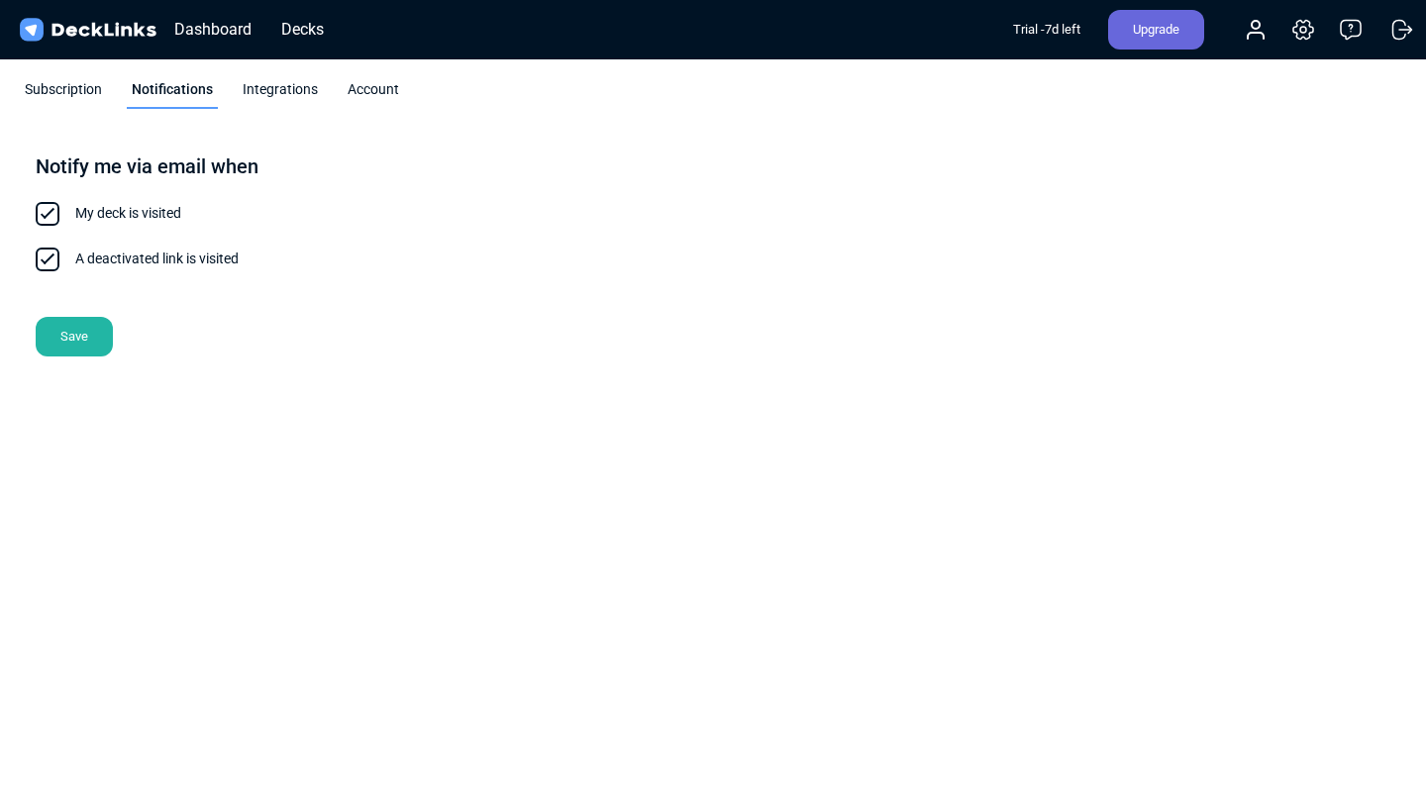
click at [62, 93] on div "Subscription" at bounding box center [63, 94] width 87 height 30
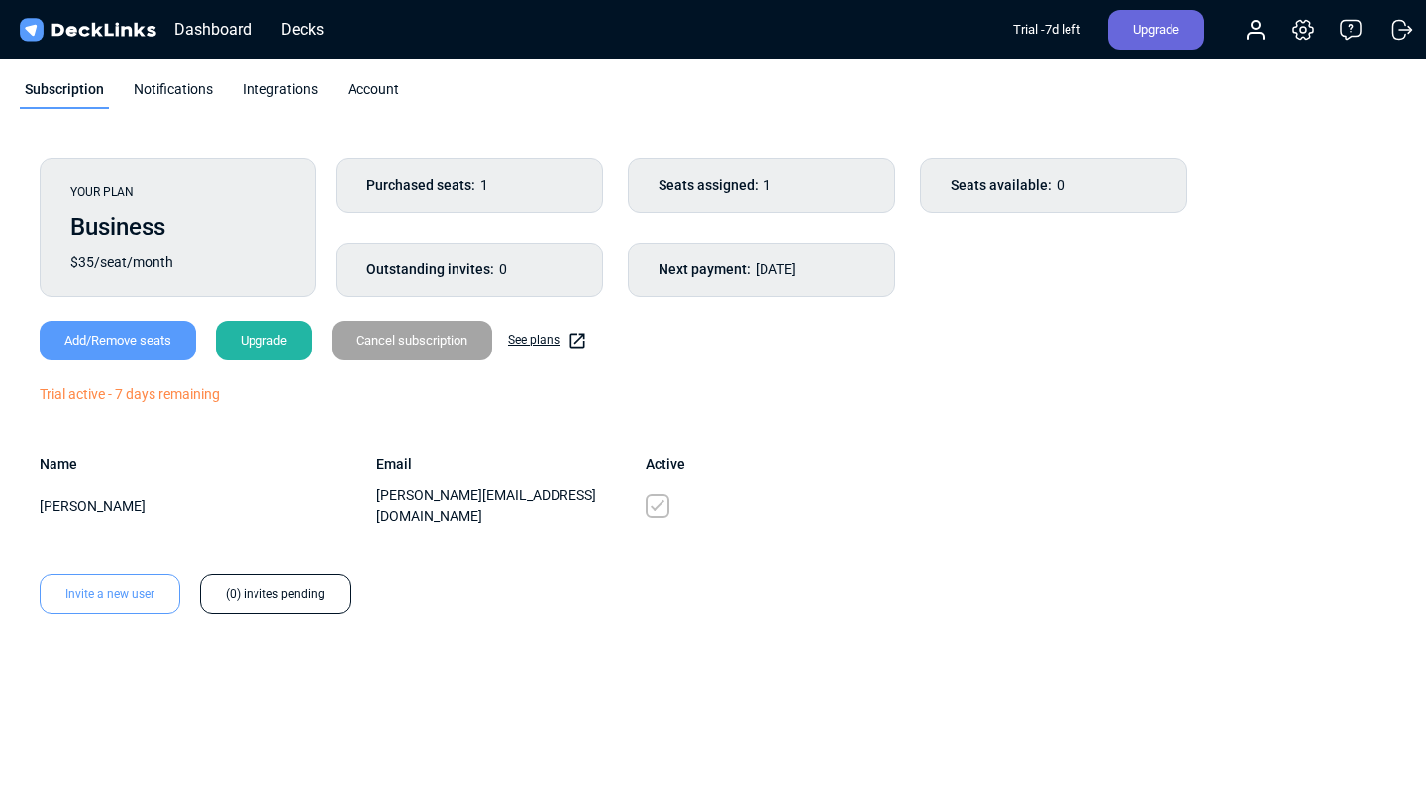
click at [196, 84] on div "Notifications" at bounding box center [173, 94] width 89 height 30
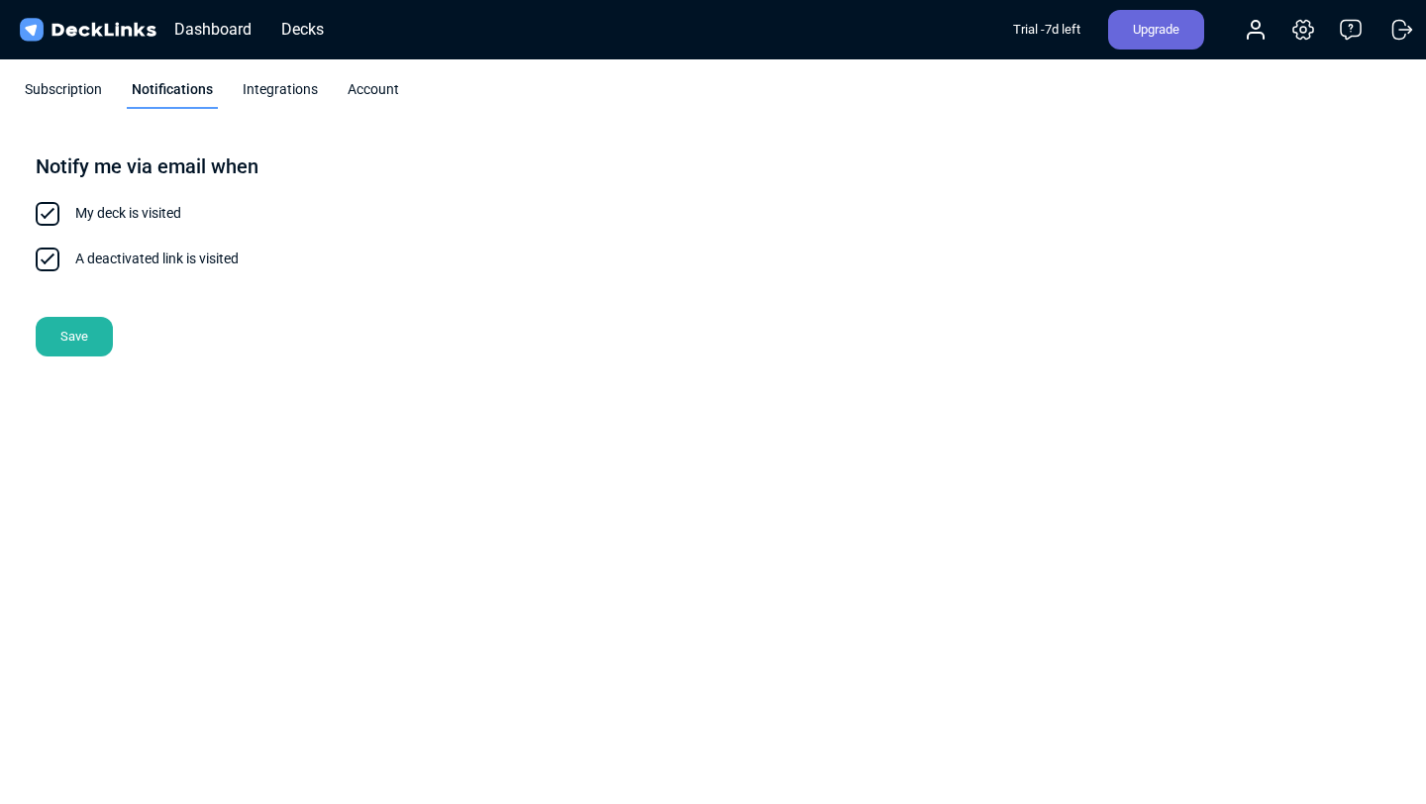
click at [263, 89] on div "Integrations" at bounding box center [280, 94] width 85 height 30
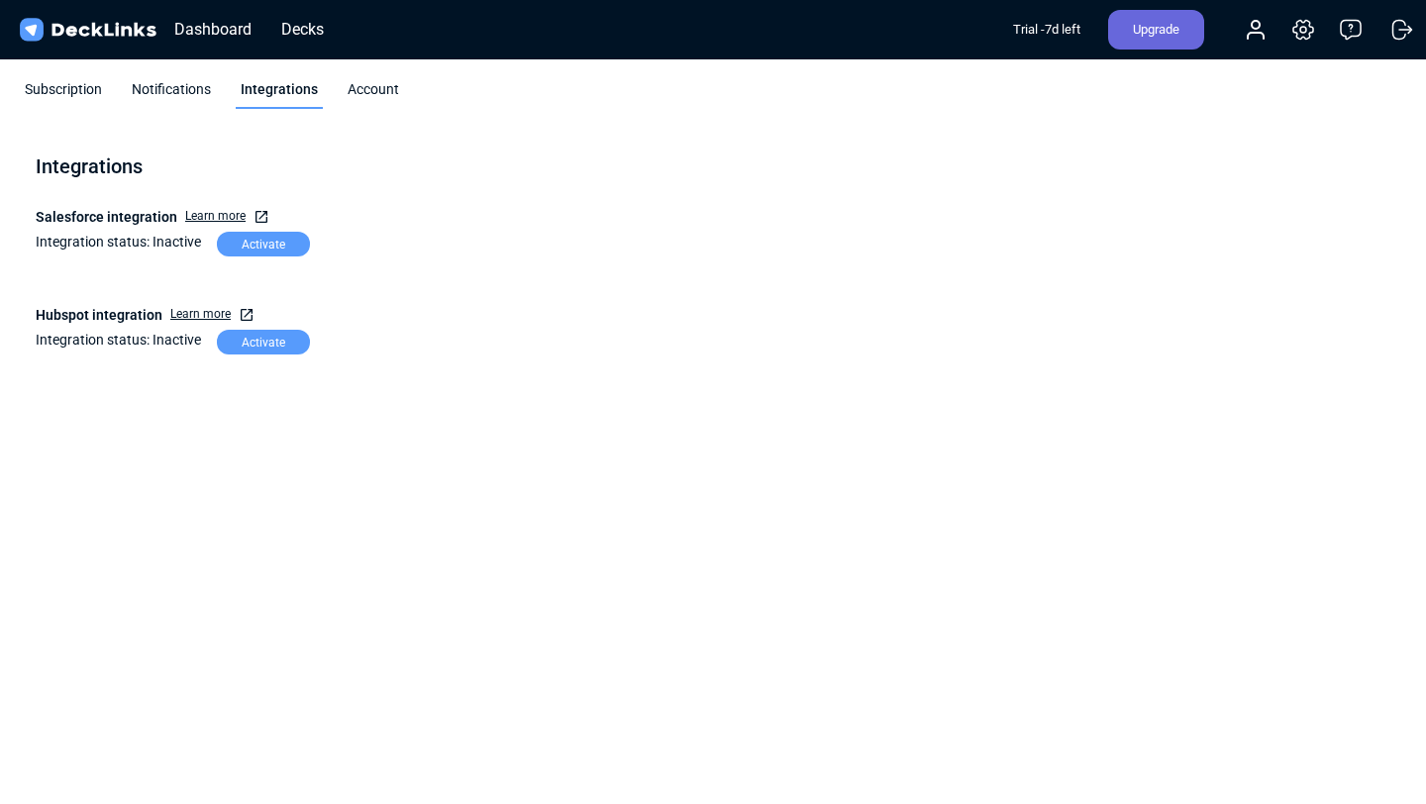
click at [347, 95] on div "Account" at bounding box center [373, 94] width 61 height 30
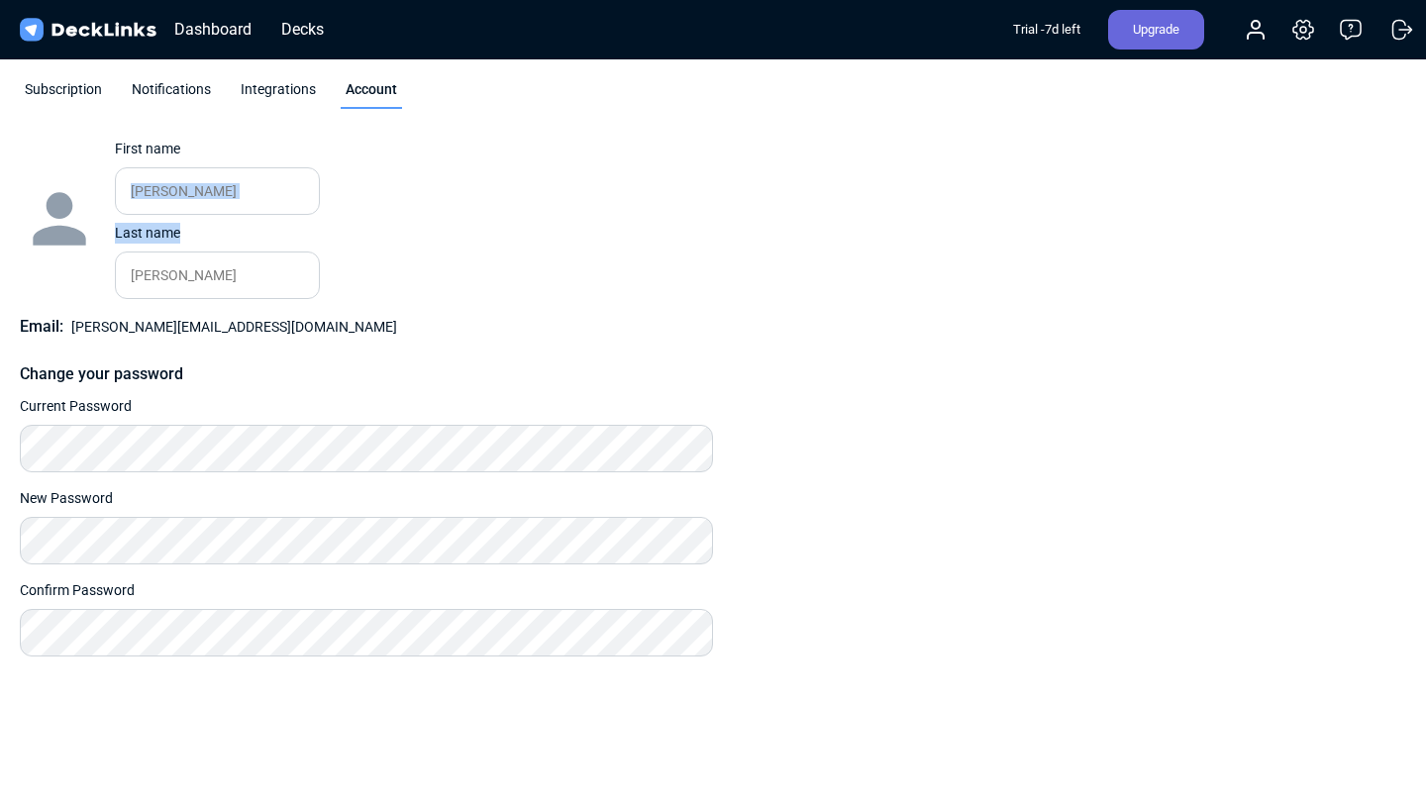
click at [993, 215] on div "Change photo First name Regina Please enter your first name. Last name Cardenas…" at bounding box center [713, 398] width 1387 height 518
click at [199, 20] on div "Dashboard" at bounding box center [212, 29] width 97 height 25
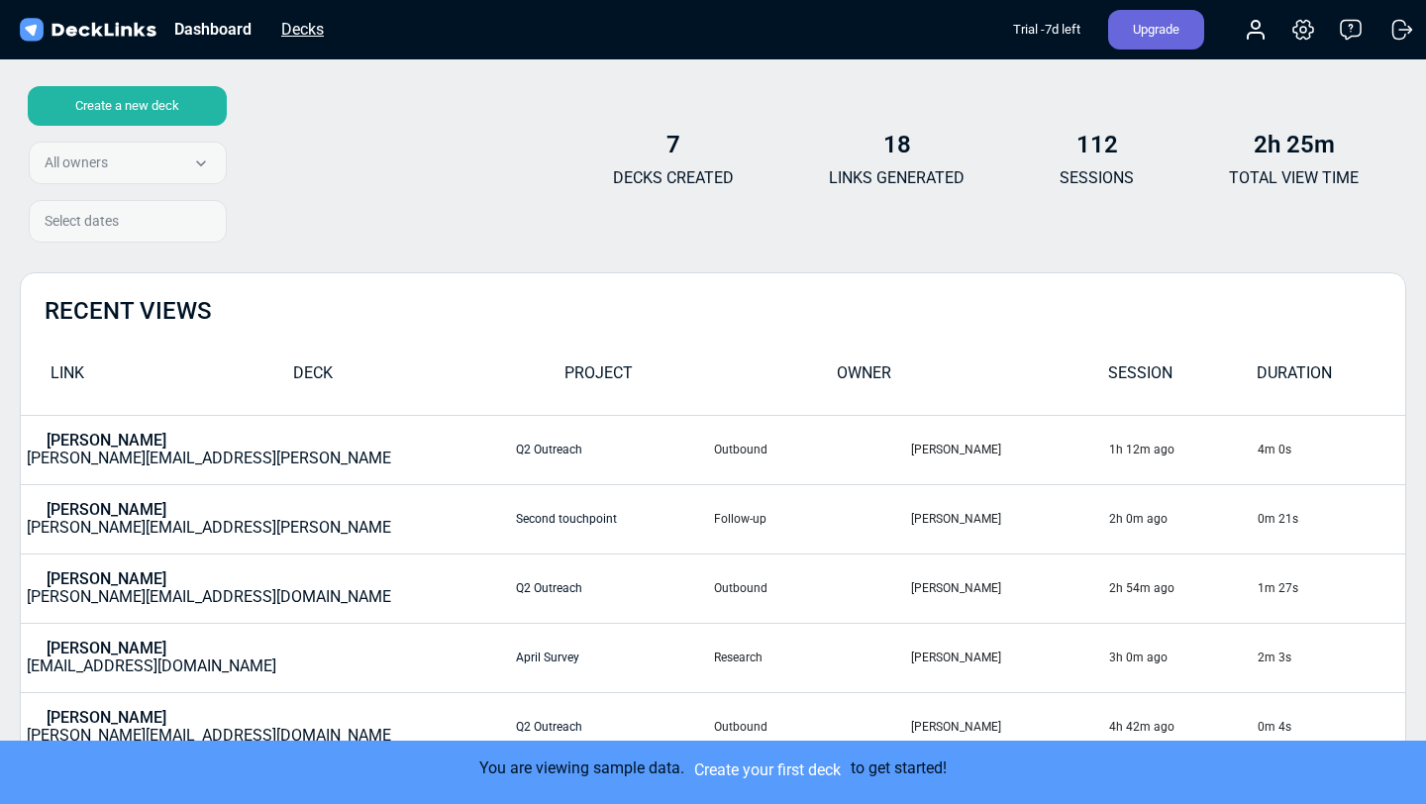
click at [320, 24] on div "Decks" at bounding box center [302, 29] width 62 height 25
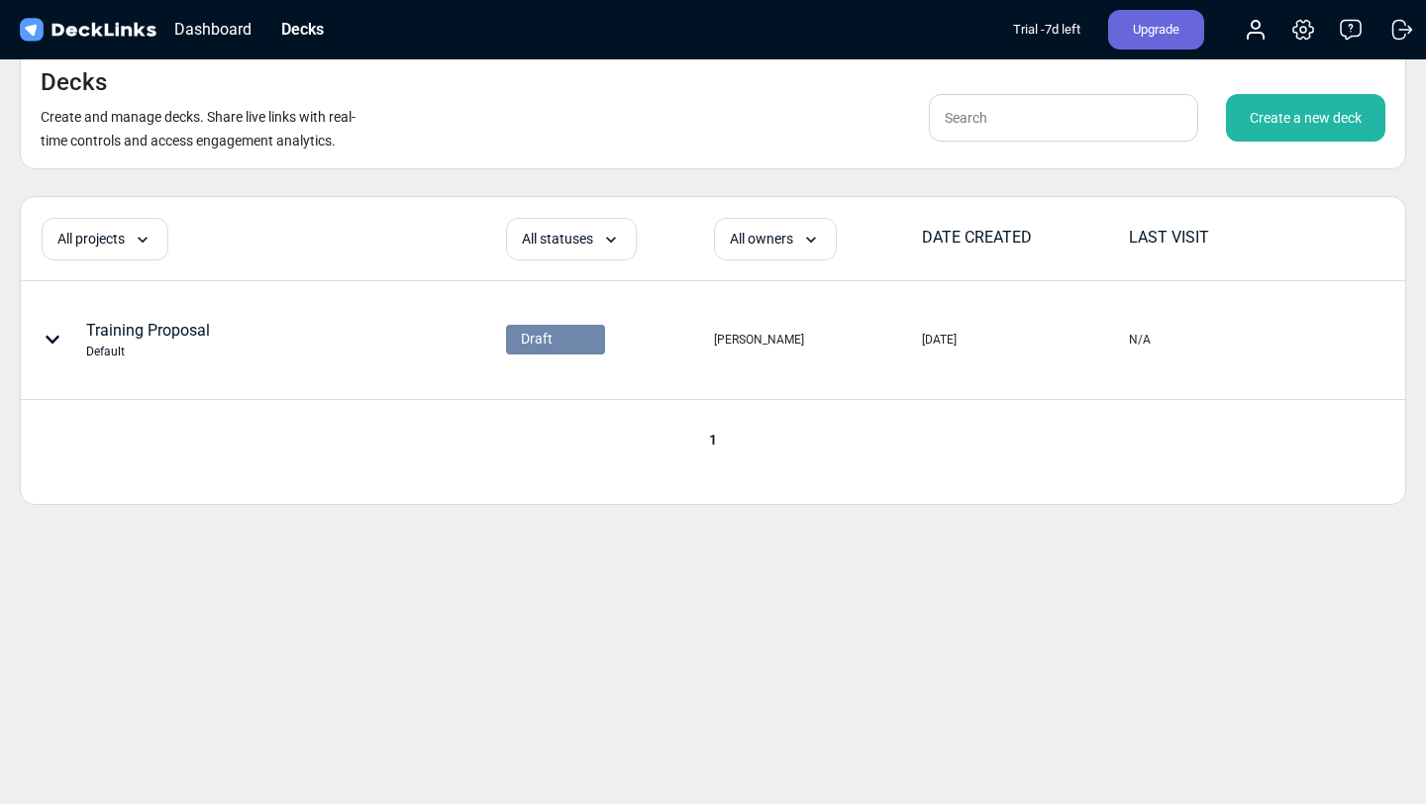
click at [295, 329] on div "Training Proposal Default" at bounding box center [203, 339] width 362 height 59
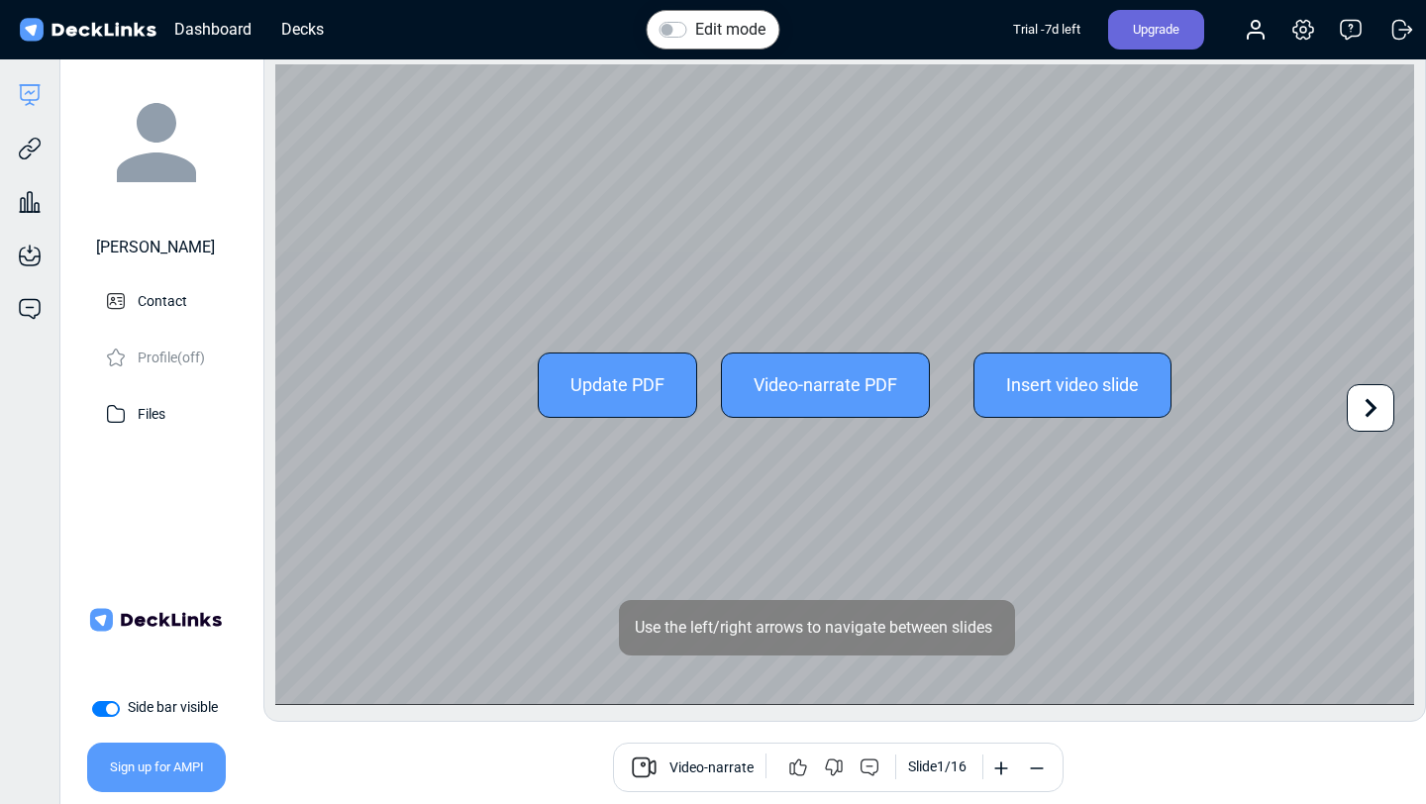
click at [1370, 405] on icon at bounding box center [1371, 408] width 38 height 38
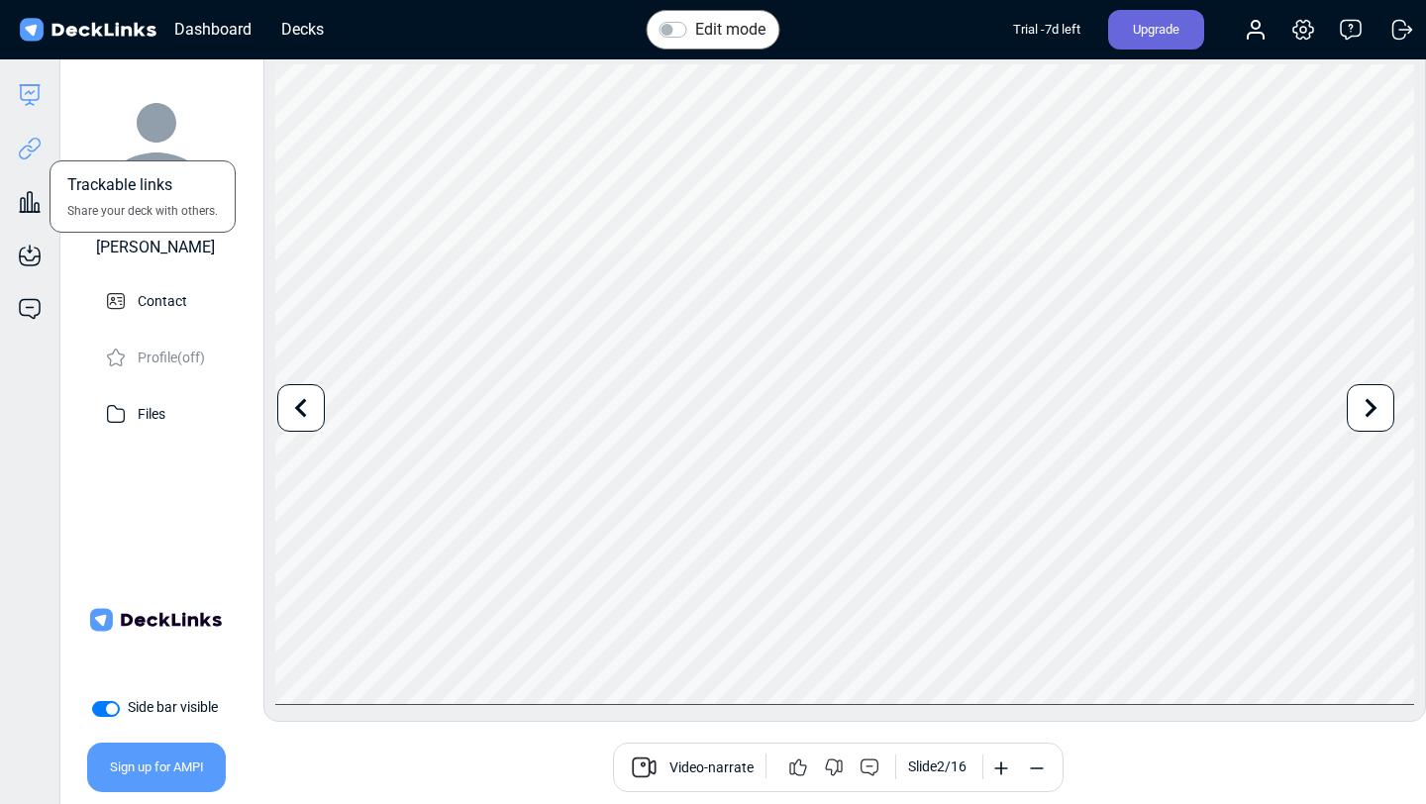
click at [35, 152] on icon at bounding box center [30, 149] width 24 height 24
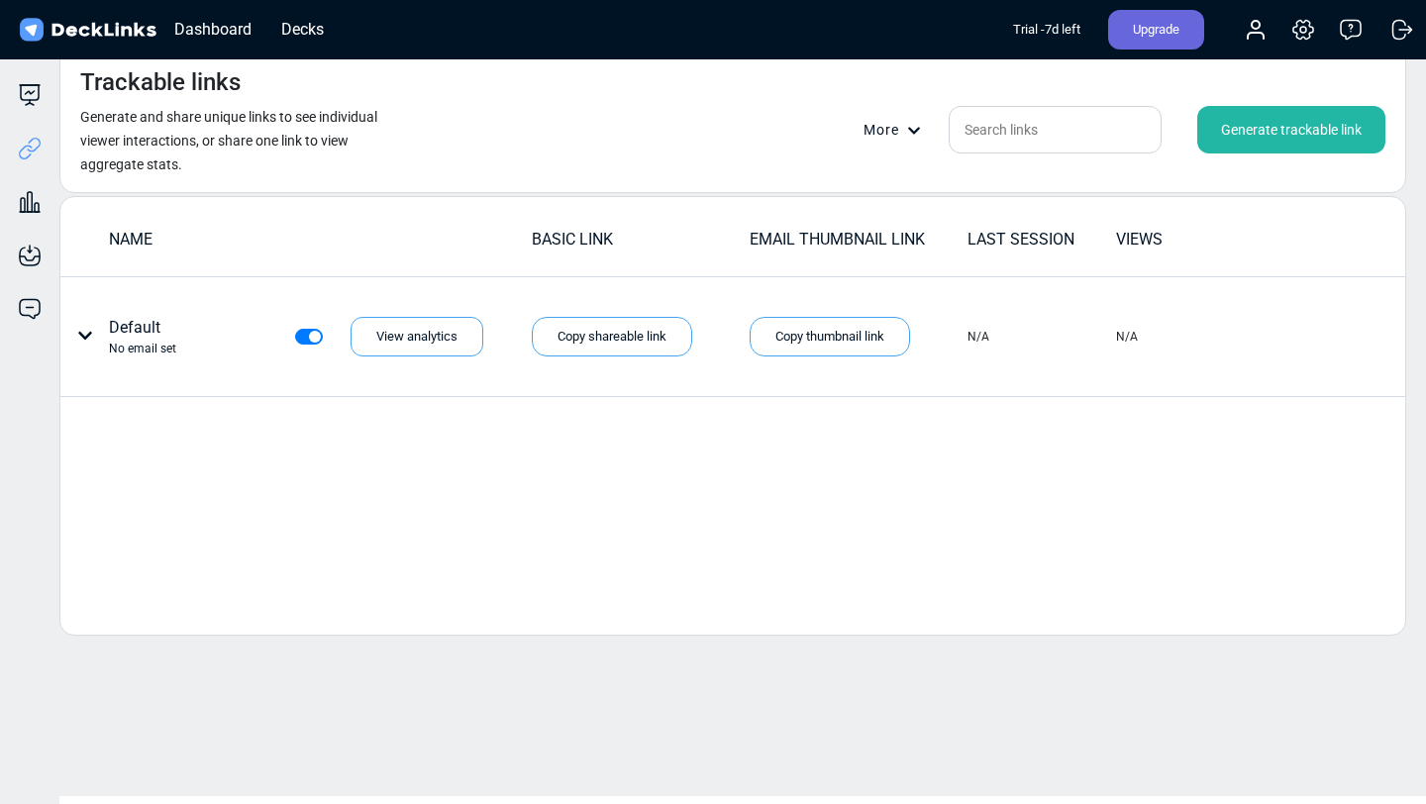
click at [1338, 134] on div "Generate trackable link" at bounding box center [1292, 130] width 188 height 48
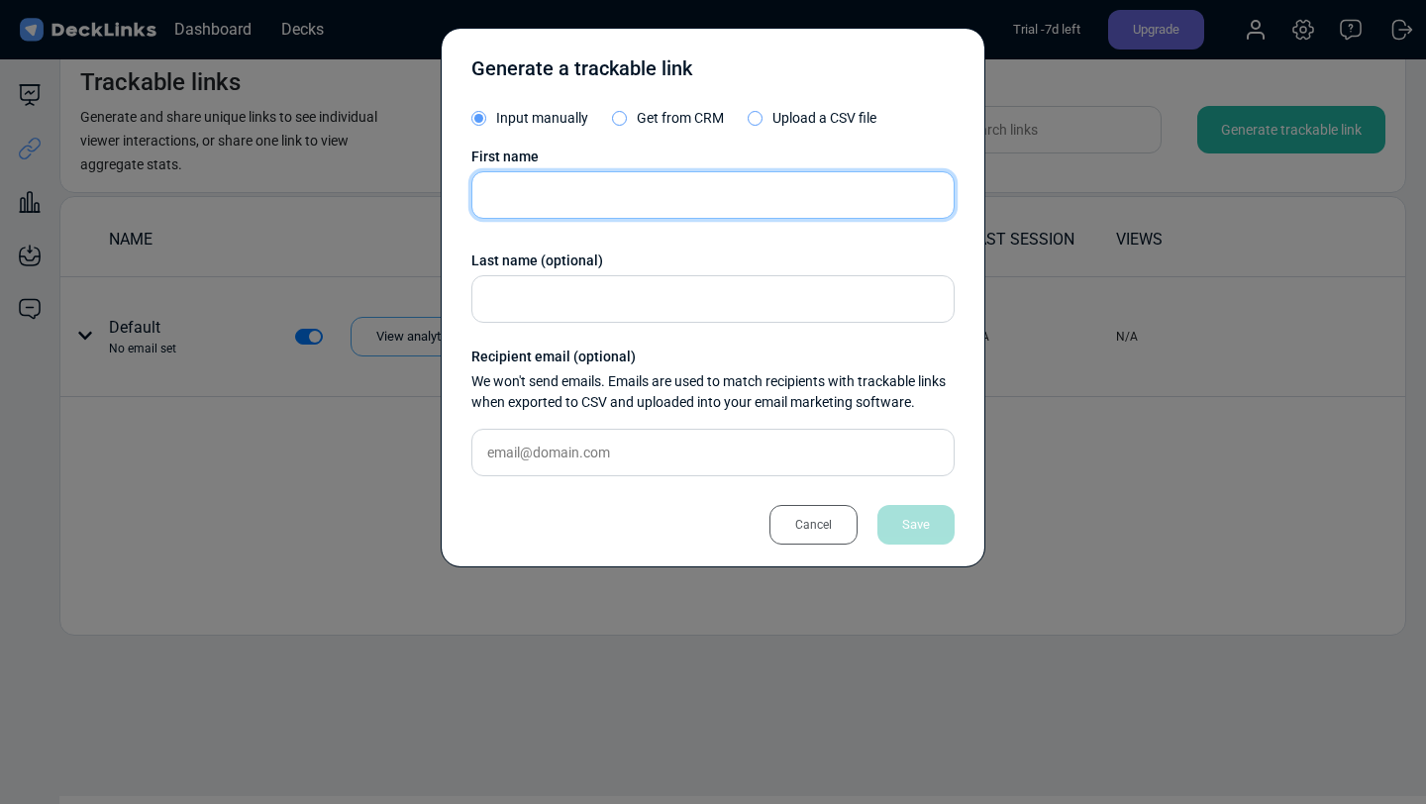
click at [561, 188] on input "text" at bounding box center [712, 195] width 483 height 48
click at [818, 526] on div "Cancel" at bounding box center [814, 525] width 88 height 40
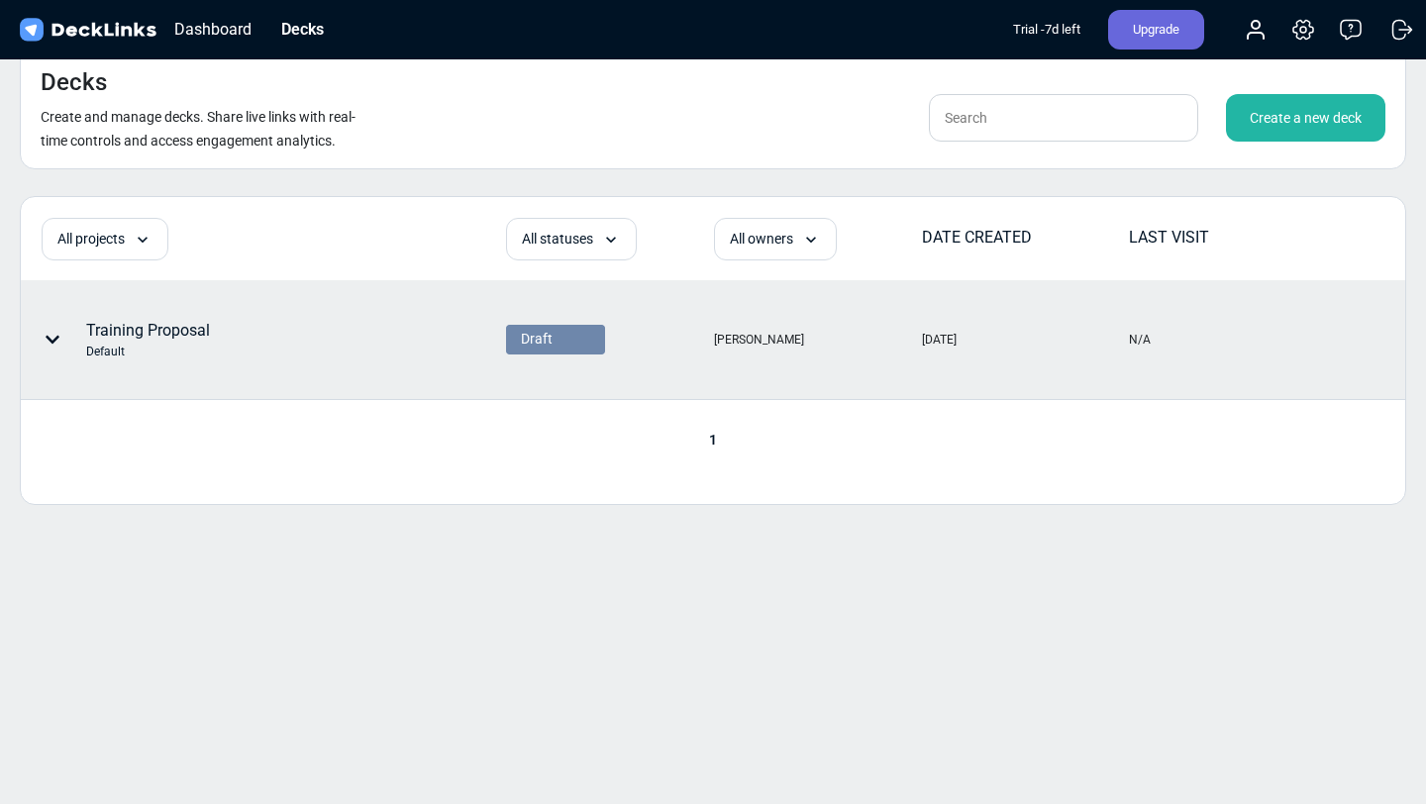
click at [155, 319] on div "Training Proposal Default" at bounding box center [148, 340] width 124 height 42
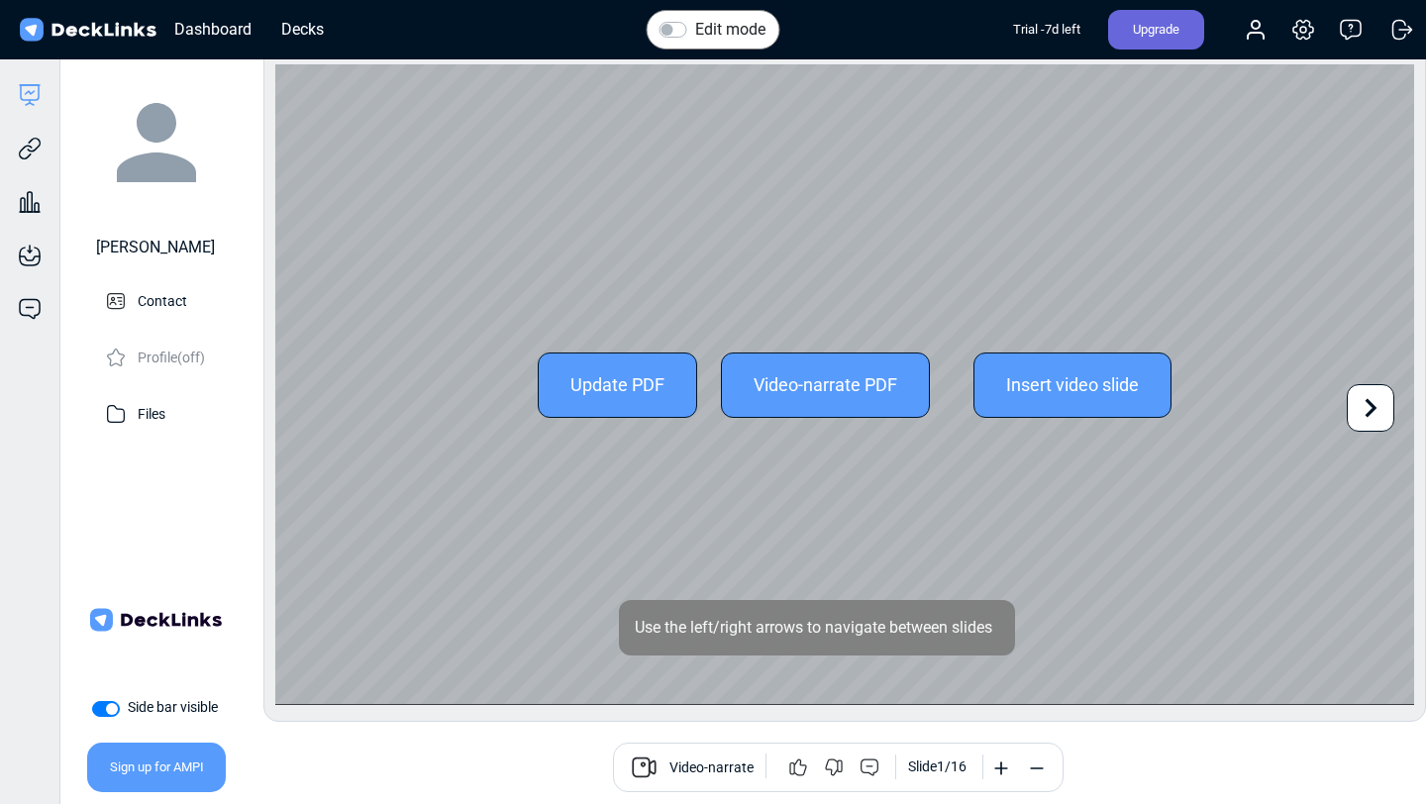
click at [1120, 387] on div "Insert video slide" at bounding box center [1073, 385] width 198 height 65
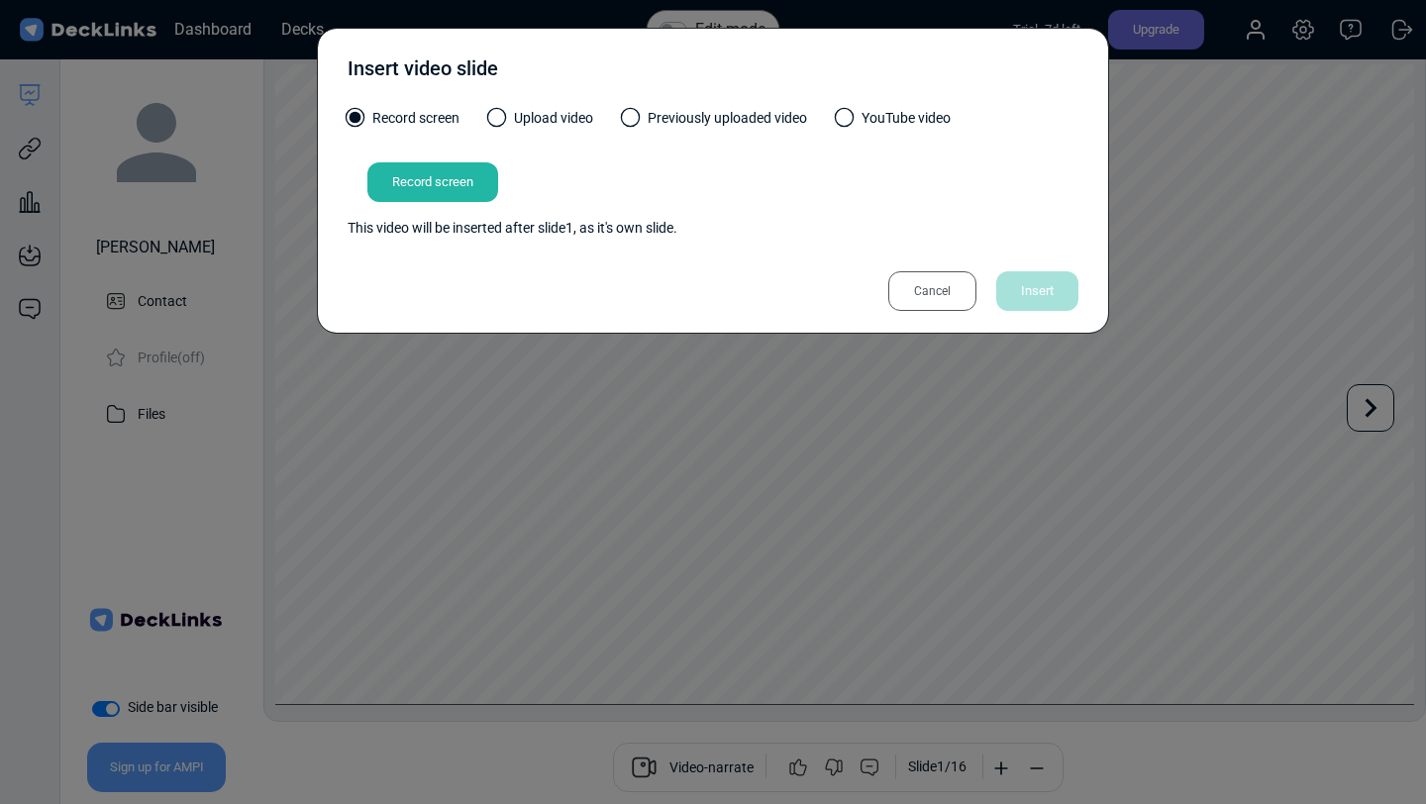
click at [959, 296] on div "Cancel" at bounding box center [933, 291] width 88 height 40
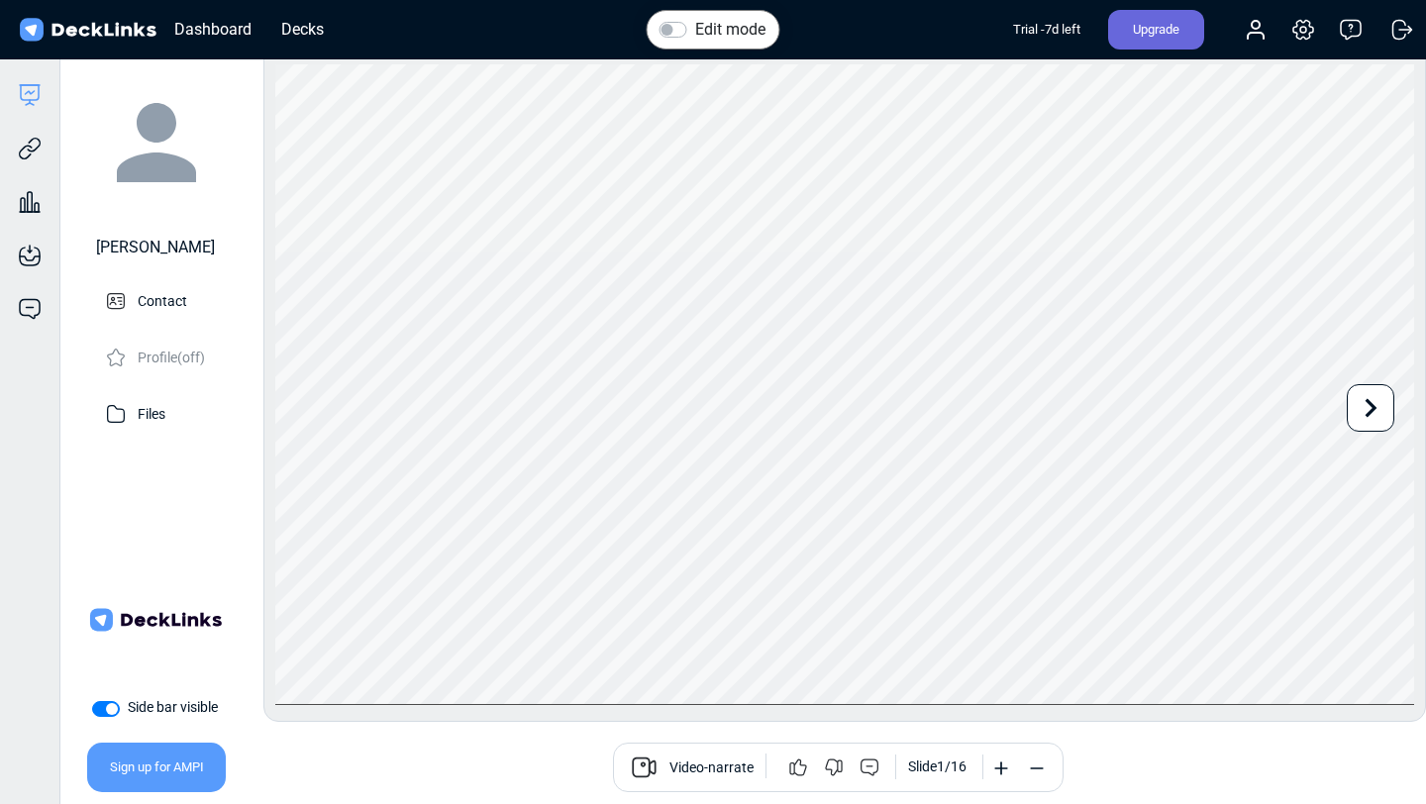
click at [1390, 421] on div at bounding box center [1371, 408] width 48 height 48
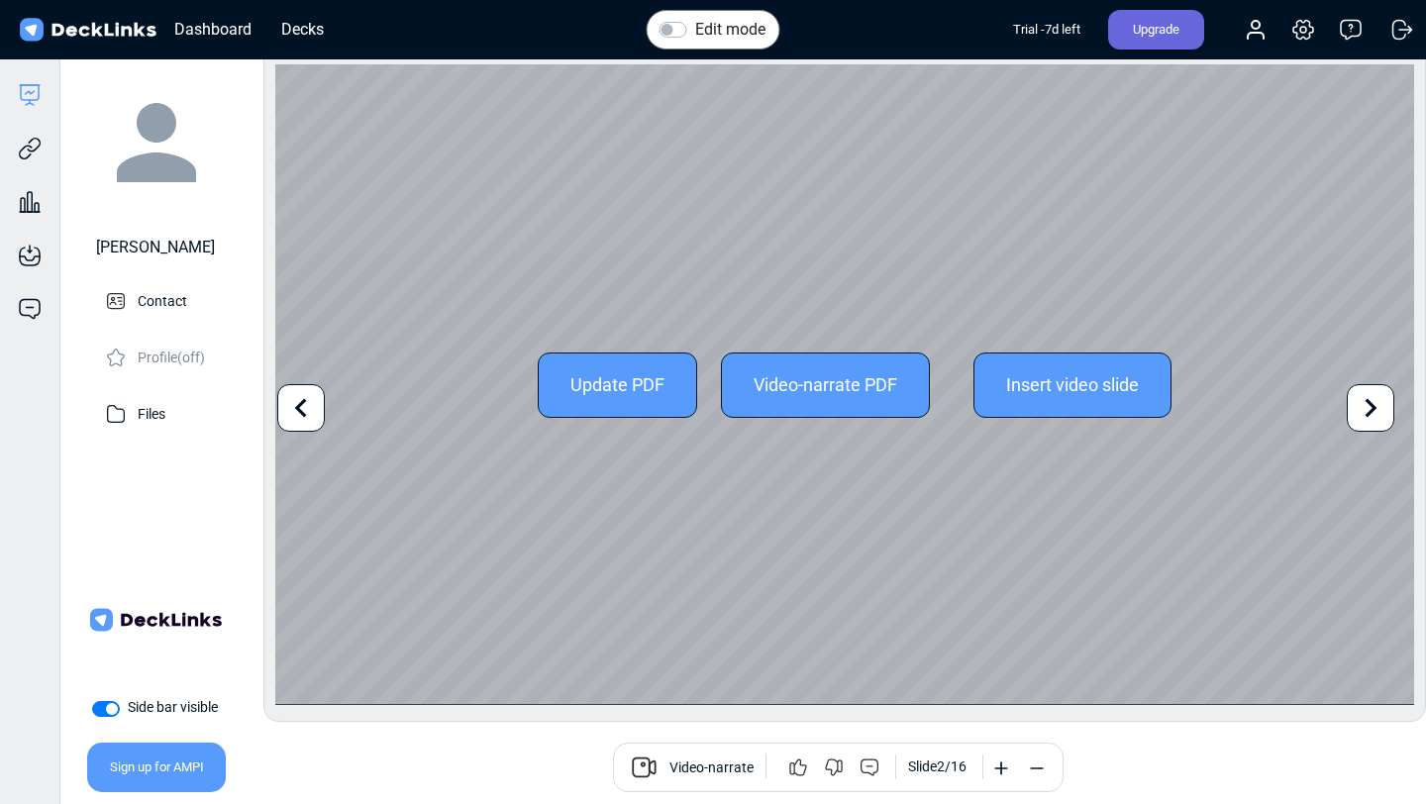
click at [819, 400] on div "Video-narrate PDF" at bounding box center [825, 385] width 209 height 65
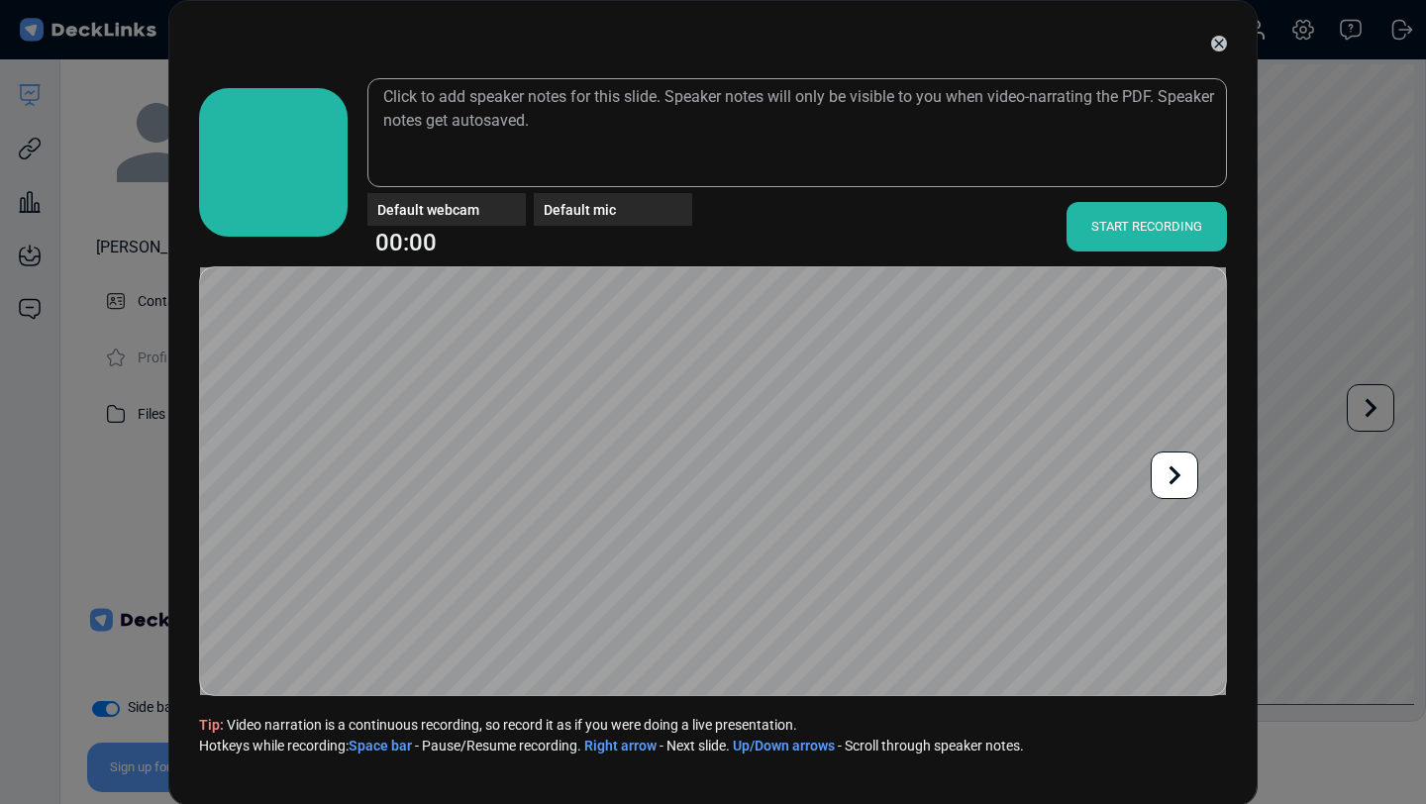
click at [1214, 44] on icon at bounding box center [1219, 44] width 16 height 16
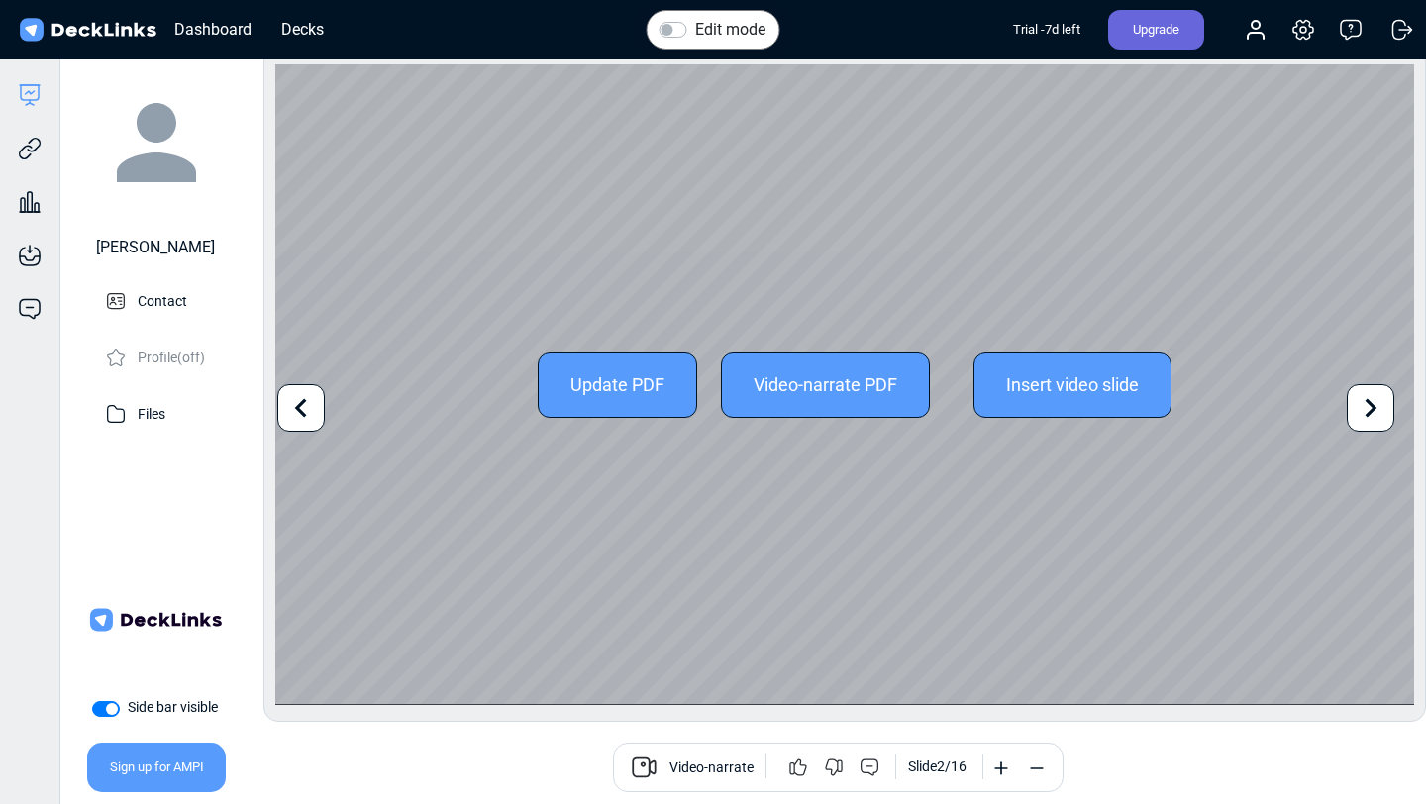
click at [1067, 396] on div "Insert video slide" at bounding box center [1073, 385] width 198 height 65
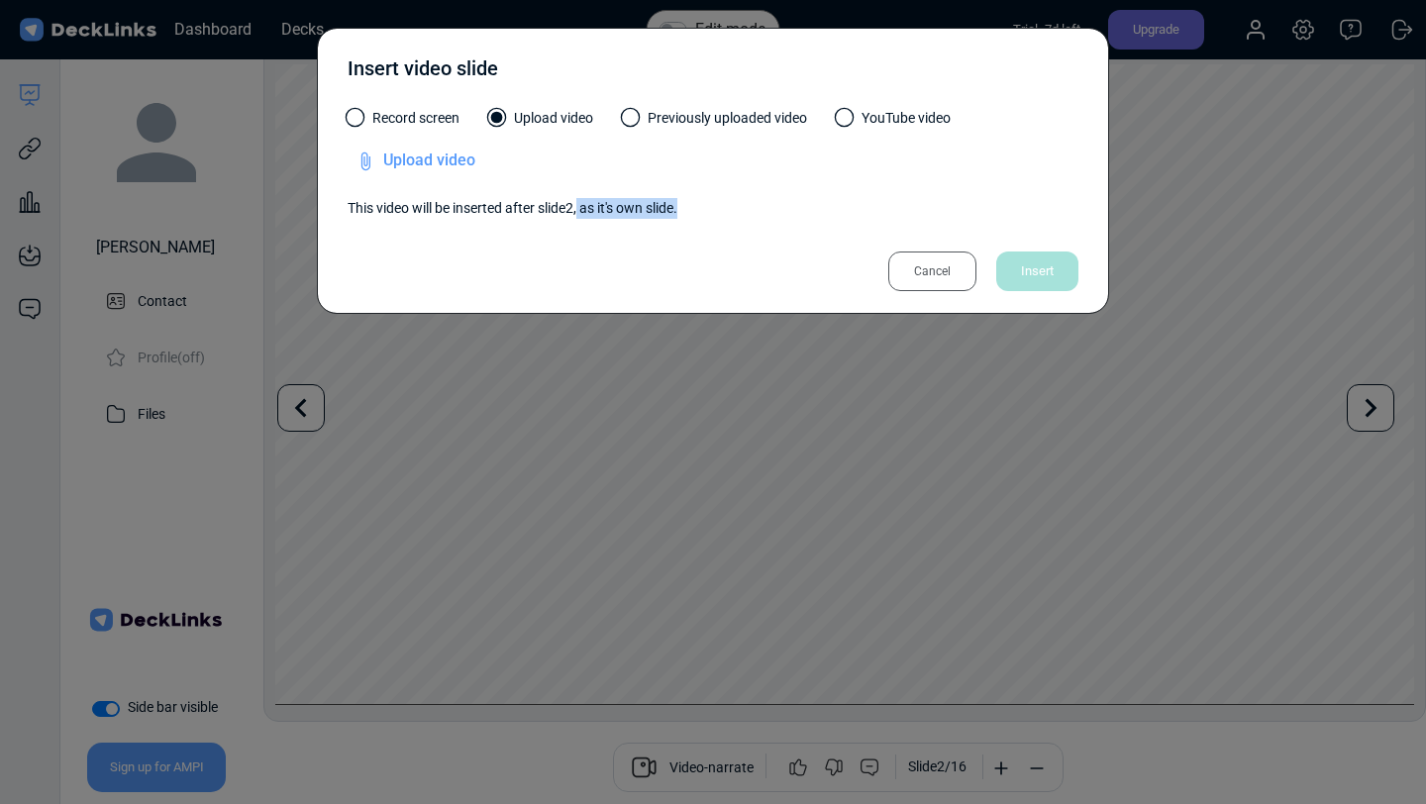
drag, startPoint x: 585, startPoint y: 207, endPoint x: 696, endPoint y: 204, distance: 111.0
click at [698, 207] on div "This video will be inserted after slide 2 , as it's own slide." at bounding box center [713, 208] width 731 height 21
click at [931, 275] on div "Cancel" at bounding box center [933, 272] width 88 height 40
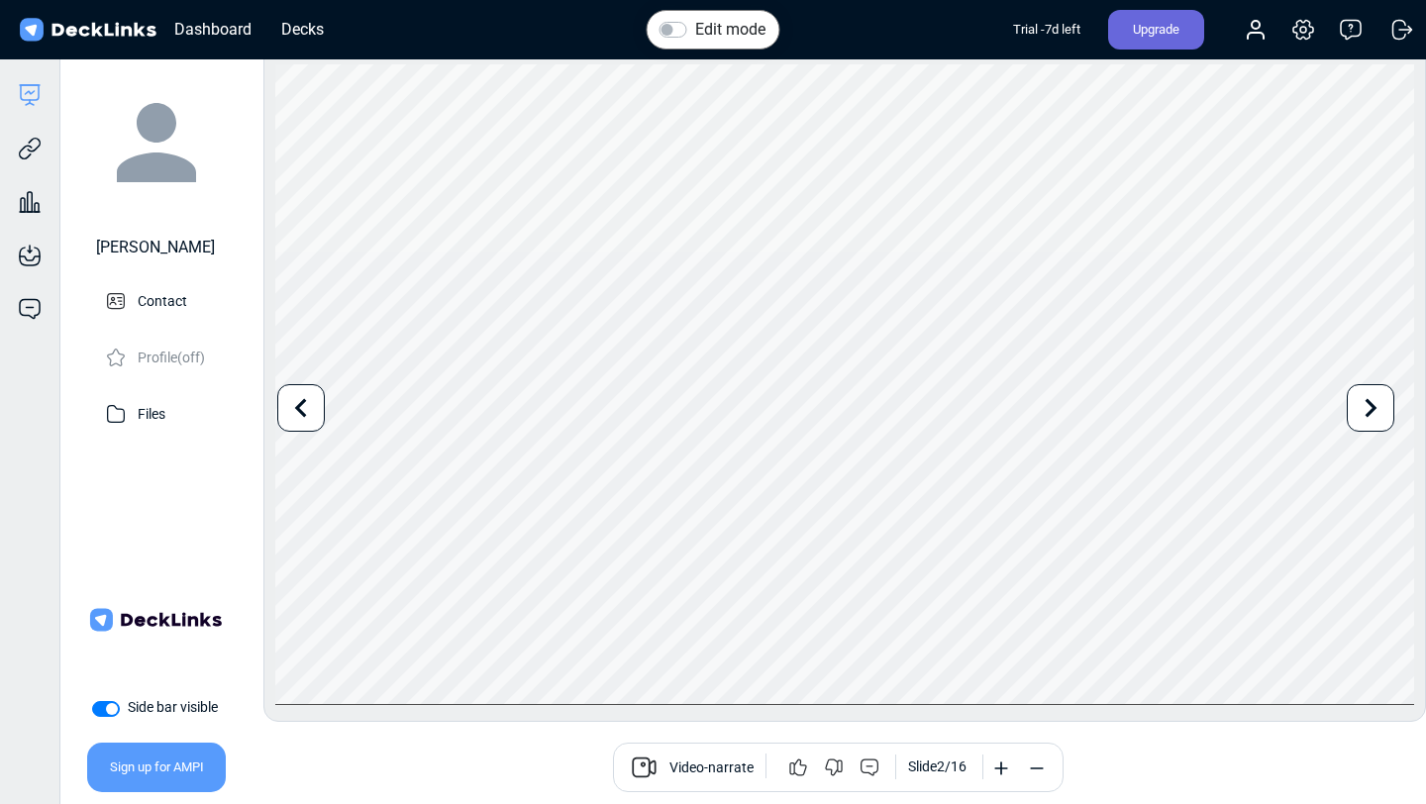
click at [1377, 404] on icon at bounding box center [1371, 408] width 38 height 38
click at [28, 157] on icon at bounding box center [30, 149] width 24 height 24
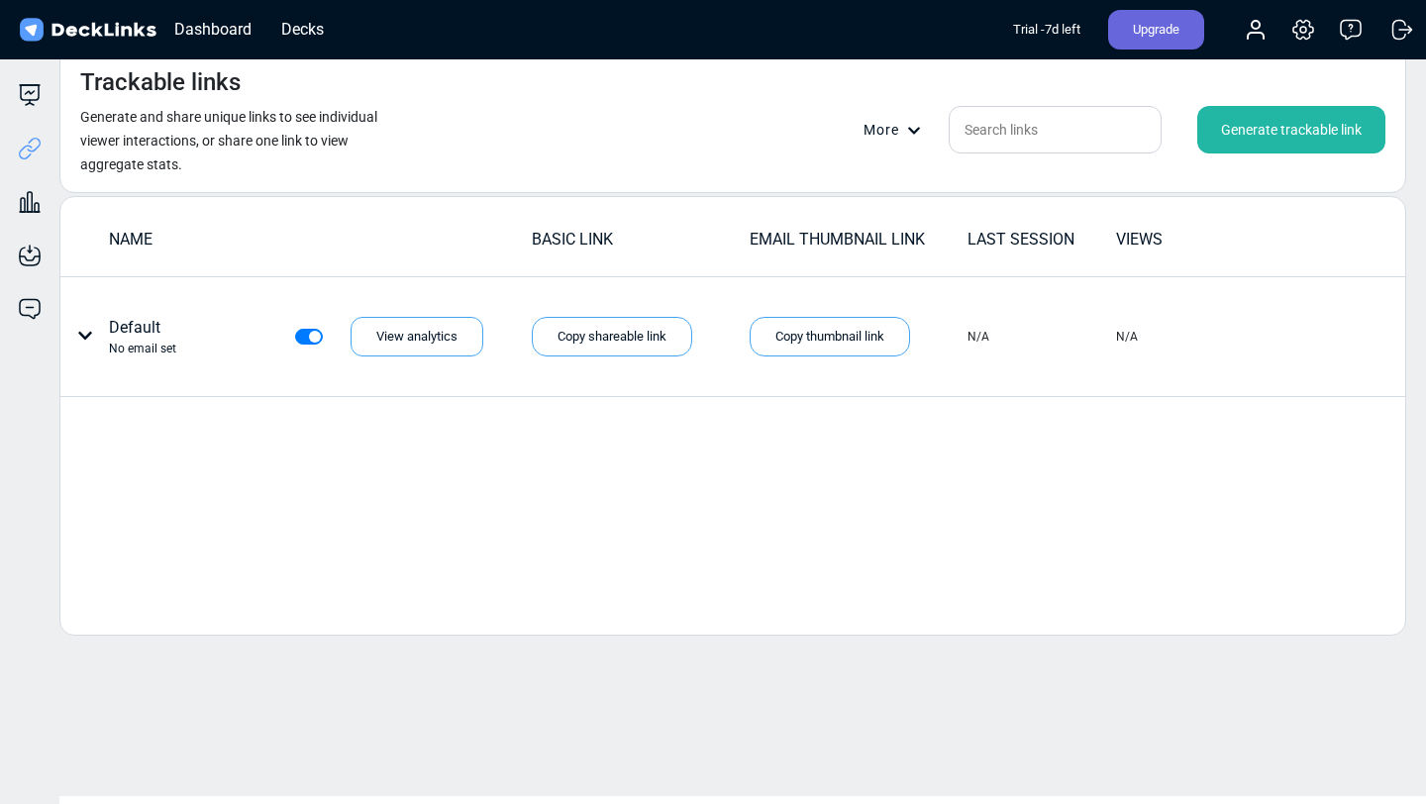
click at [1279, 128] on div "Generate trackable link" at bounding box center [1292, 130] width 188 height 48
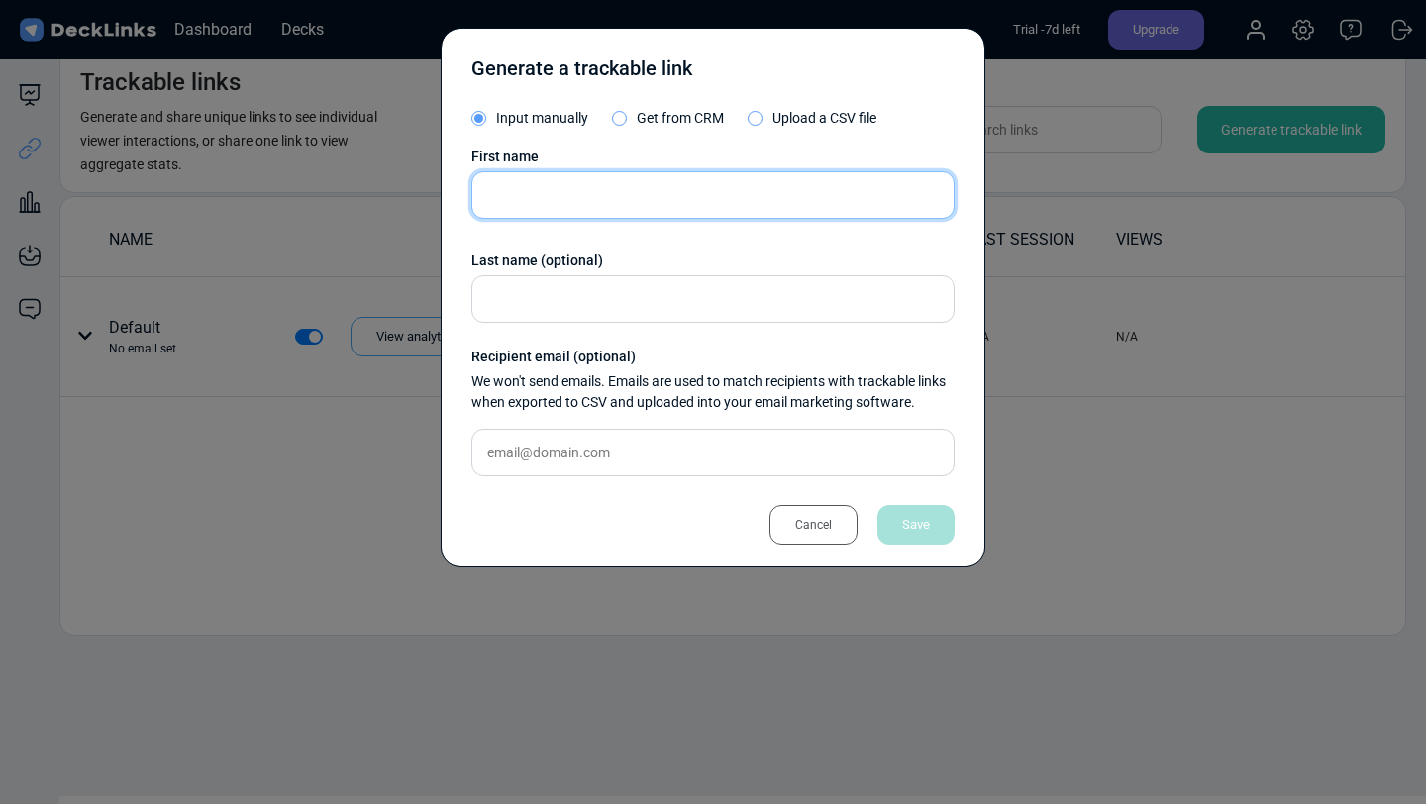
click at [582, 191] on input "text" at bounding box center [712, 195] width 483 height 48
type input "Gabe"
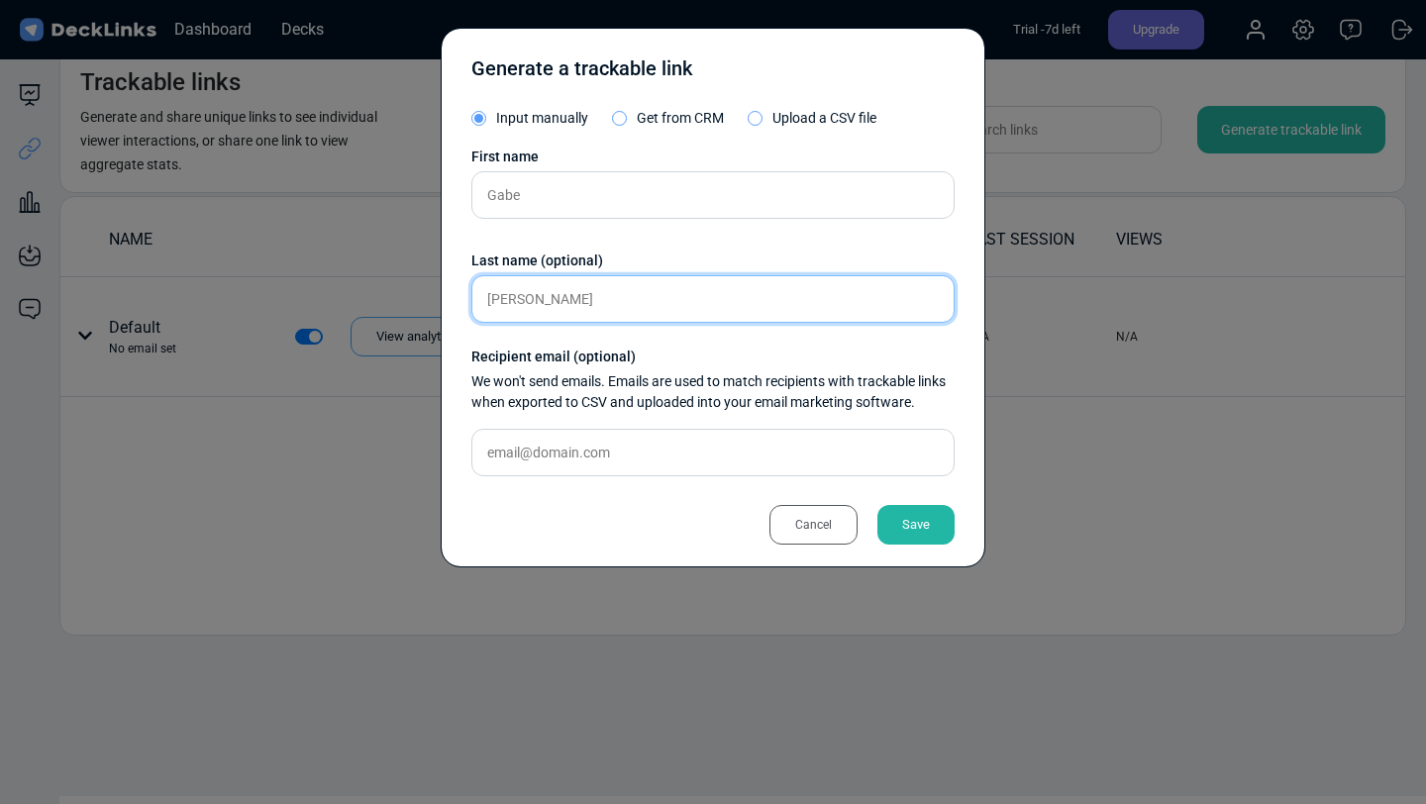
type input "Jones"
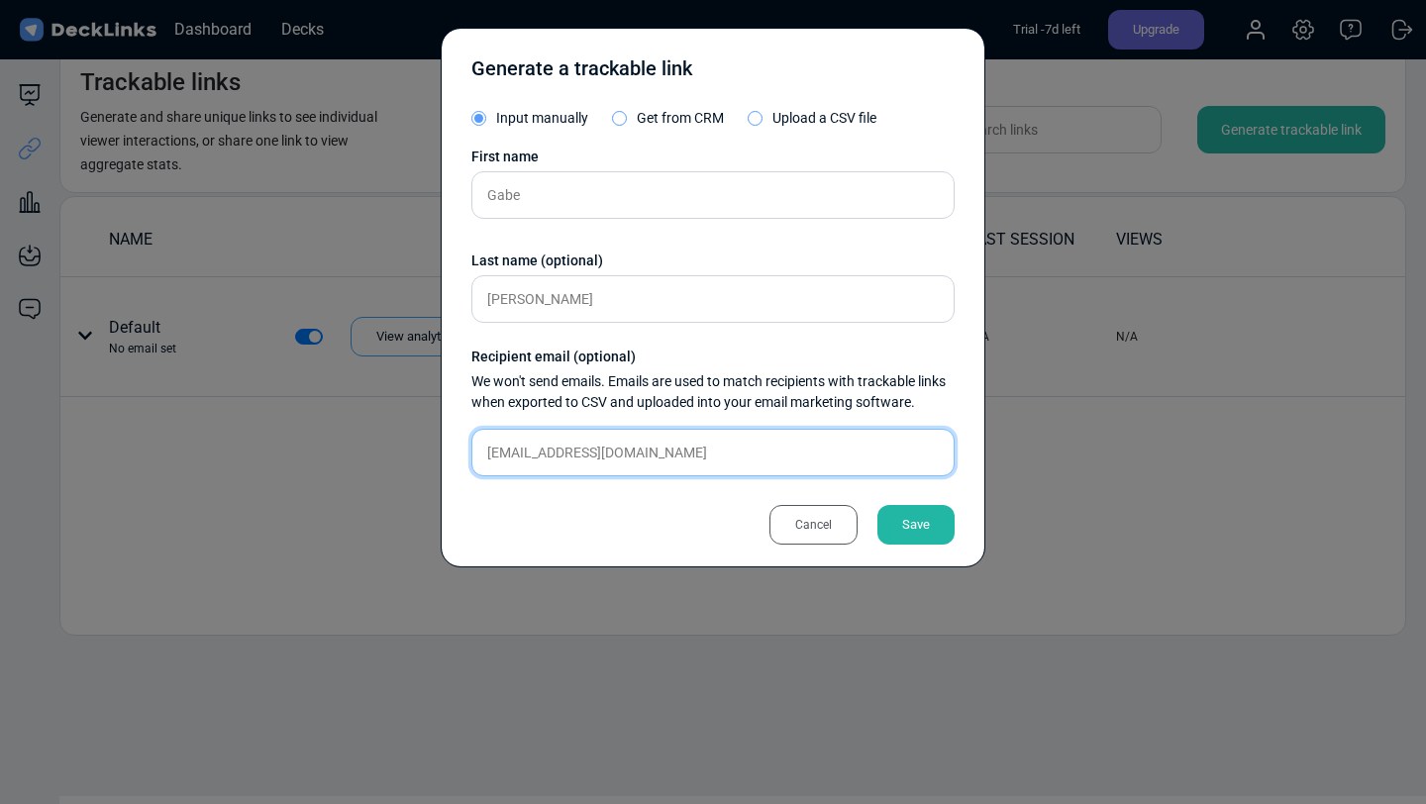
type input "gabe@mexhome.com"
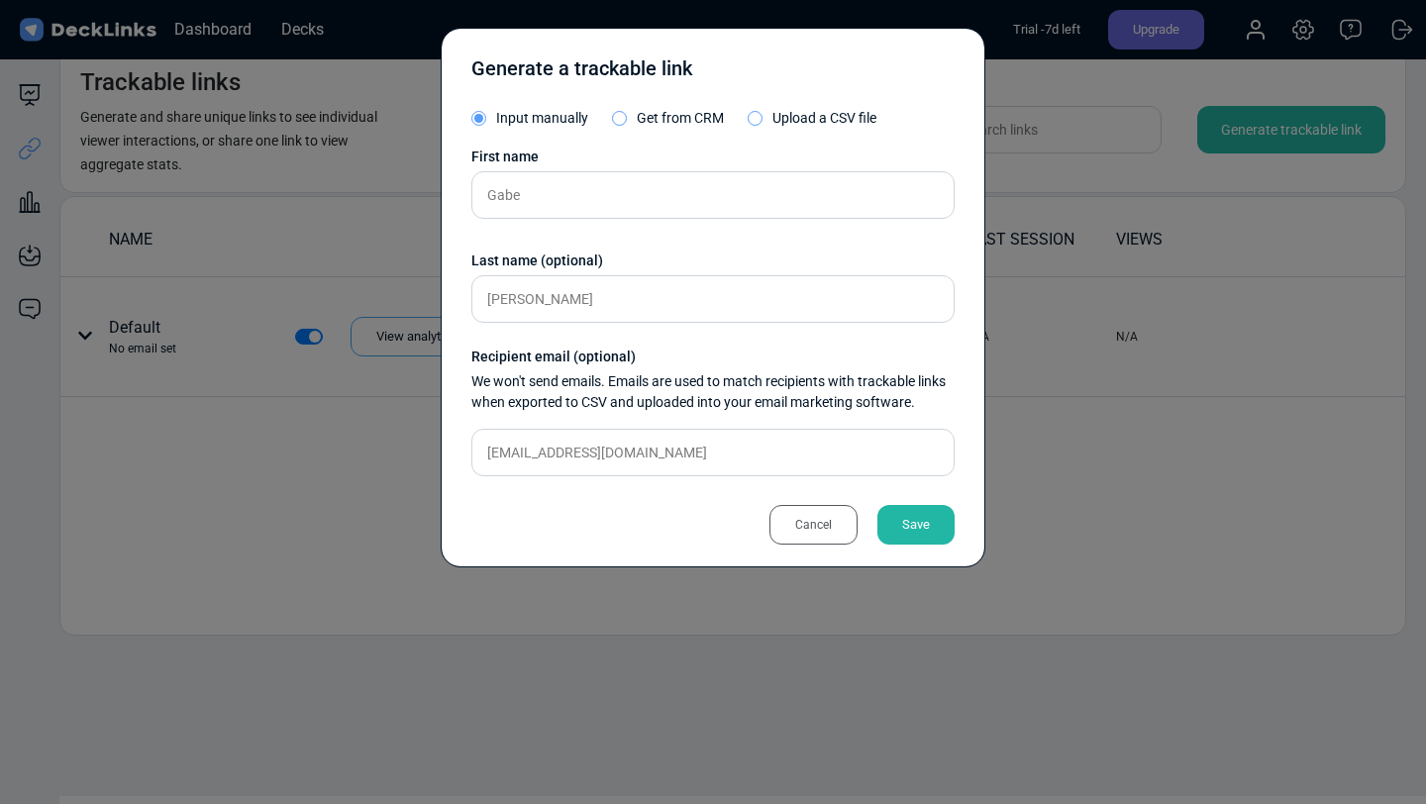
click at [919, 526] on div "Save" at bounding box center [916, 525] width 77 height 40
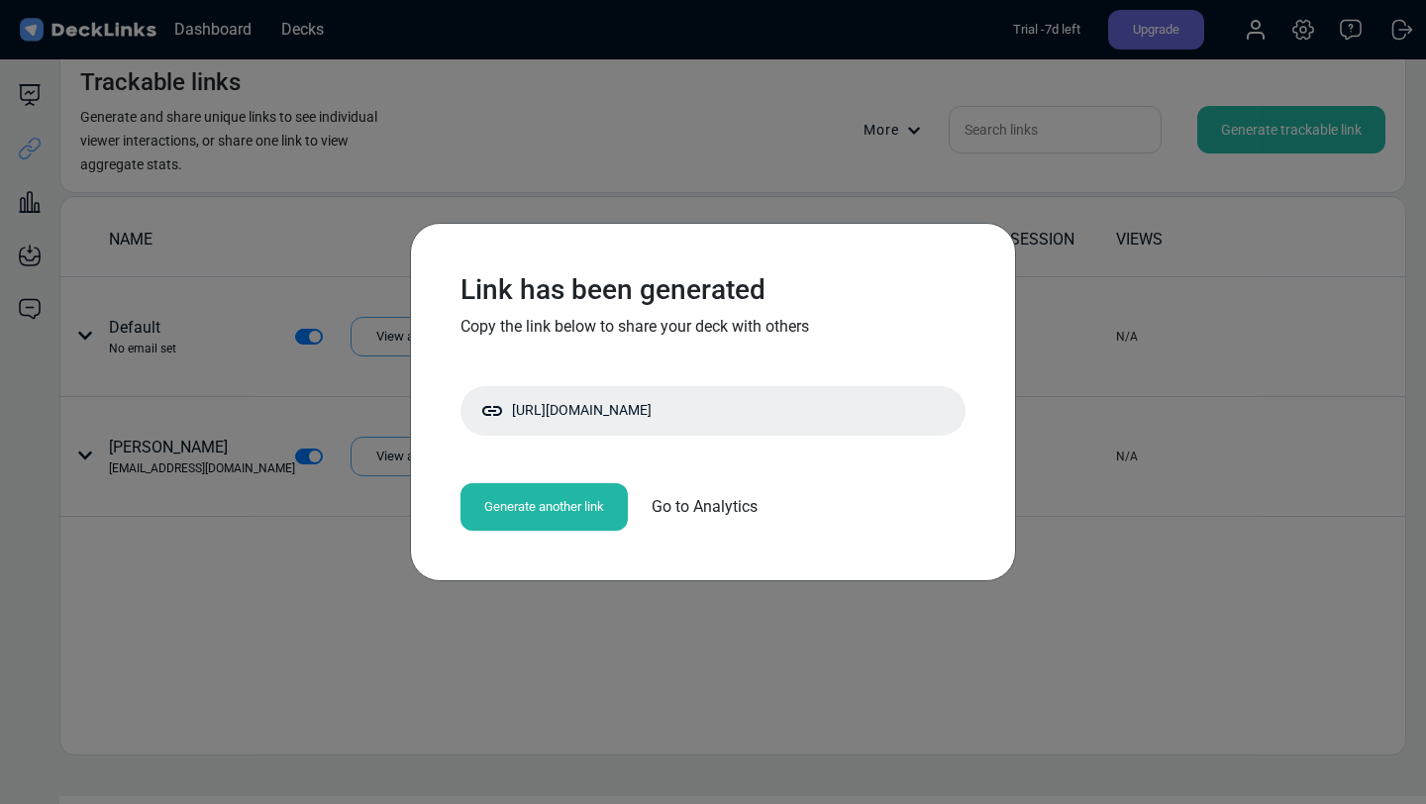
click at [586, 628] on div "Link has been generated Copy the link below to share your deck with others http…" at bounding box center [713, 402] width 1426 height 804
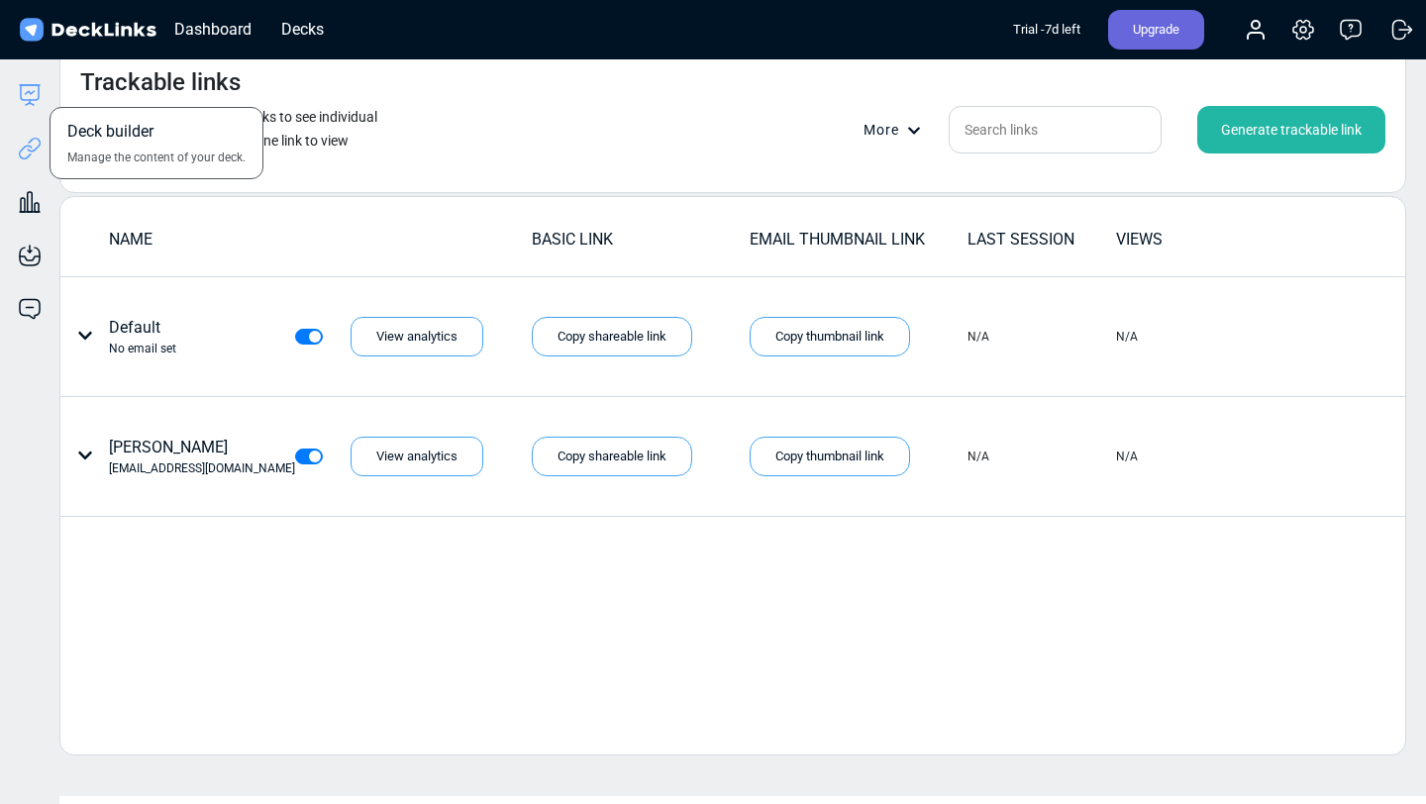
click at [31, 90] on icon at bounding box center [30, 95] width 24 height 24
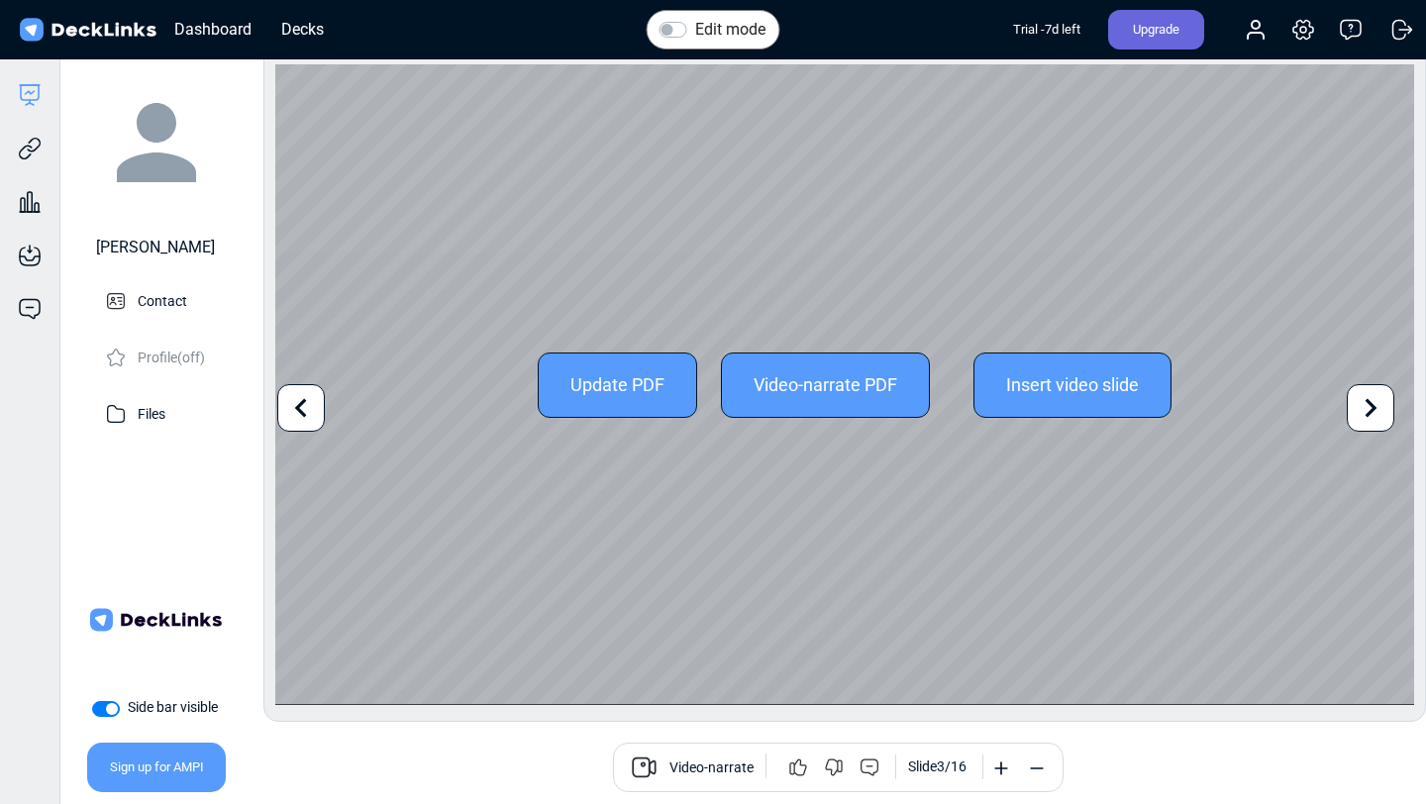
click at [1366, 420] on icon at bounding box center [1371, 408] width 38 height 38
click at [1365, 420] on icon at bounding box center [1371, 408] width 38 height 38
click at [1360, 420] on icon at bounding box center [1371, 408] width 38 height 38
click at [312, 396] on icon at bounding box center [301, 408] width 38 height 38
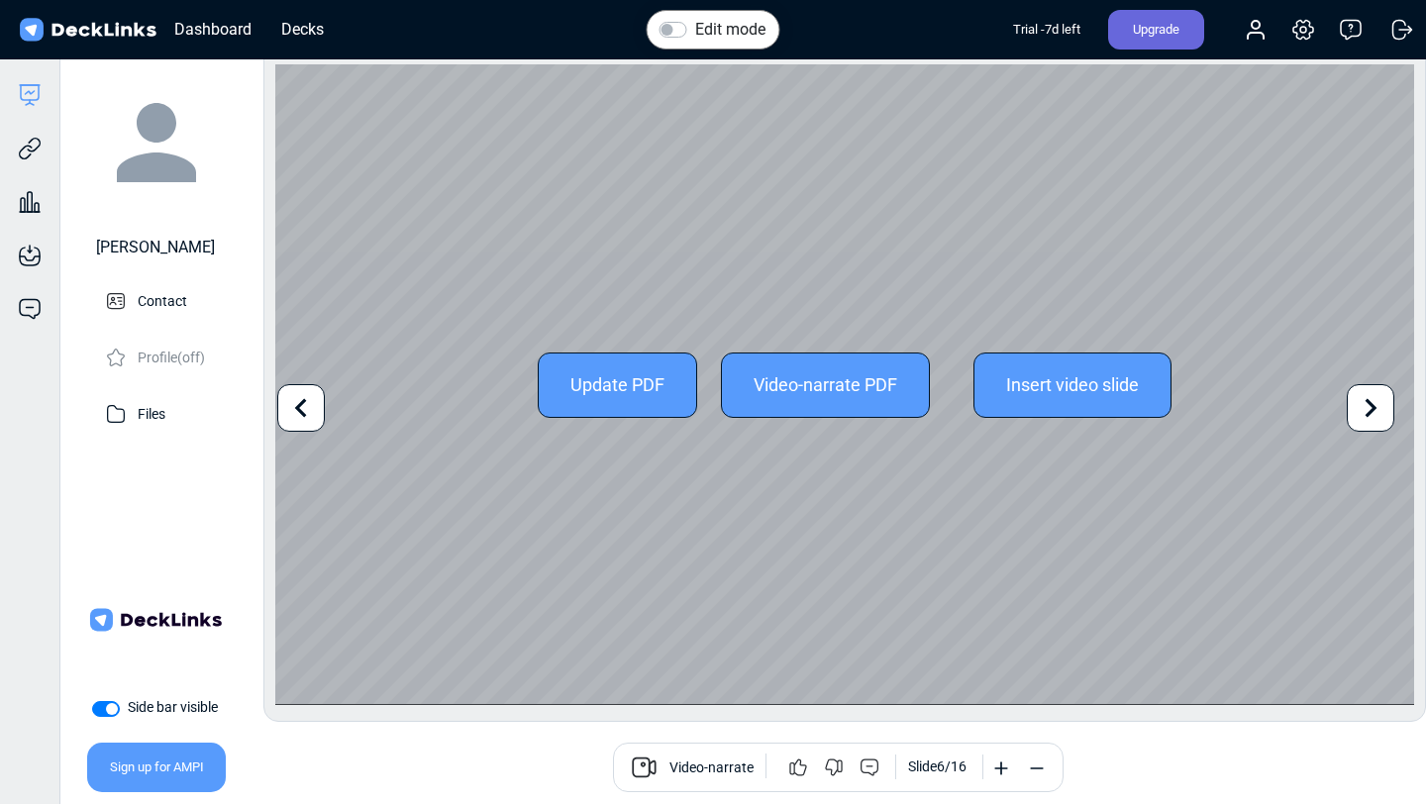
click at [312, 396] on icon at bounding box center [301, 408] width 38 height 38
click at [1362, 100] on div "Update PDF Video-narrate PDF Insert video slide" at bounding box center [844, 384] width 1139 height 641
click at [1385, 420] on icon at bounding box center [1371, 408] width 38 height 38
click at [1369, 420] on icon at bounding box center [1371, 408] width 38 height 38
click at [1369, 417] on icon at bounding box center [1371, 408] width 38 height 38
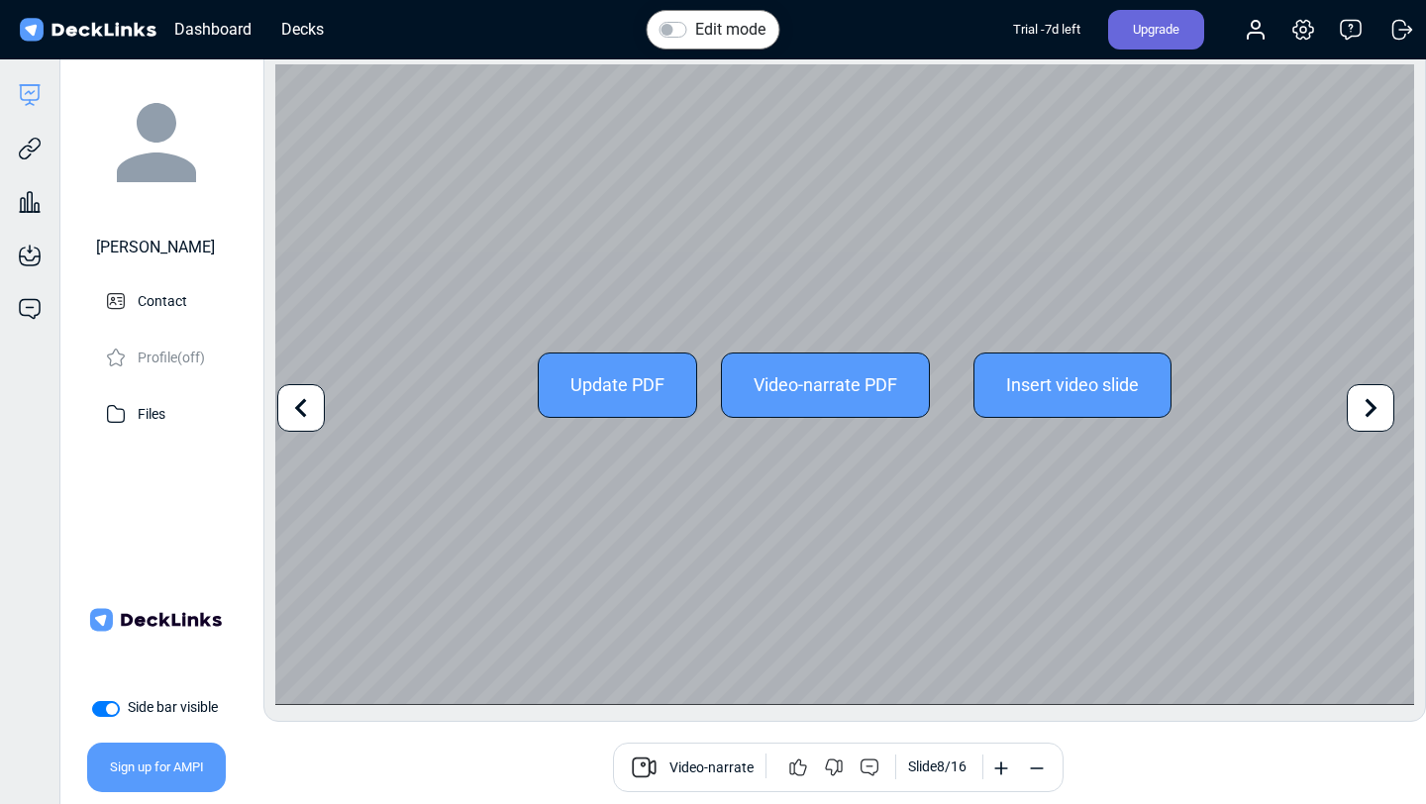
click at [1369, 417] on icon at bounding box center [1371, 408] width 38 height 38
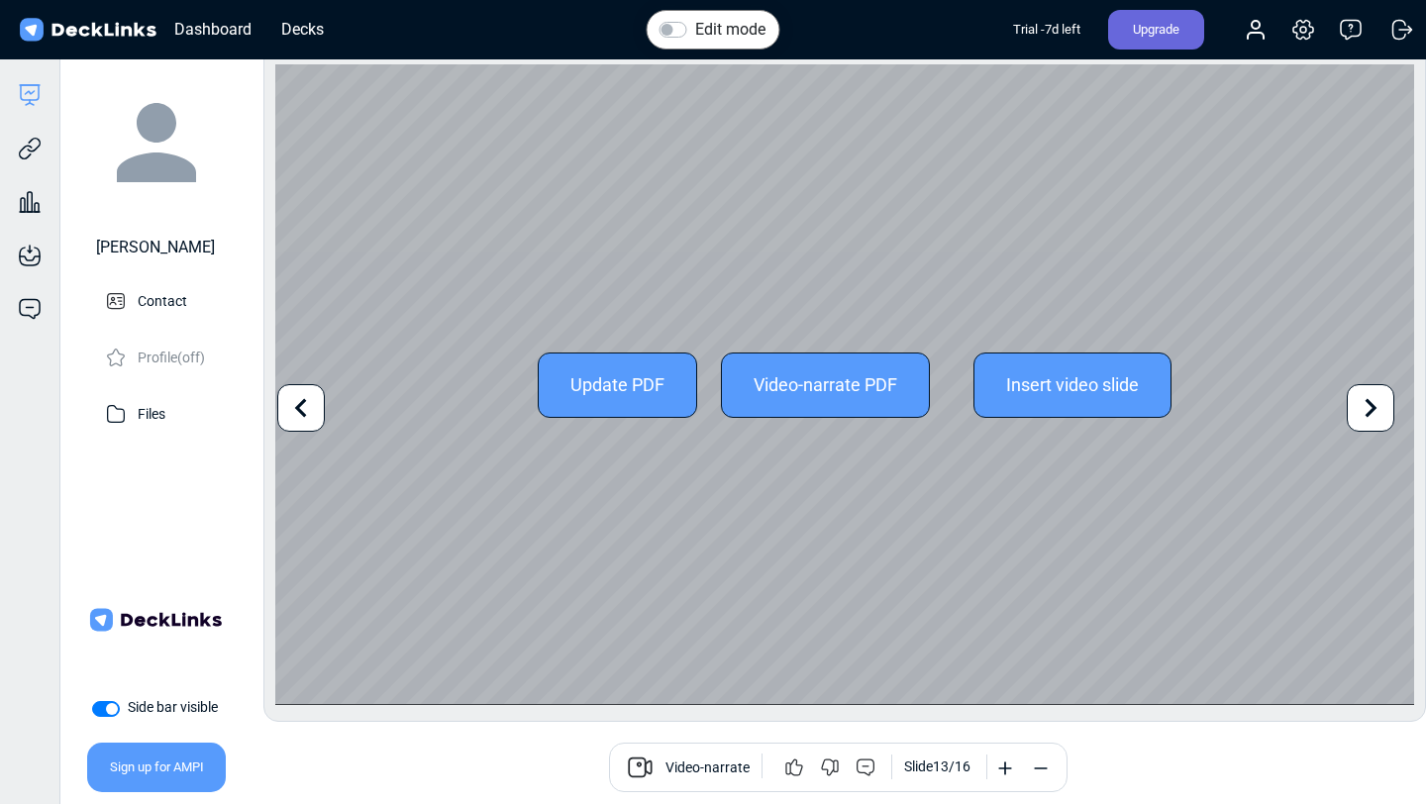
click at [1033, 389] on div "Insert video slide" at bounding box center [1073, 385] width 198 height 65
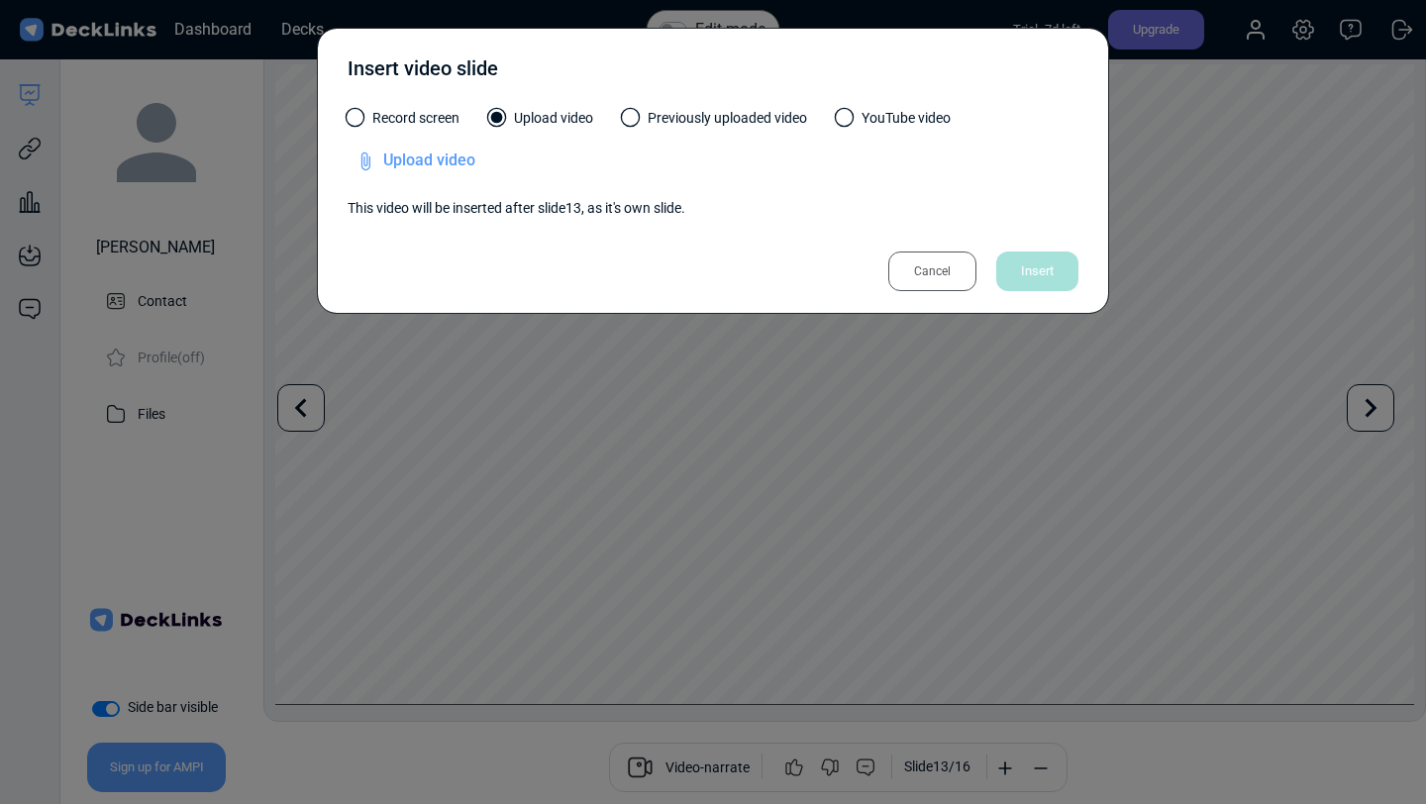
click at [830, 125] on div "Record screen Upload video Previously uploaded video YouTube video" at bounding box center [713, 127] width 731 height 39
click at [854, 120] on span at bounding box center [845, 118] width 20 height 20
click at [0, 0] on input "YouTube video" at bounding box center [0, 0] width 0 height 0
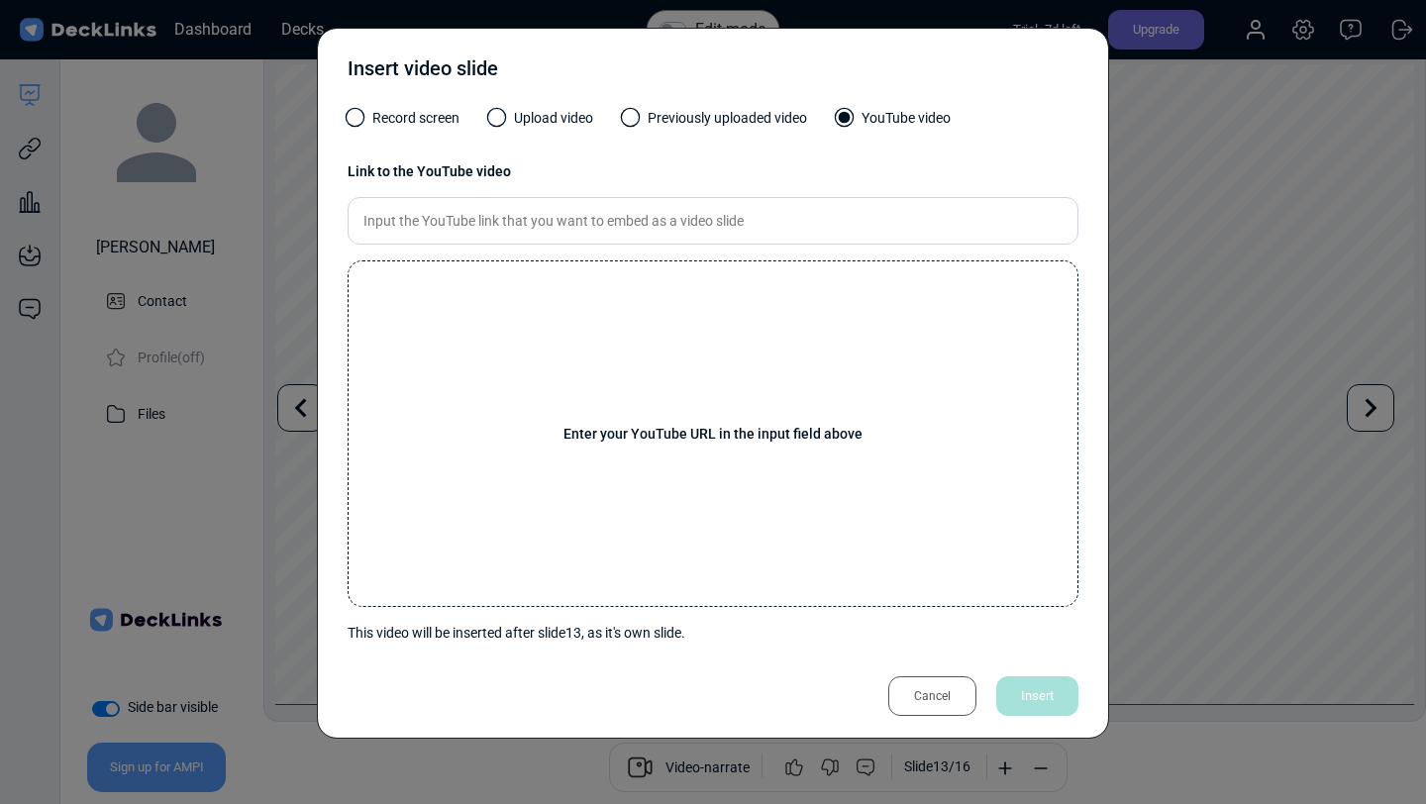
click at [357, 121] on span at bounding box center [356, 118] width 20 height 20
click at [0, 0] on input "Record screen" at bounding box center [0, 0] width 0 height 0
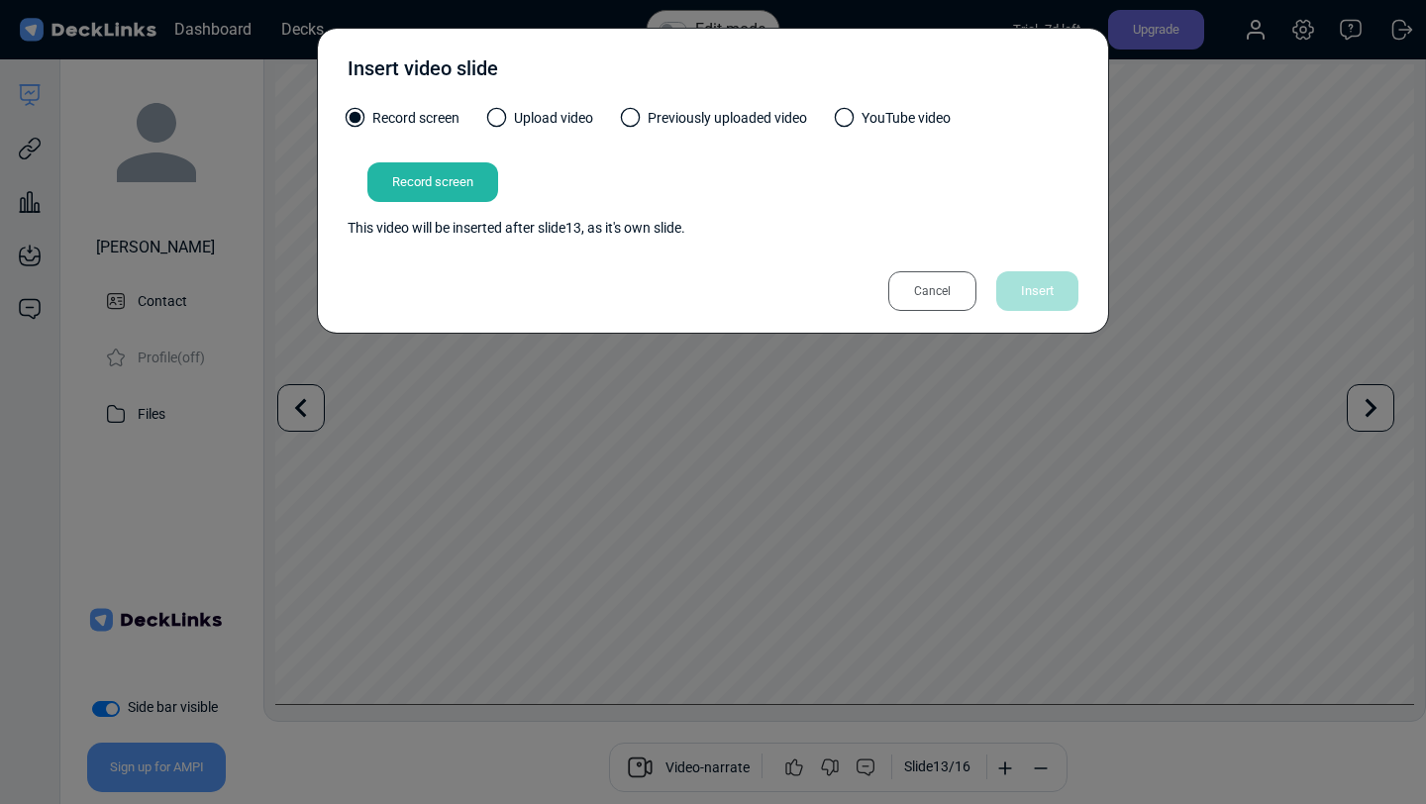
click at [427, 190] on div "Record screen" at bounding box center [432, 182] width 131 height 40
click at [926, 294] on div "Cancel" at bounding box center [933, 291] width 88 height 40
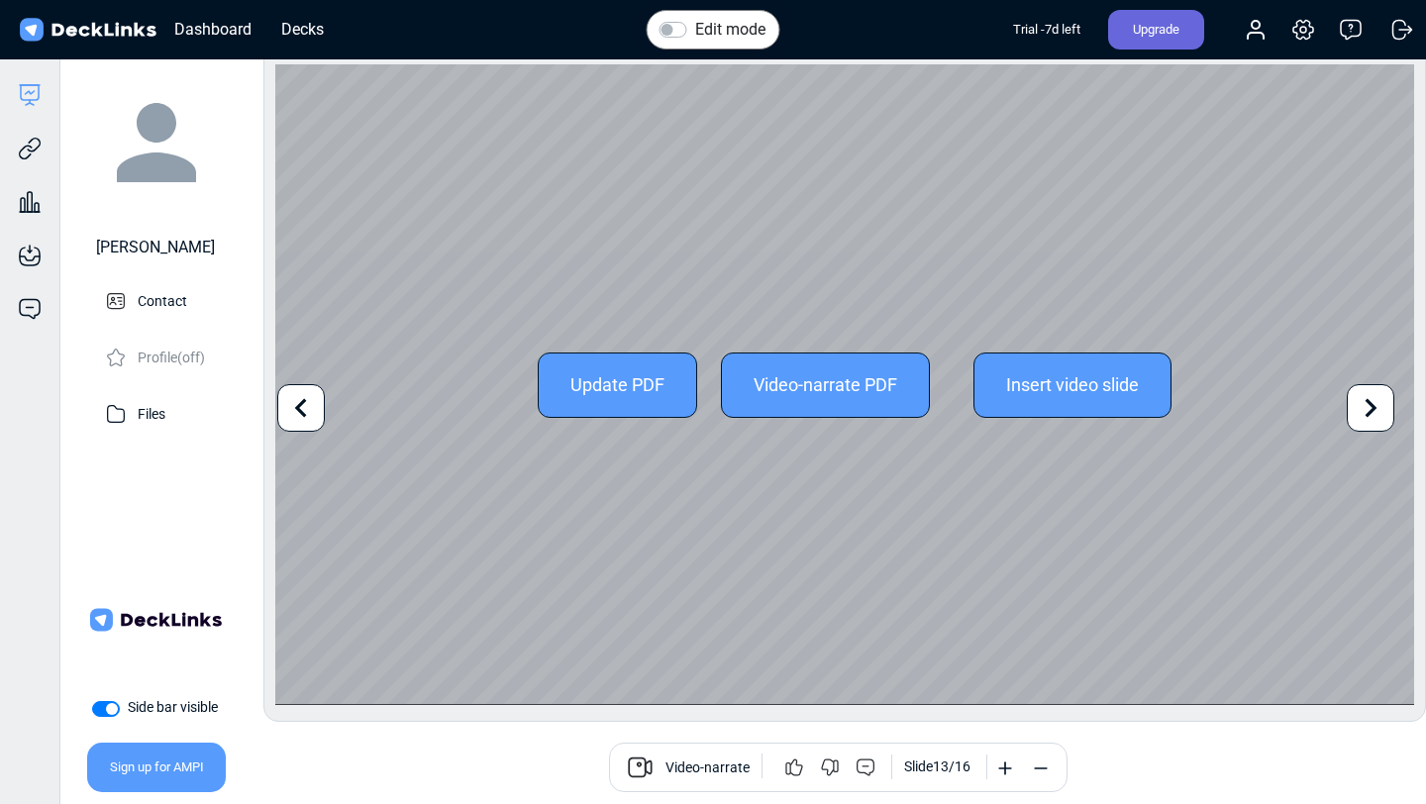
click at [298, 418] on icon at bounding box center [301, 408] width 38 height 38
click at [298, 418] on div "Update PDF Video-narrate PDF Insert video slide Use the left/right arrows to na…" at bounding box center [844, 384] width 1139 height 641
click at [324, 415] on div at bounding box center [301, 408] width 48 height 48
click at [317, 413] on icon at bounding box center [301, 408] width 38 height 38
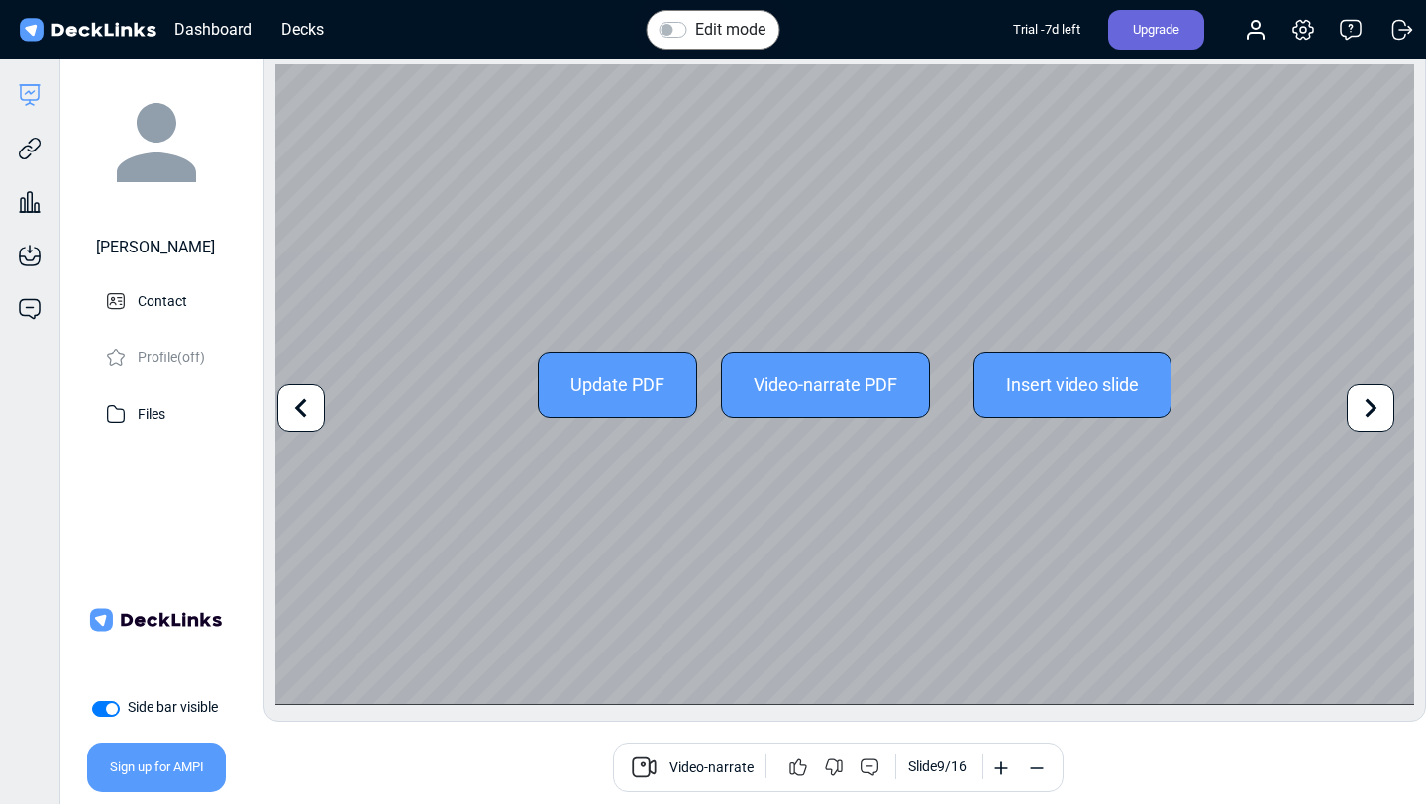
click at [315, 411] on icon at bounding box center [301, 408] width 38 height 38
click at [320, 398] on div at bounding box center [301, 408] width 48 height 48
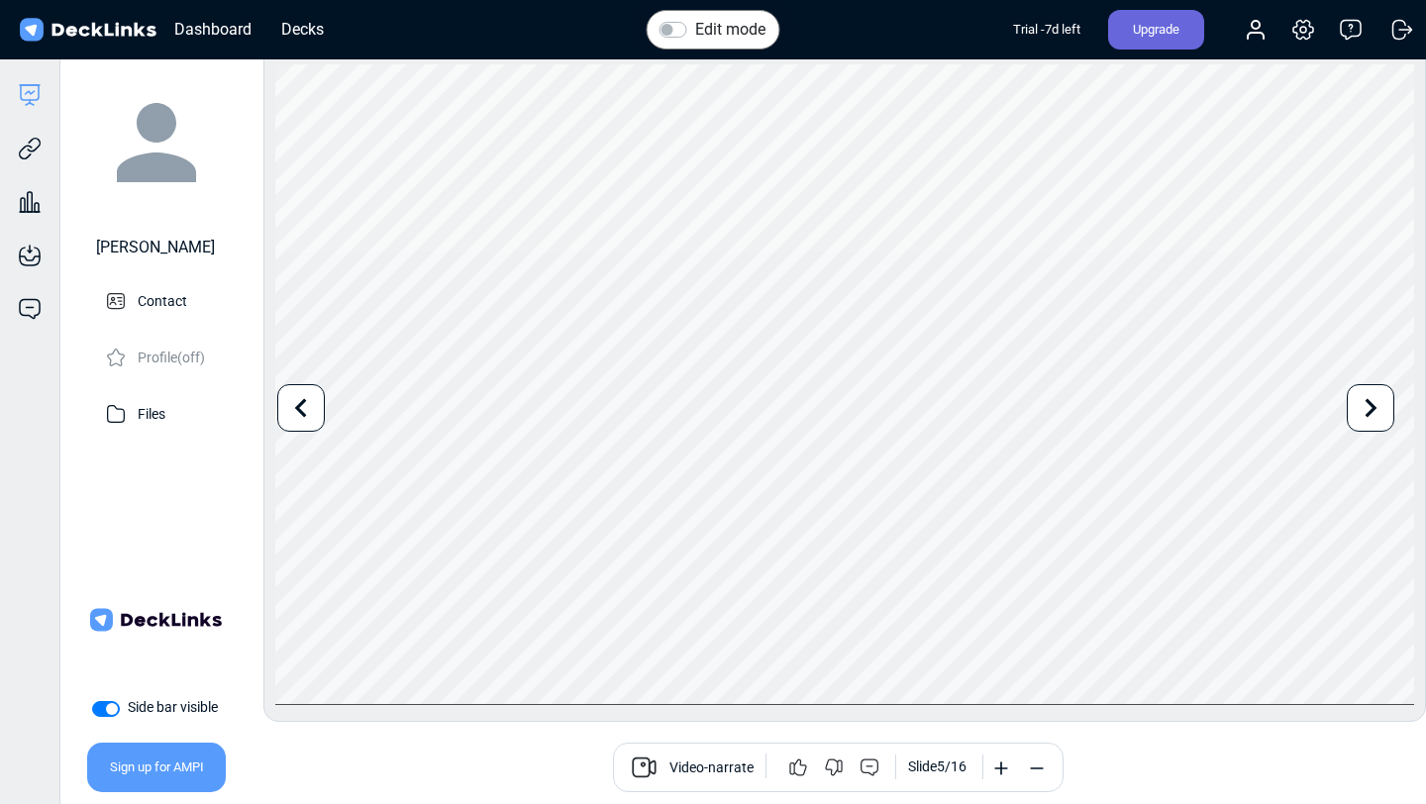
click at [189, 489] on div "Regina Cardenas Contact Profile (off) Files" at bounding box center [155, 314] width 166 height 471
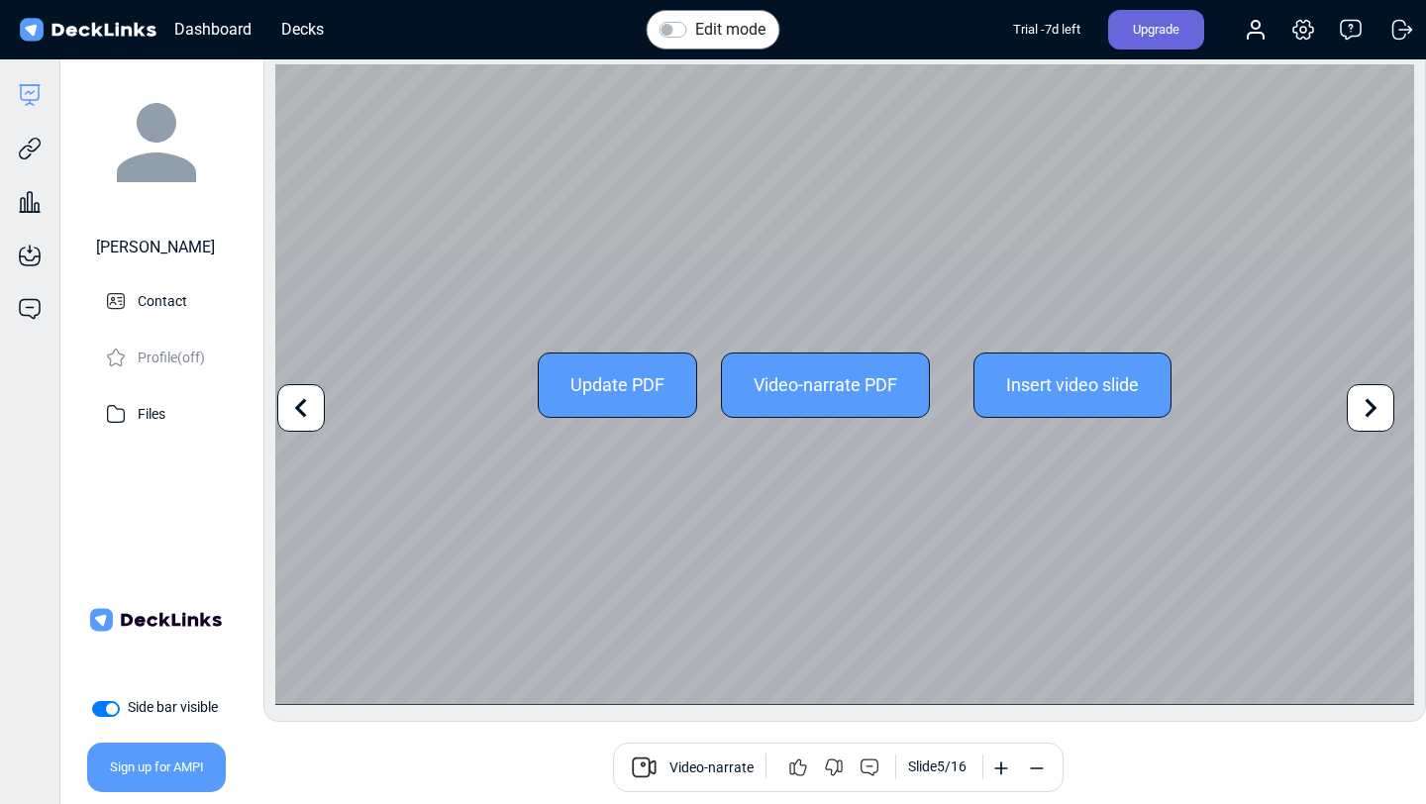
click at [1378, 414] on icon at bounding box center [1371, 408] width 38 height 38
click at [1368, 421] on icon at bounding box center [1371, 408] width 38 height 38
click at [1367, 421] on icon at bounding box center [1371, 408] width 38 height 38
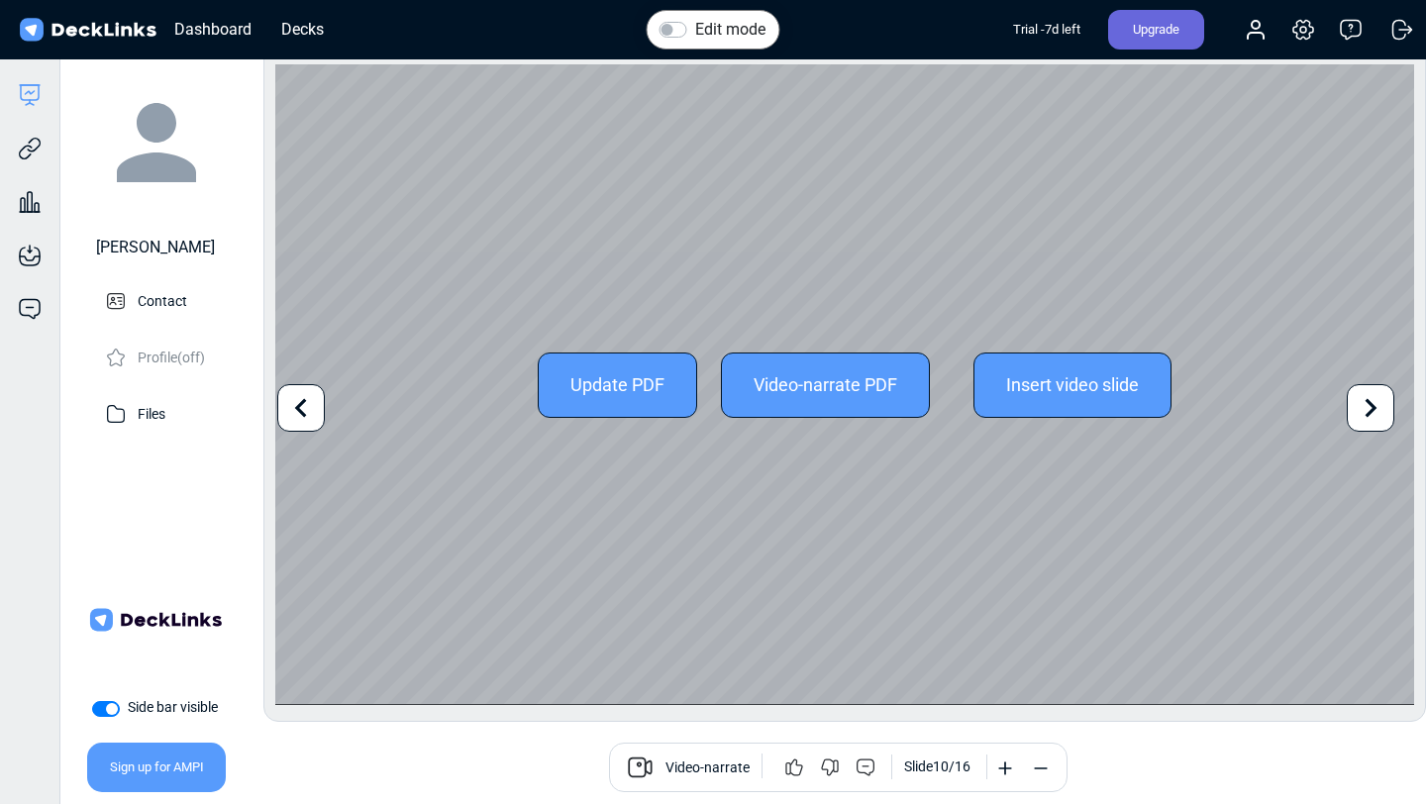
click at [1359, 397] on icon at bounding box center [1371, 408] width 38 height 38
drag, startPoint x: 554, startPoint y: 572, endPoint x: 541, endPoint y: 563, distance: 15.7
click at [562, 561] on div "Update PDF Video-narrate PDF Insert video slide" at bounding box center [844, 384] width 1139 height 641
click at [429, 595] on div "Update PDF Video-narrate PDF Insert video slide" at bounding box center [844, 384] width 1139 height 641
